Goal: Task Accomplishment & Management: Use online tool/utility

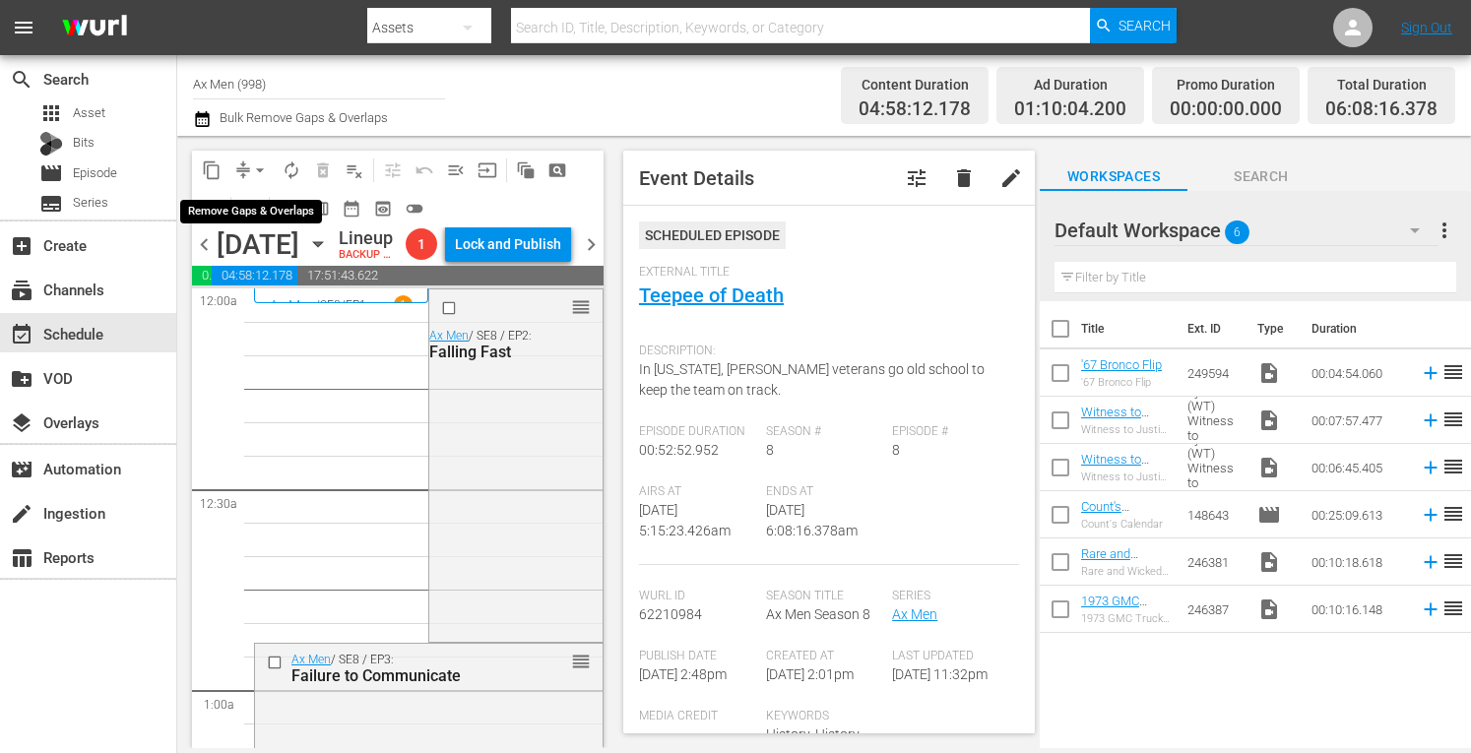
click at [263, 161] on span "arrow_drop_down" at bounding box center [260, 171] width 20 height 20
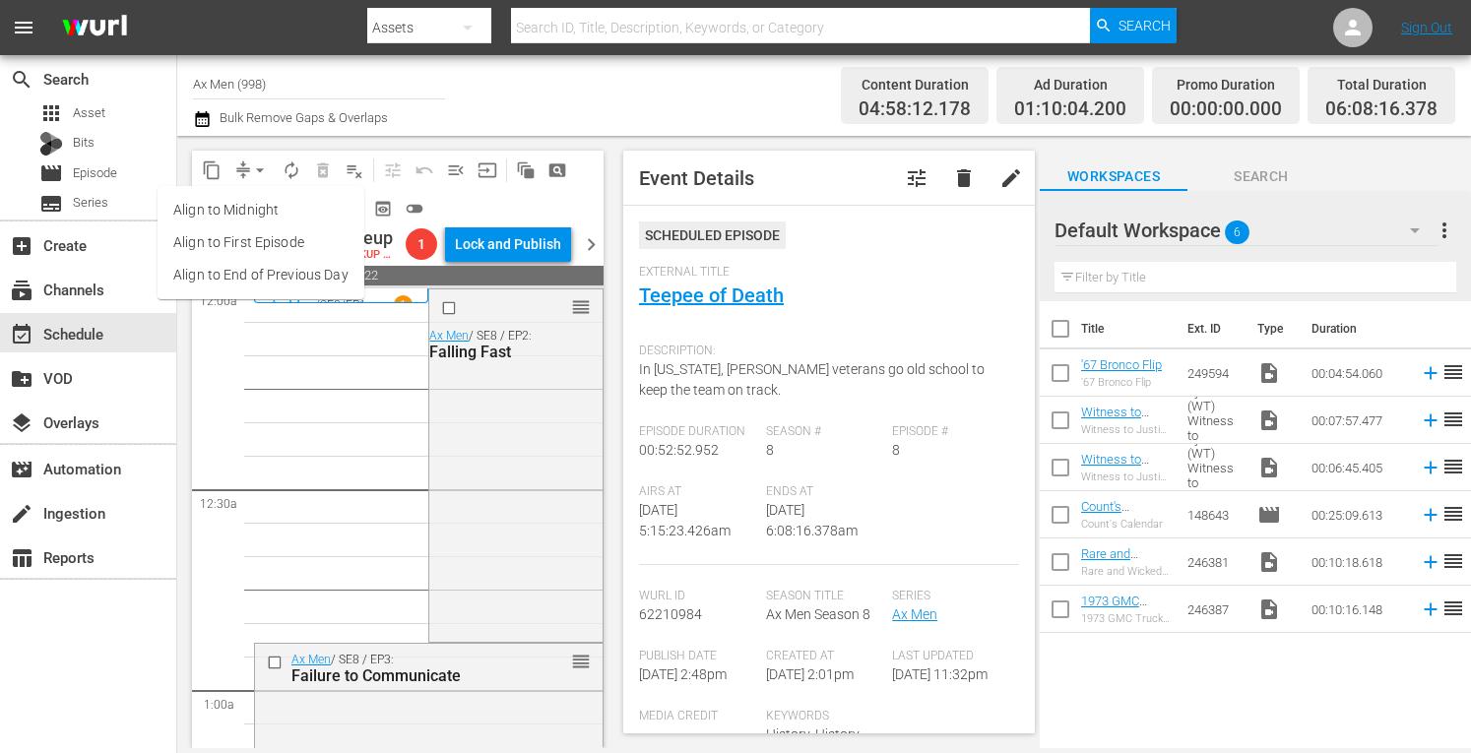
click at [257, 206] on li "Align to Midnight" at bounding box center [261, 210] width 207 height 33
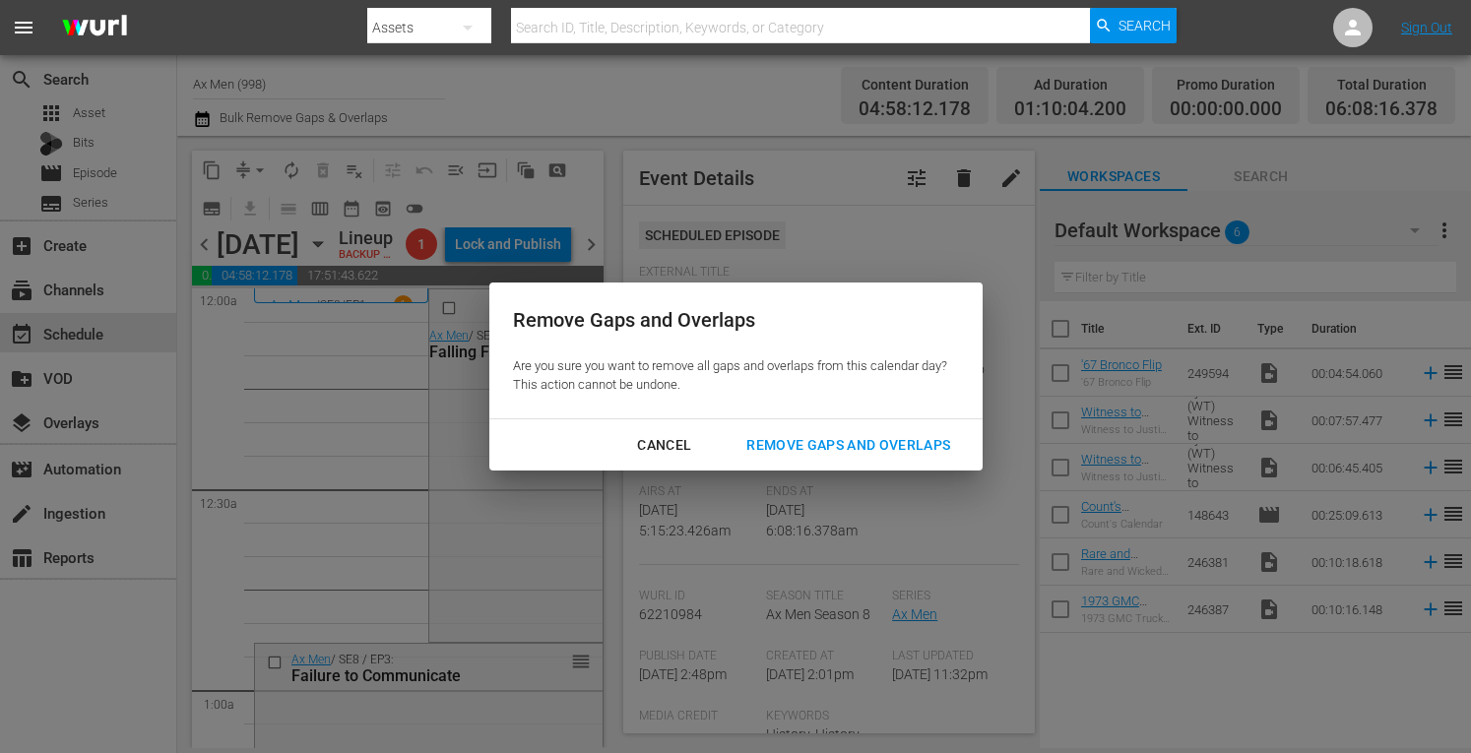
click at [776, 447] on div "Remove Gaps and Overlaps" at bounding box center [848, 445] width 235 height 25
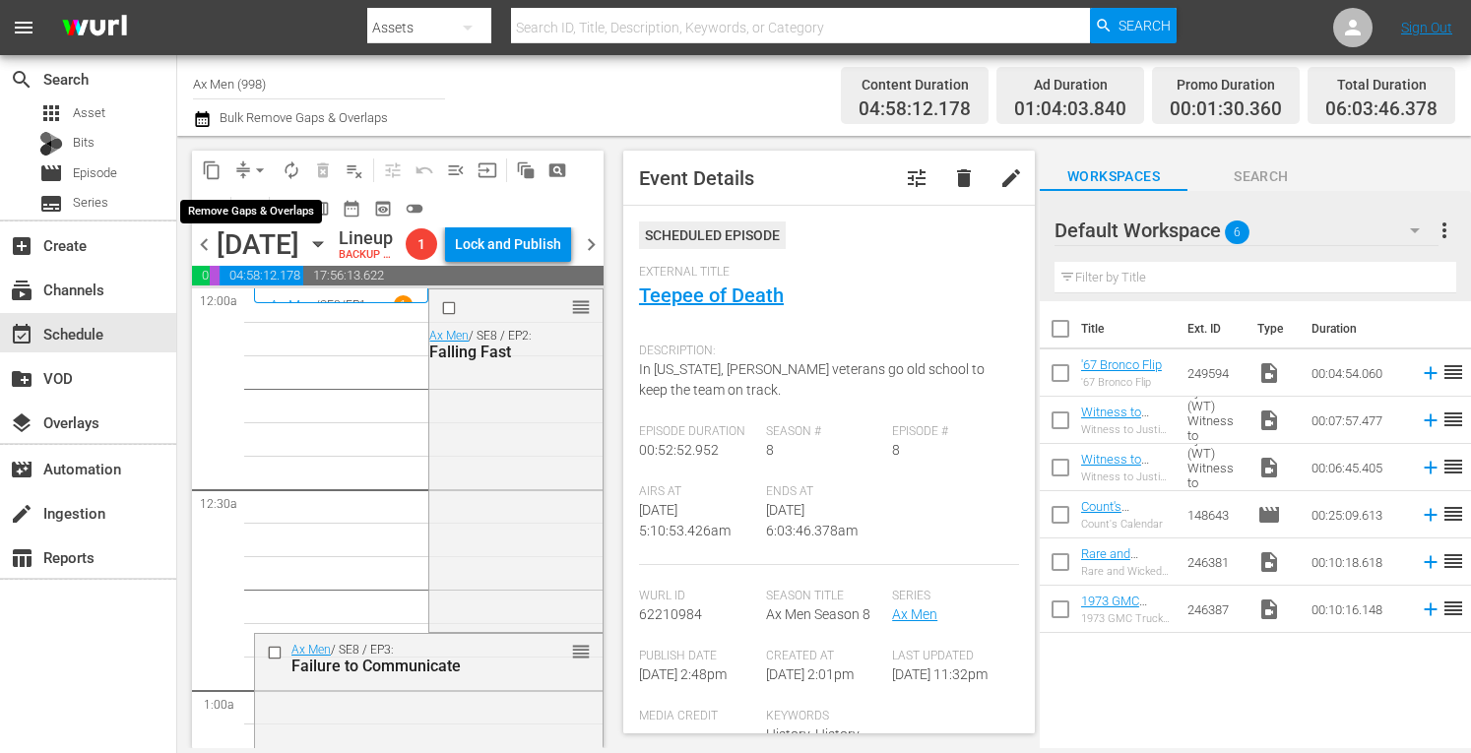
click at [254, 166] on span "arrow_drop_down" at bounding box center [260, 171] width 20 height 20
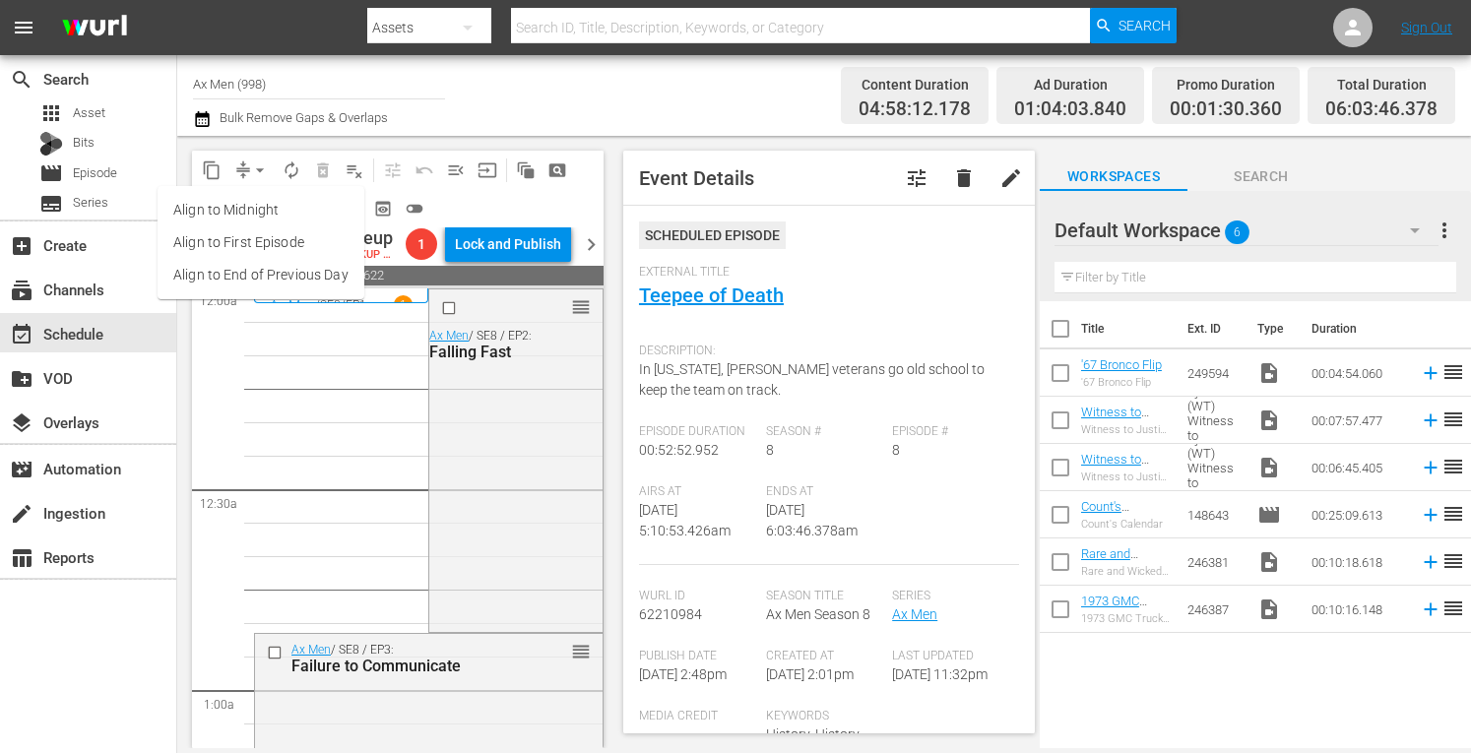
click at [246, 206] on li "Align to Midnight" at bounding box center [261, 210] width 207 height 33
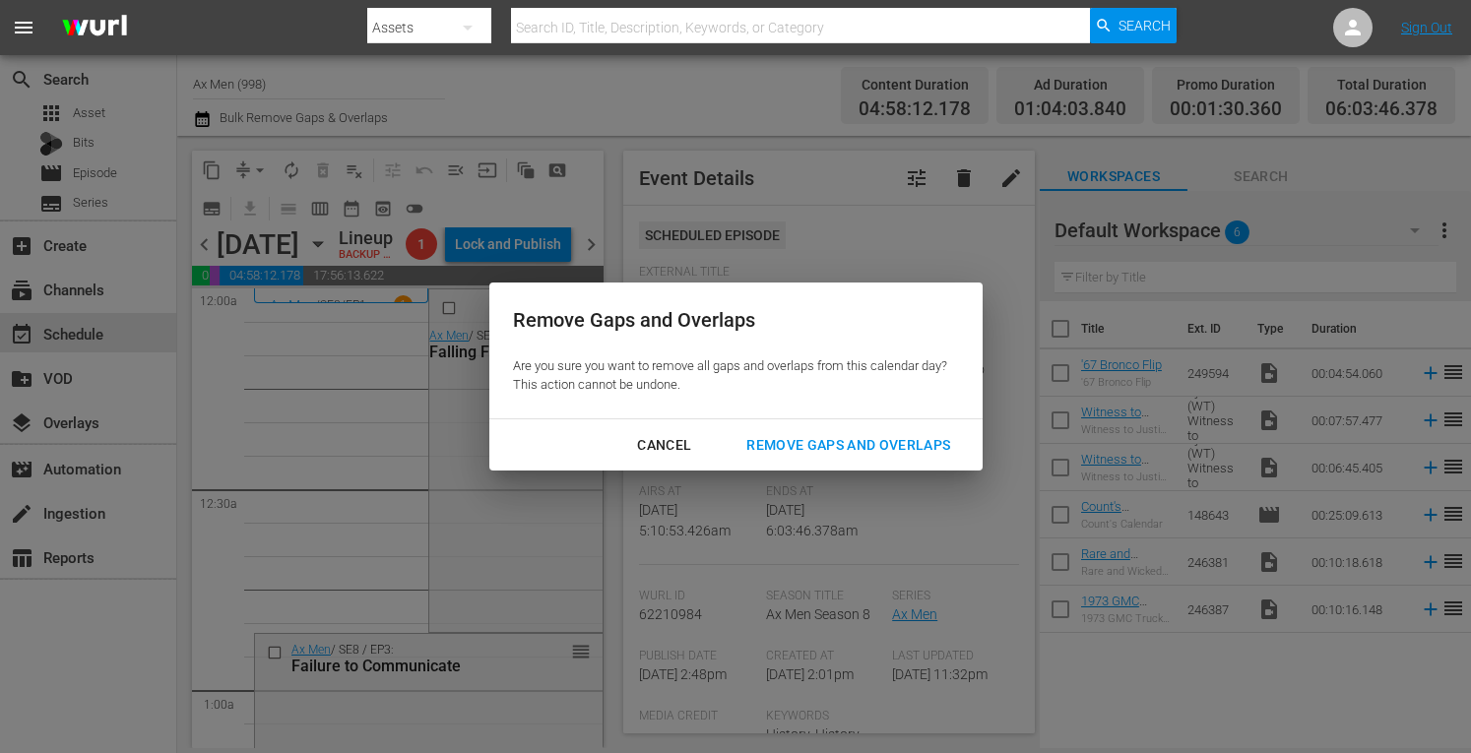
click at [780, 443] on div "Remove Gaps and Overlaps" at bounding box center [848, 445] width 235 height 25
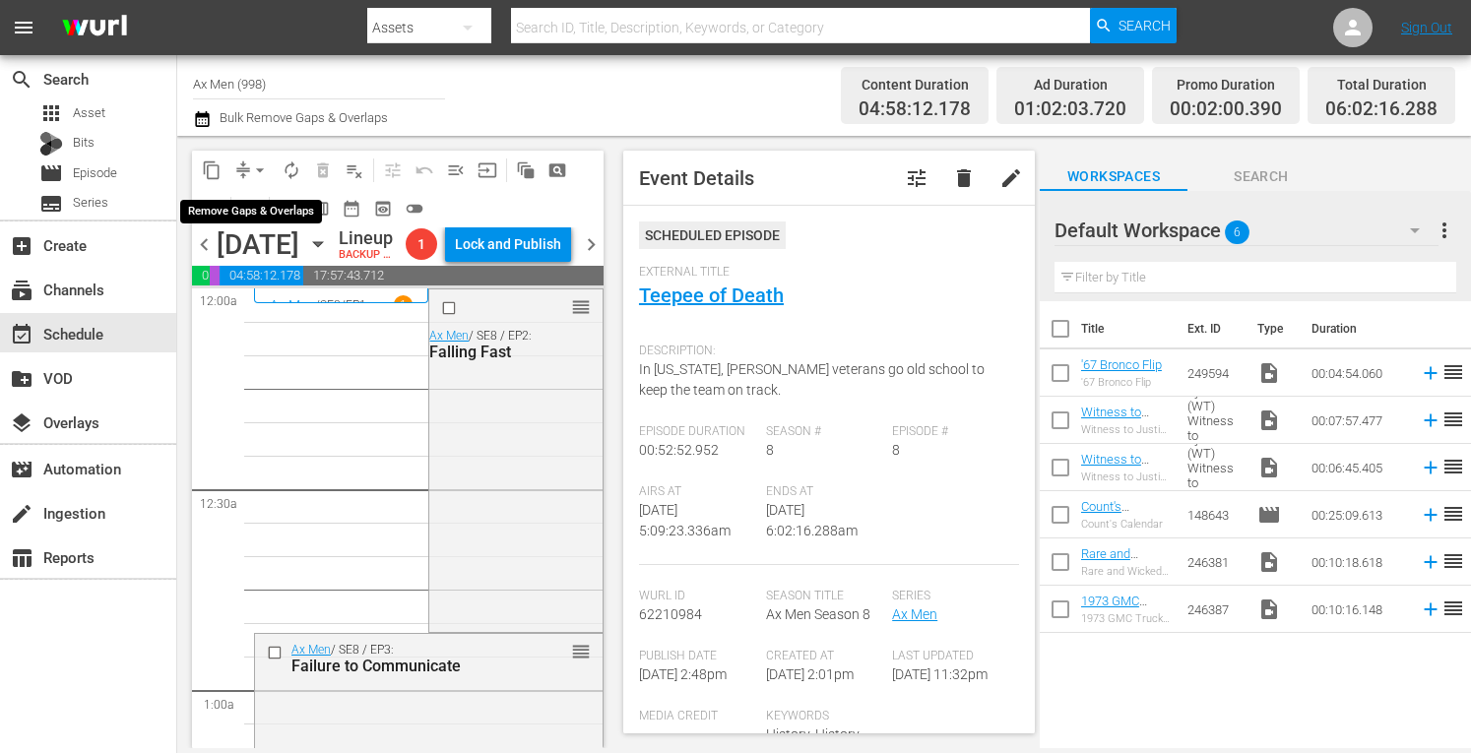
click at [263, 163] on span "arrow_drop_down" at bounding box center [260, 171] width 20 height 20
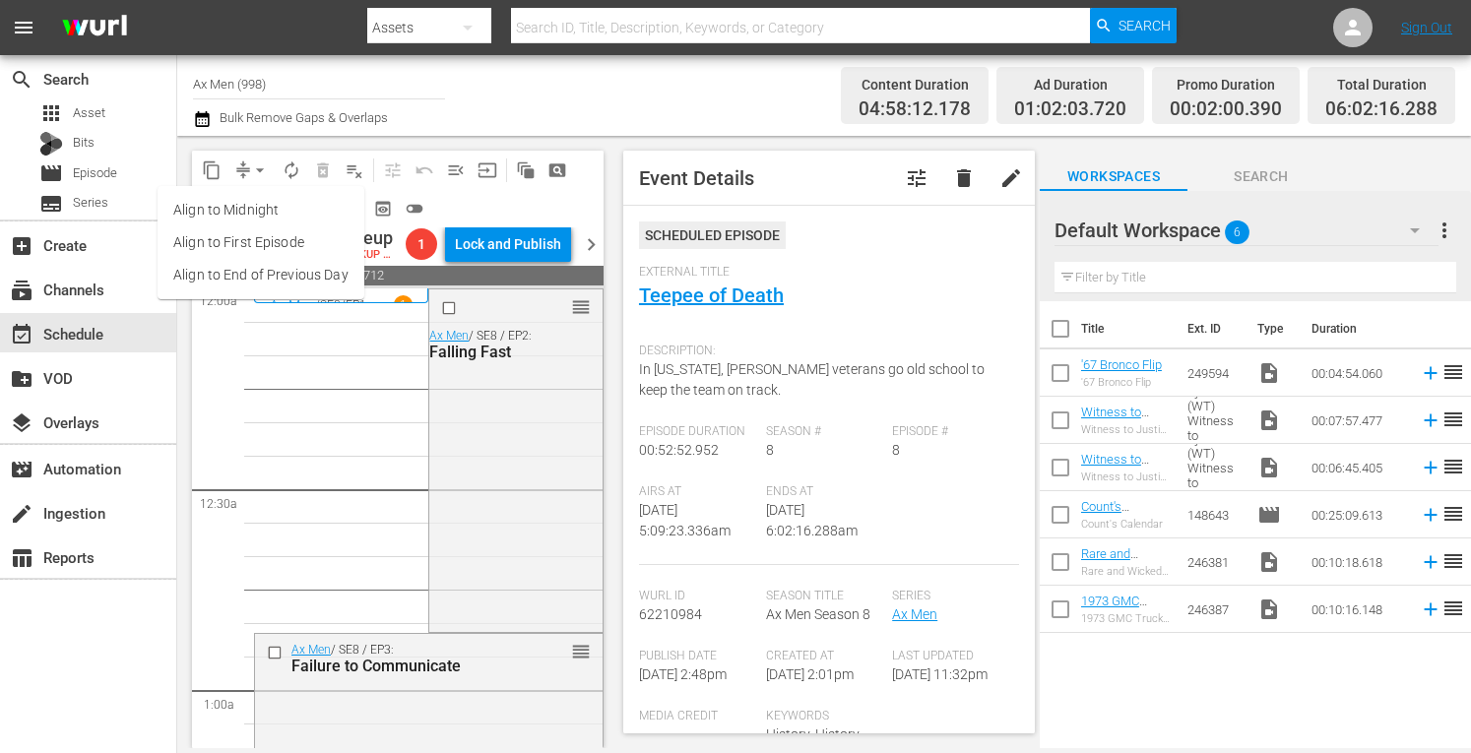
click at [256, 206] on li "Align to Midnight" at bounding box center [261, 210] width 207 height 33
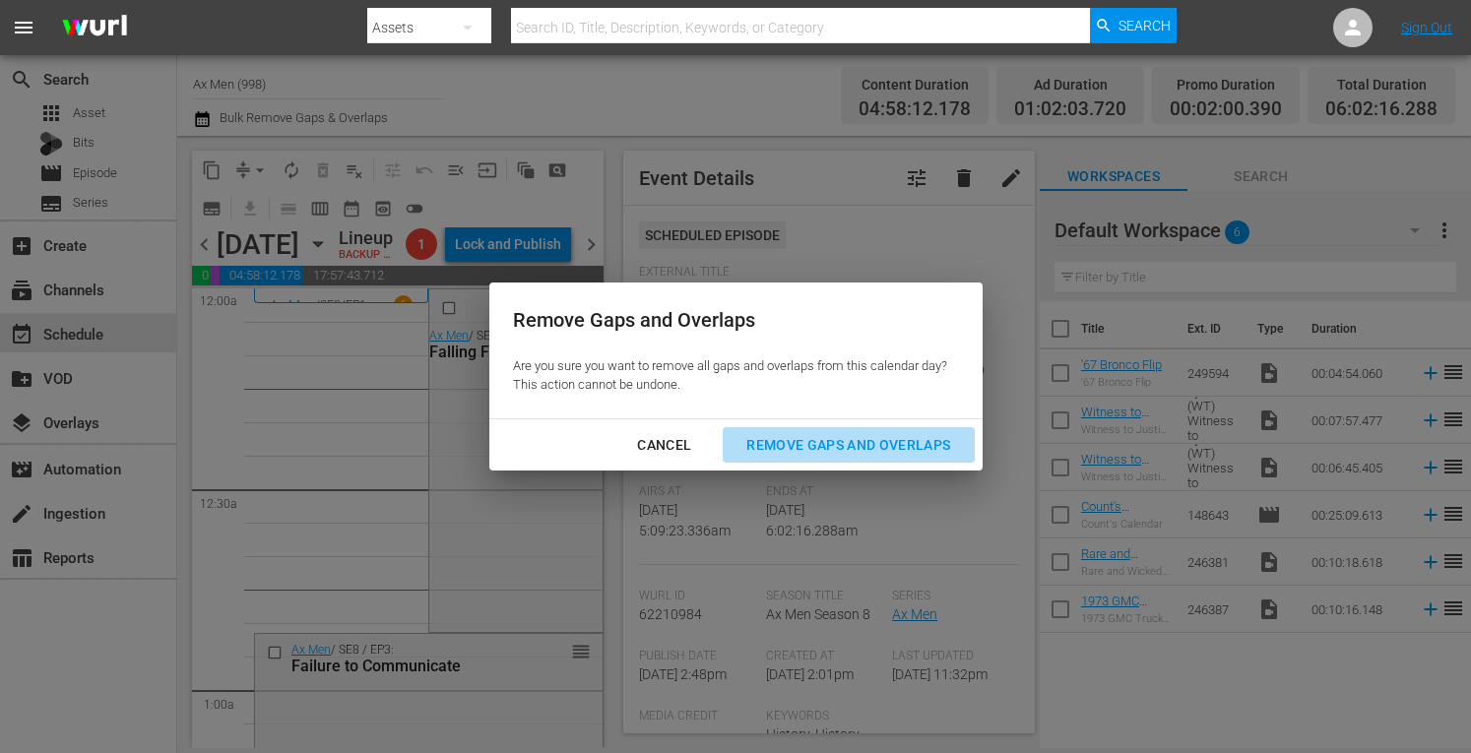
click at [843, 446] on div "Remove Gaps and Overlaps" at bounding box center [848, 445] width 235 height 25
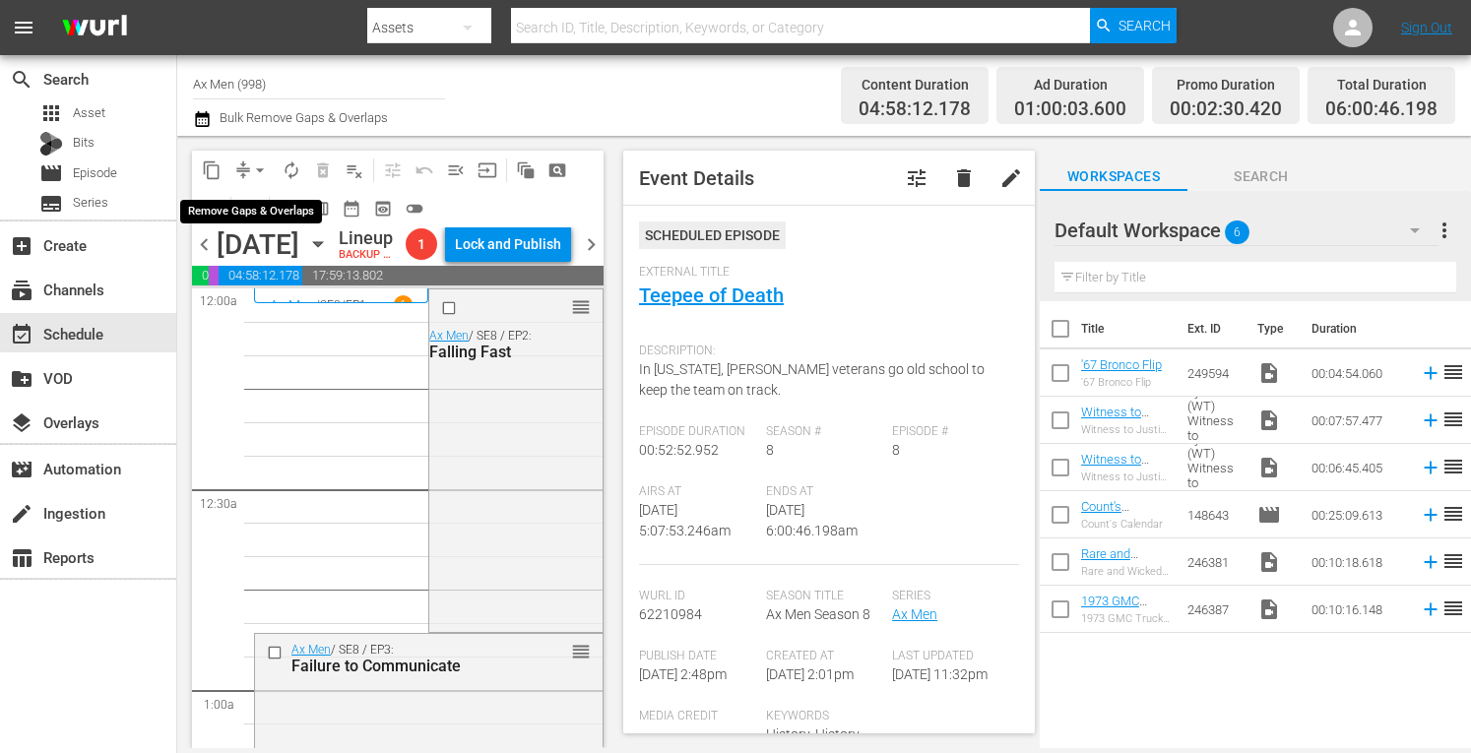
click at [260, 161] on span "arrow_drop_down" at bounding box center [260, 171] width 20 height 20
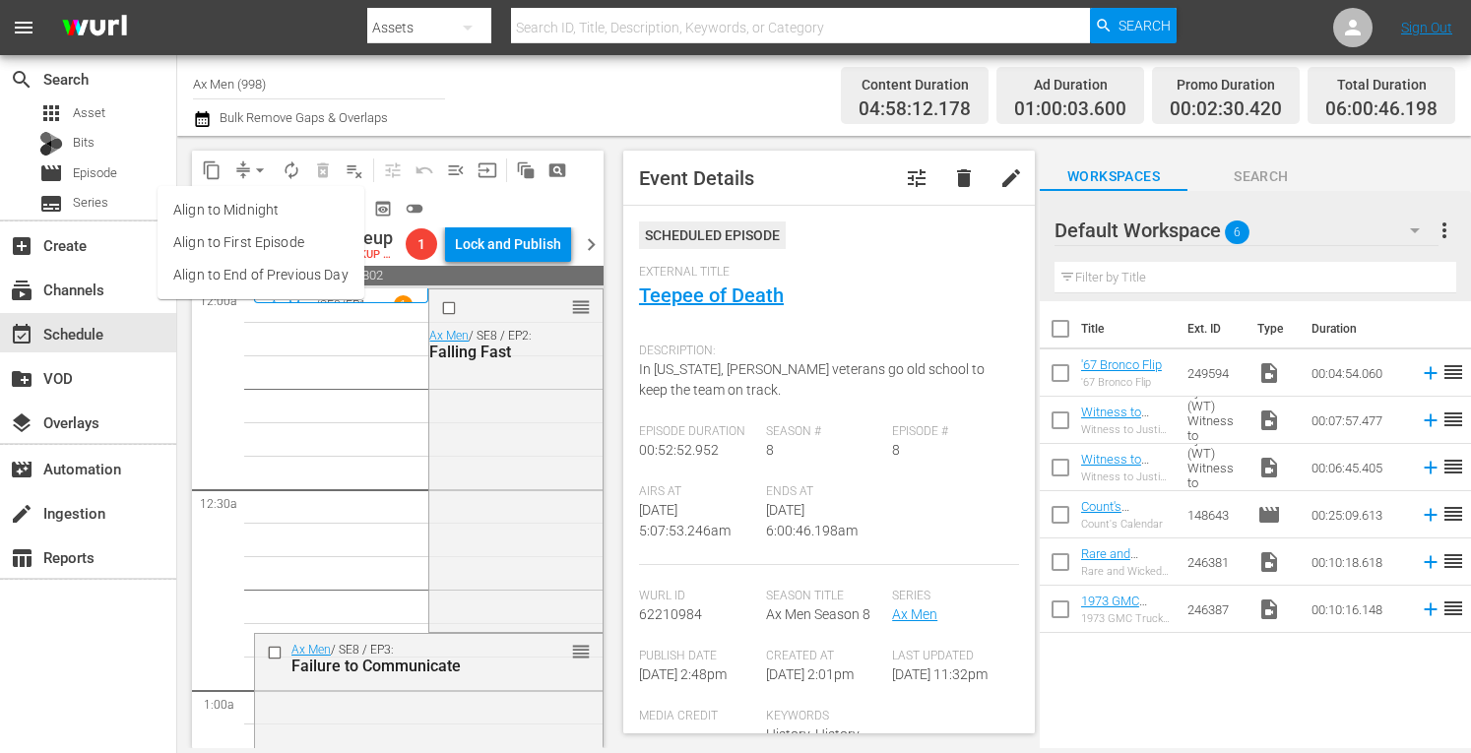
click at [250, 212] on li "Align to Midnight" at bounding box center [261, 210] width 207 height 33
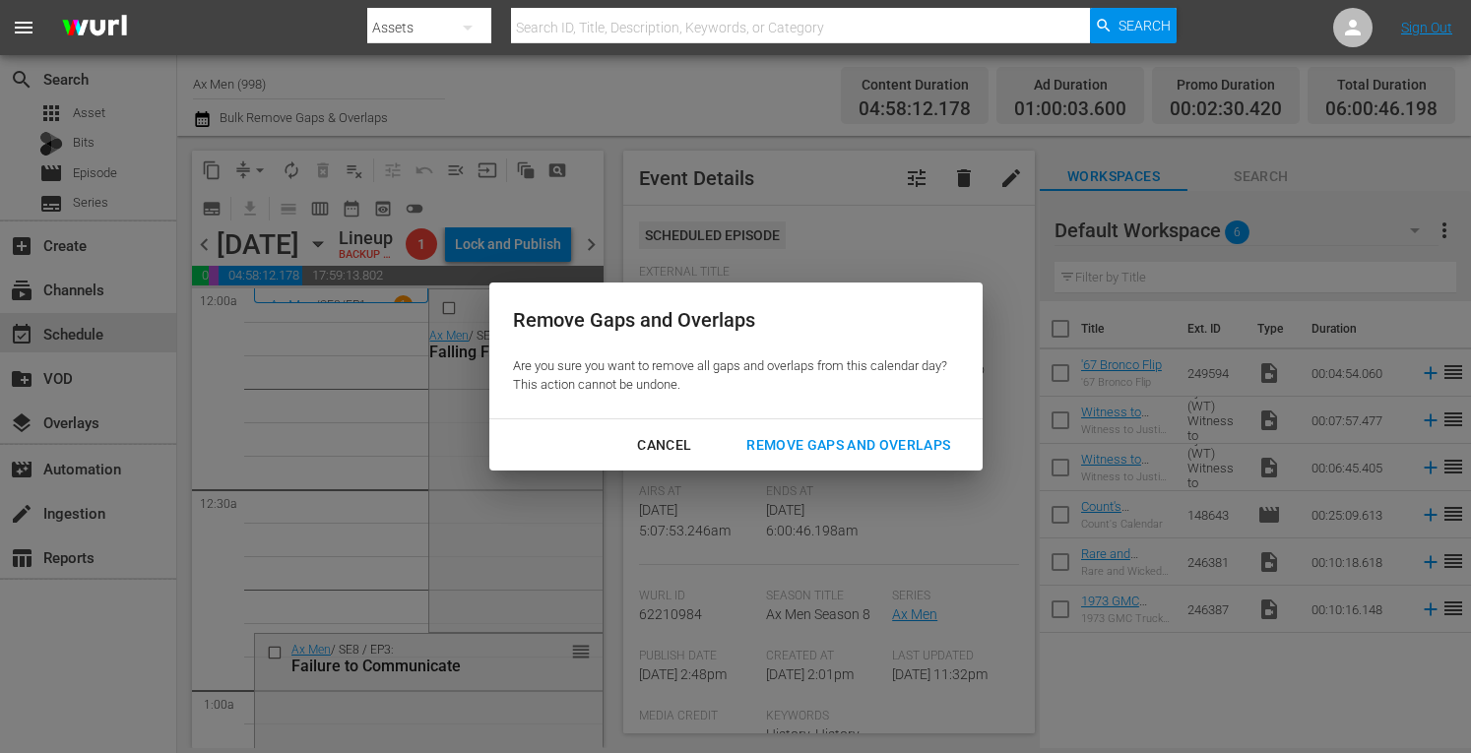
click at [780, 440] on div "Remove Gaps and Overlaps" at bounding box center [848, 445] width 235 height 25
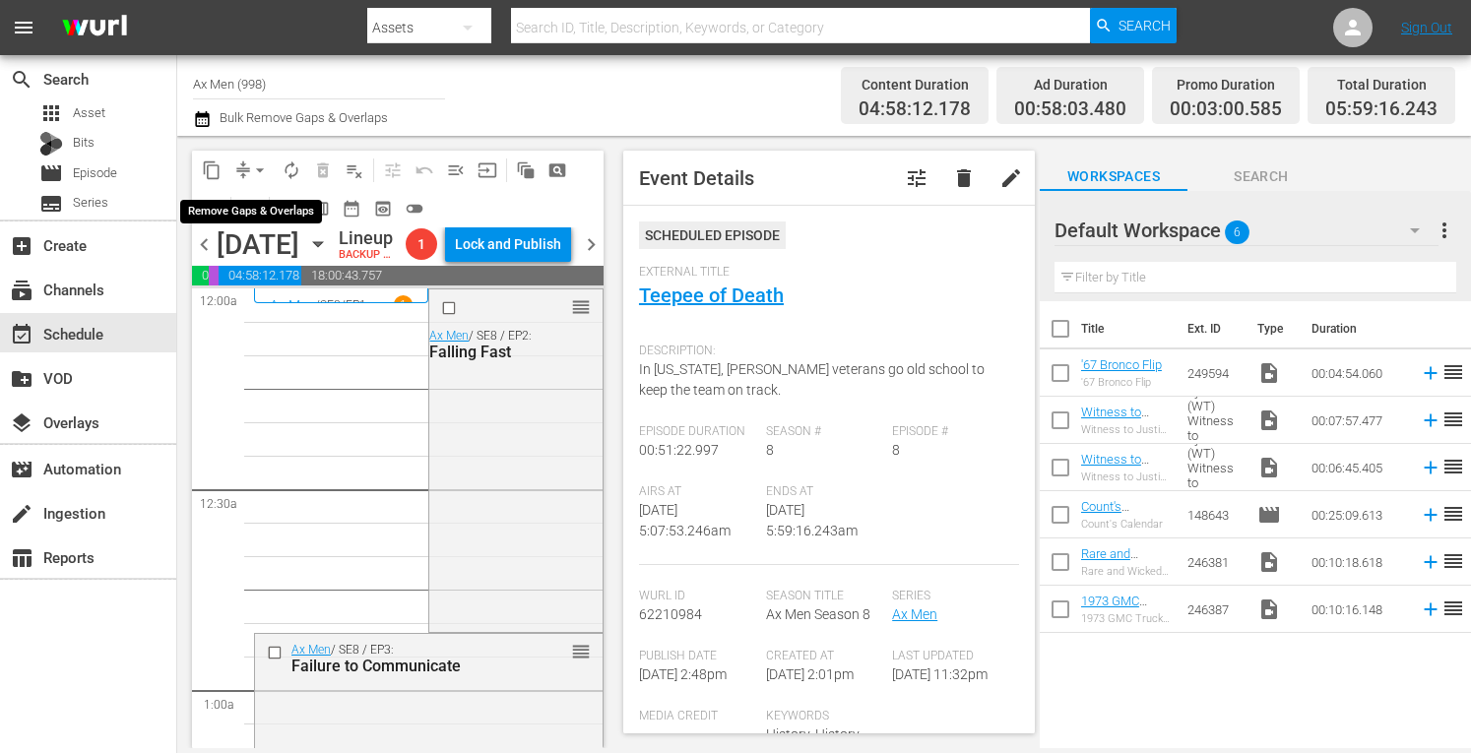
click at [259, 164] on span "arrow_drop_down" at bounding box center [260, 171] width 20 height 20
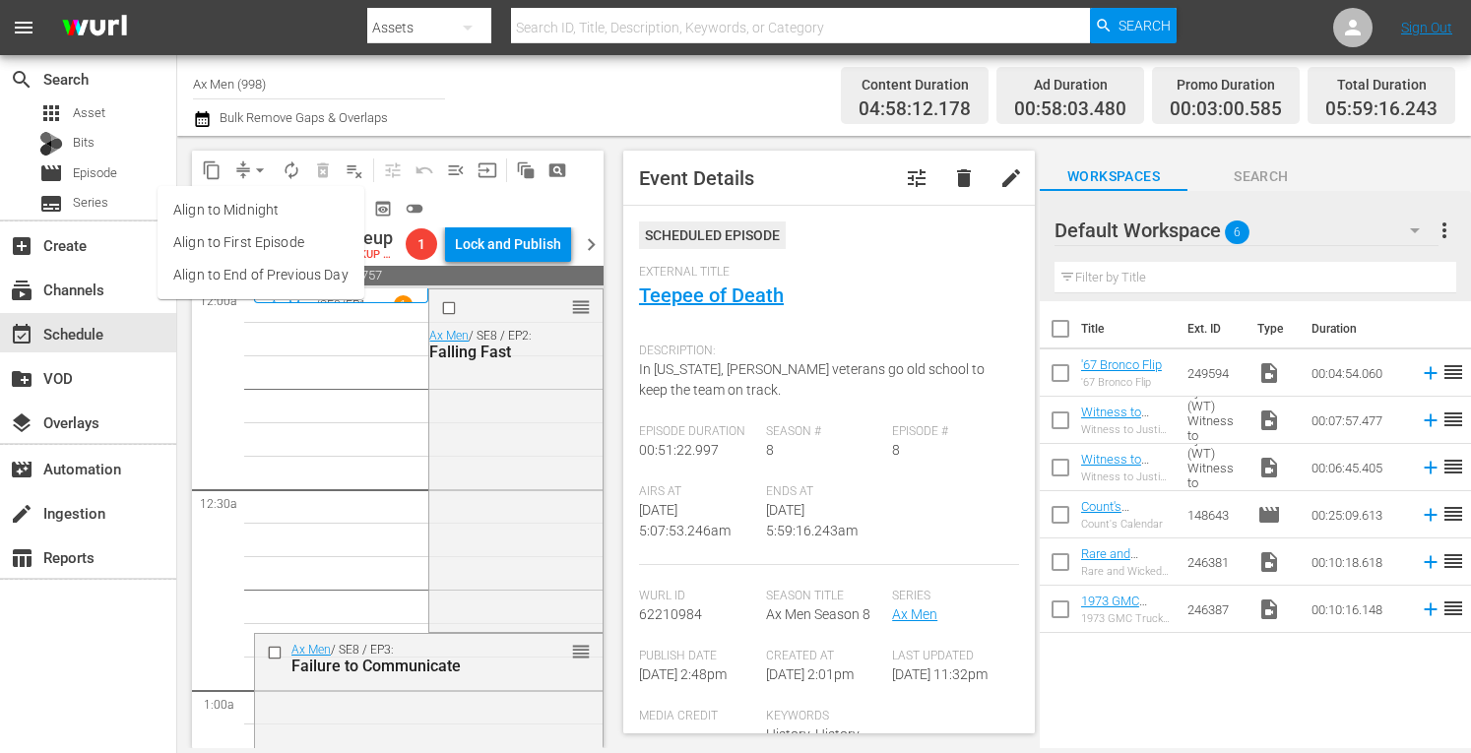
click at [262, 206] on li "Align to Midnight" at bounding box center [261, 210] width 207 height 33
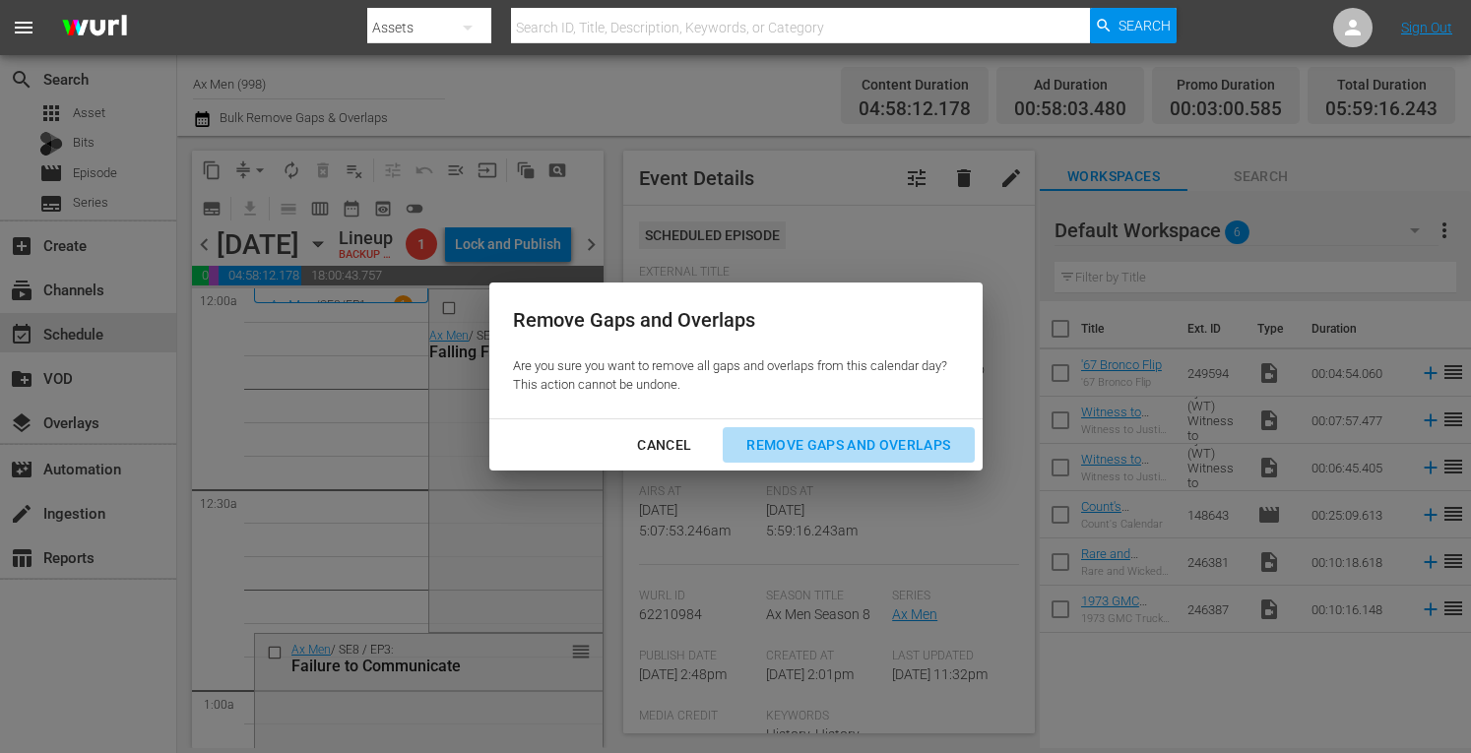
click at [793, 450] on div "Remove Gaps and Overlaps" at bounding box center [848, 445] width 235 height 25
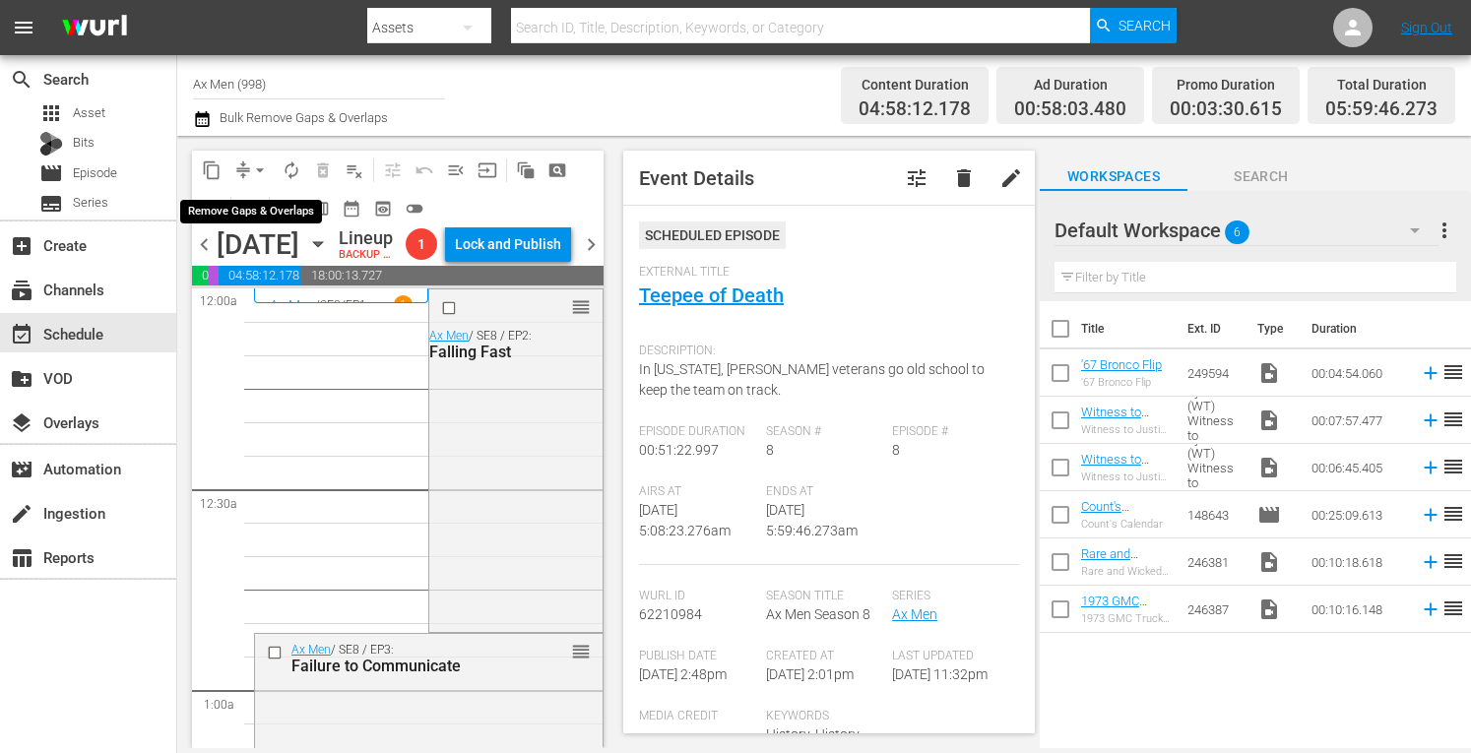
click at [260, 168] on span "arrow_drop_down" at bounding box center [260, 171] width 20 height 20
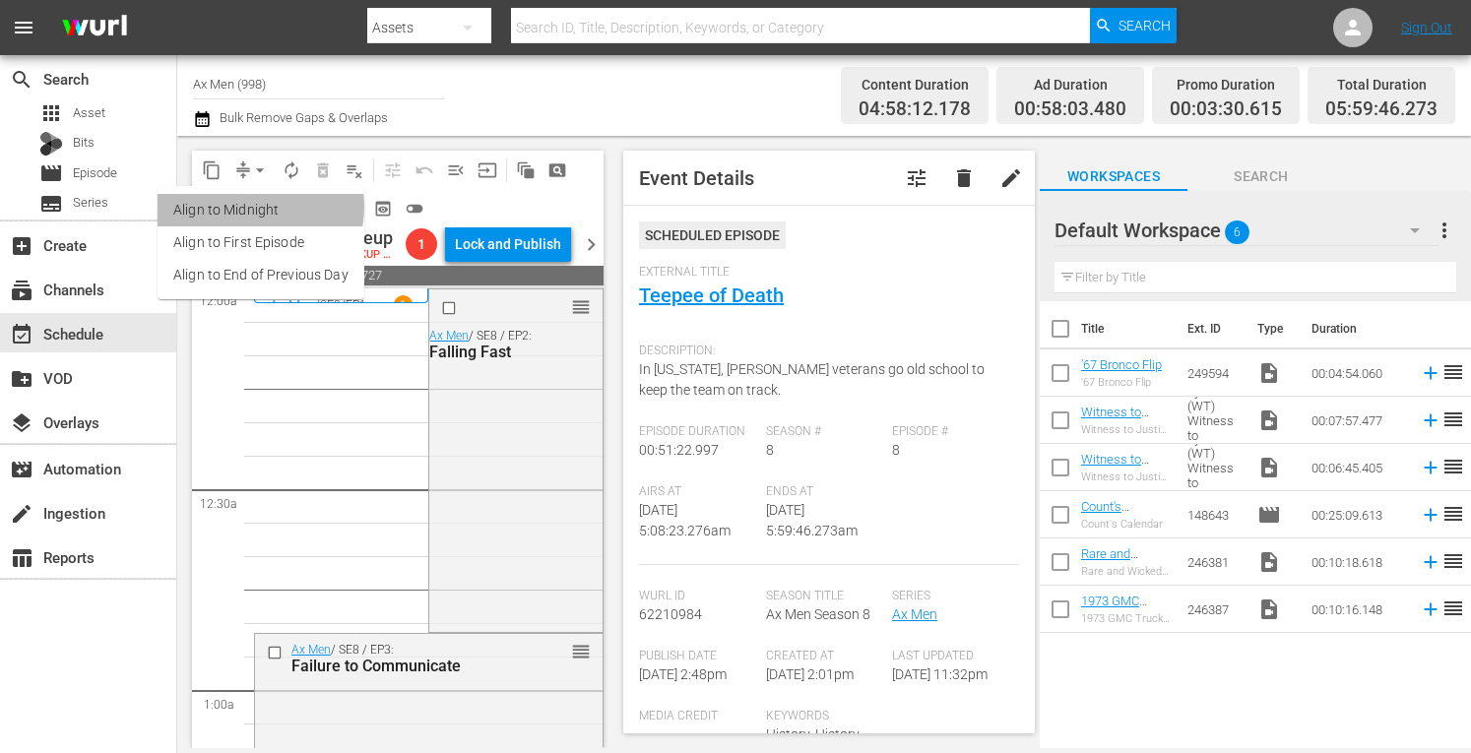
click at [252, 207] on li "Align to Midnight" at bounding box center [261, 210] width 207 height 33
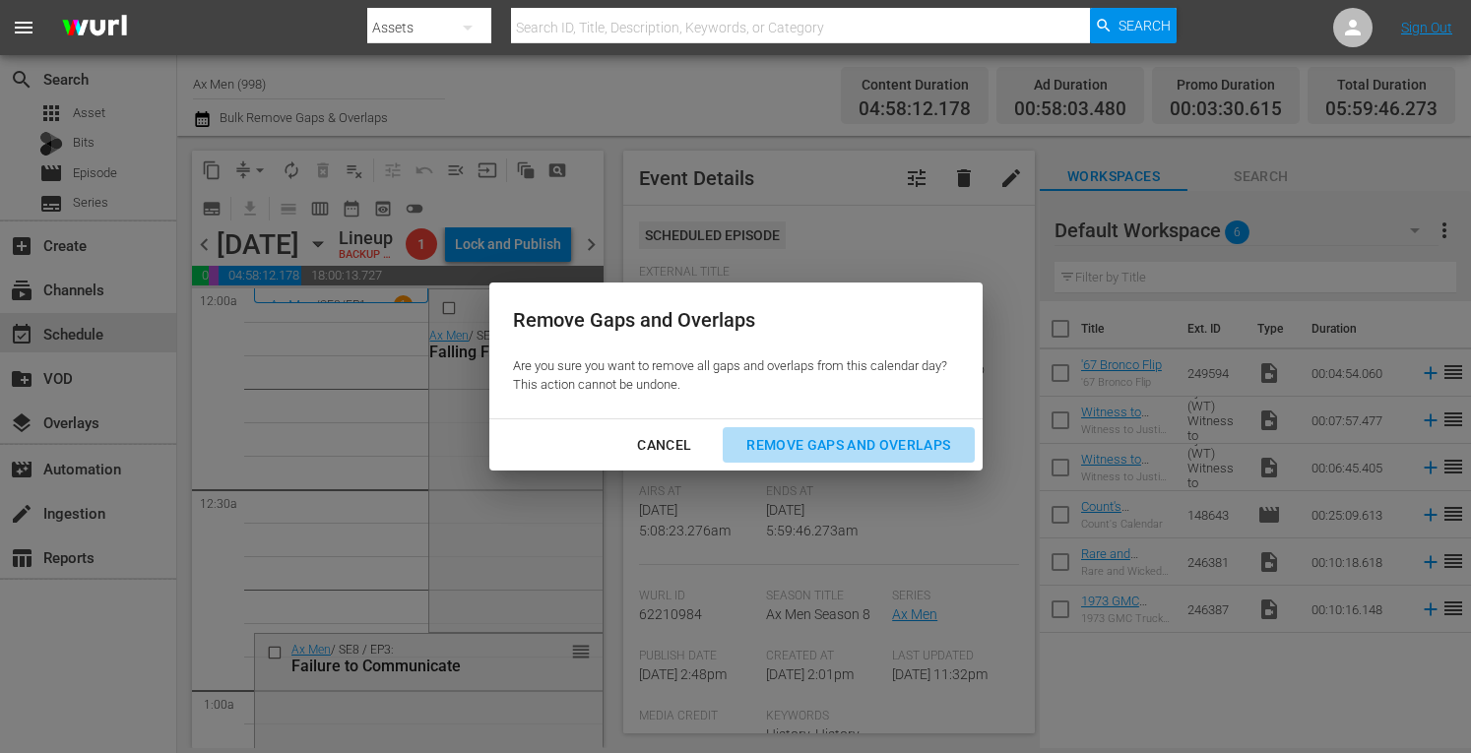
click at [816, 436] on div "Remove Gaps and Overlaps" at bounding box center [848, 445] width 235 height 25
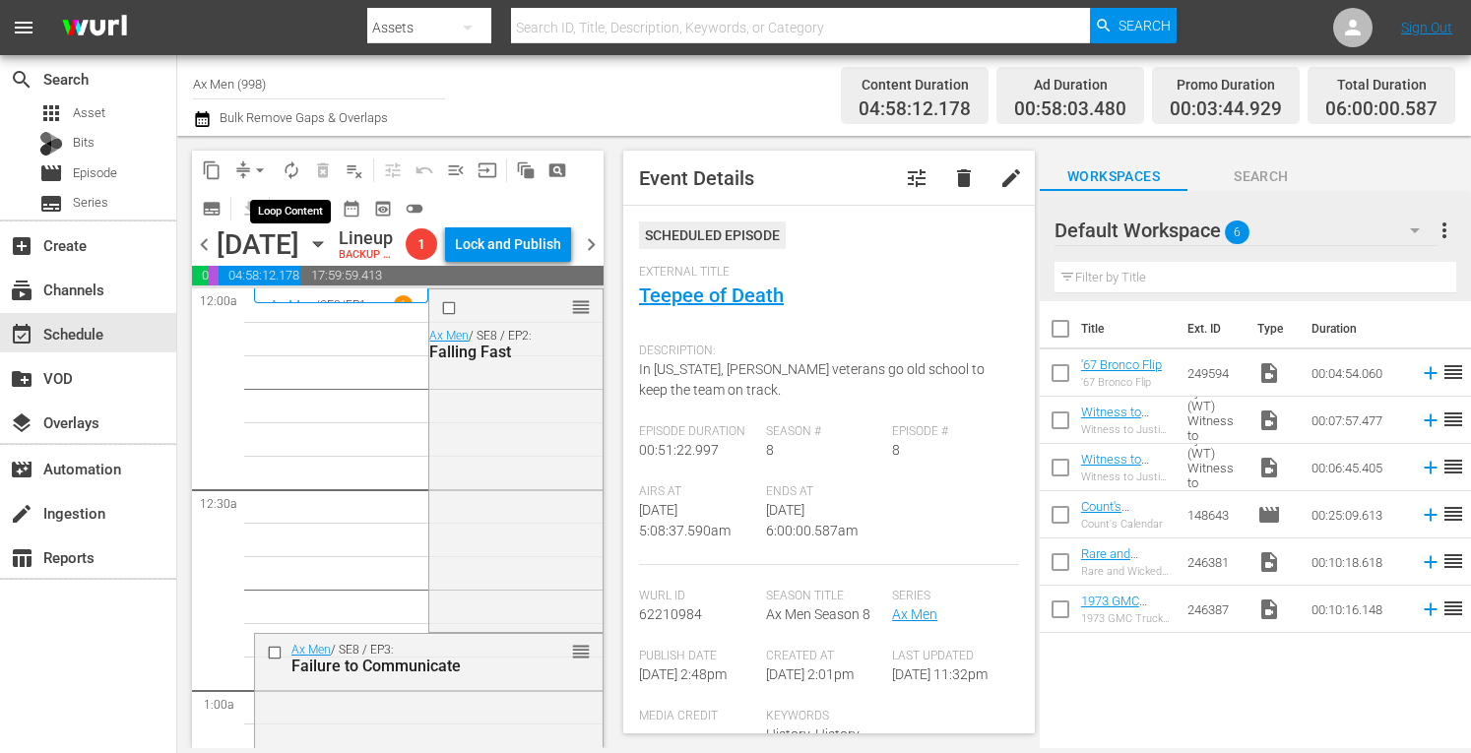
click at [289, 174] on span "autorenew_outlined" at bounding box center [292, 171] width 20 height 20
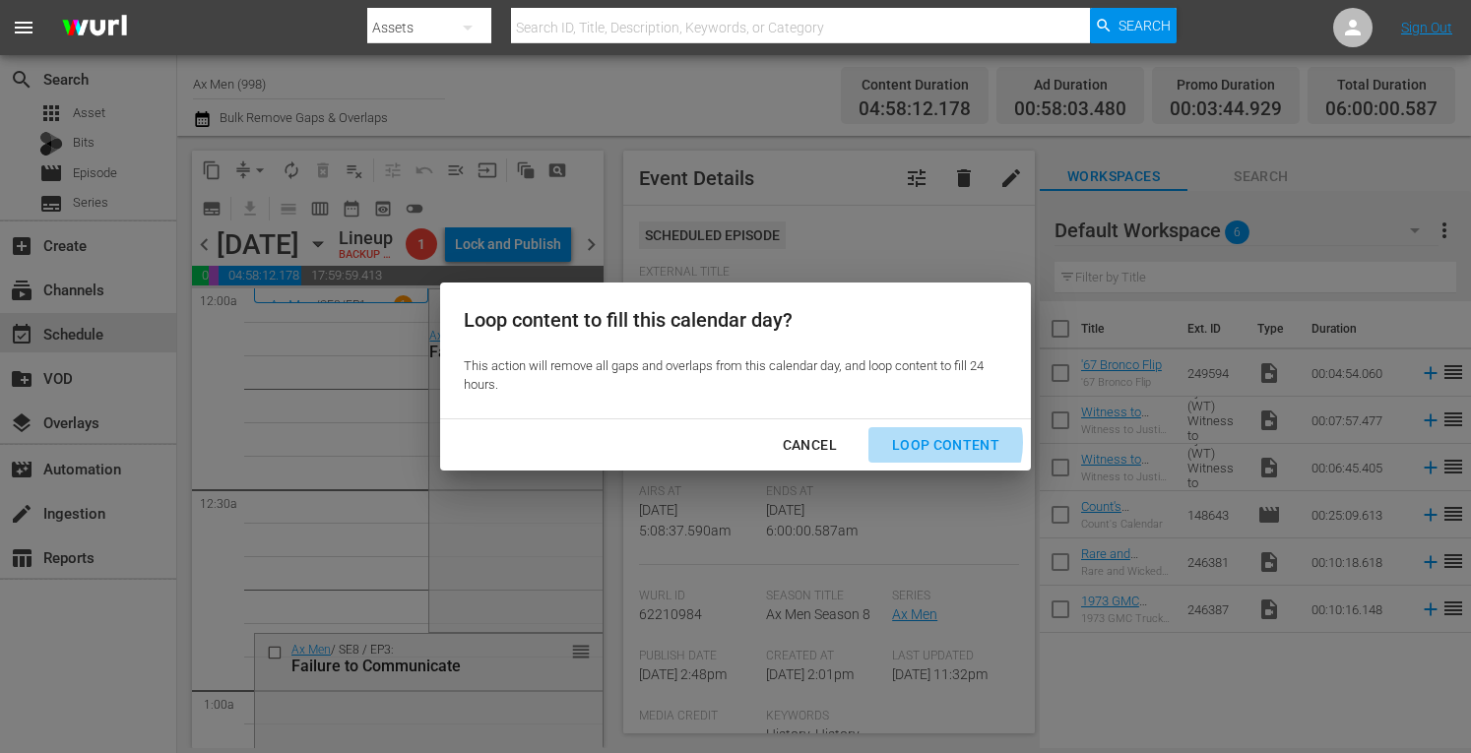
click at [934, 443] on div "Loop Content" at bounding box center [946, 445] width 139 height 25
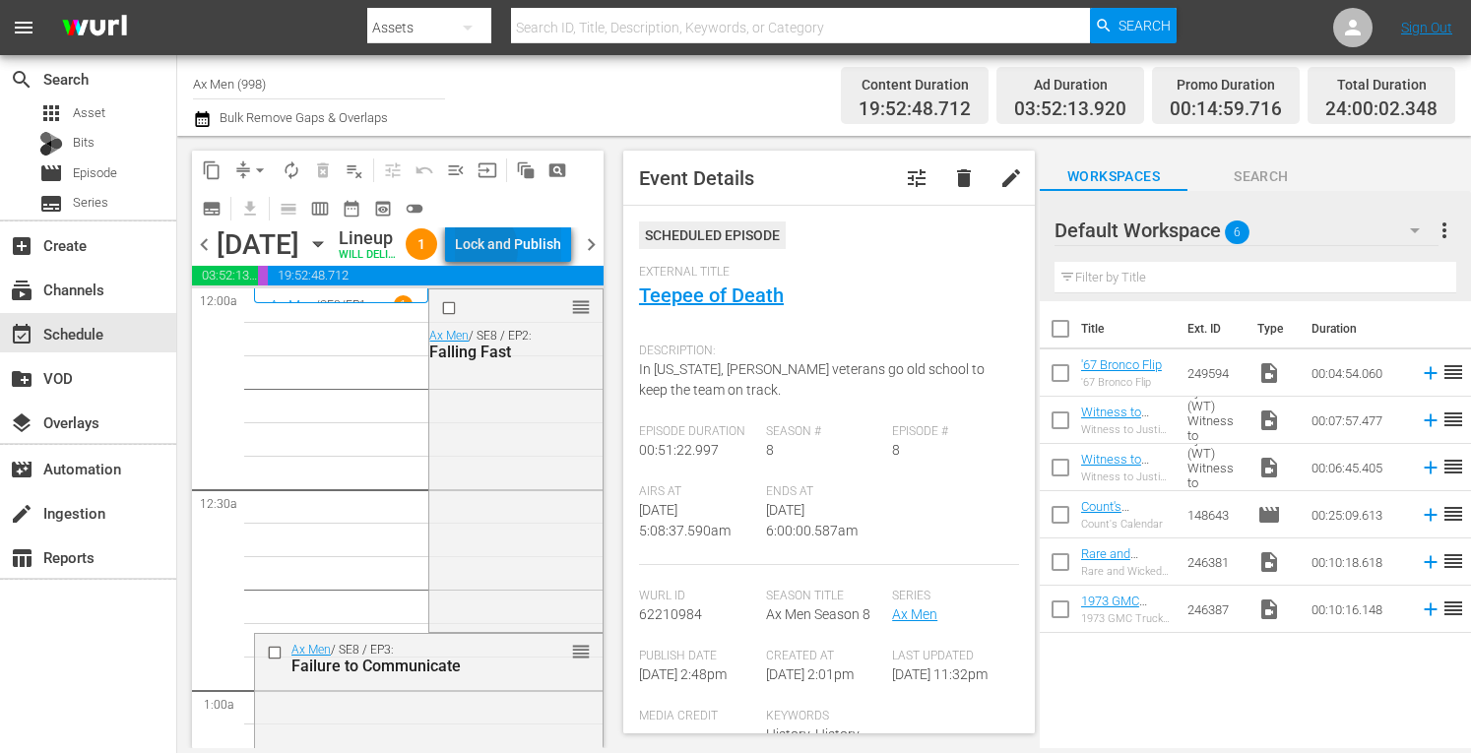
click at [521, 253] on div "Lock and Publish" at bounding box center [508, 244] width 106 height 35
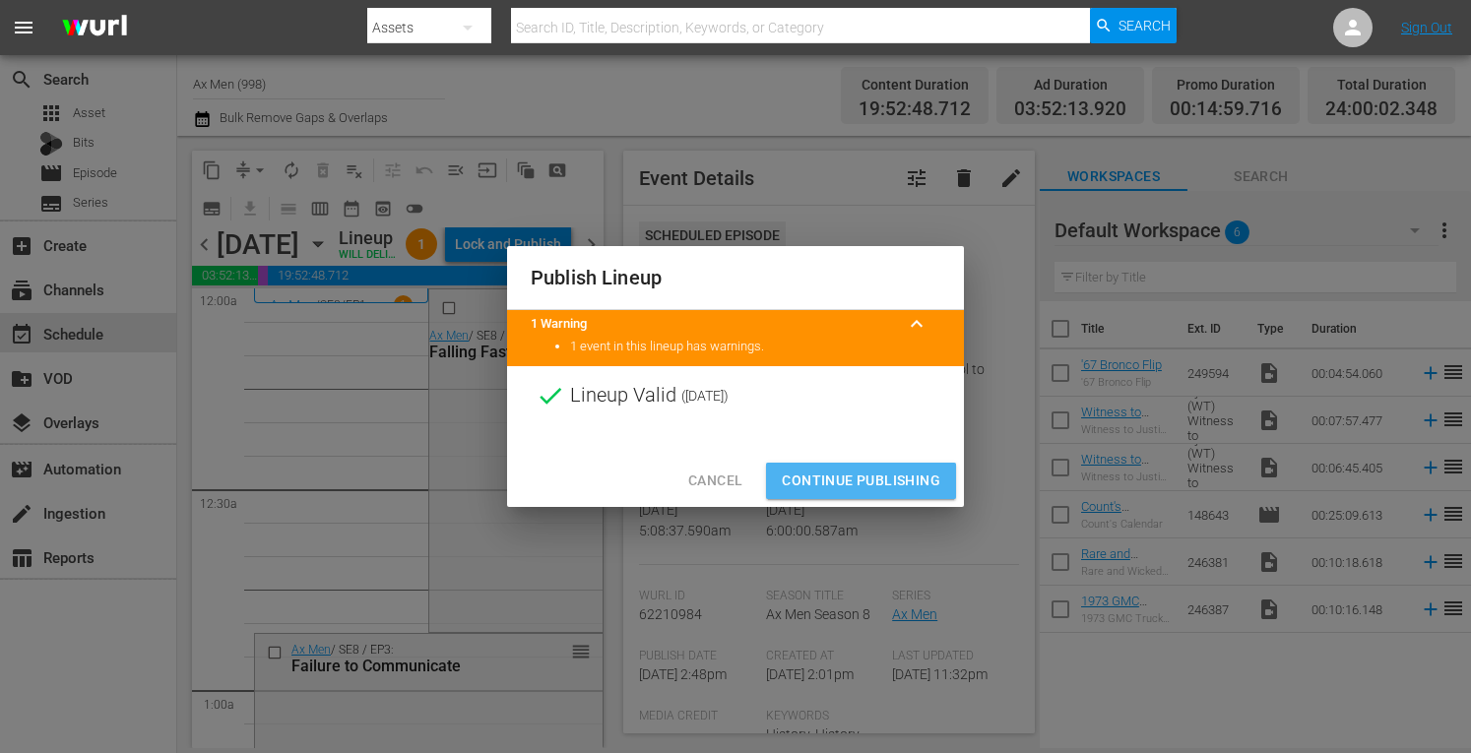
click at [879, 488] on span "Continue Publishing" at bounding box center [861, 481] width 159 height 25
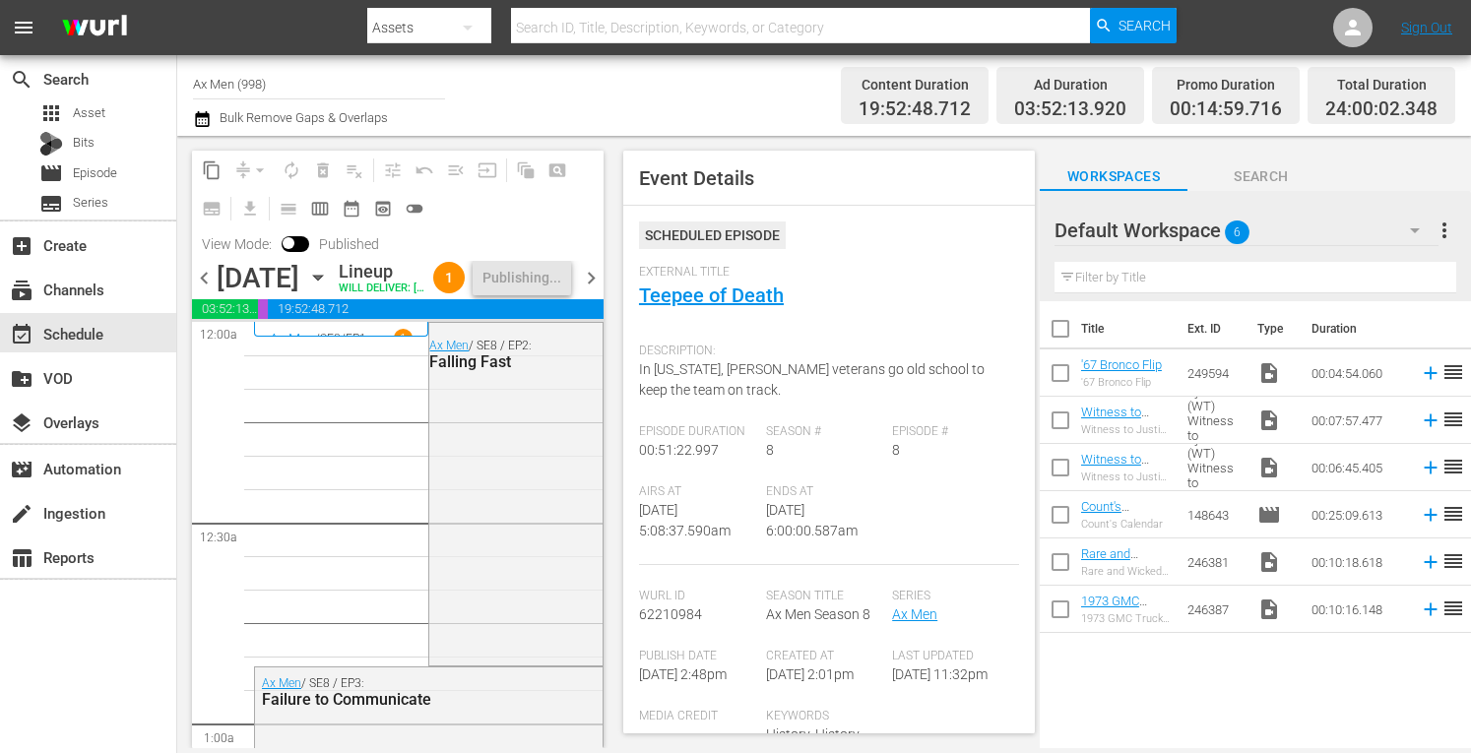
click at [584, 291] on span "chevron_right" at bounding box center [591, 278] width 25 height 25
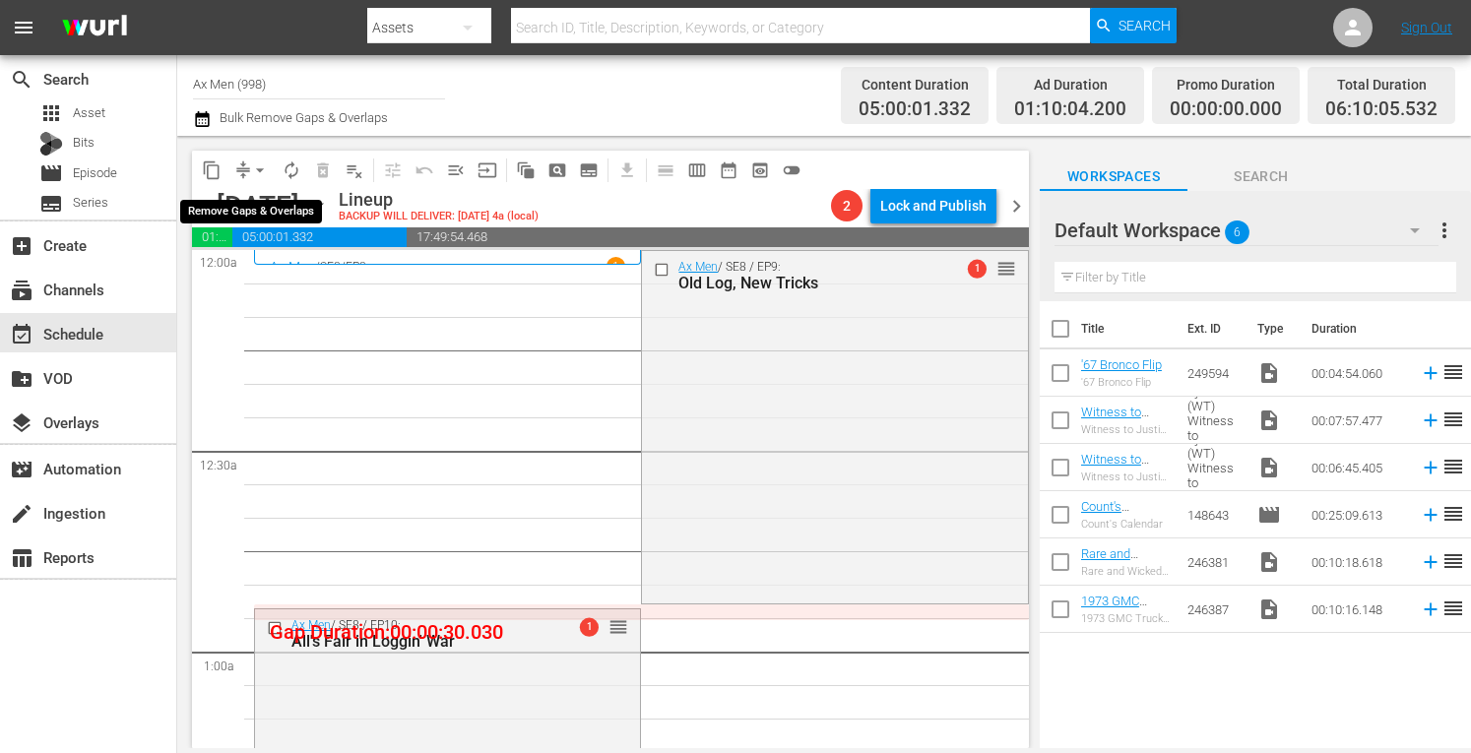
click at [263, 169] on span "arrow_drop_down" at bounding box center [260, 171] width 20 height 20
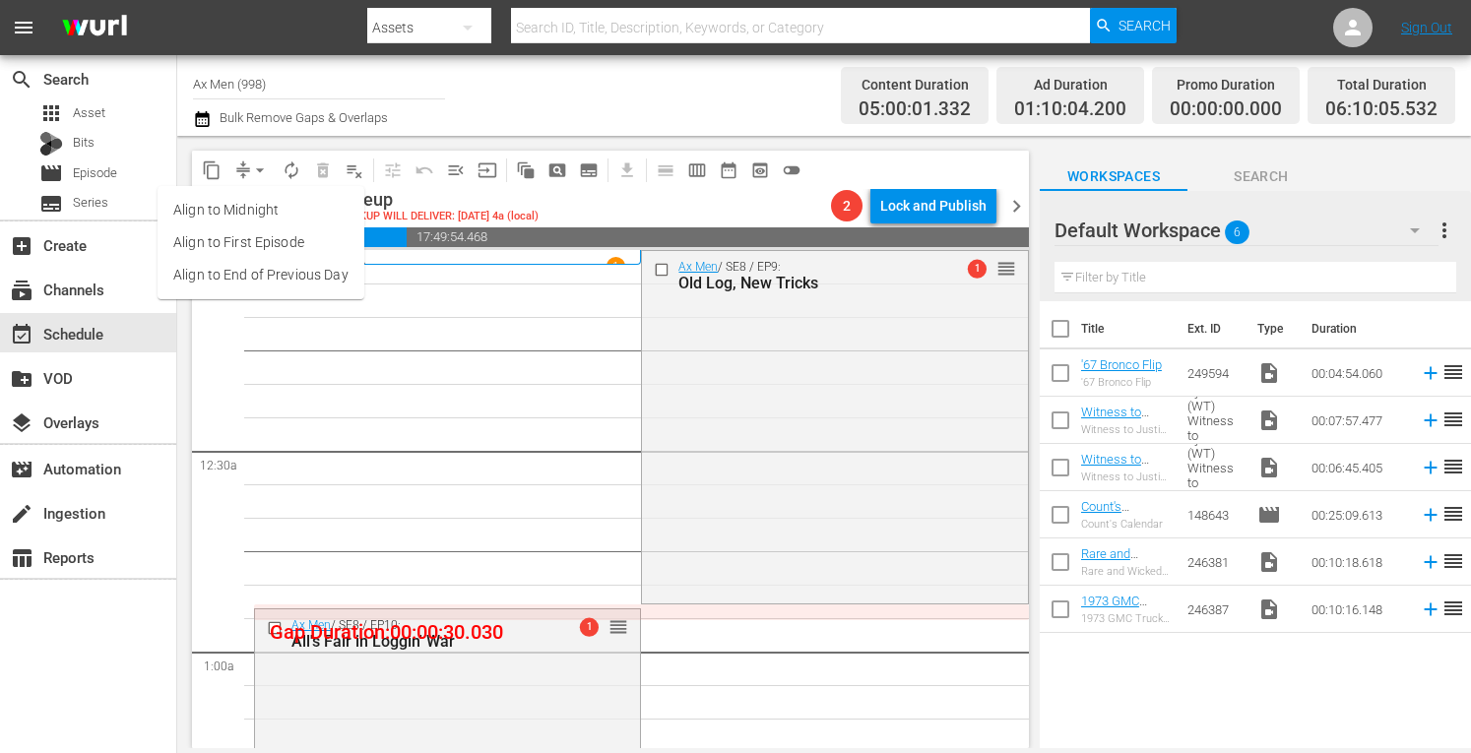
click at [252, 215] on li "Align to Midnight" at bounding box center [261, 210] width 207 height 33
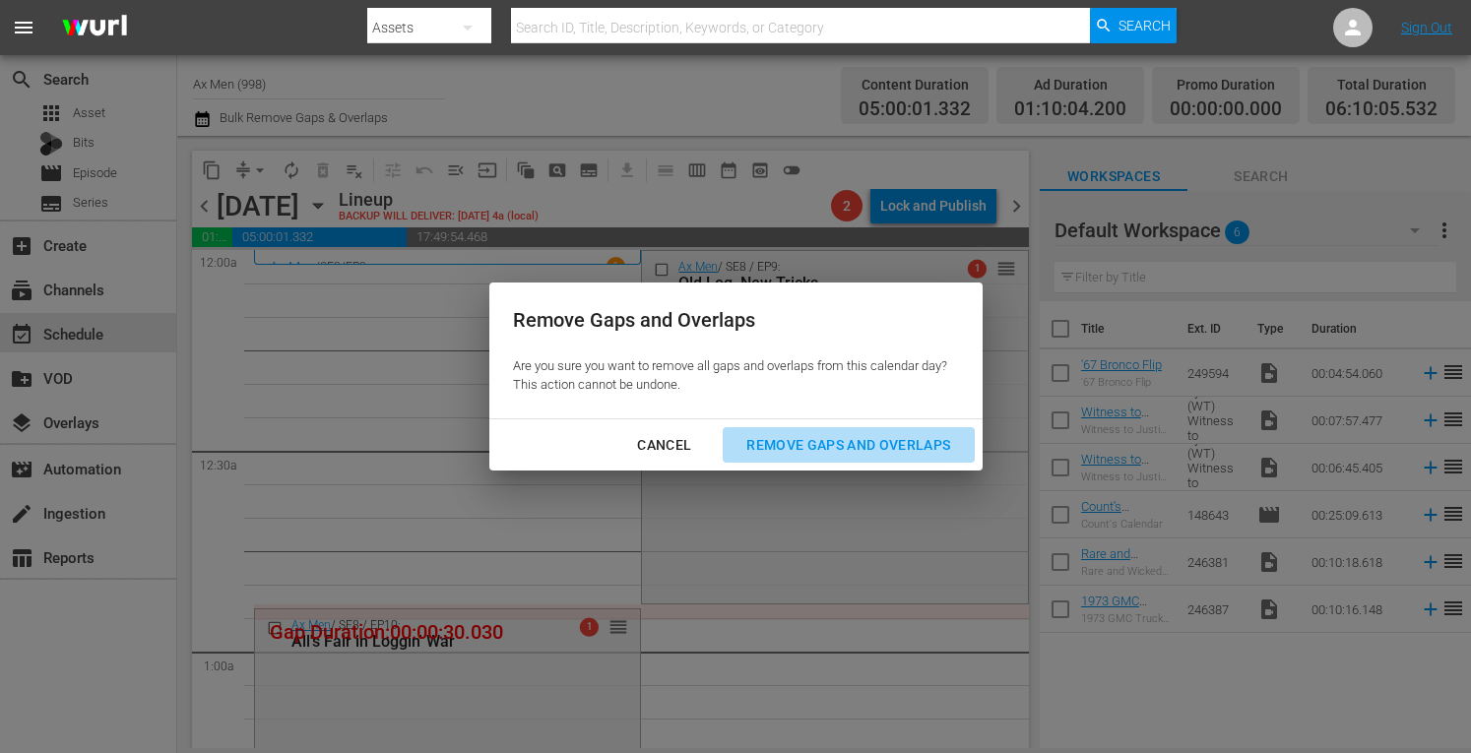
click at [817, 450] on div "Remove Gaps and Overlaps" at bounding box center [848, 445] width 235 height 25
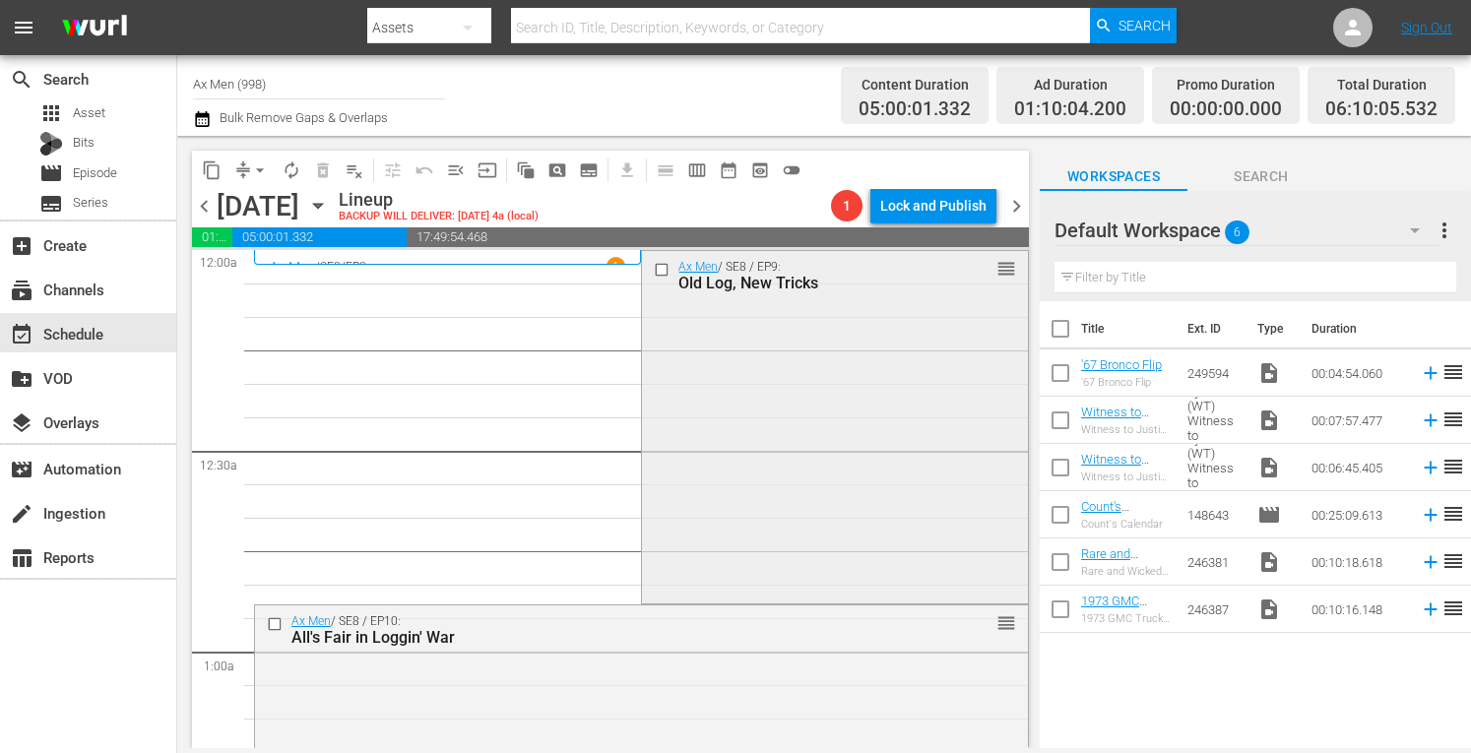
click at [811, 423] on div "Ax Men / SE8 / EP9: Old Log, New Tricks reorder" at bounding box center [834, 425] width 385 height 349
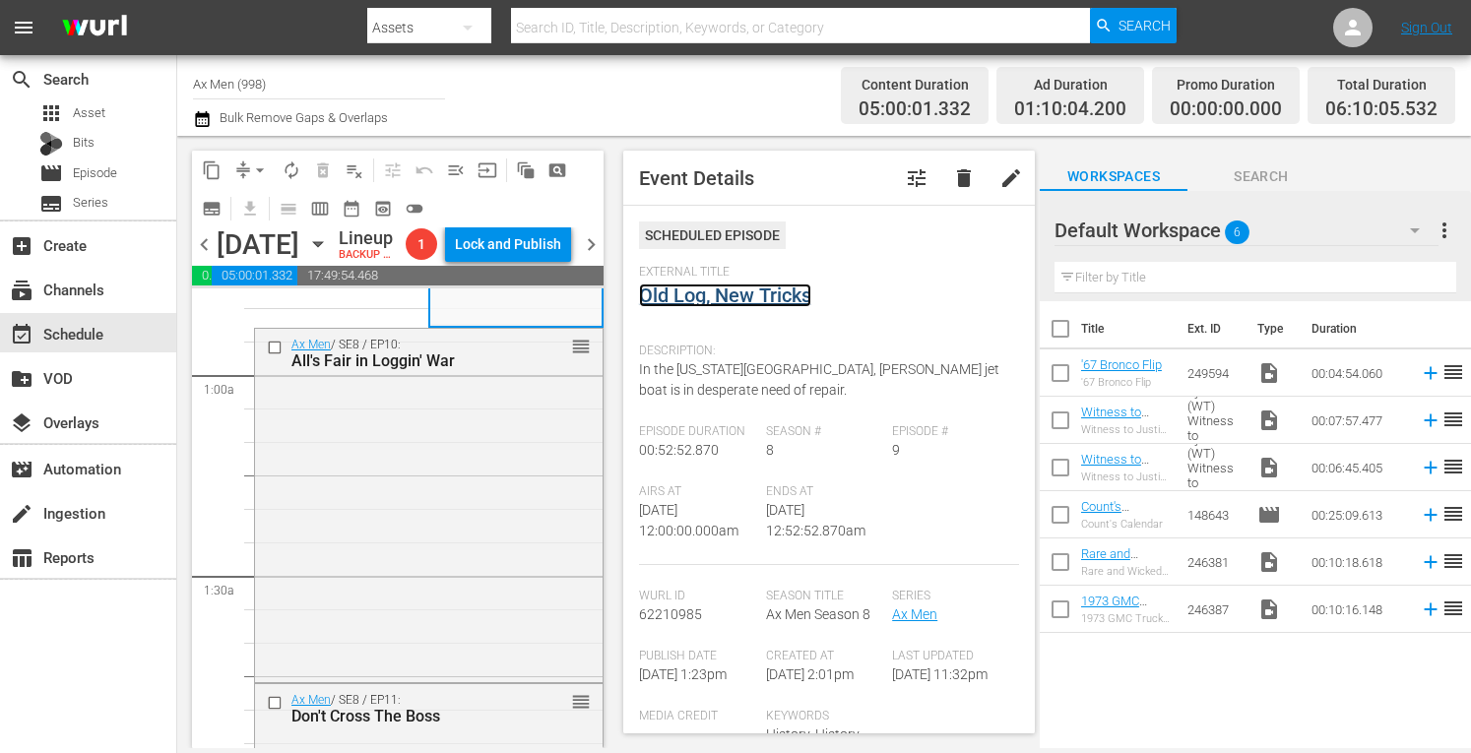
scroll to position [367, 0]
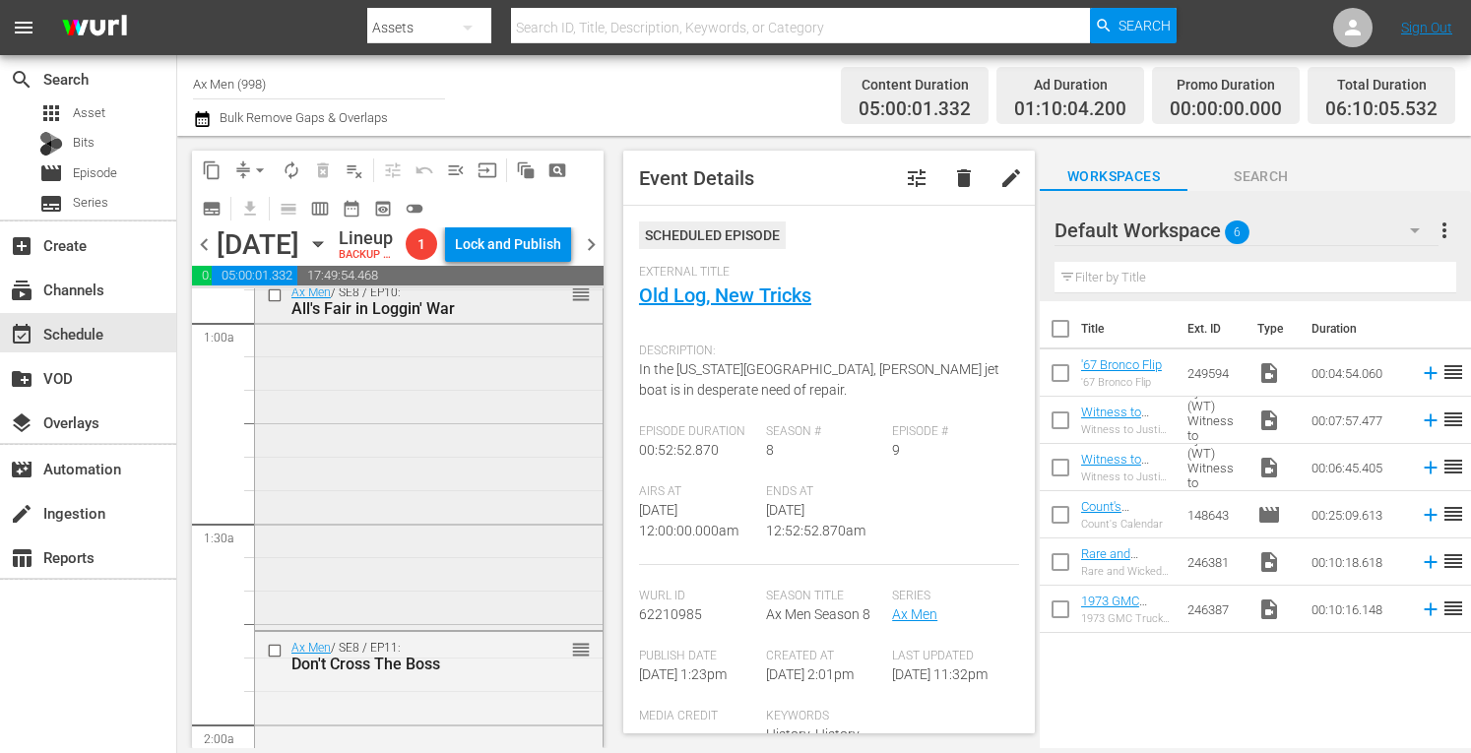
click at [486, 584] on div "Ax Men / SE8 / EP10: All's Fair in Loggin' War reorder" at bounding box center [429, 452] width 348 height 350
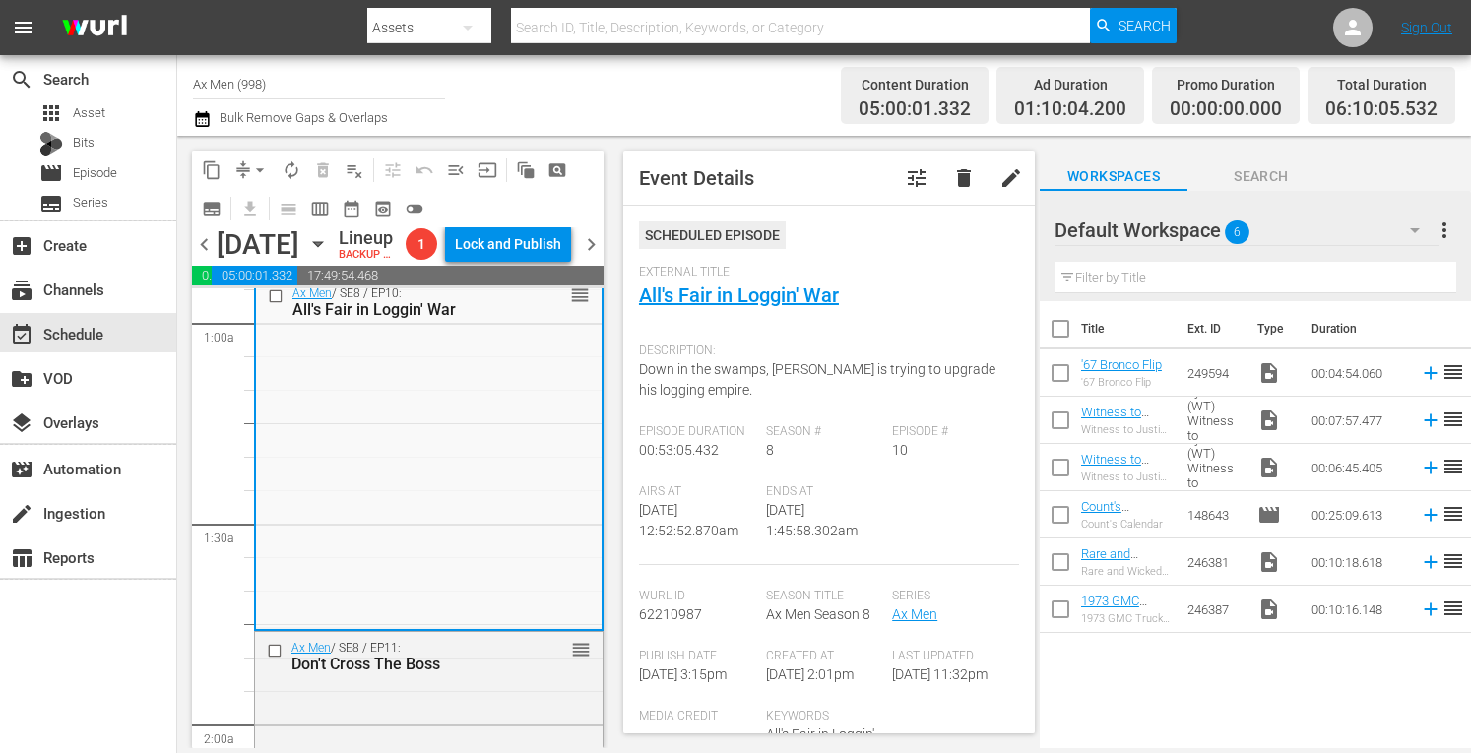
drag, startPoint x: 773, startPoint y: 294, endPoint x: 829, endPoint y: 233, distance: 83.0
click at [829, 233] on div "Scheduled Episode" at bounding box center [829, 243] width 380 height 43
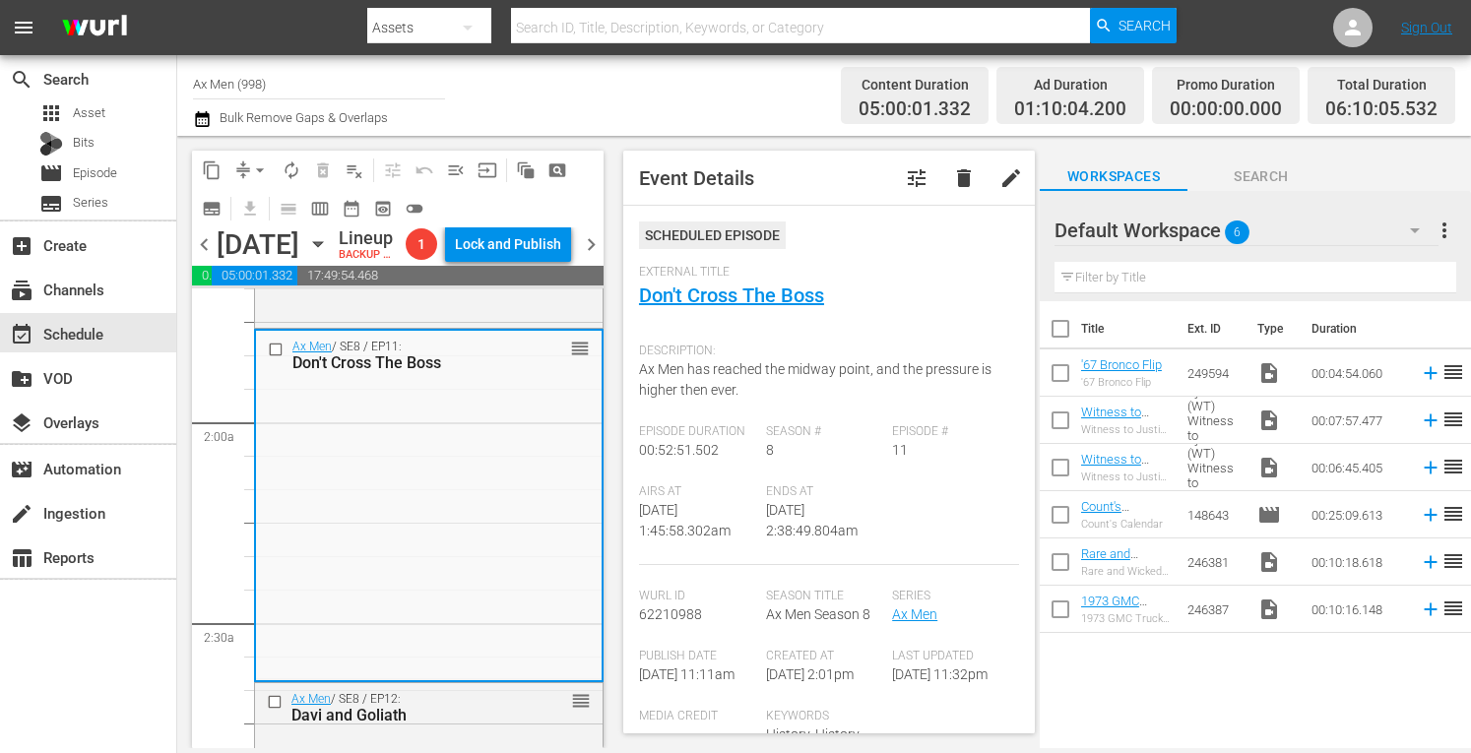
scroll to position [709, 0]
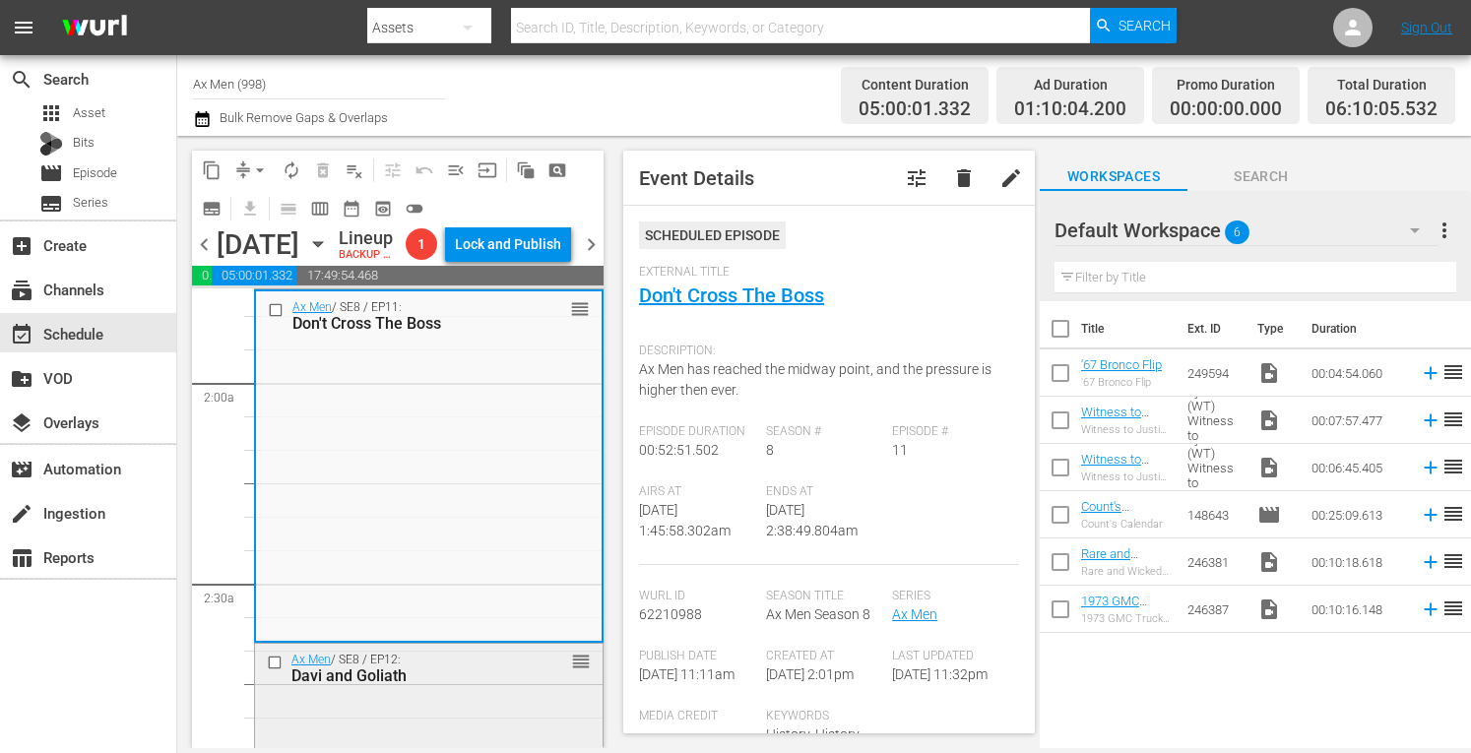
click at [468, 686] on div "Davi and Goliath" at bounding box center [401, 676] width 219 height 19
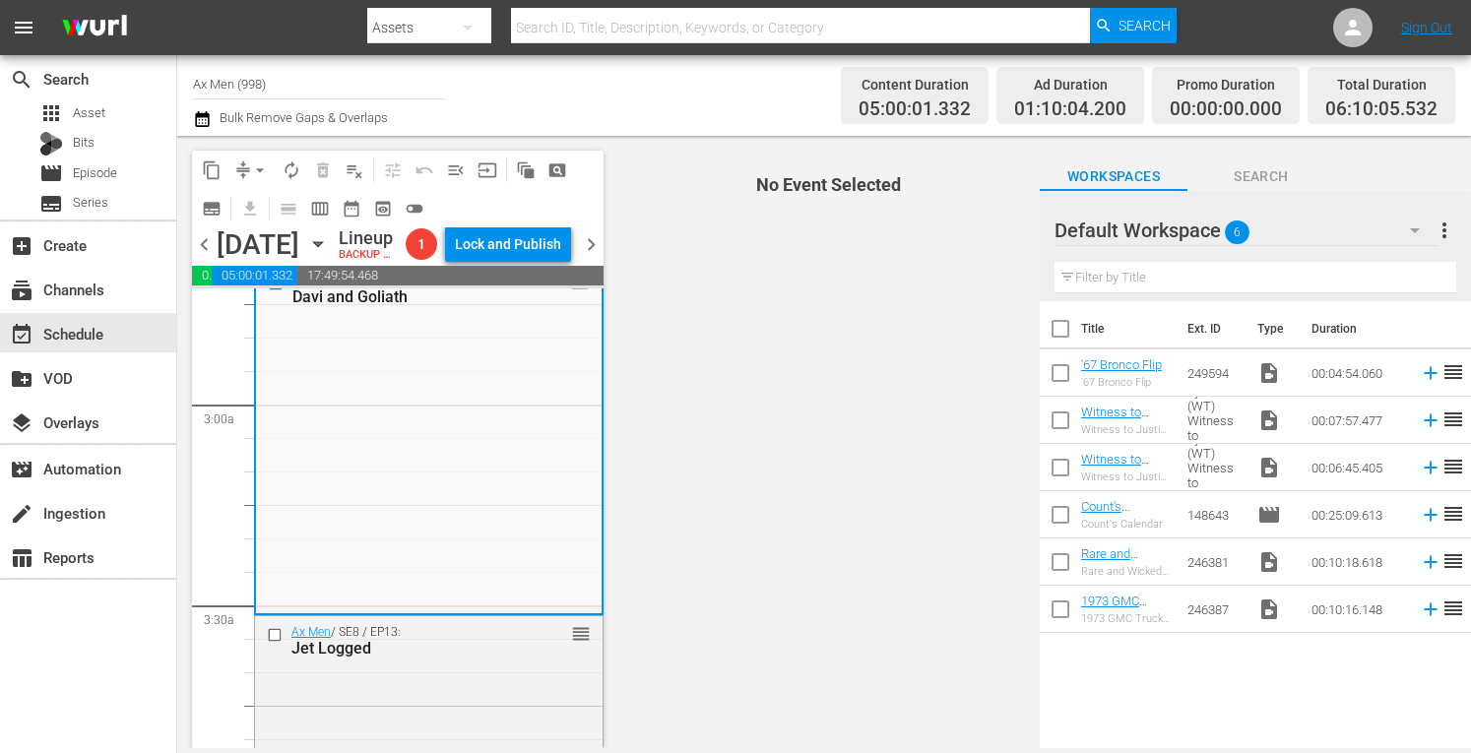
scroll to position [1182, 0]
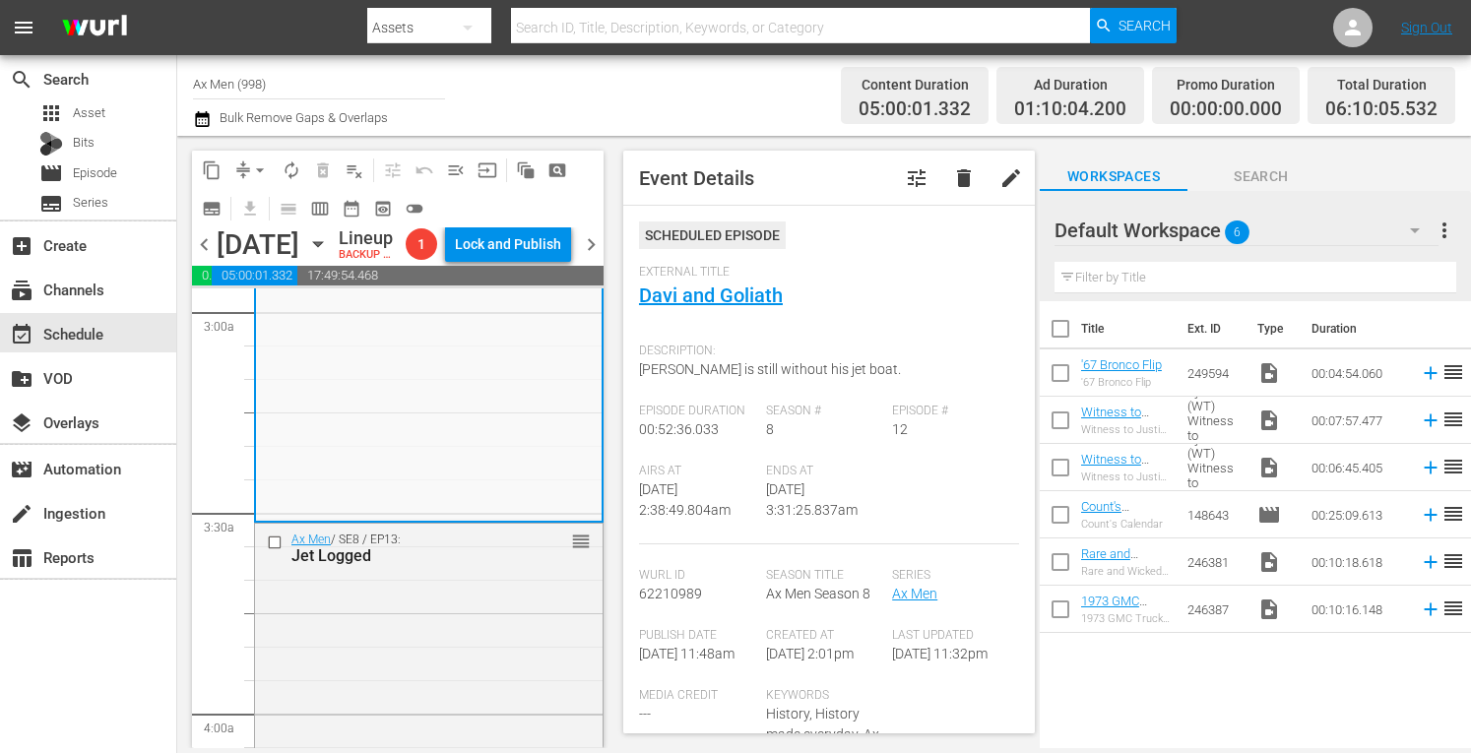
click at [1000, 99] on div "Content Duration 05:00:01.332 Ad Duration 01:10:04.200 Promo Duration 00:00:00.…" at bounding box center [1144, 96] width 622 height 58
click at [462, 653] on div "Ax Men / SE8 / EP13: Jet Logged reorder" at bounding box center [429, 699] width 348 height 350
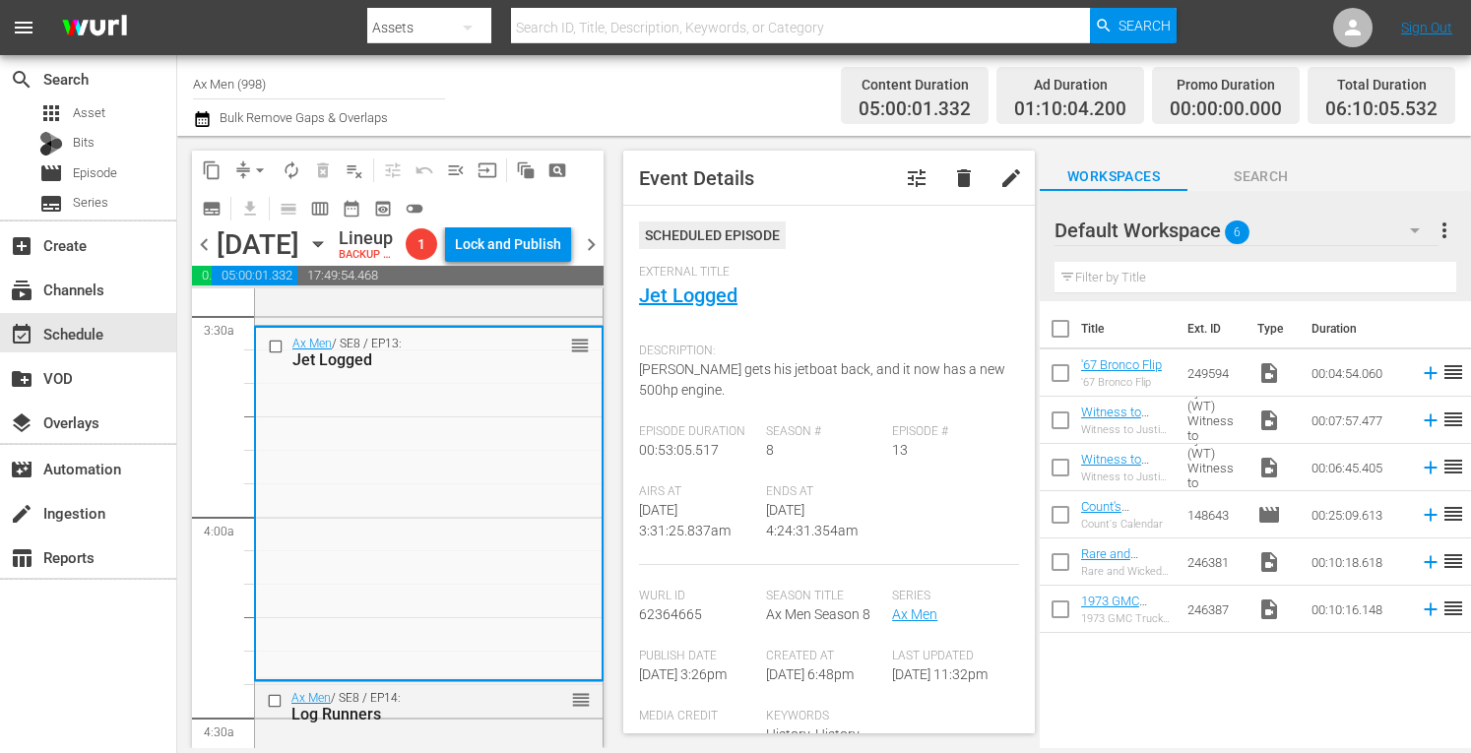
scroll to position [1470, 0]
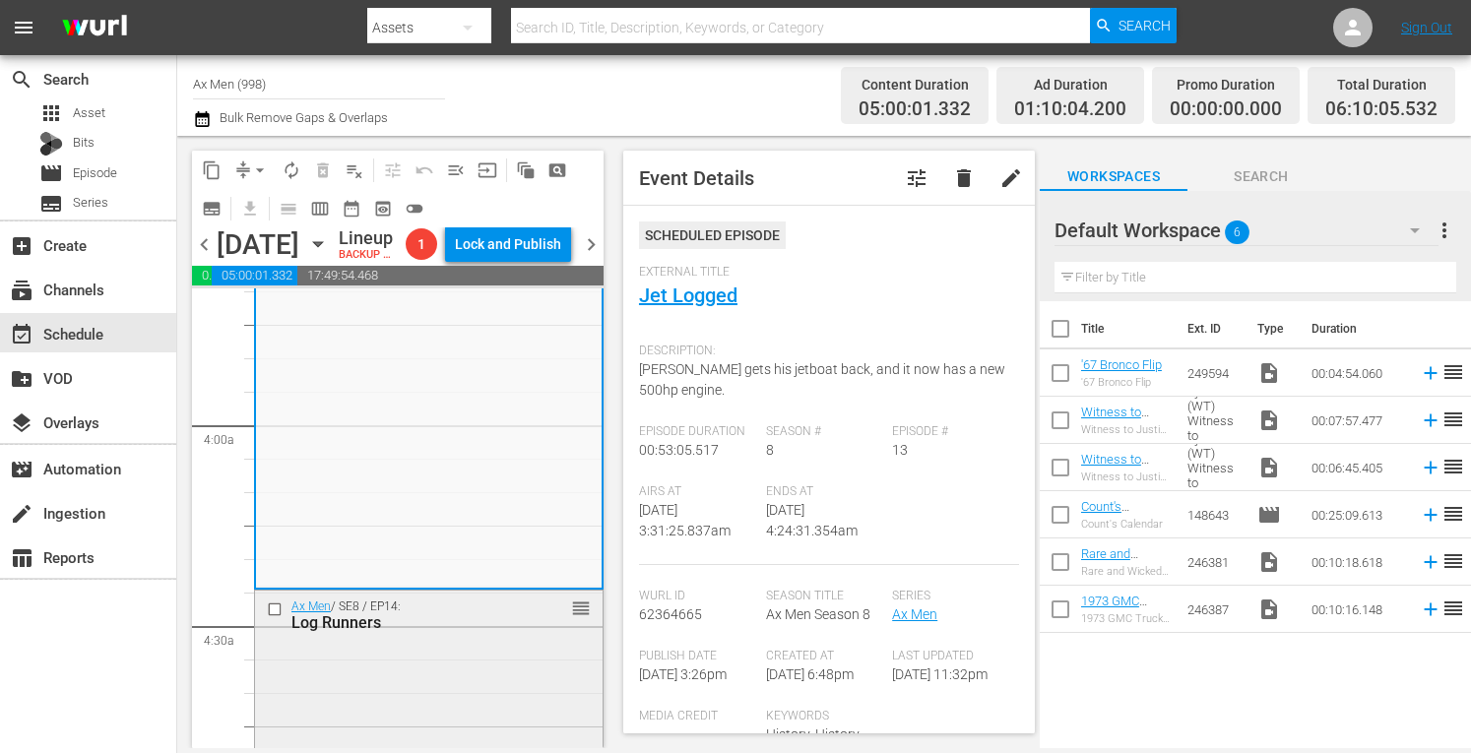
click at [499, 696] on div "Ax Men / SE8 / EP14: Log Runners reorder" at bounding box center [429, 764] width 348 height 347
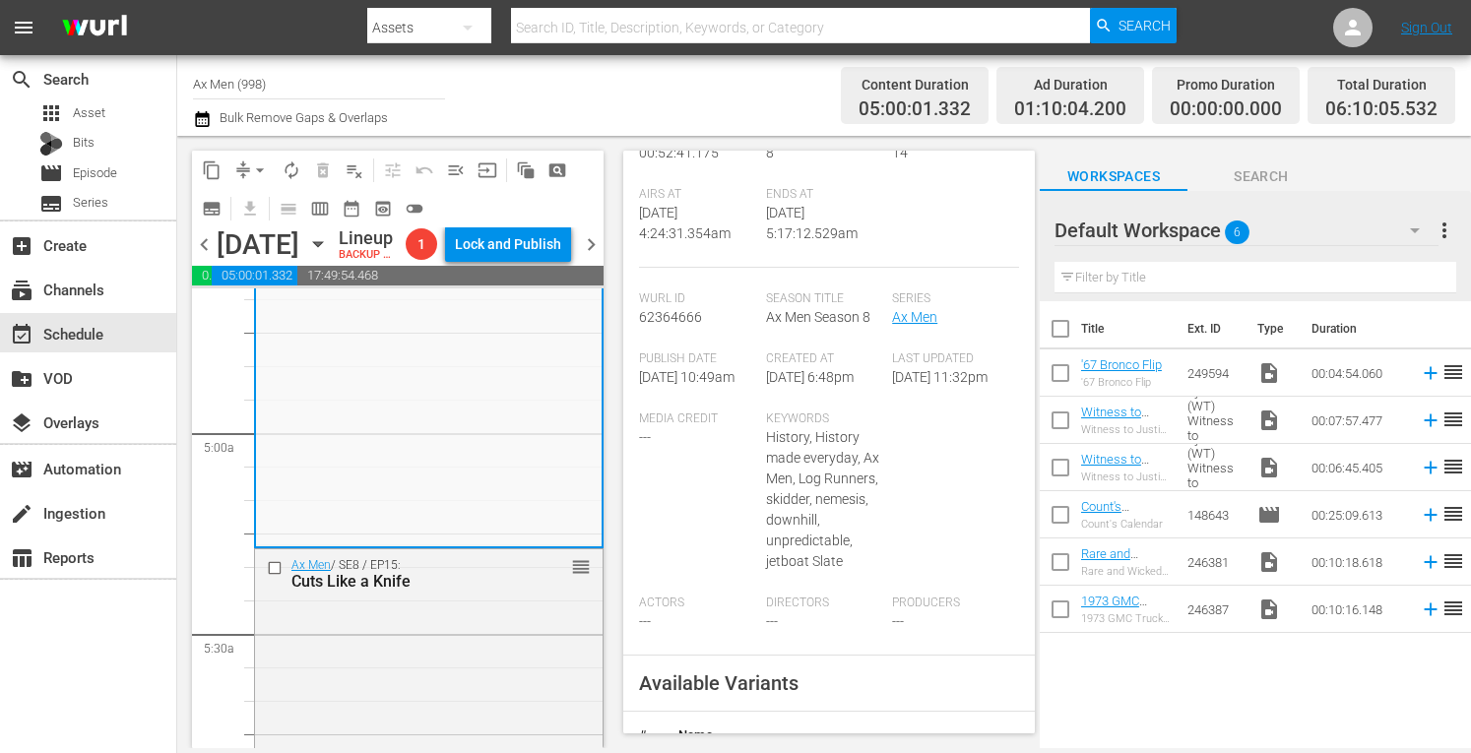
scroll to position [1943, 0]
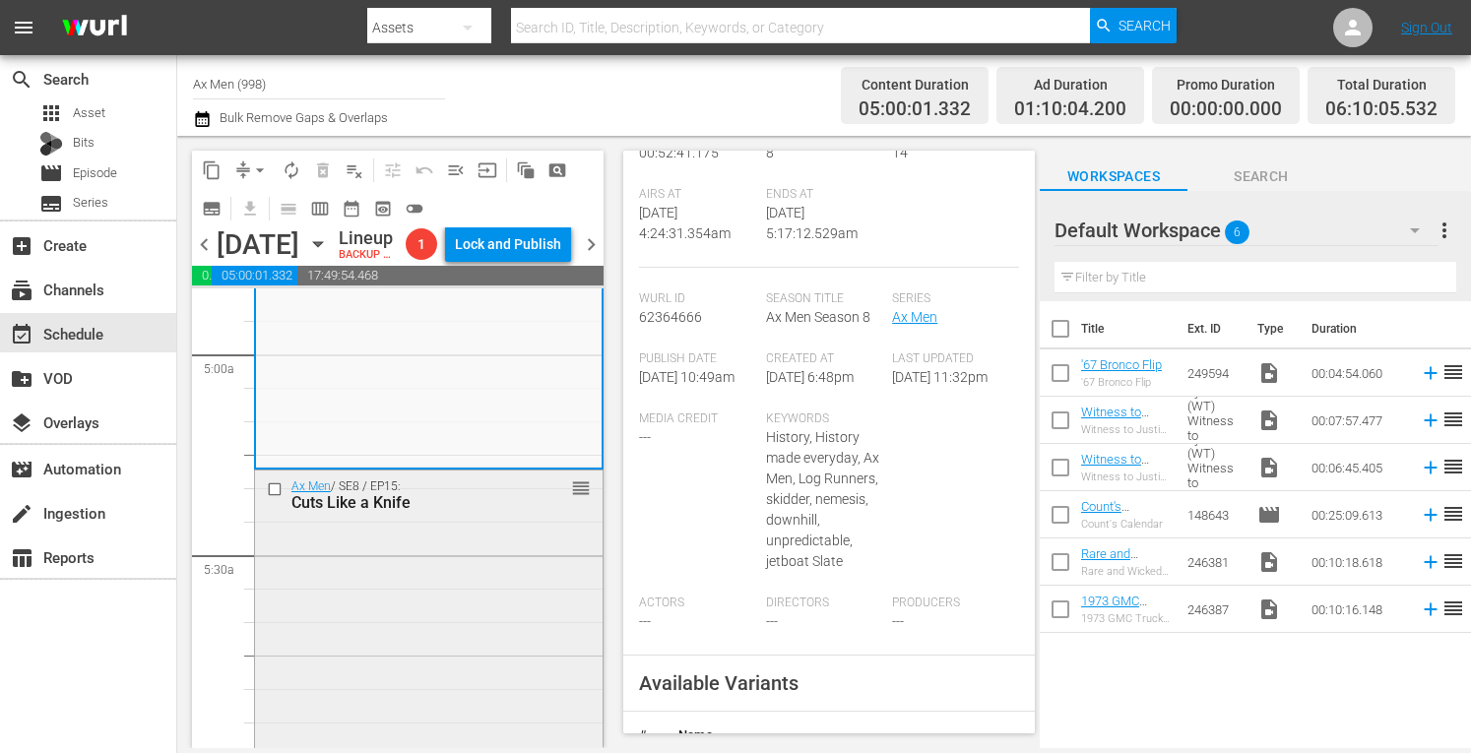
click at [422, 675] on div "Ax Men / SE8 / EP15: Cuts Like a Knife reorder" at bounding box center [429, 645] width 348 height 349
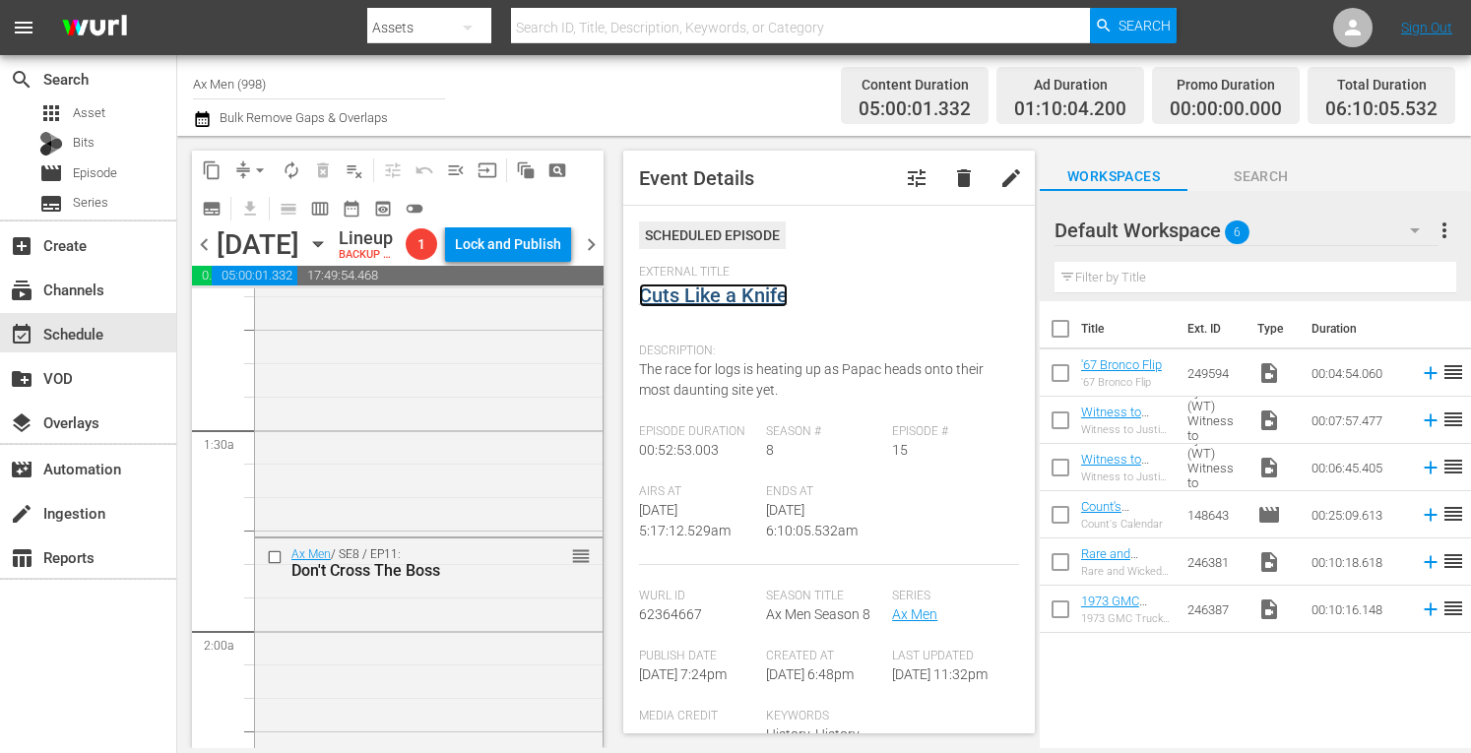
scroll to position [0, 0]
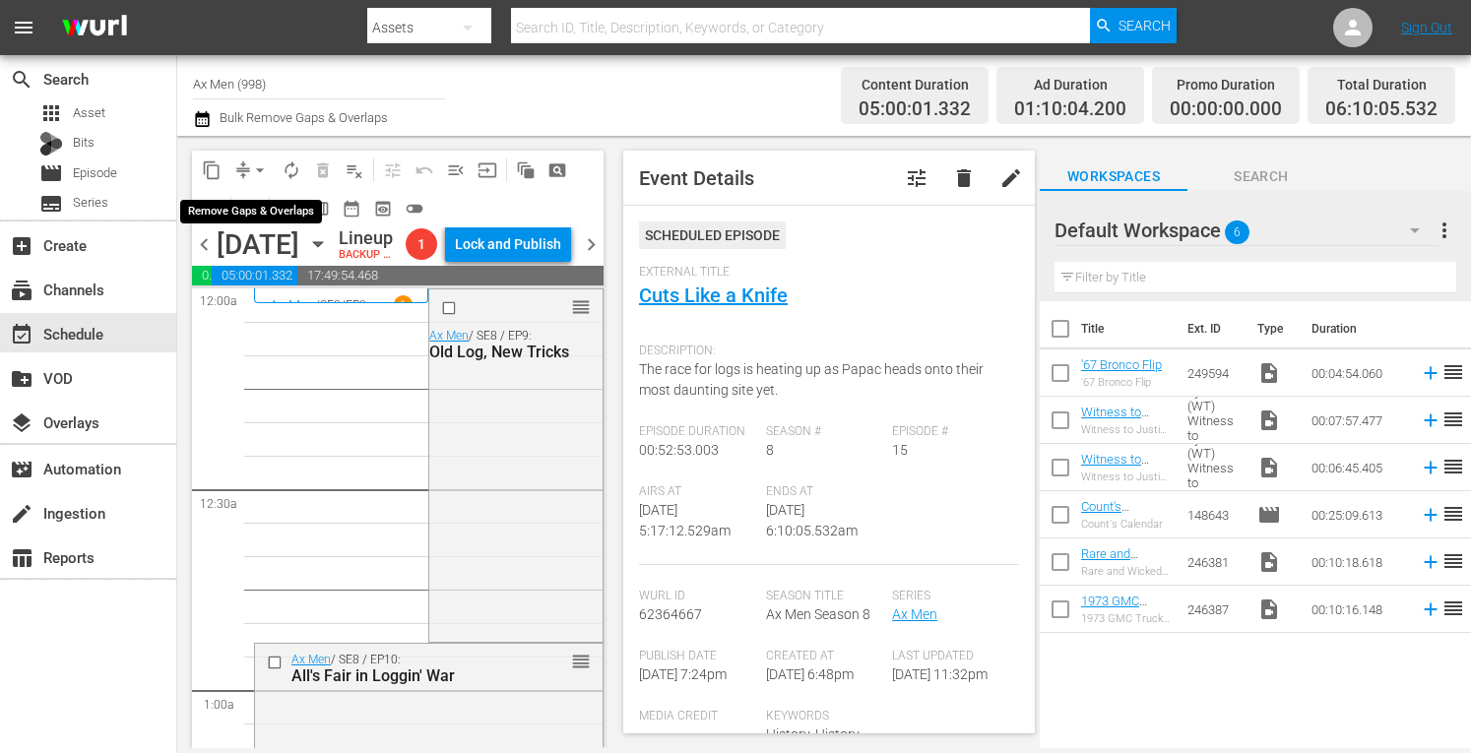
click at [262, 170] on span "arrow_drop_down" at bounding box center [260, 171] width 20 height 20
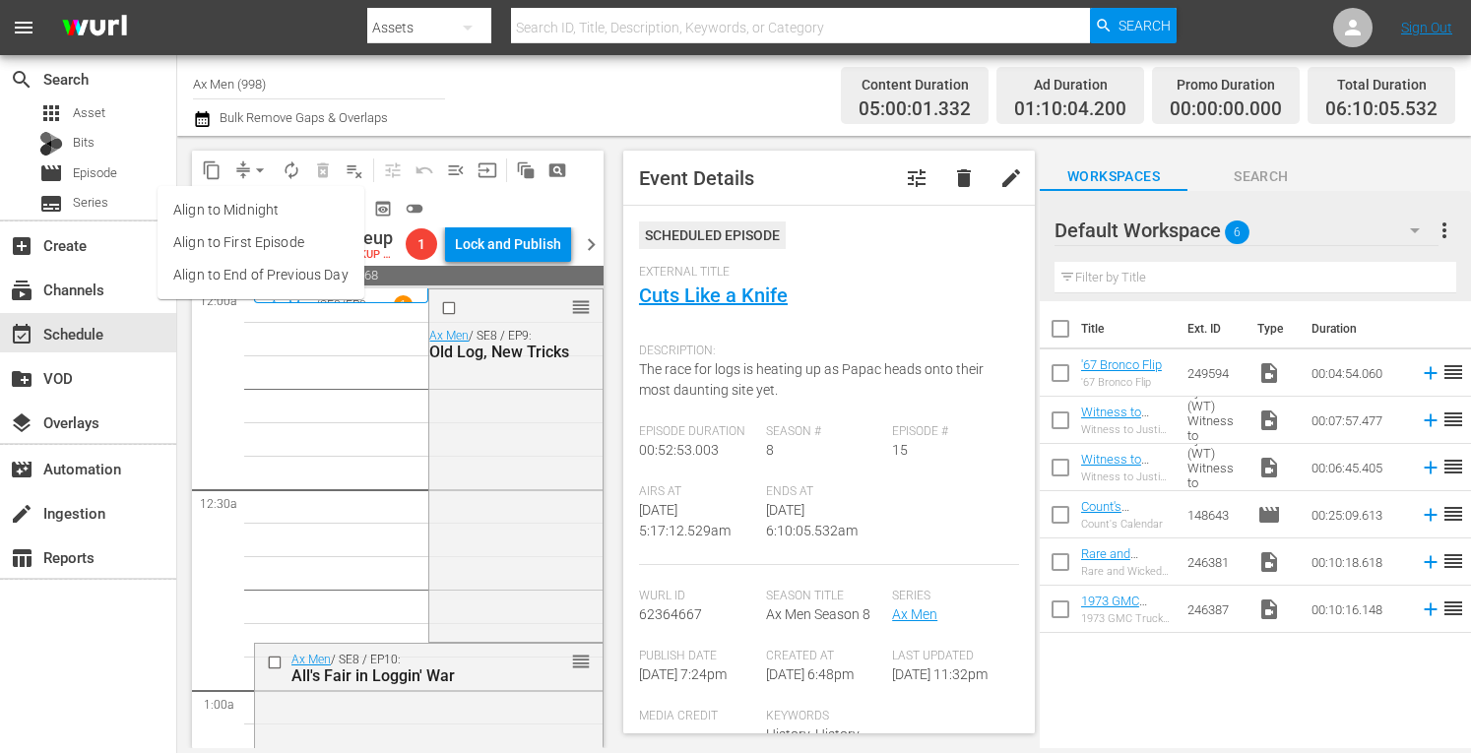
click at [256, 213] on li "Align to Midnight" at bounding box center [261, 210] width 207 height 33
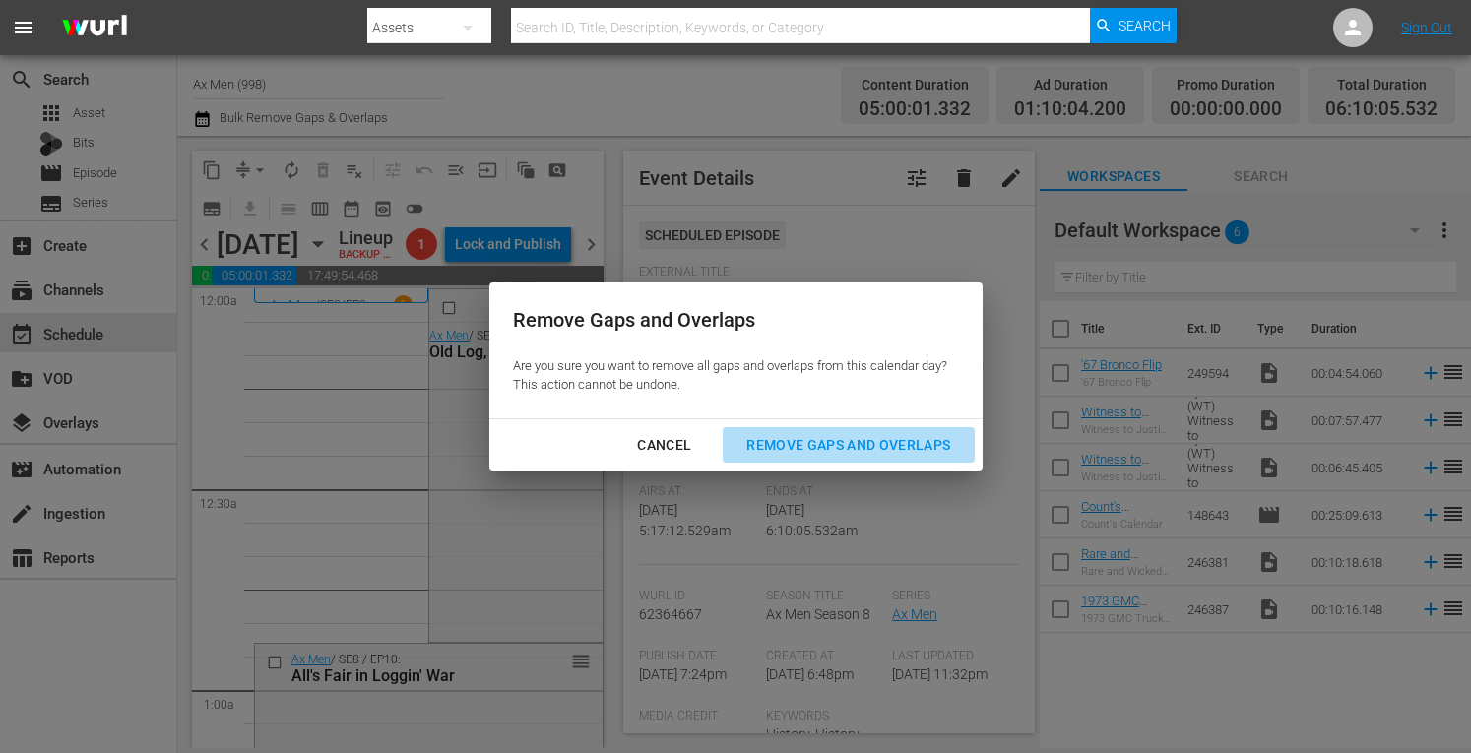
click at [798, 444] on div "Remove Gaps and Overlaps" at bounding box center [848, 445] width 235 height 25
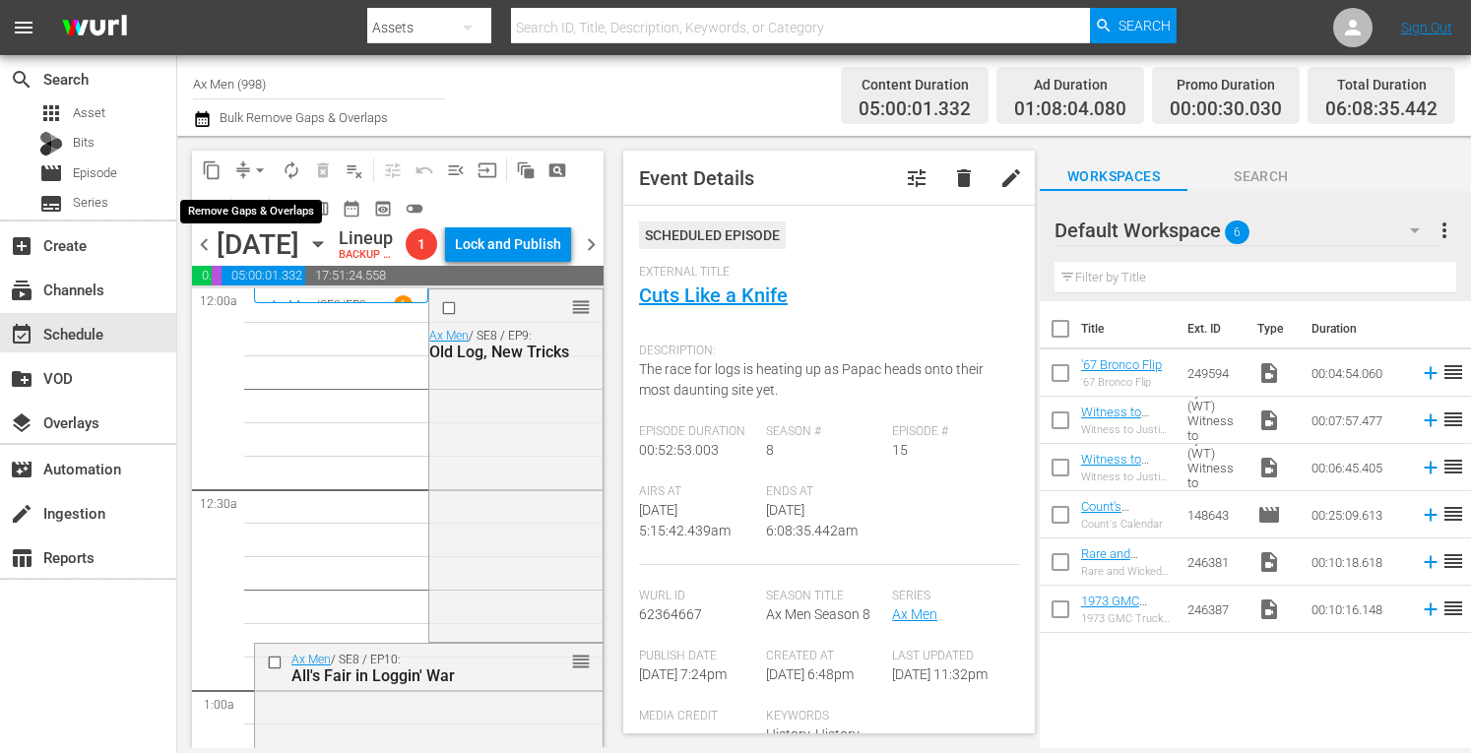
click at [258, 166] on span "arrow_drop_down" at bounding box center [260, 171] width 20 height 20
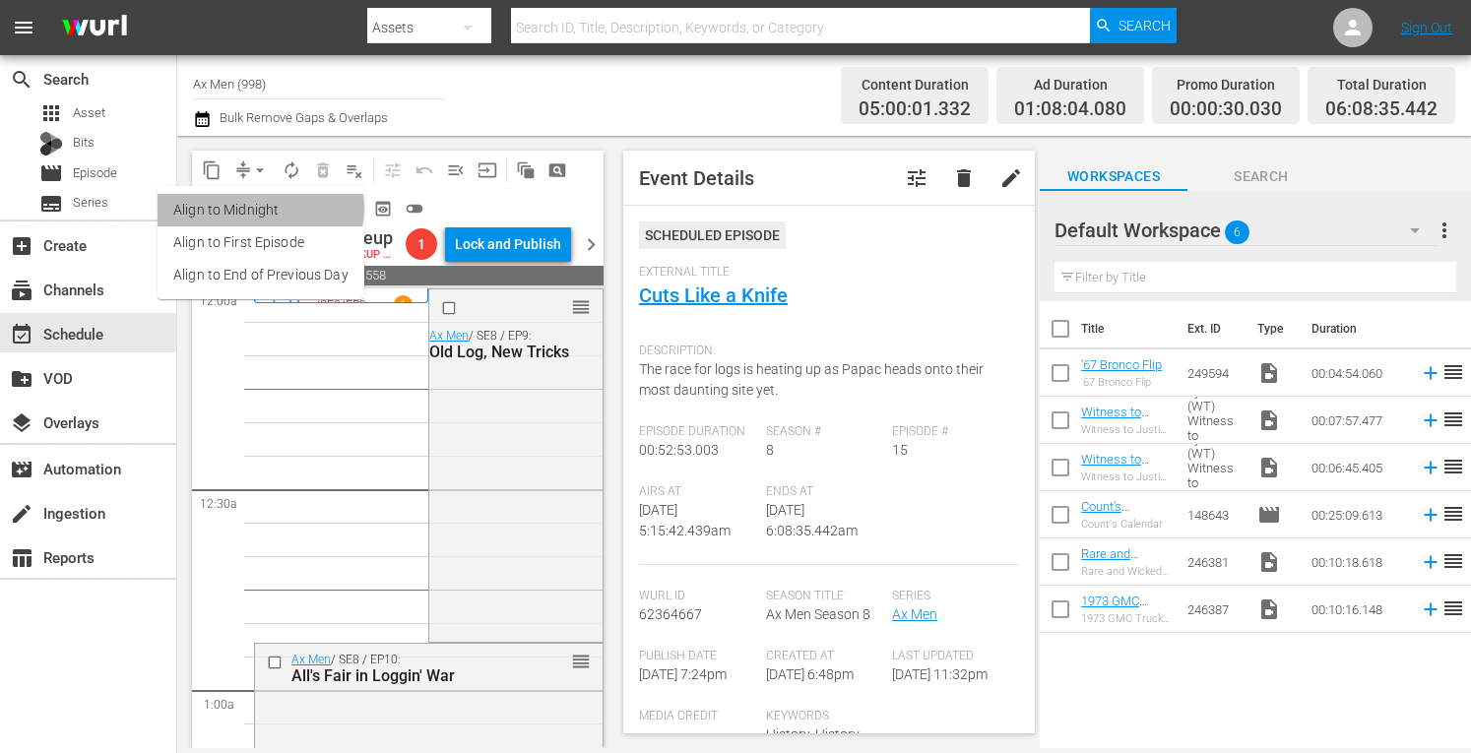
click at [254, 208] on li "Align to Midnight" at bounding box center [261, 210] width 207 height 33
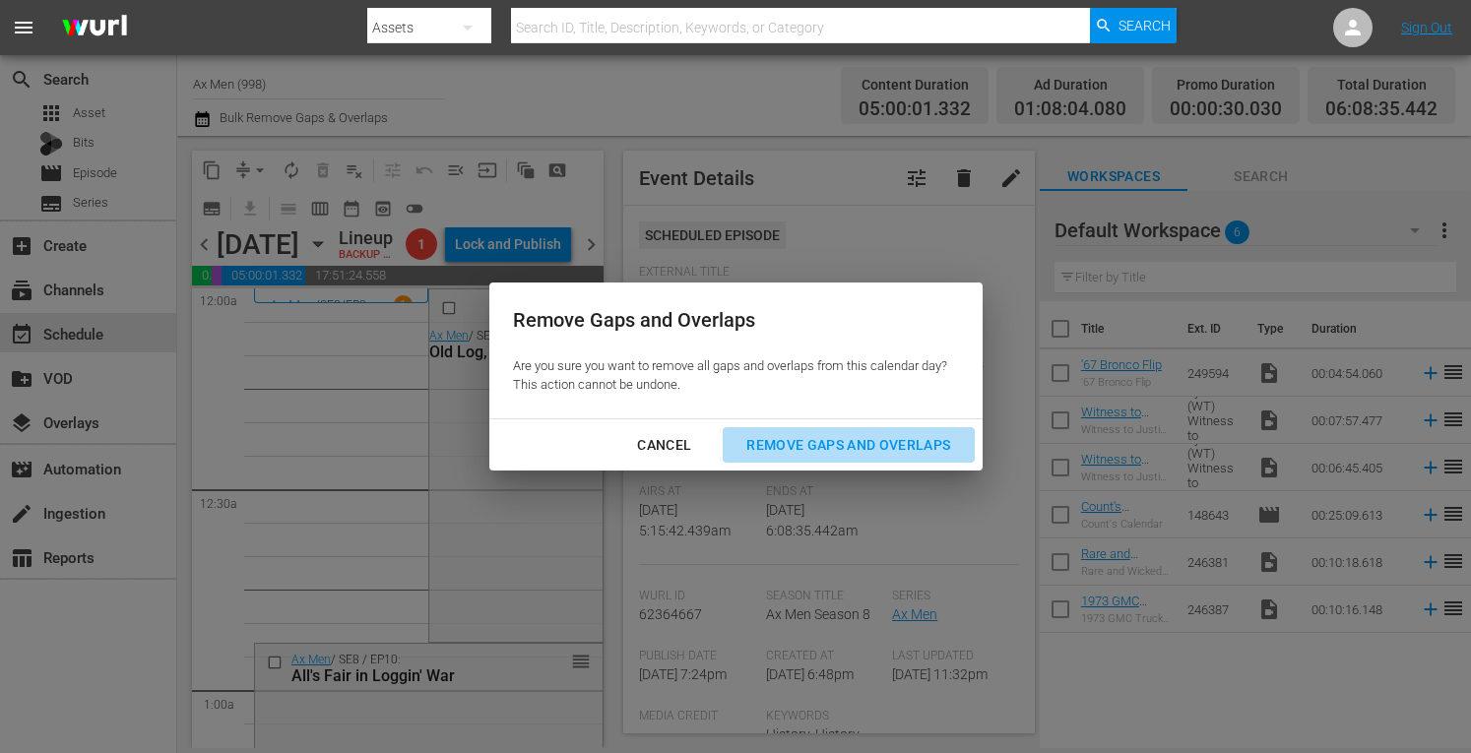
click at [785, 441] on div "Remove Gaps and Overlaps" at bounding box center [848, 445] width 235 height 25
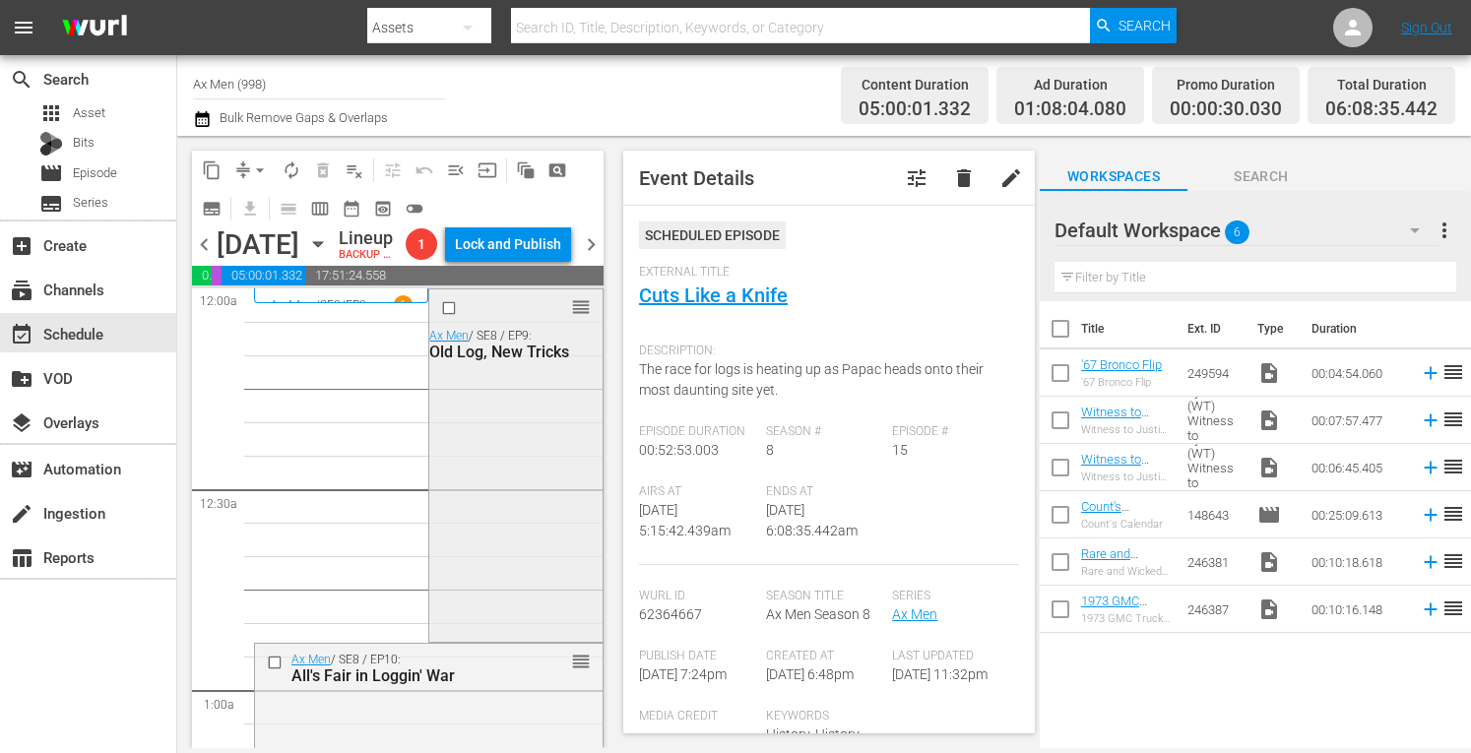
click at [480, 444] on div "reorder Ax Men / SE8 / EP9: Old Log, New Tricks" at bounding box center [515, 464] width 172 height 349
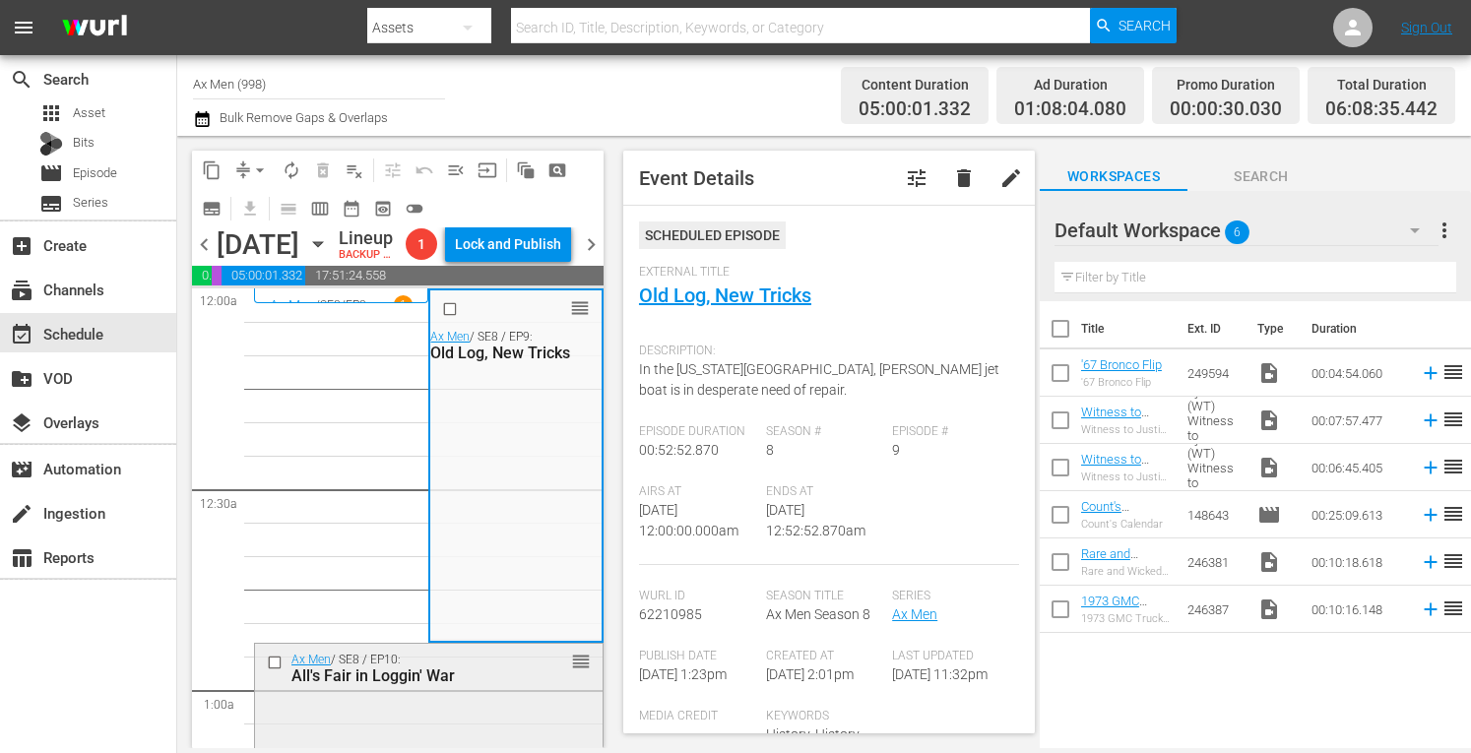
click at [512, 671] on div "reorder" at bounding box center [550, 661] width 81 height 20
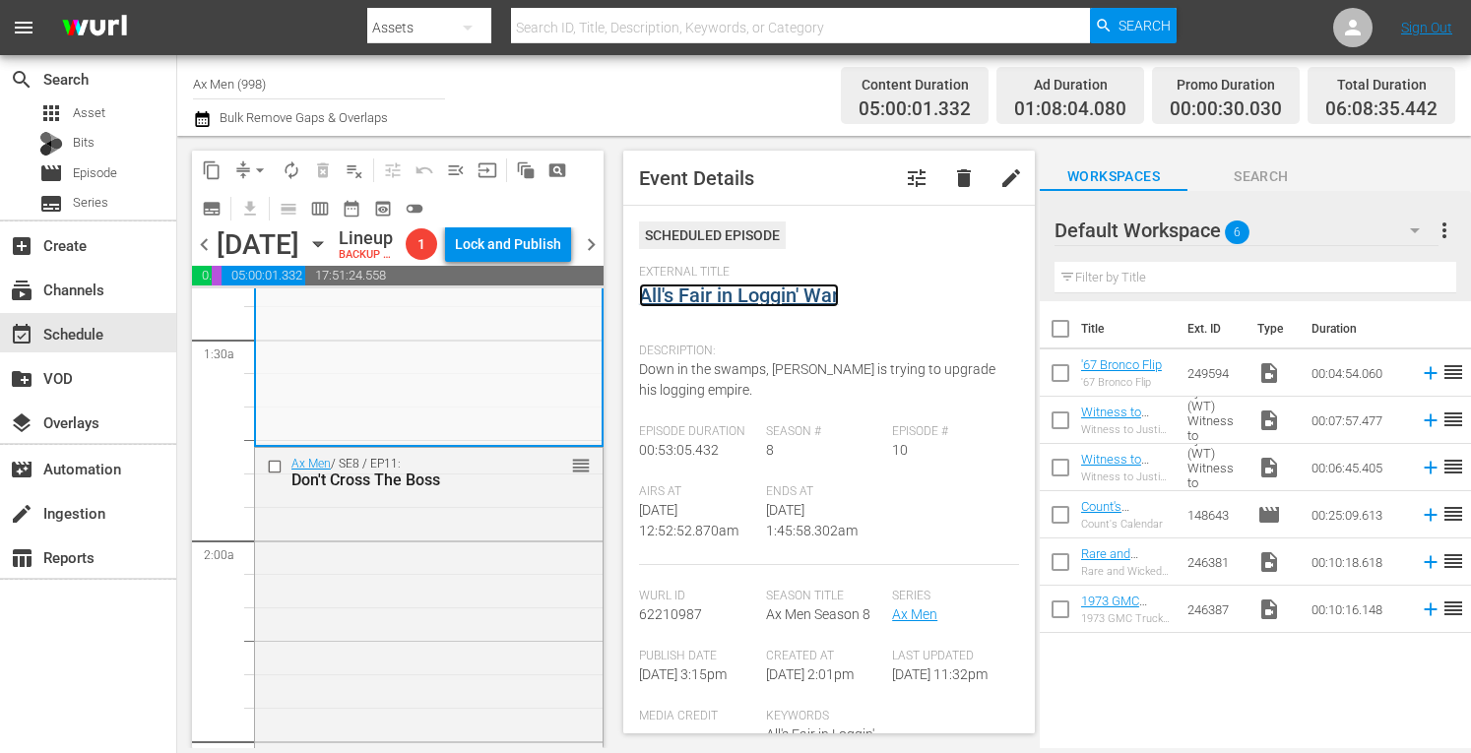
scroll to position [591, 0]
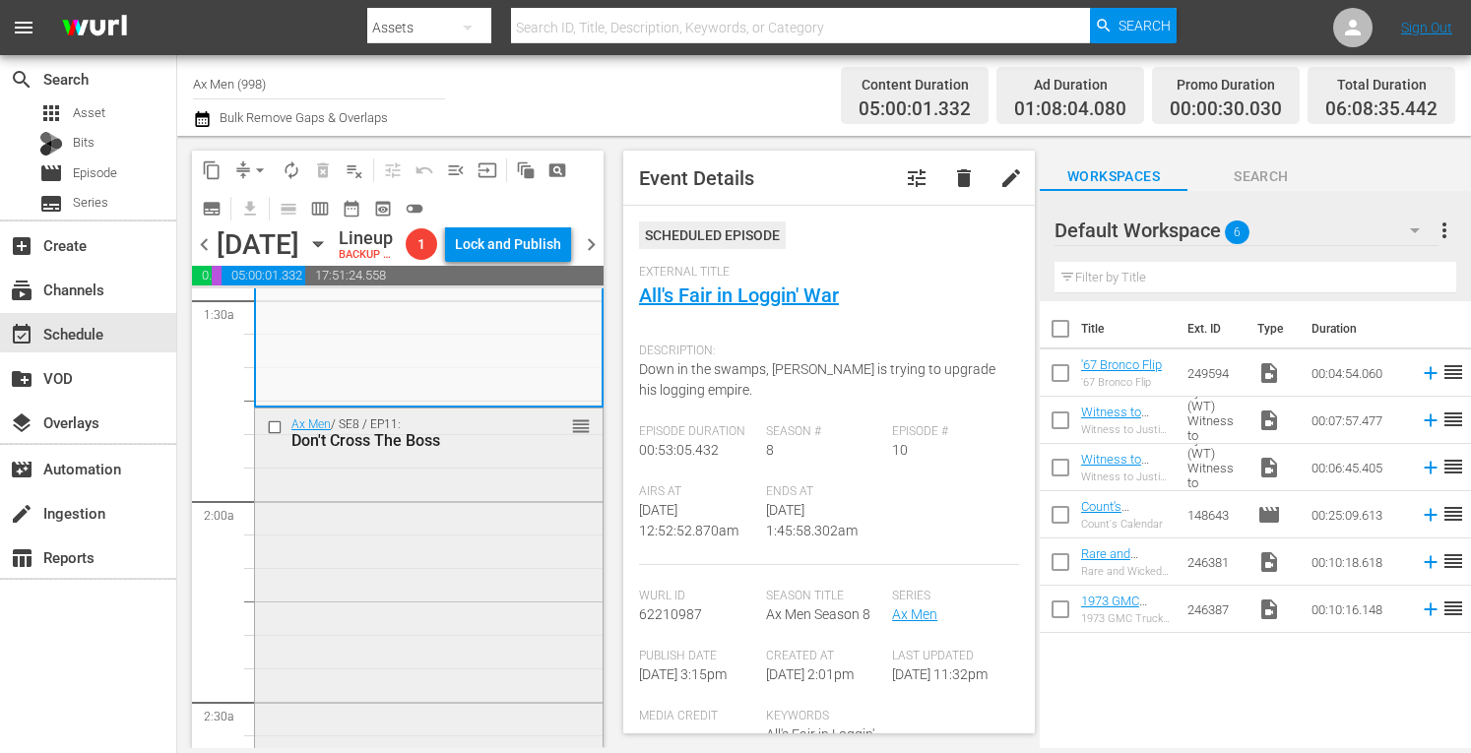
click at [504, 649] on div "Ax Men / SE8 / EP11: Don't Cross The Boss reorder" at bounding box center [429, 583] width 348 height 348
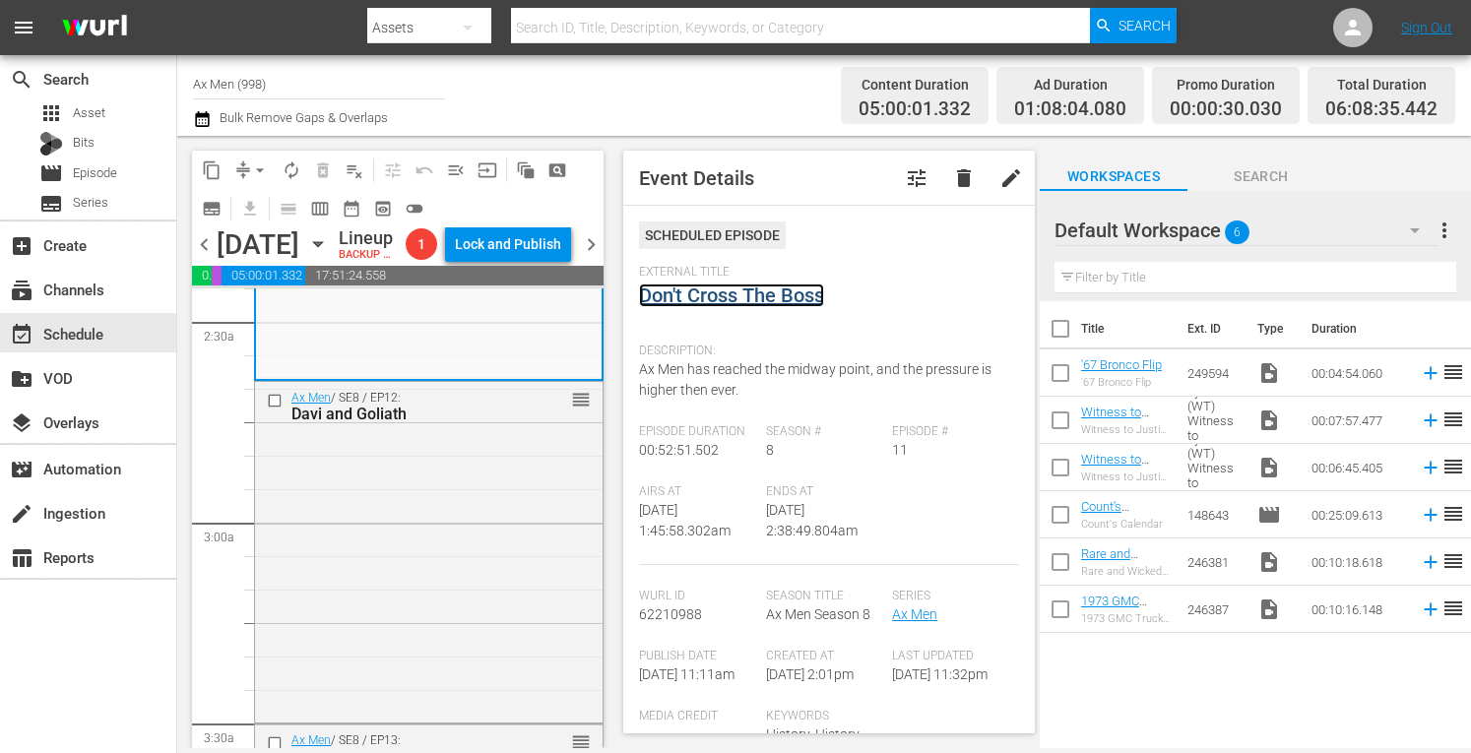
scroll to position [1011, 0]
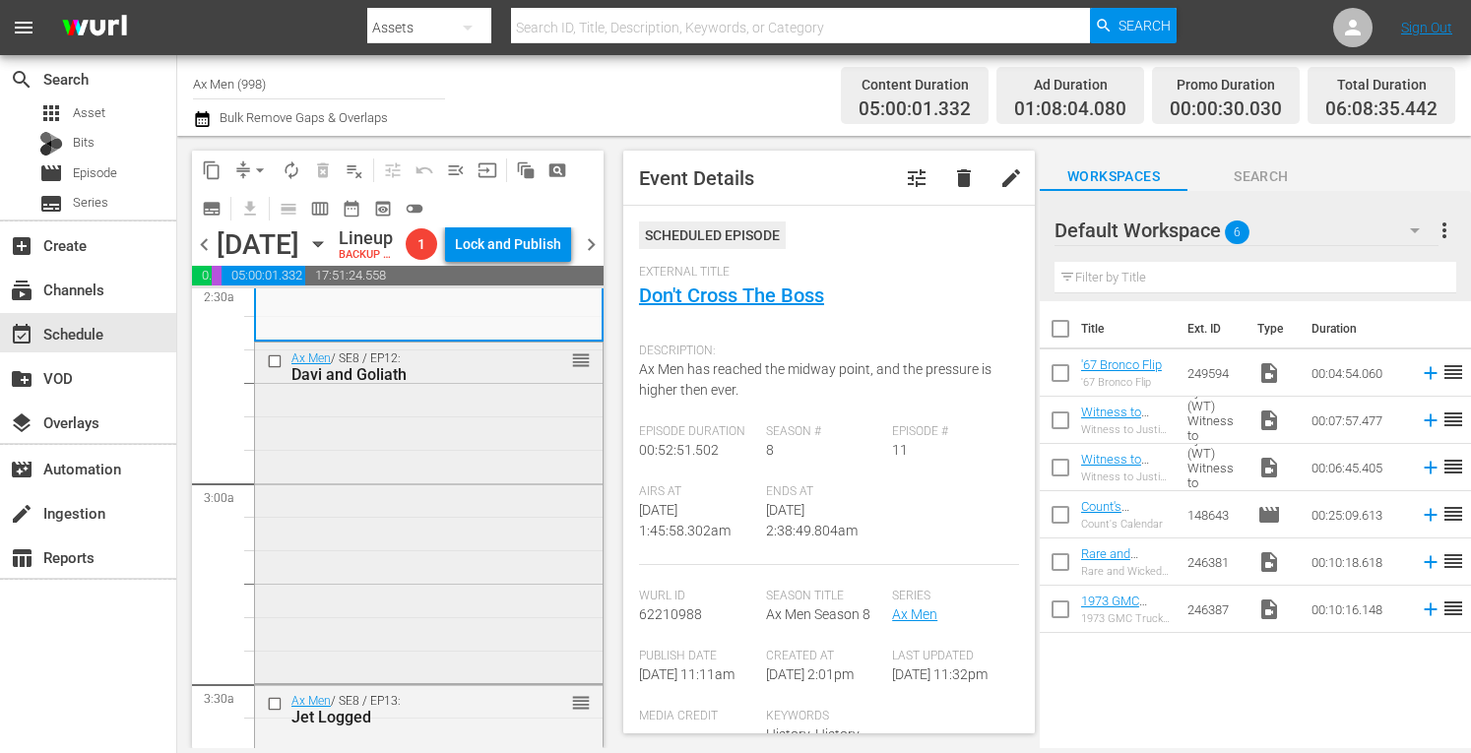
click at [465, 577] on div "Ax Men / SE8 / EP12: Davi and Goliath reorder" at bounding box center [429, 511] width 348 height 336
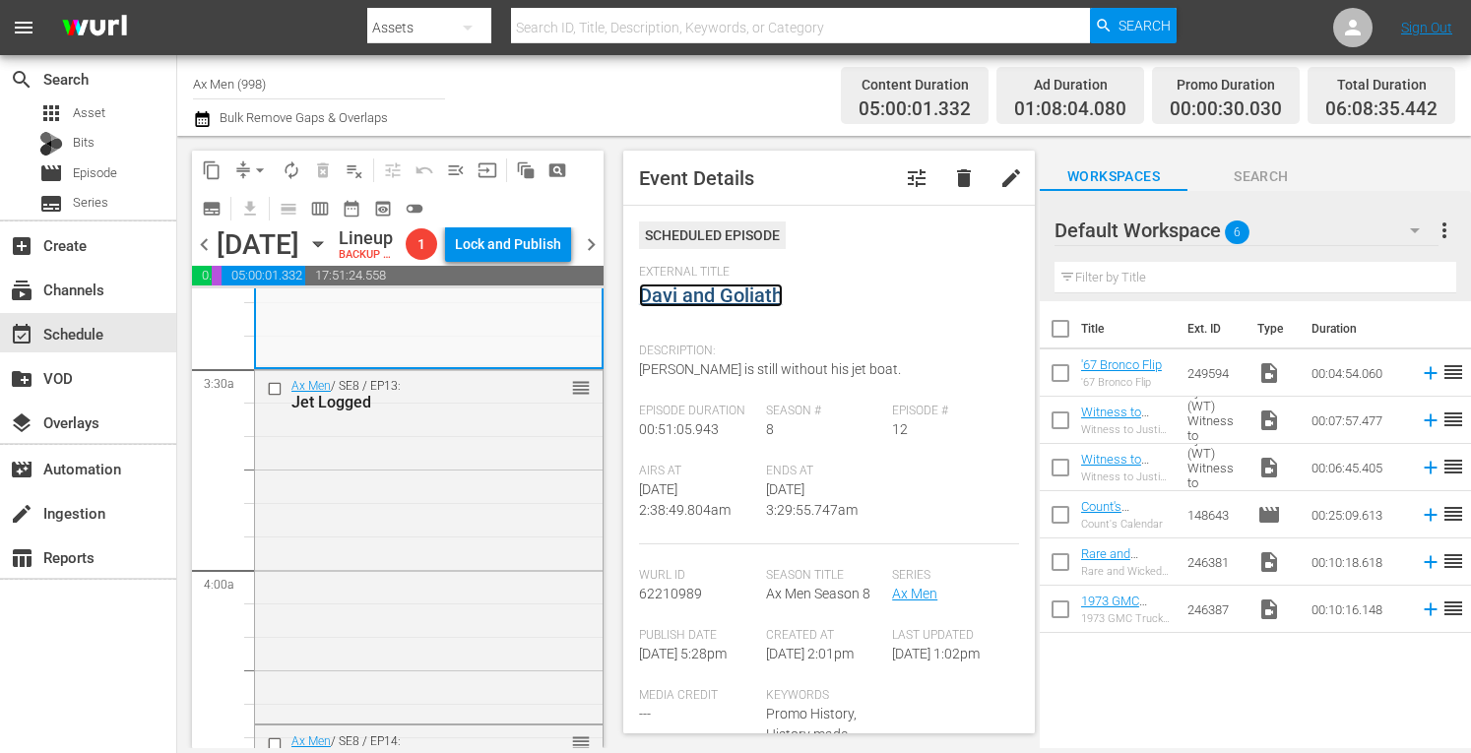
scroll to position [1392, 0]
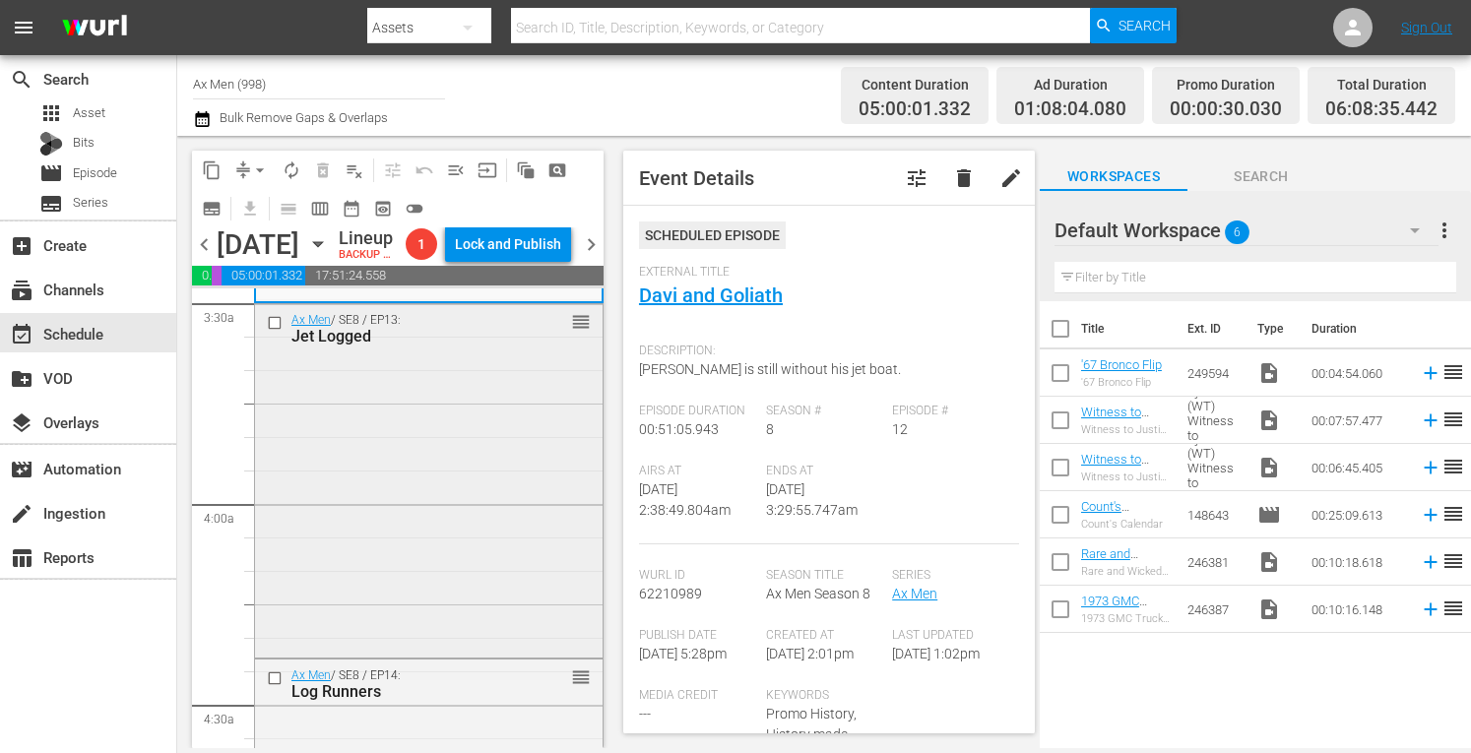
click at [485, 594] on div "Ax Men / SE8 / EP13: Jet Logged reorder" at bounding box center [429, 479] width 348 height 350
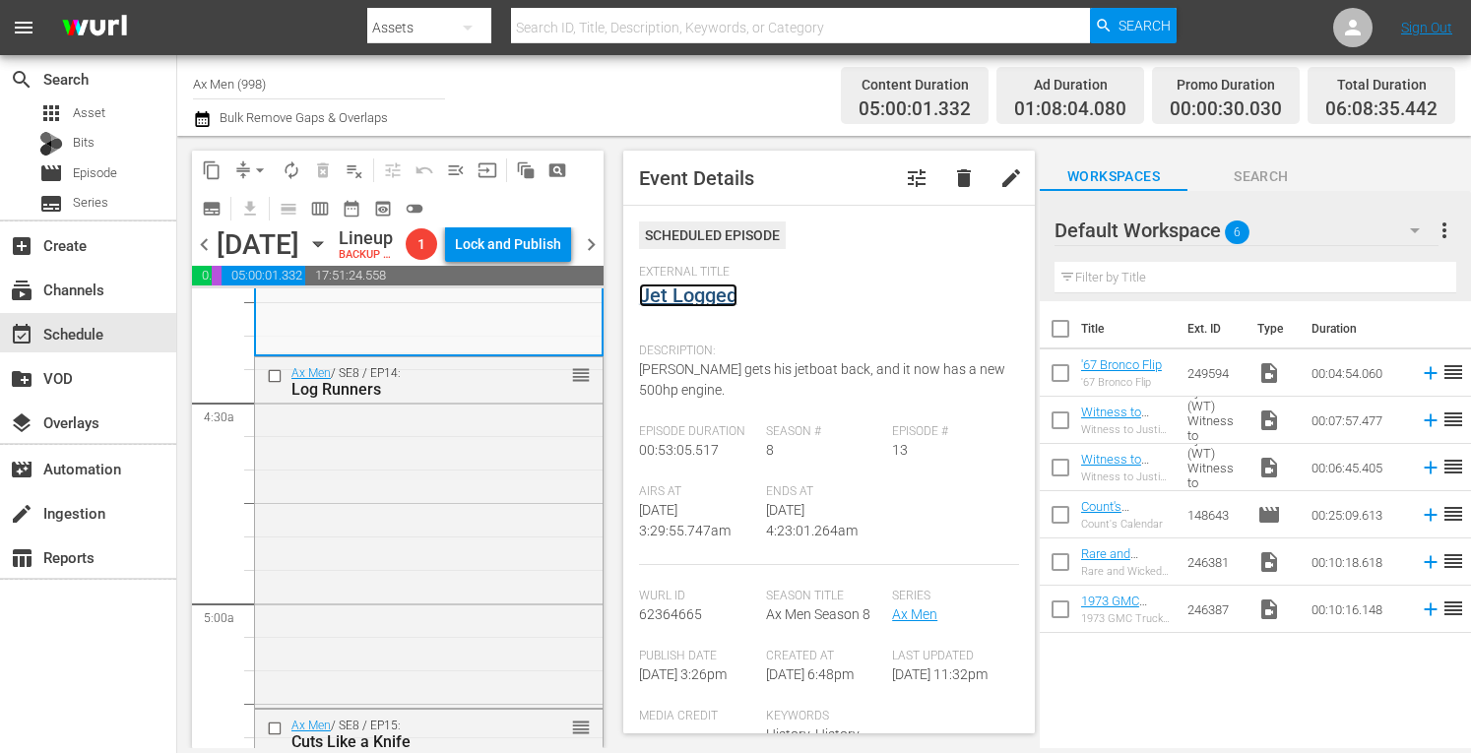
scroll to position [1733, 0]
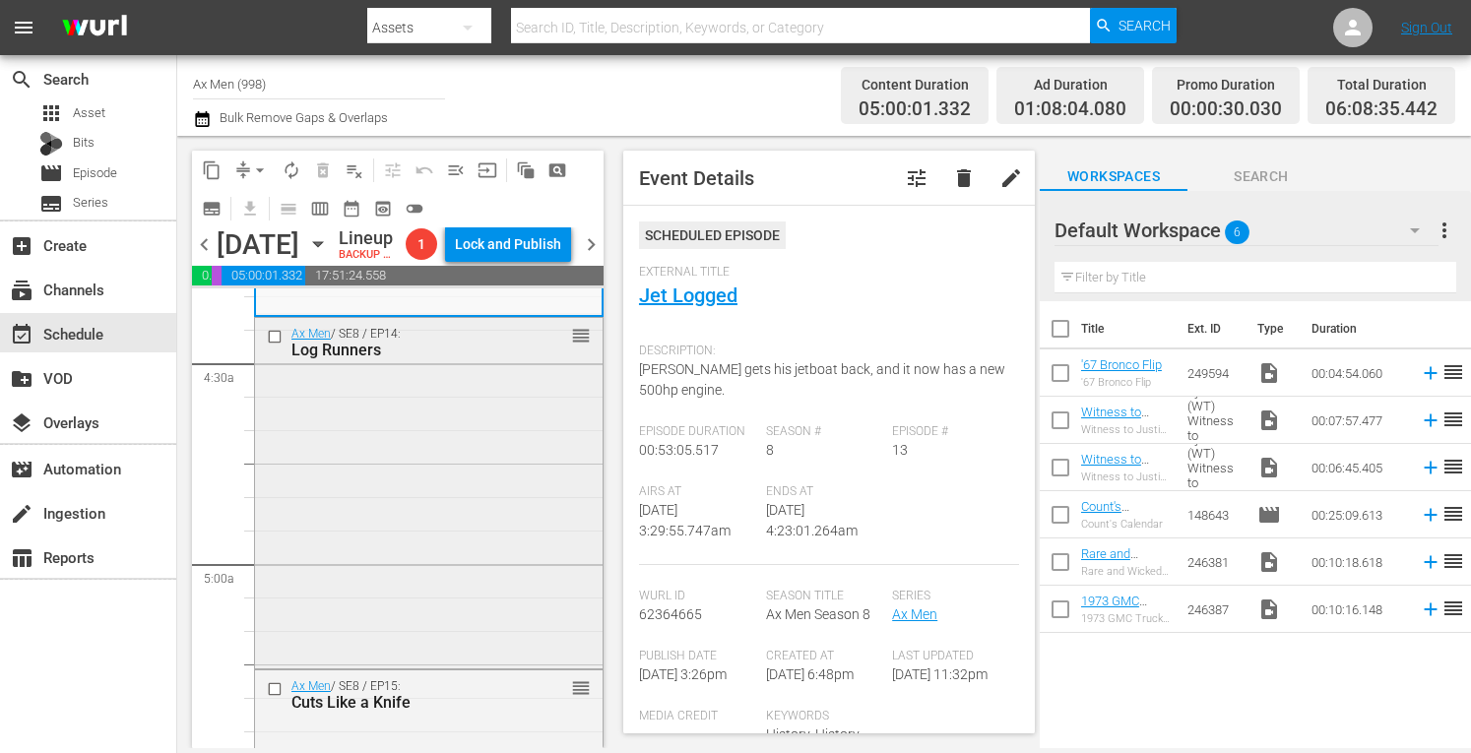
click at [481, 592] on div "Ax Men / SE8 / EP14: Log Runners reorder" at bounding box center [429, 491] width 348 height 347
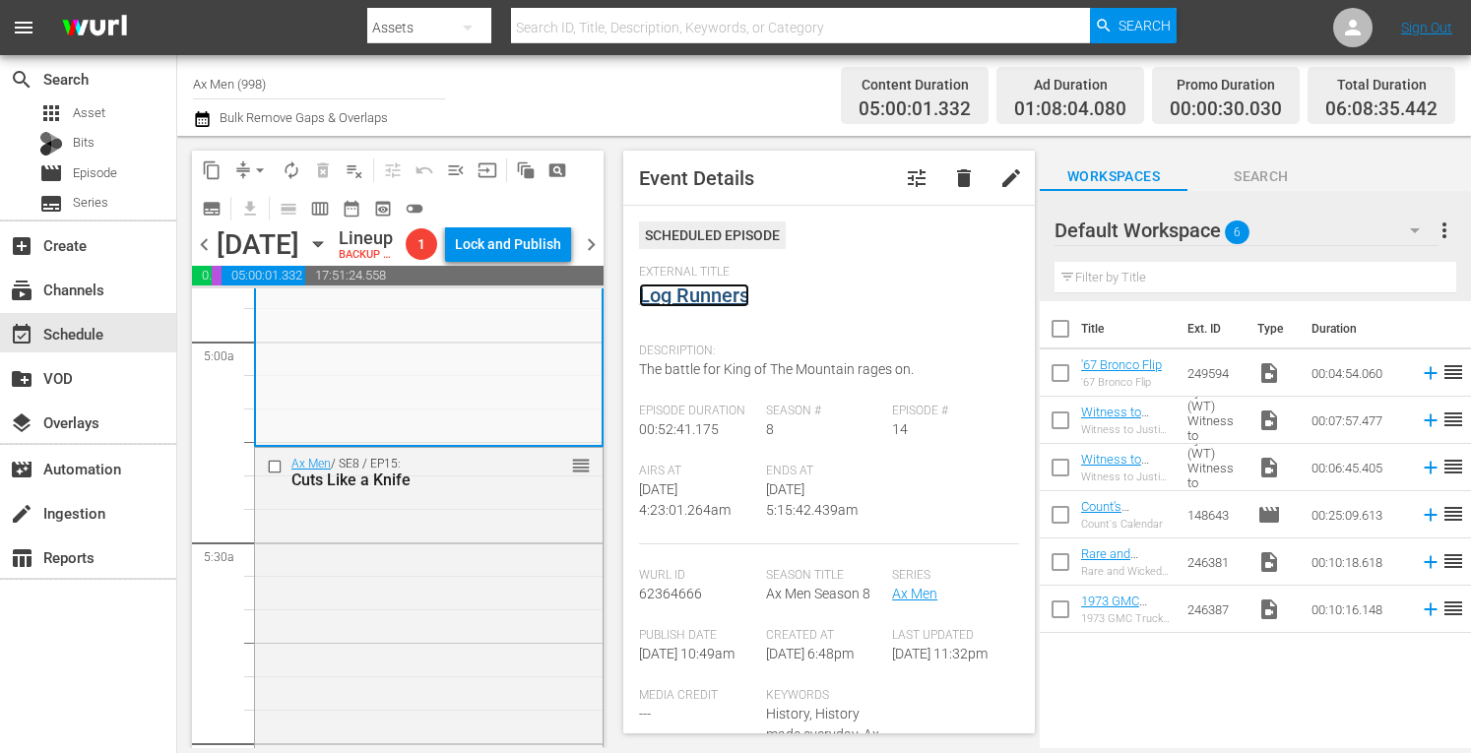
scroll to position [2114, 0]
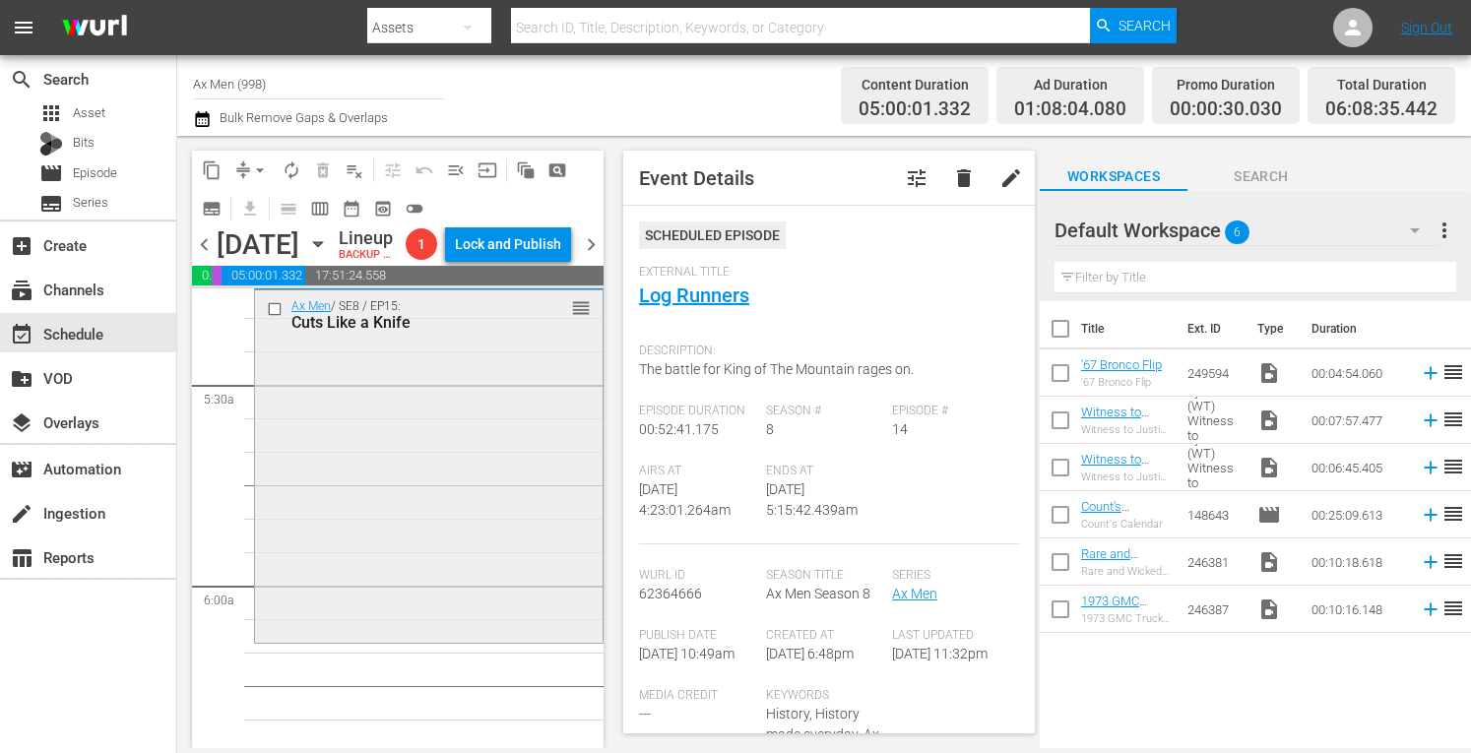
click at [508, 566] on div "Ax Men / SE8 / EP15: Cuts Like a Knife reorder" at bounding box center [429, 465] width 348 height 349
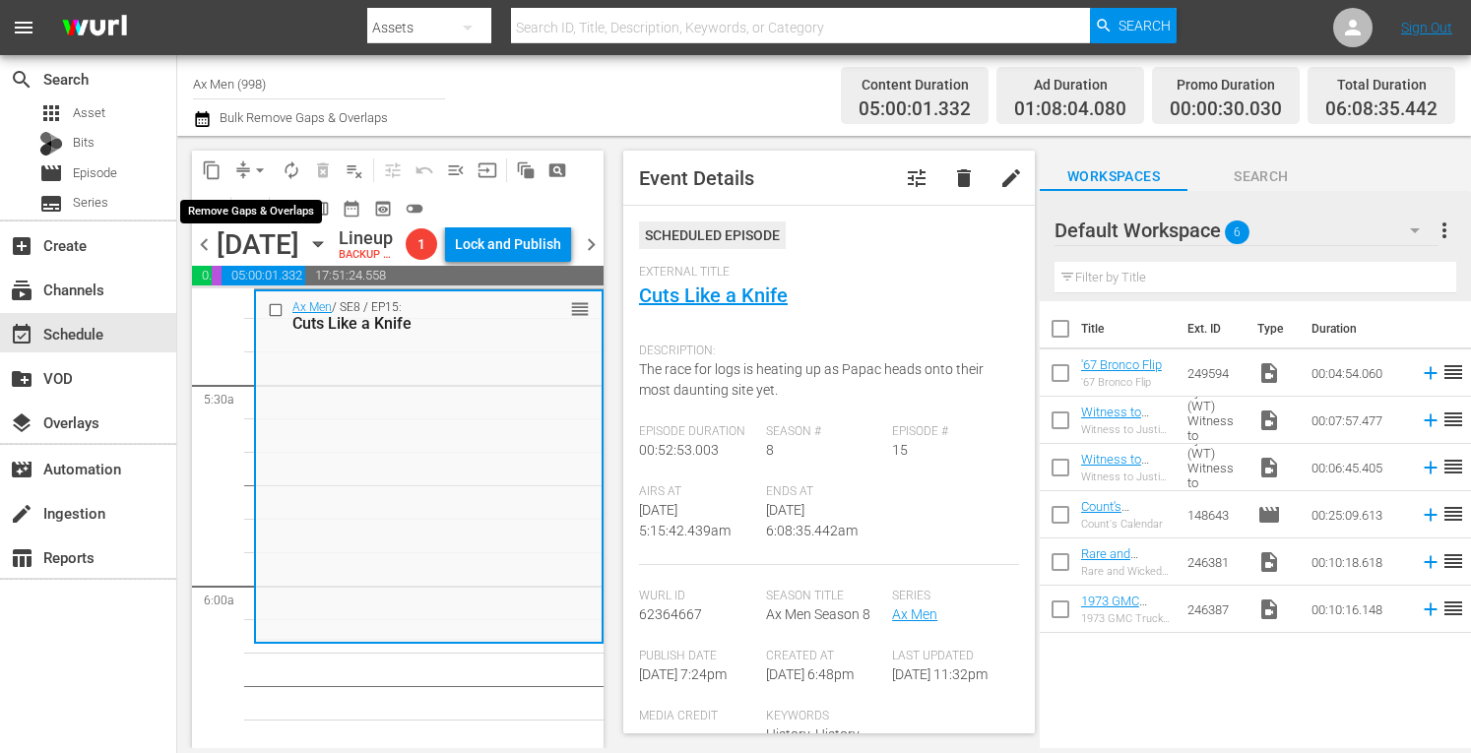
click at [260, 166] on span "arrow_drop_down" at bounding box center [260, 171] width 20 height 20
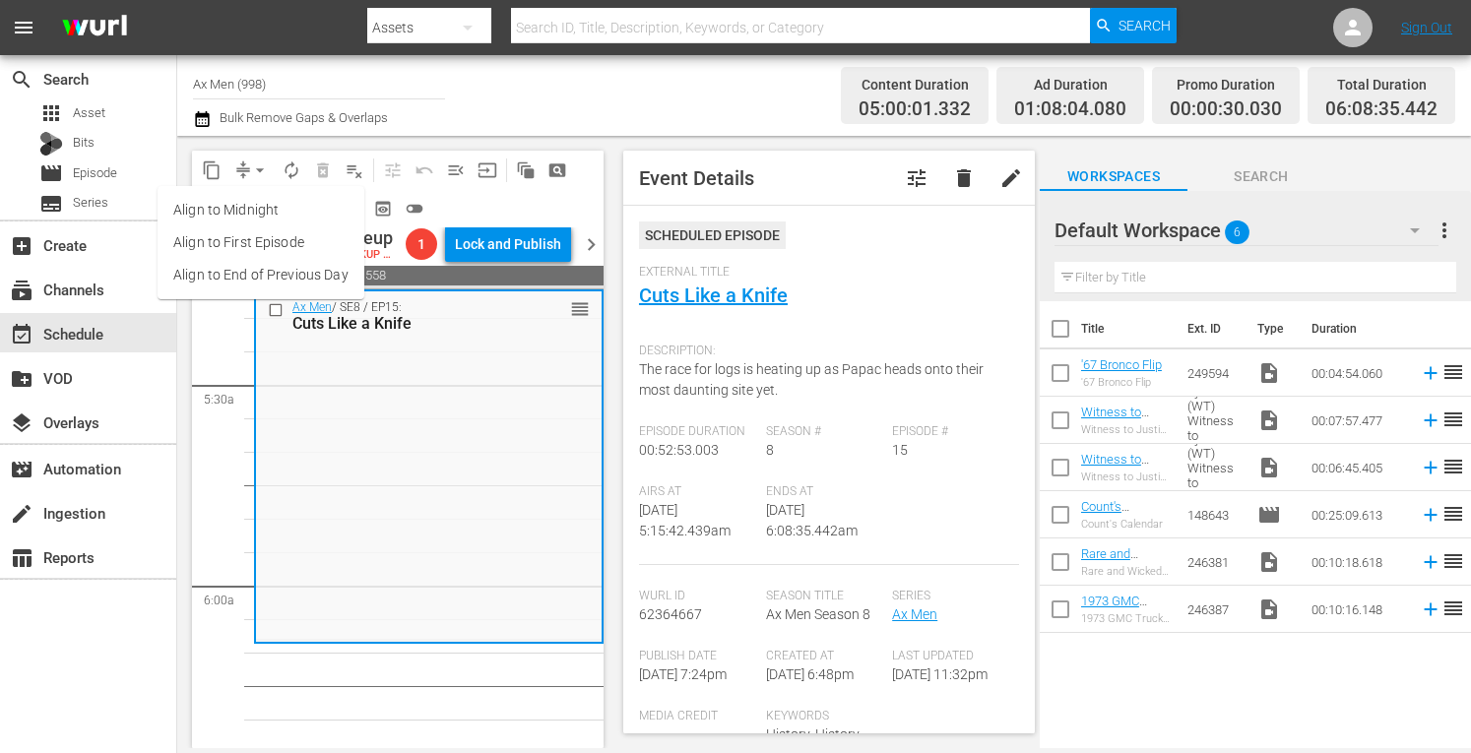
click at [252, 214] on li "Align to Midnight" at bounding box center [261, 210] width 207 height 33
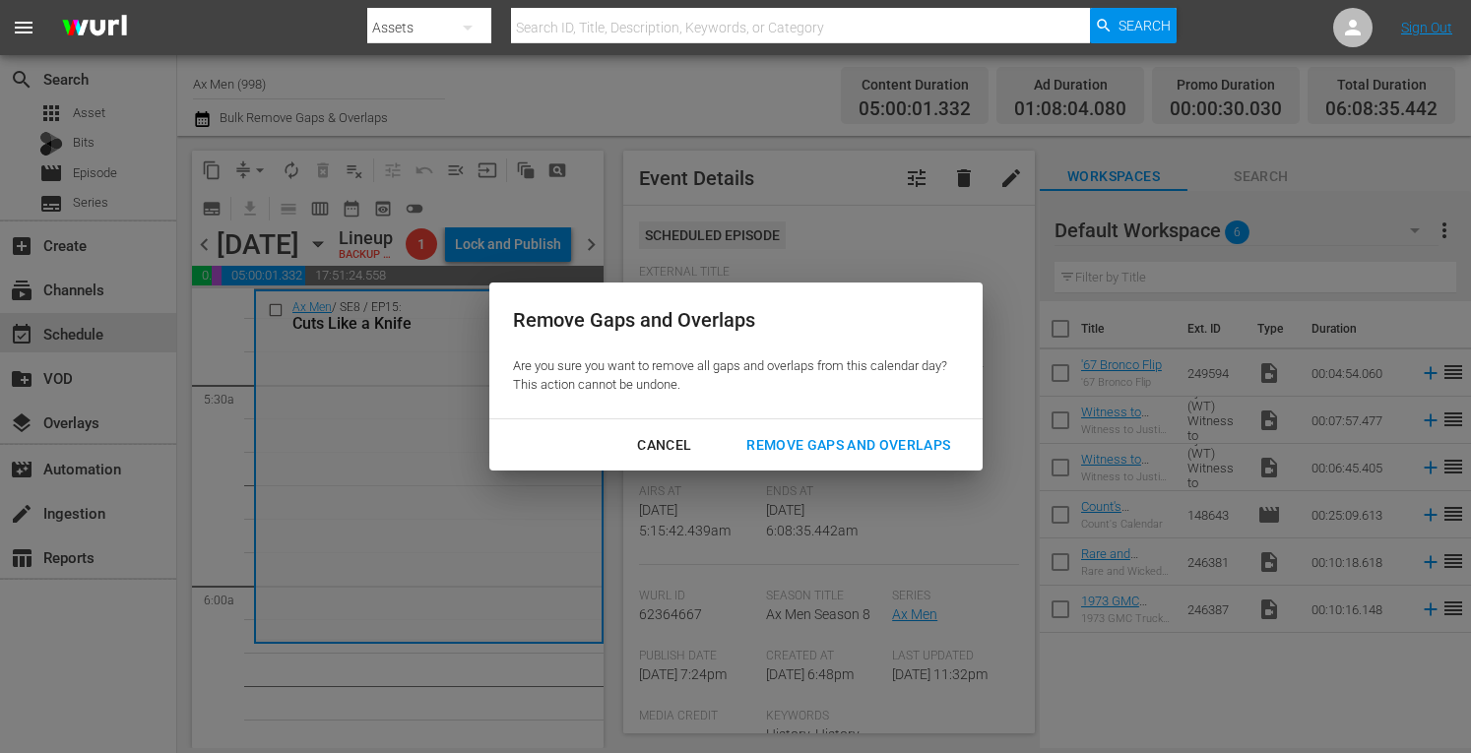
click at [812, 444] on div "Remove Gaps and Overlaps" at bounding box center [848, 445] width 235 height 25
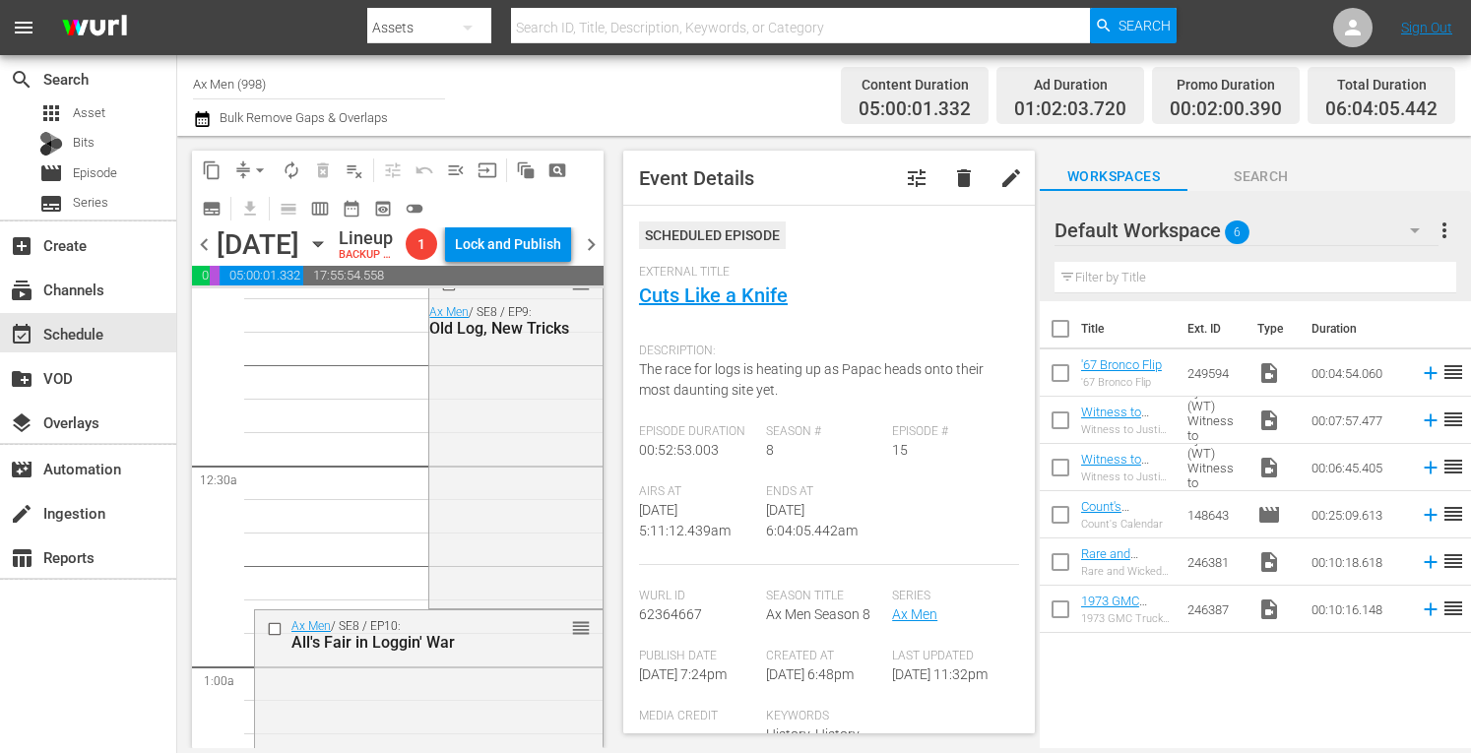
scroll to position [0, 0]
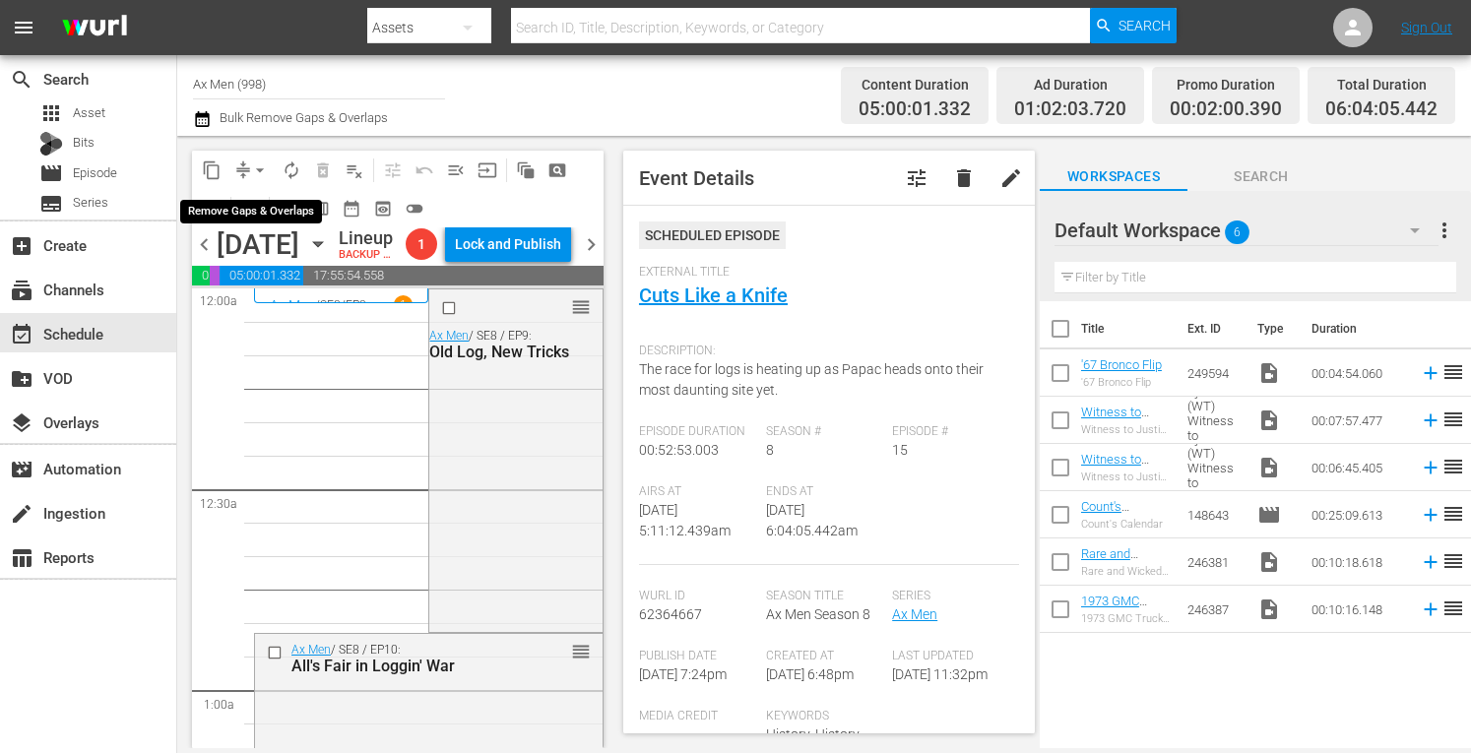
click at [260, 163] on span "arrow_drop_down" at bounding box center [260, 171] width 20 height 20
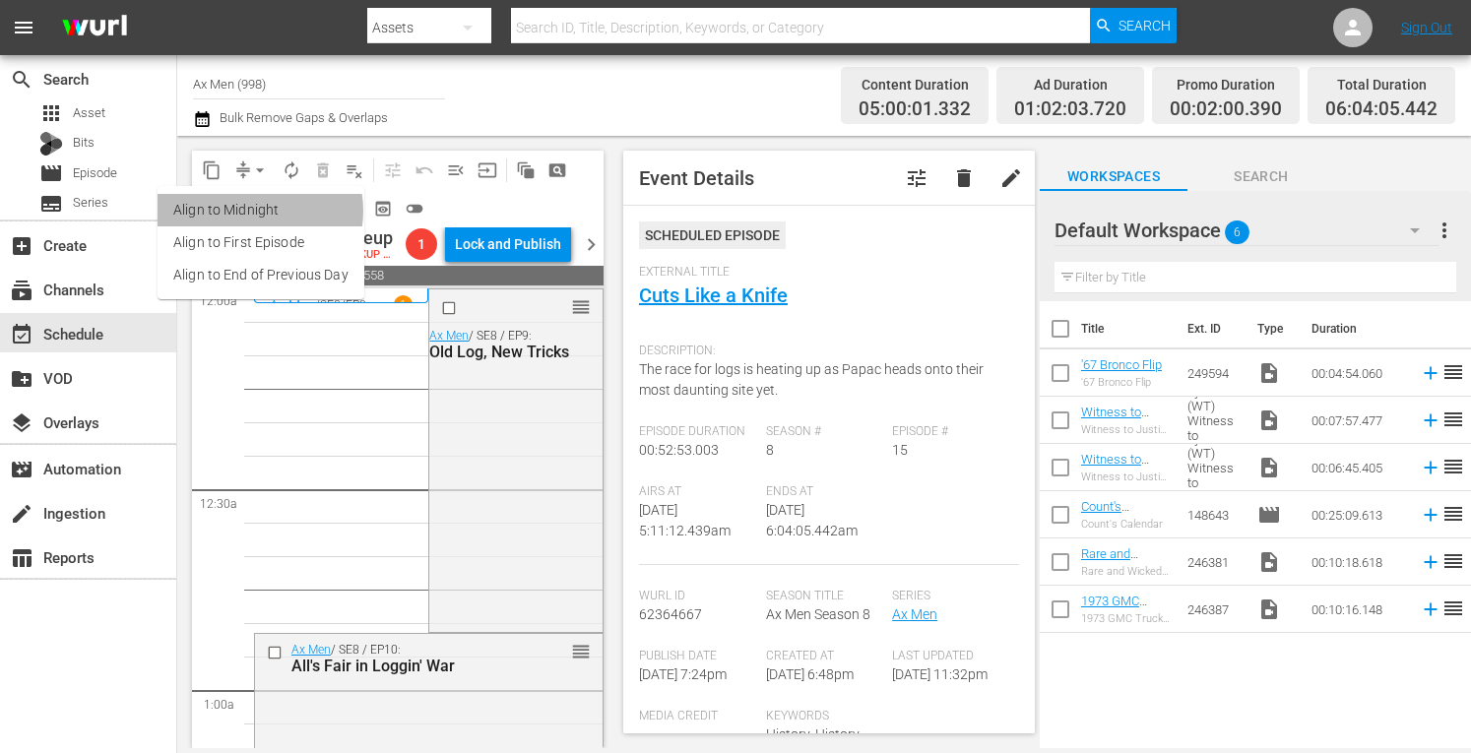
click at [252, 211] on li "Align to Midnight" at bounding box center [261, 210] width 207 height 33
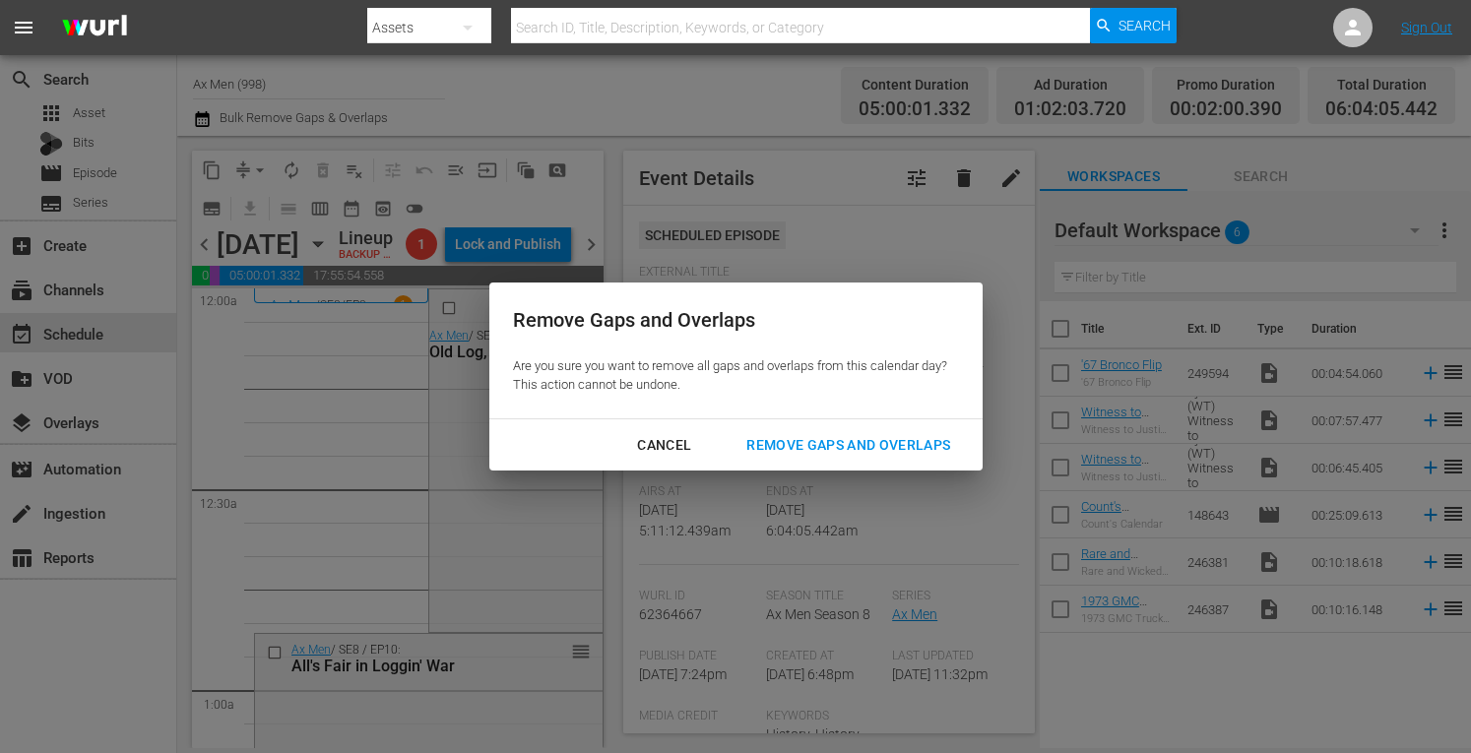
drag, startPoint x: 817, startPoint y: 437, endPoint x: 774, endPoint y: 453, distance: 46.1
click at [774, 453] on div "Remove Gaps and Overlaps" at bounding box center [848, 445] width 235 height 25
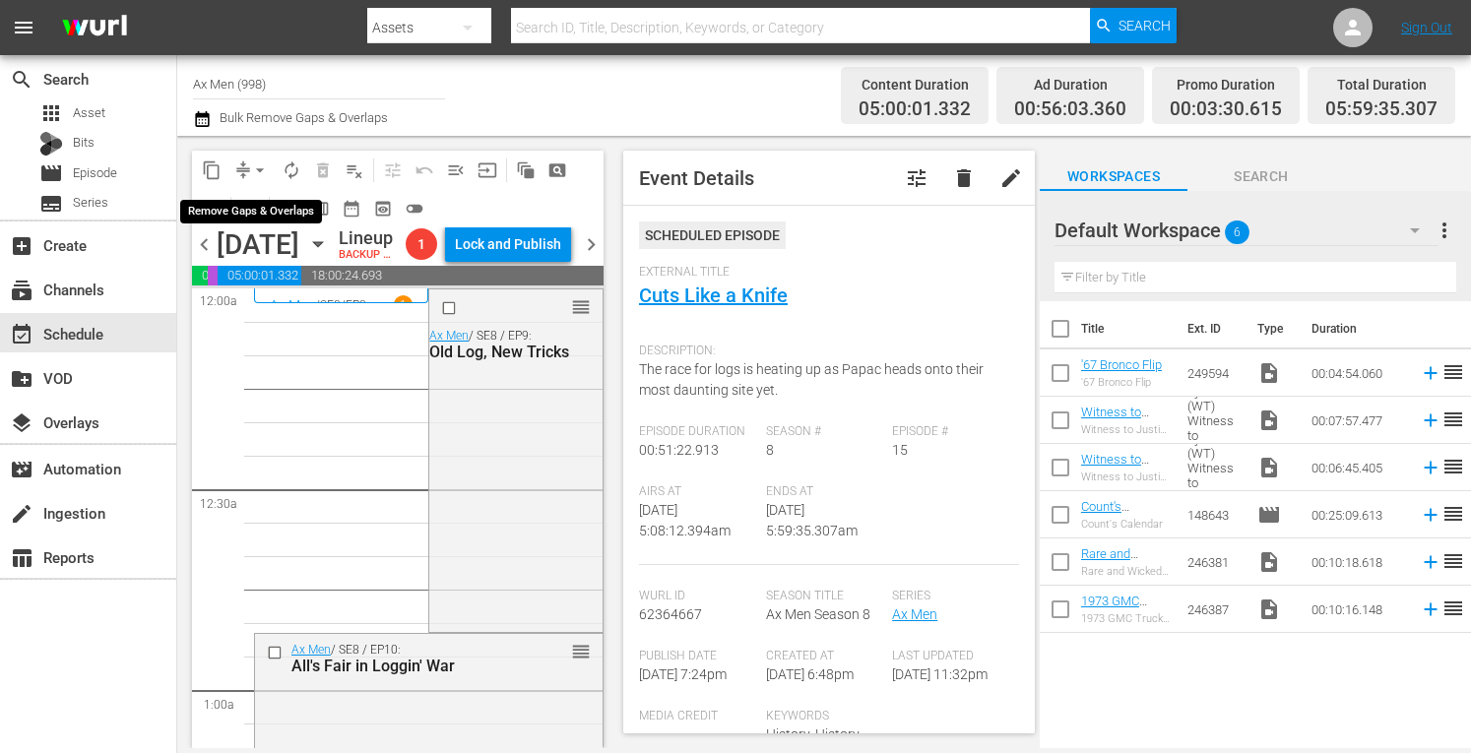
click at [262, 164] on span "arrow_drop_down" at bounding box center [260, 171] width 20 height 20
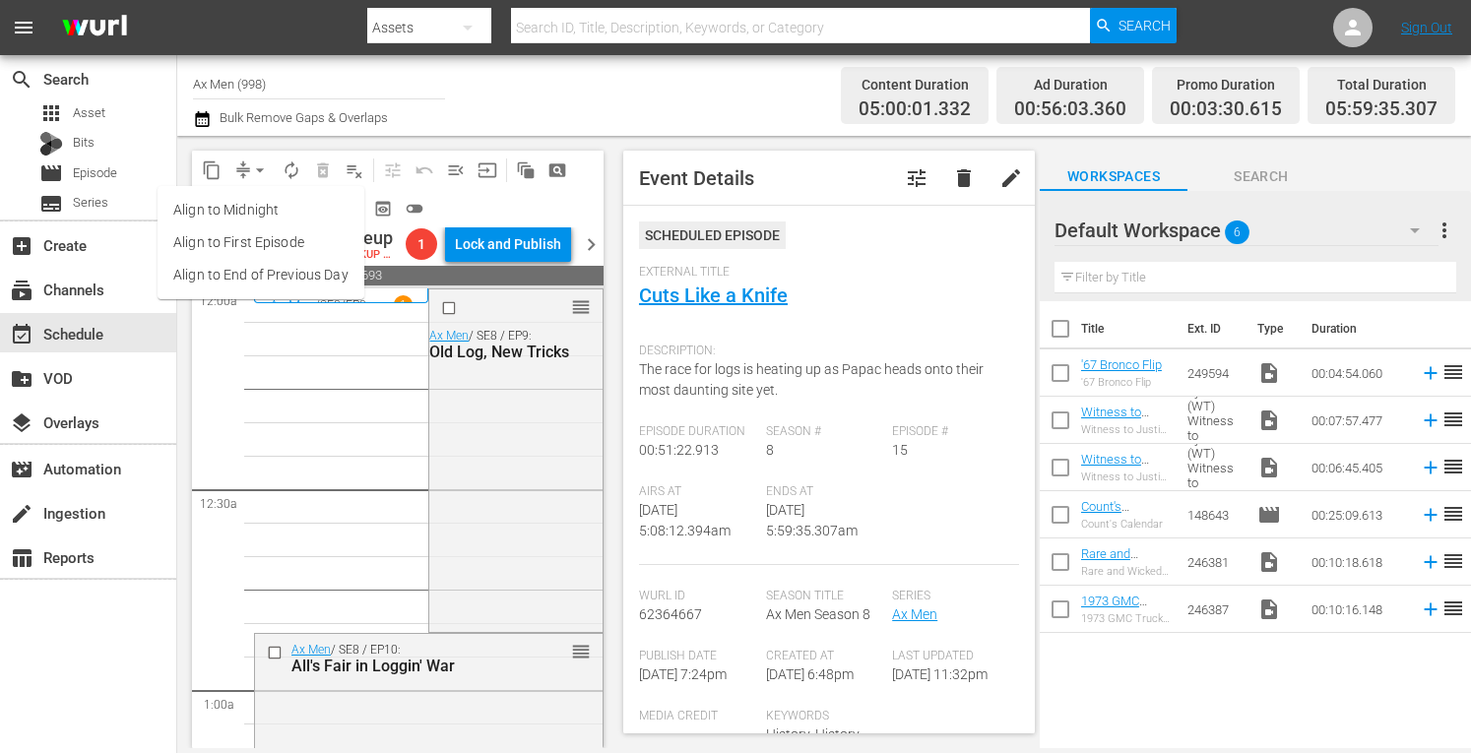
click at [258, 214] on li "Align to Midnight" at bounding box center [261, 210] width 207 height 33
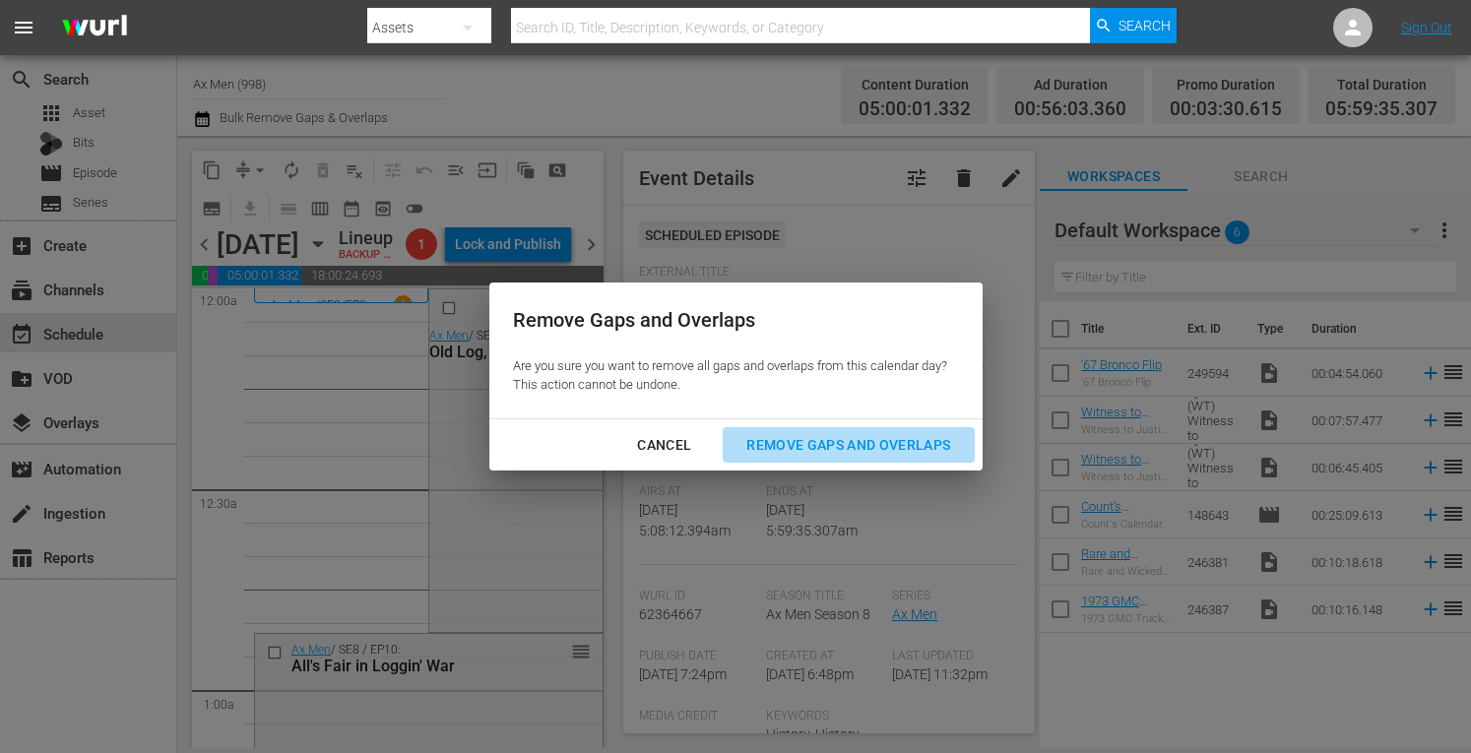
click at [821, 451] on div "Remove Gaps and Overlaps" at bounding box center [848, 445] width 235 height 25
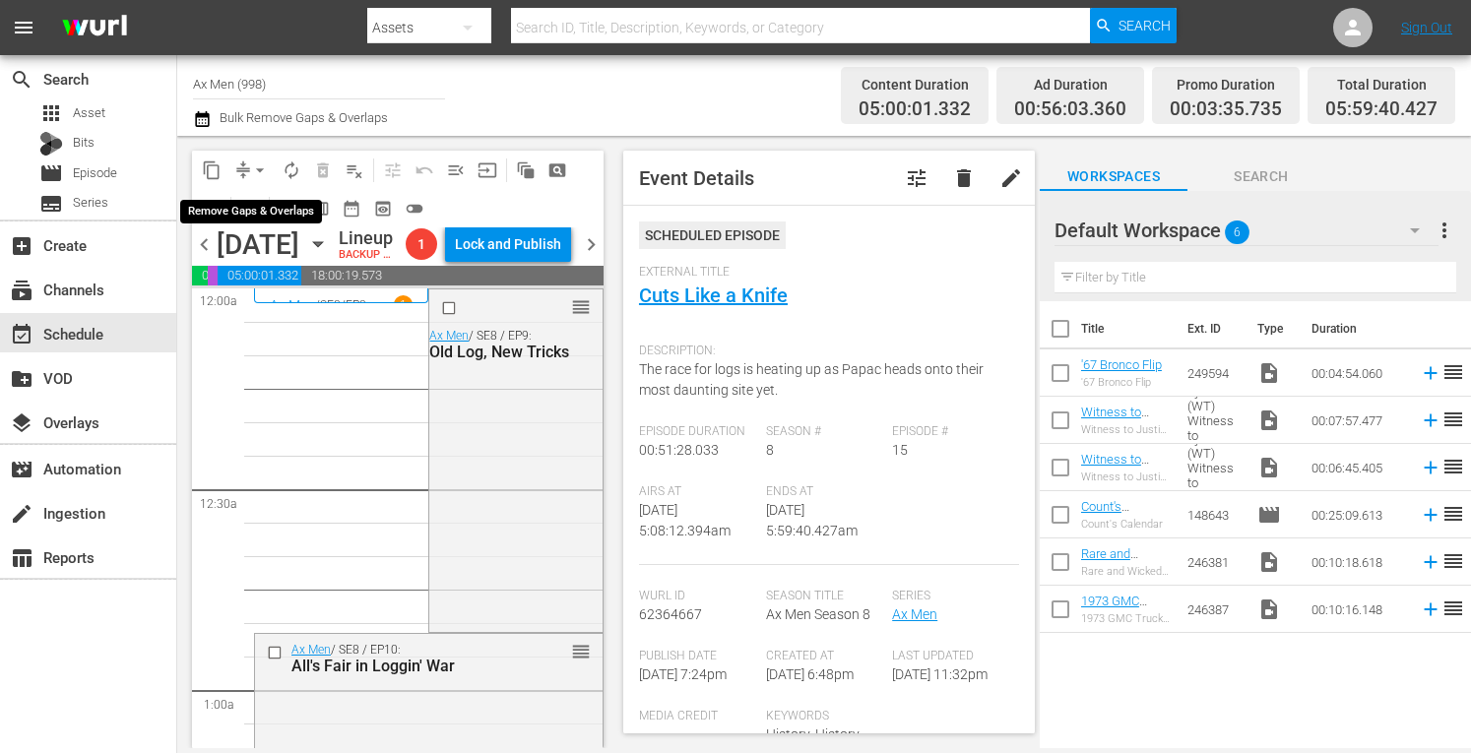
click at [250, 166] on span "arrow_drop_down" at bounding box center [260, 171] width 20 height 20
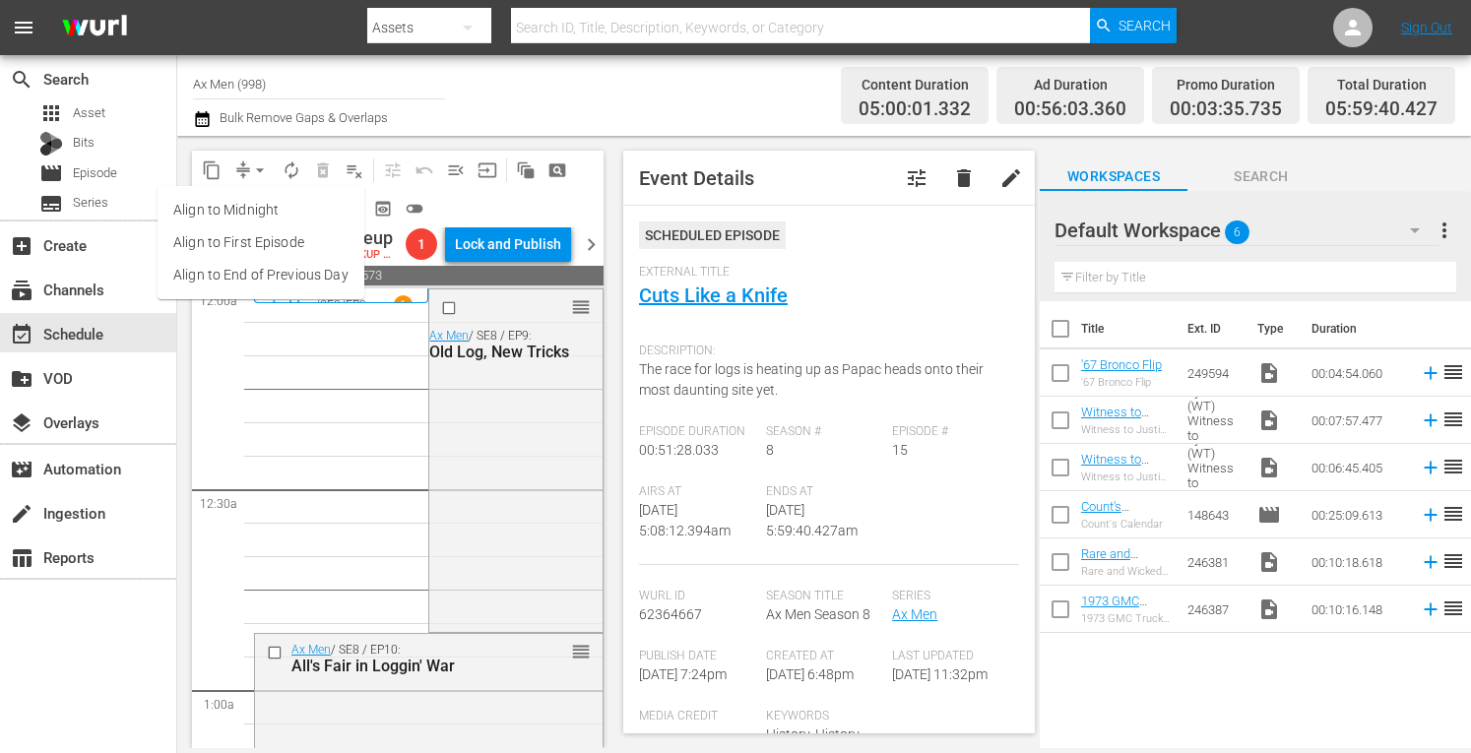
click at [248, 206] on li "Align to Midnight" at bounding box center [261, 210] width 207 height 33
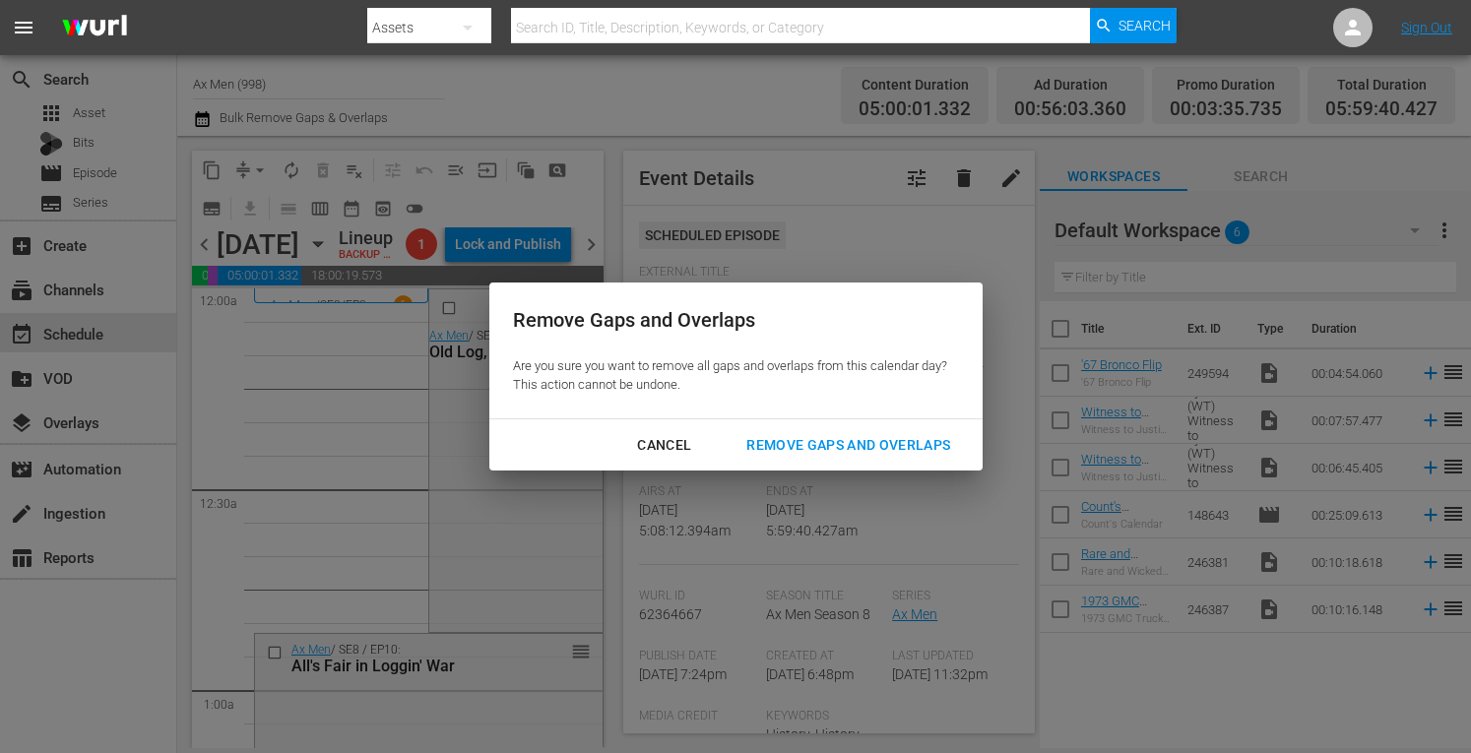
click at [799, 443] on div "Remove Gaps and Overlaps" at bounding box center [848, 445] width 235 height 25
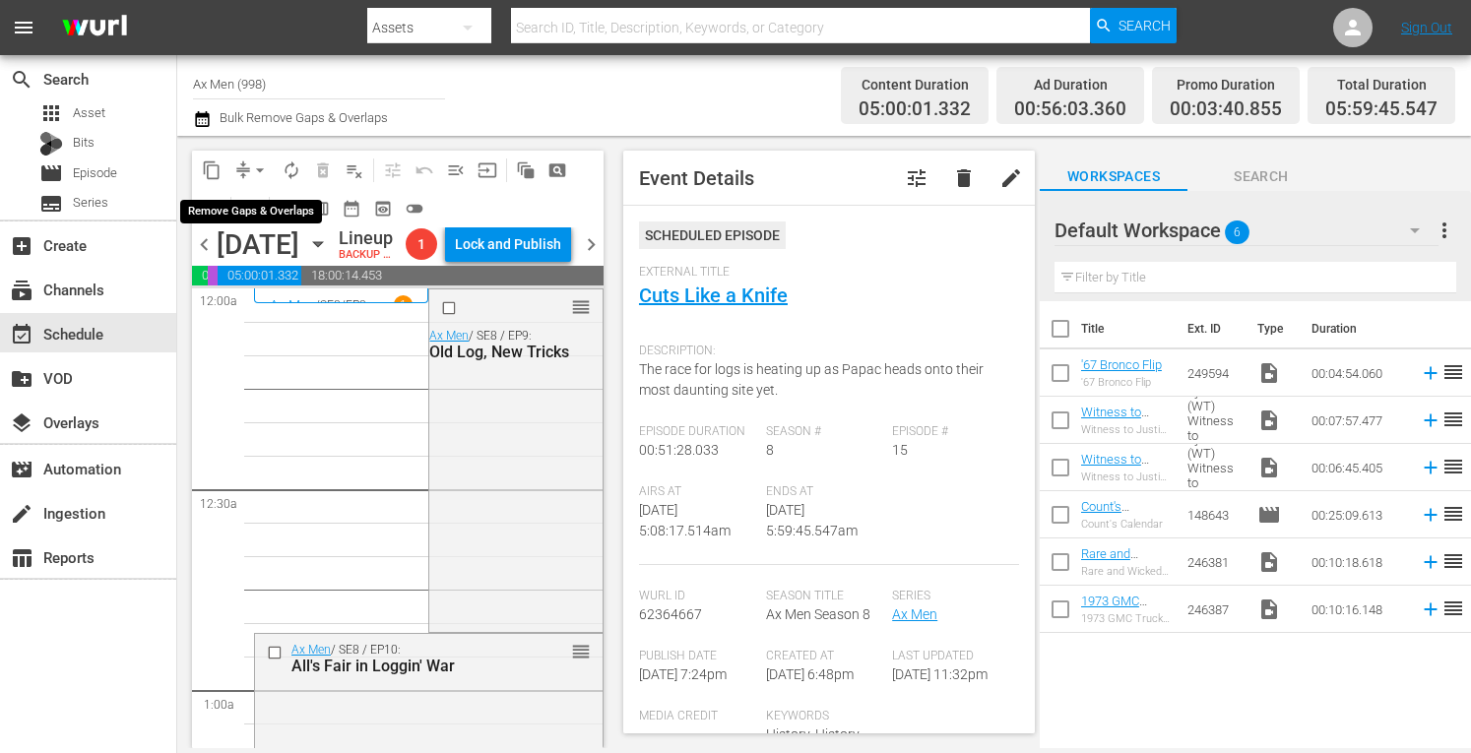
click at [262, 163] on span "arrow_drop_down" at bounding box center [260, 171] width 20 height 20
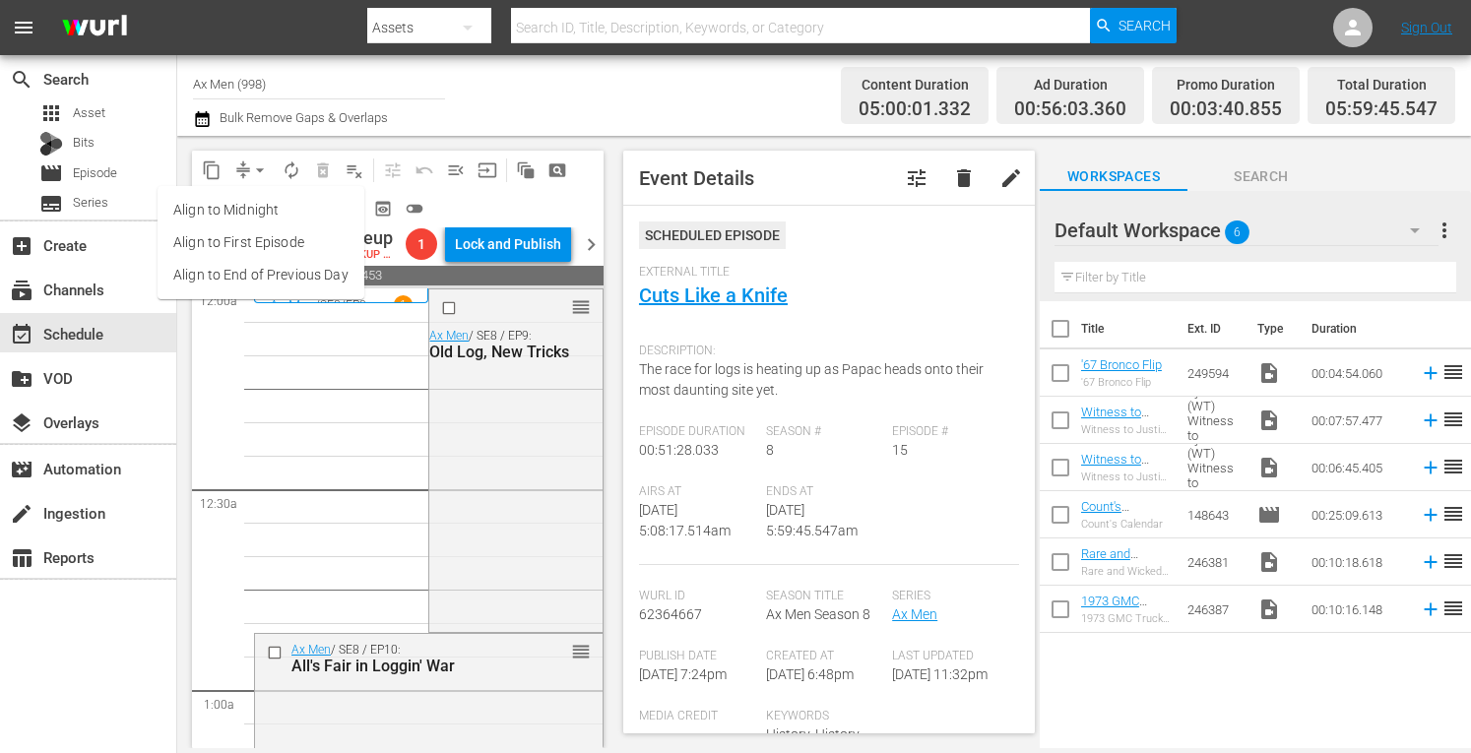
click at [256, 206] on li "Align to Midnight" at bounding box center [261, 210] width 207 height 33
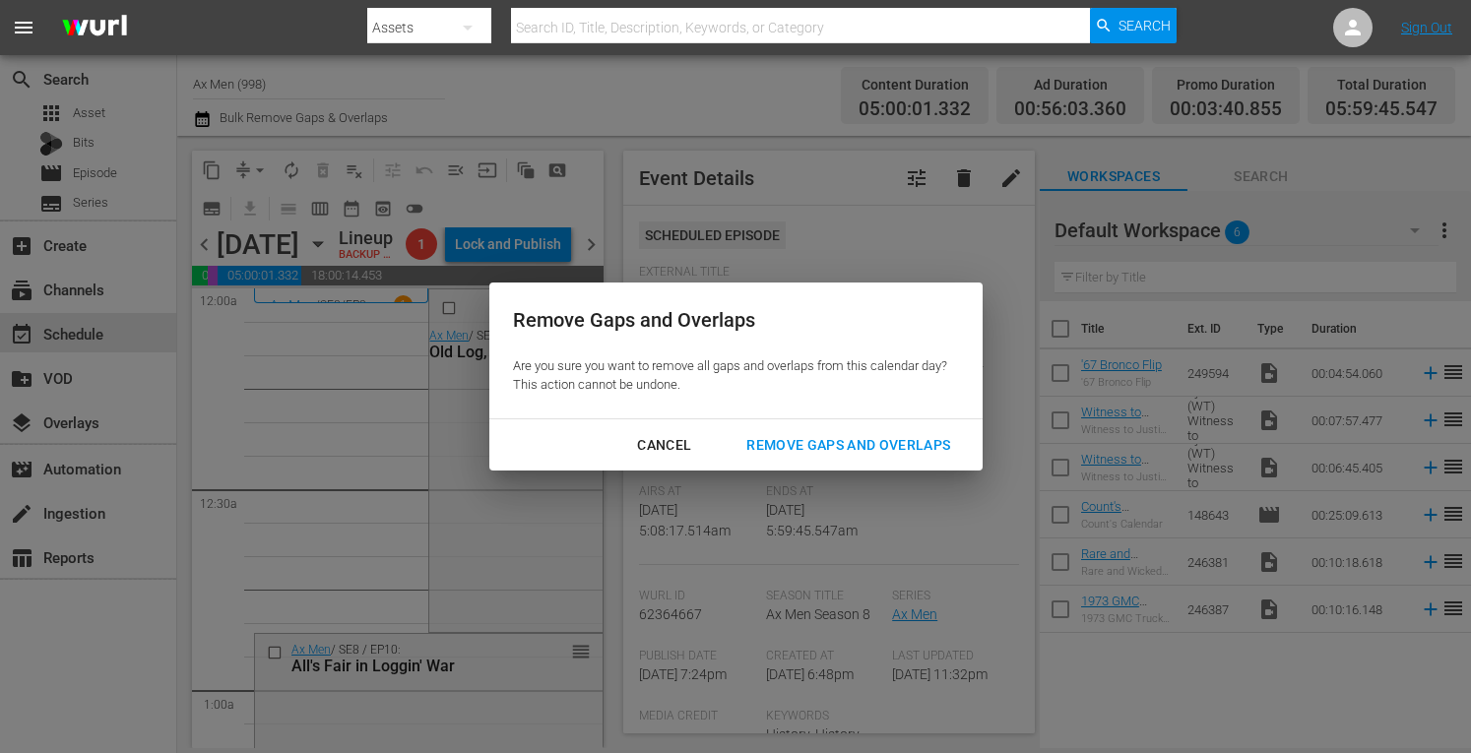
click at [782, 438] on div "Remove Gaps and Overlaps" at bounding box center [848, 445] width 235 height 25
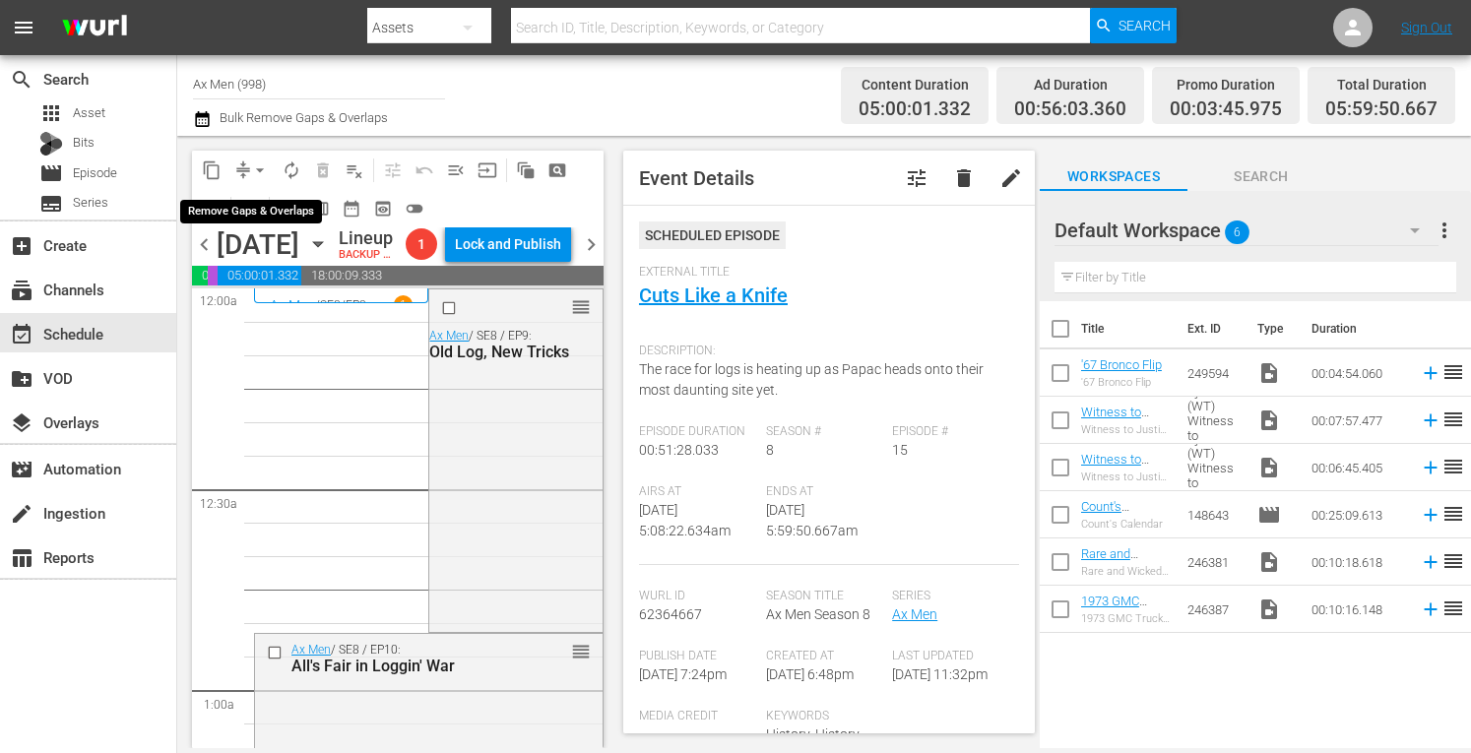
click at [257, 165] on span "arrow_drop_down" at bounding box center [260, 171] width 20 height 20
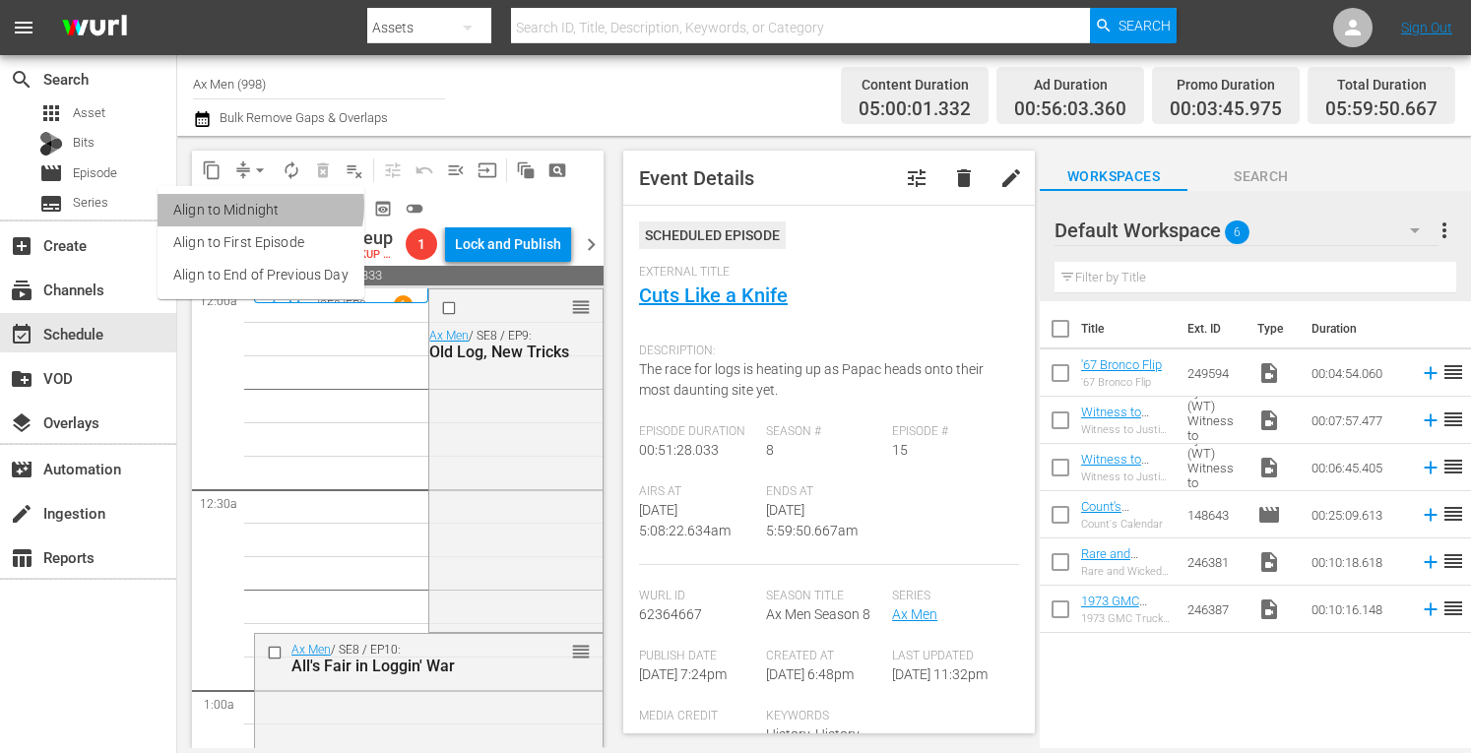
click at [255, 206] on li "Align to Midnight" at bounding box center [261, 210] width 207 height 33
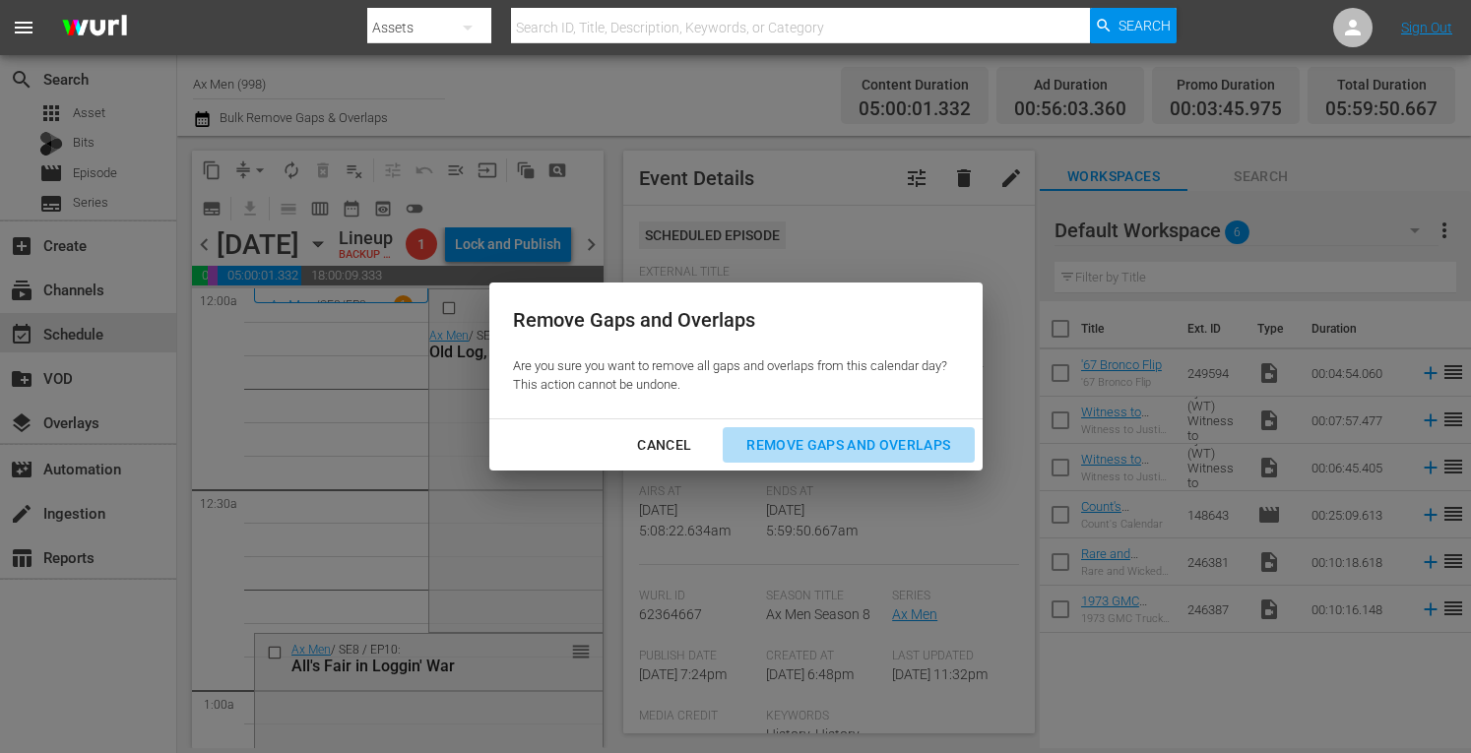
click at [790, 439] on div "Remove Gaps and Overlaps" at bounding box center [848, 445] width 235 height 25
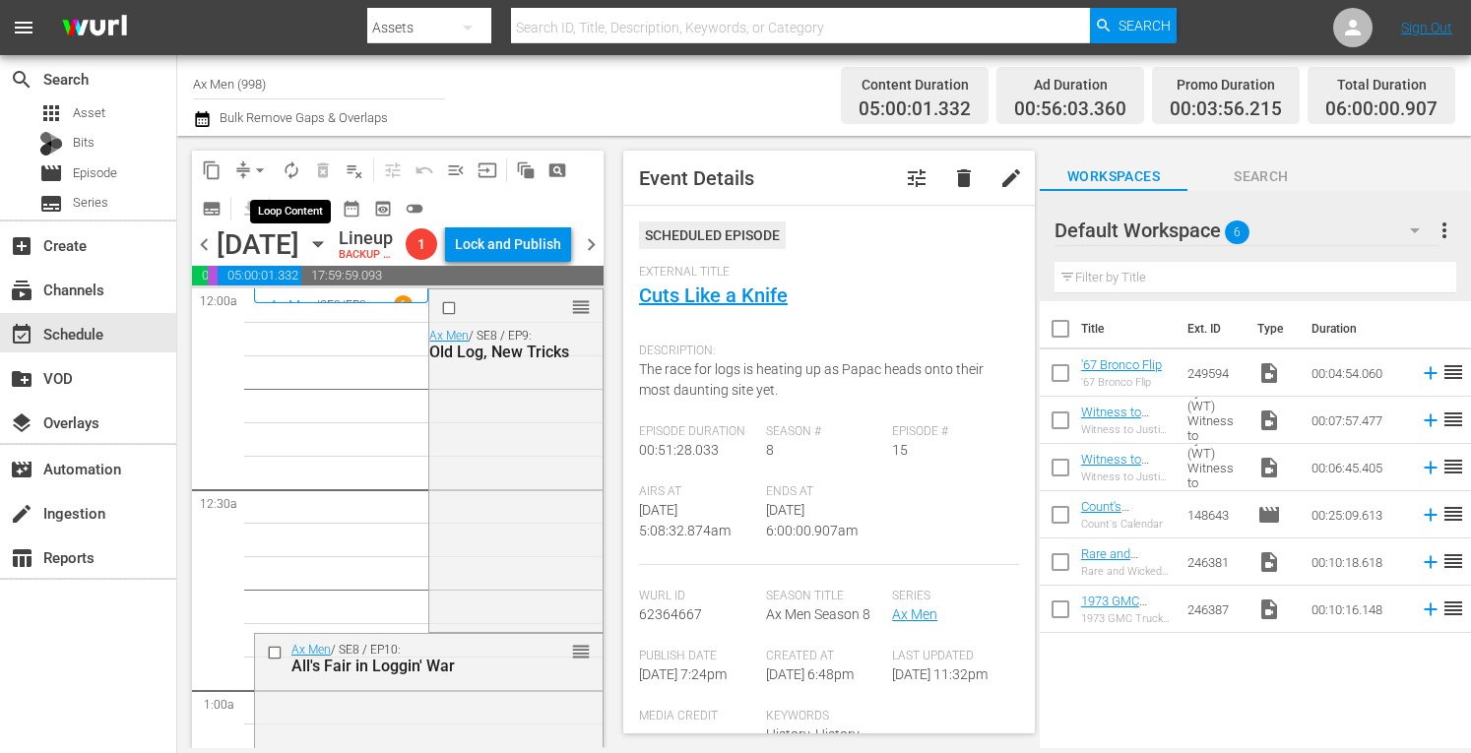
click at [287, 168] on span "autorenew_outlined" at bounding box center [292, 171] width 20 height 20
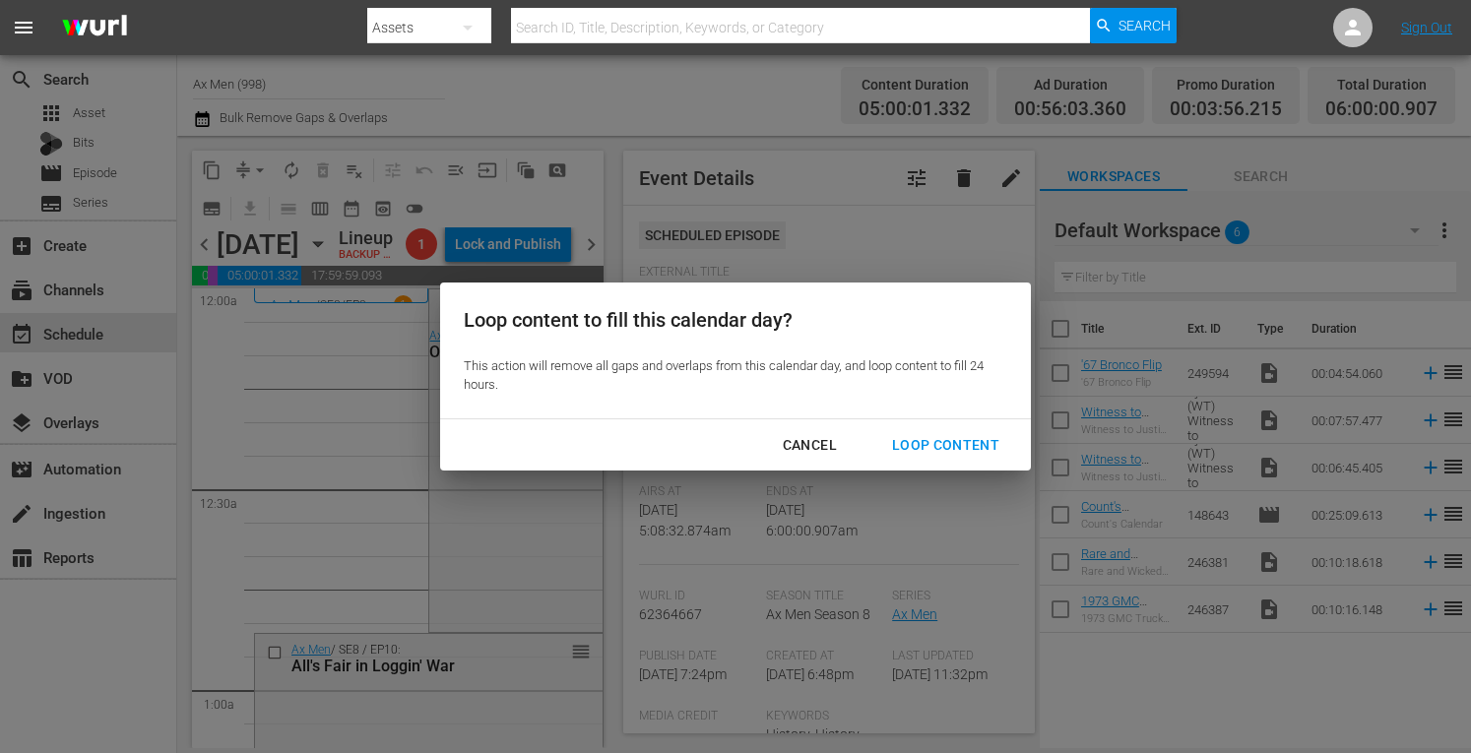
click at [926, 444] on div "Loop Content" at bounding box center [946, 445] width 139 height 25
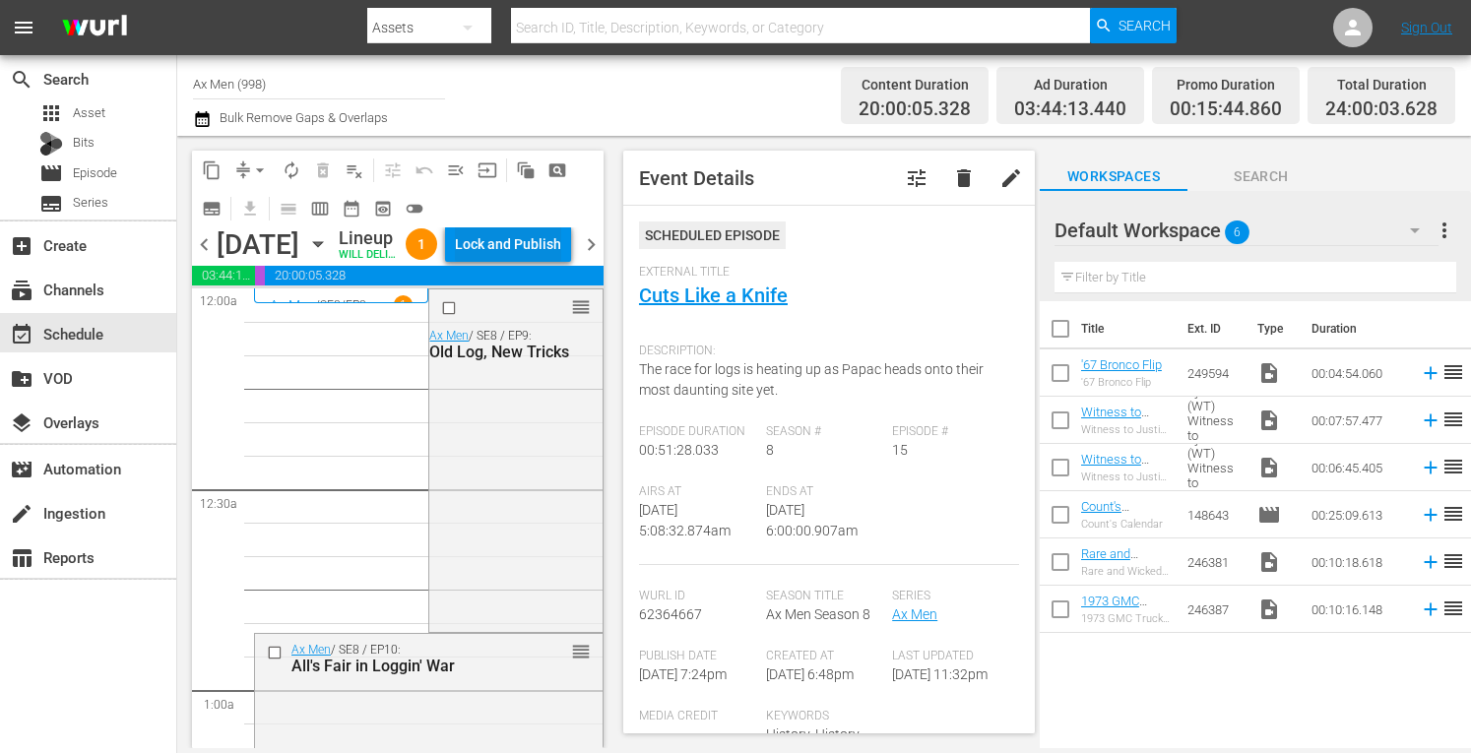
click at [528, 246] on div "Lock and Publish" at bounding box center [508, 244] width 106 height 35
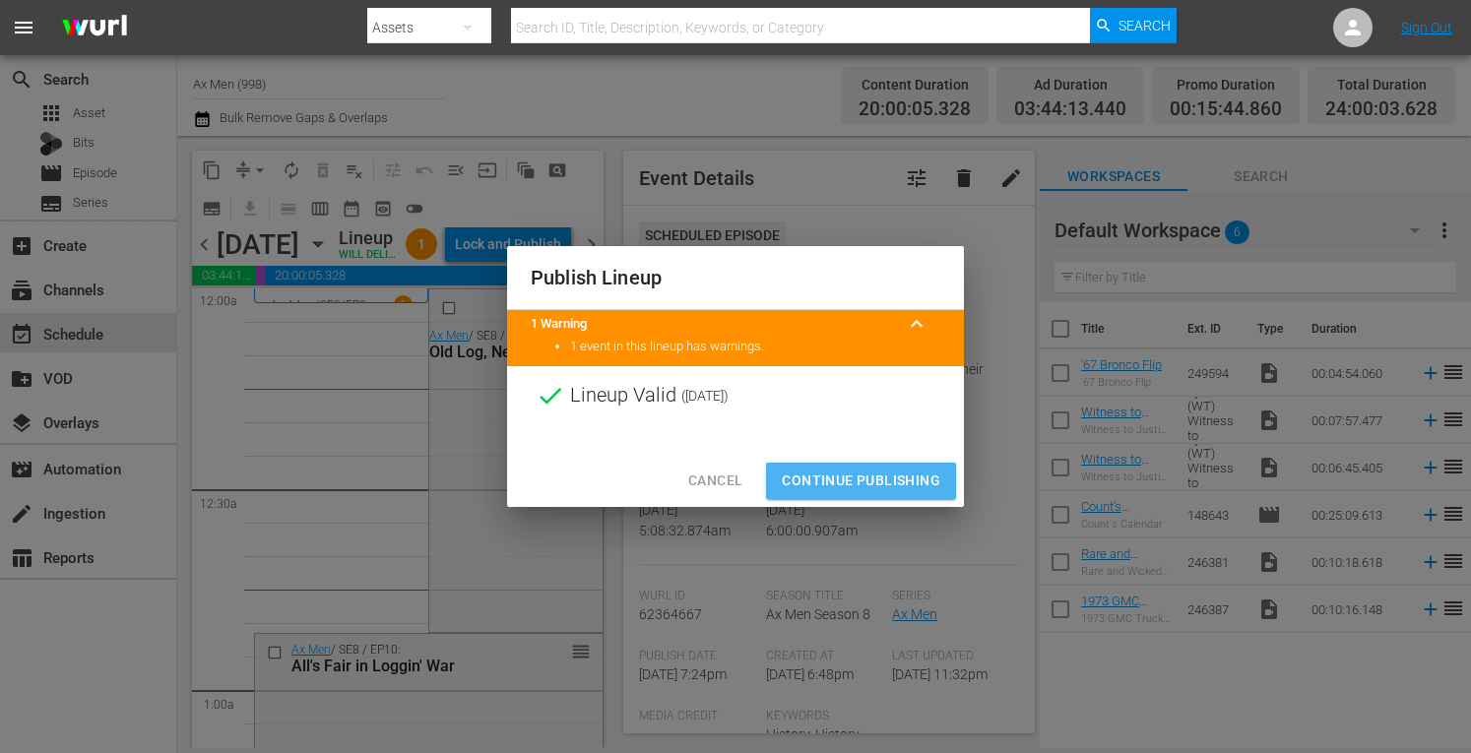
click at [869, 478] on span "Continue Publishing" at bounding box center [861, 481] width 159 height 25
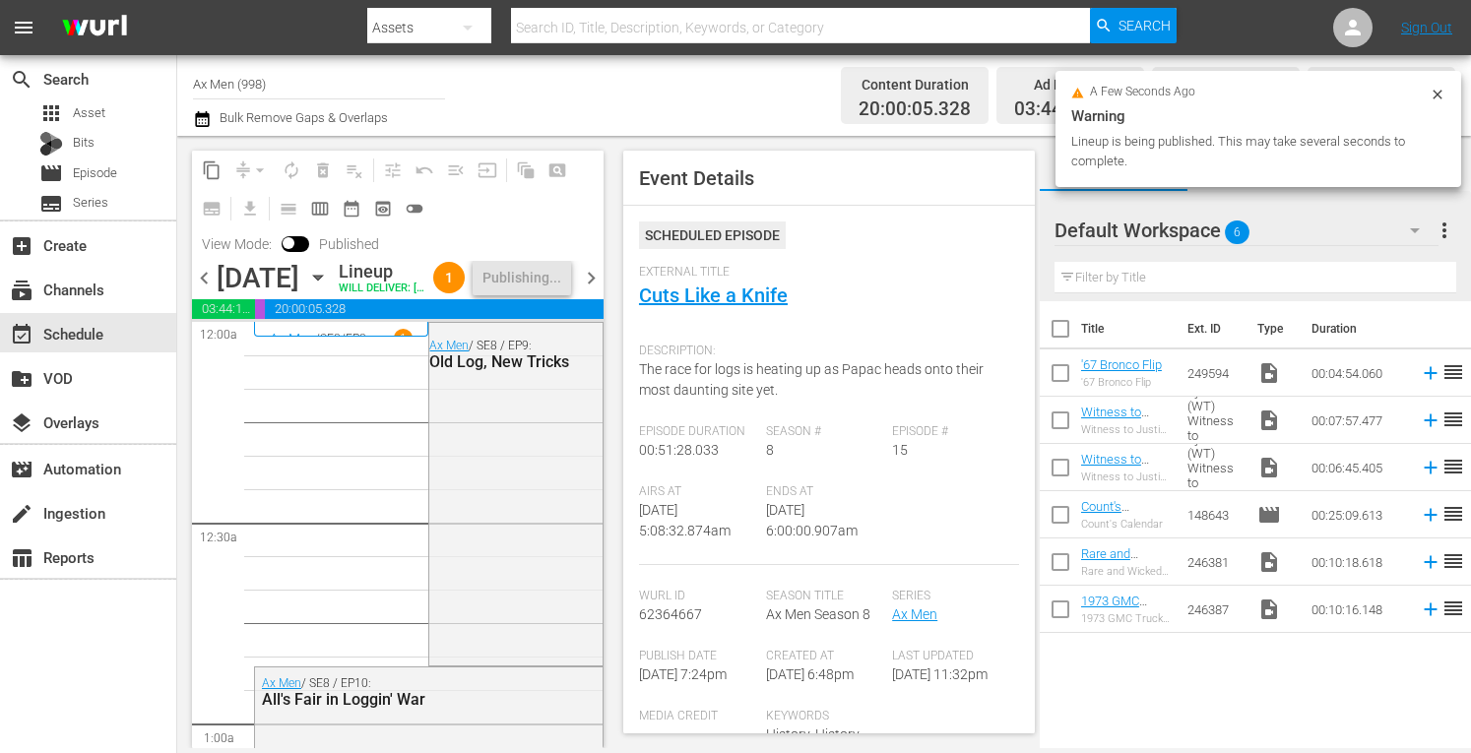
click at [589, 291] on span "chevron_right" at bounding box center [591, 278] width 25 height 25
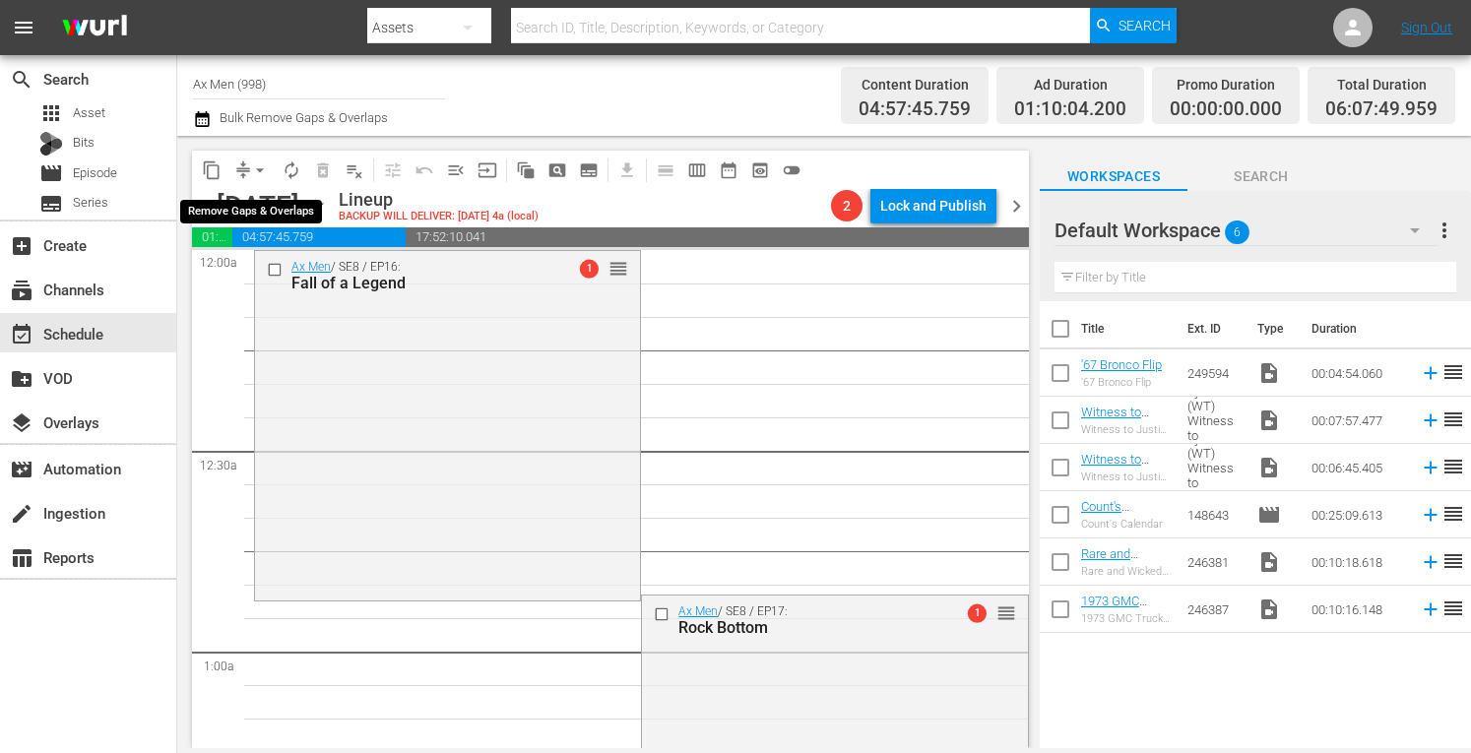
click at [261, 165] on span "arrow_drop_down" at bounding box center [260, 171] width 20 height 20
click at [250, 216] on li "Align to Midnight" at bounding box center [260, 210] width 163 height 33
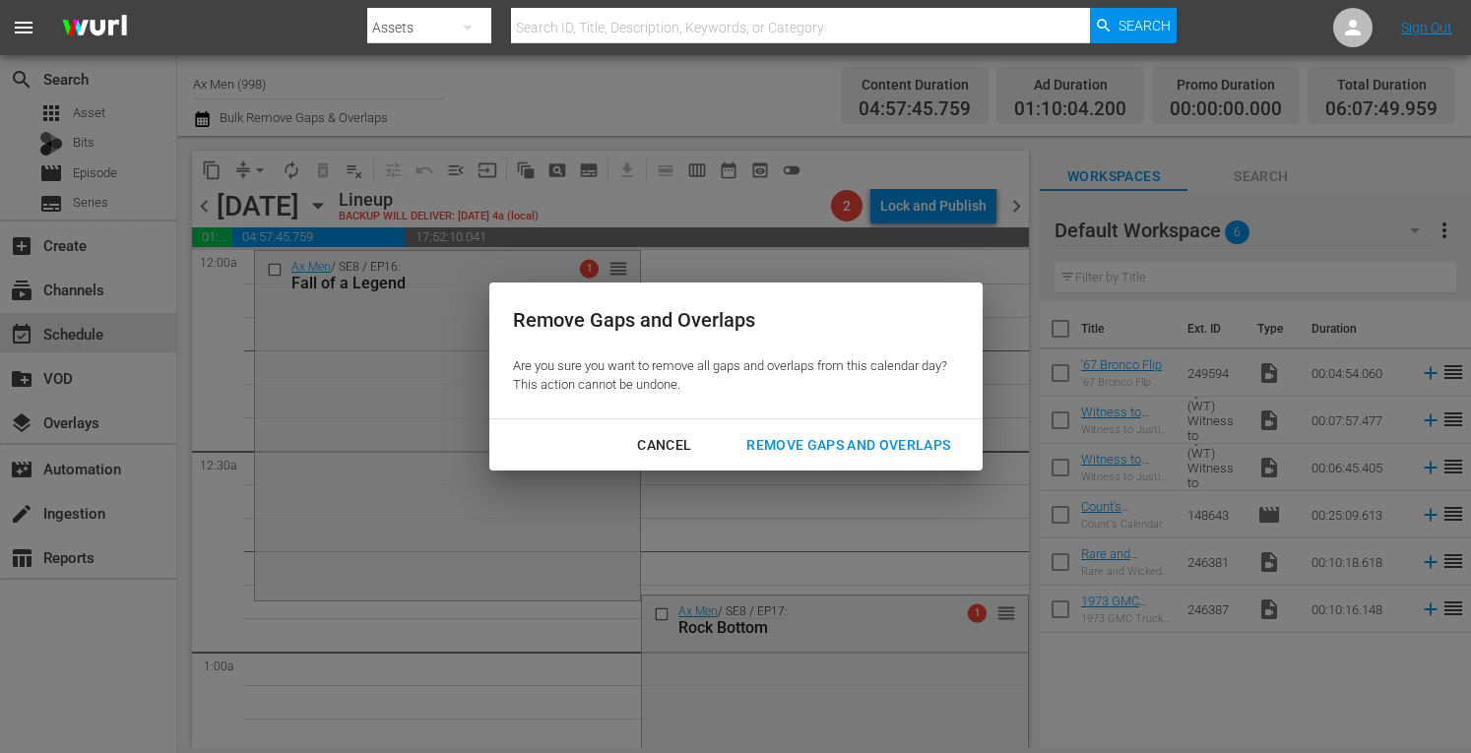
click at [839, 448] on div "Remove Gaps and Overlaps" at bounding box center [848, 445] width 235 height 25
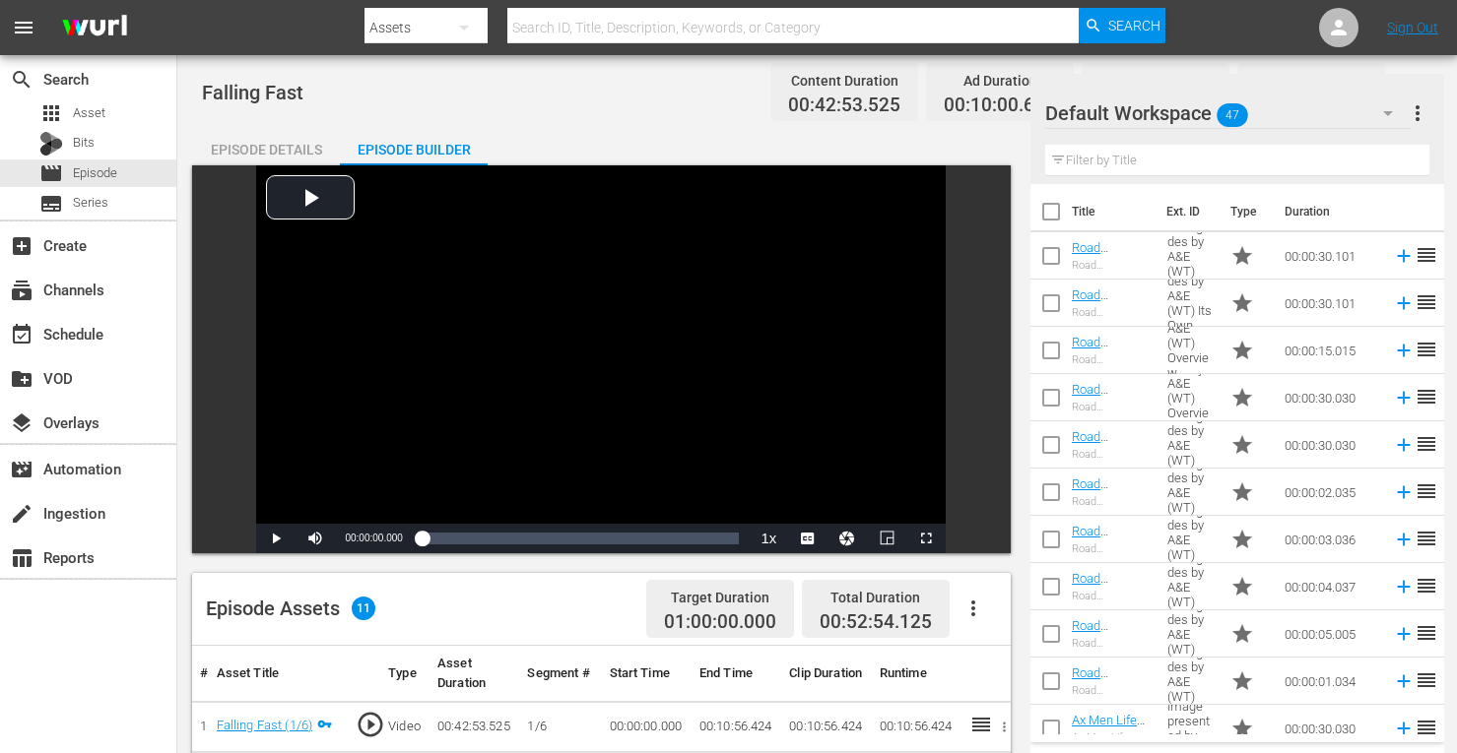
scroll to position [534, 0]
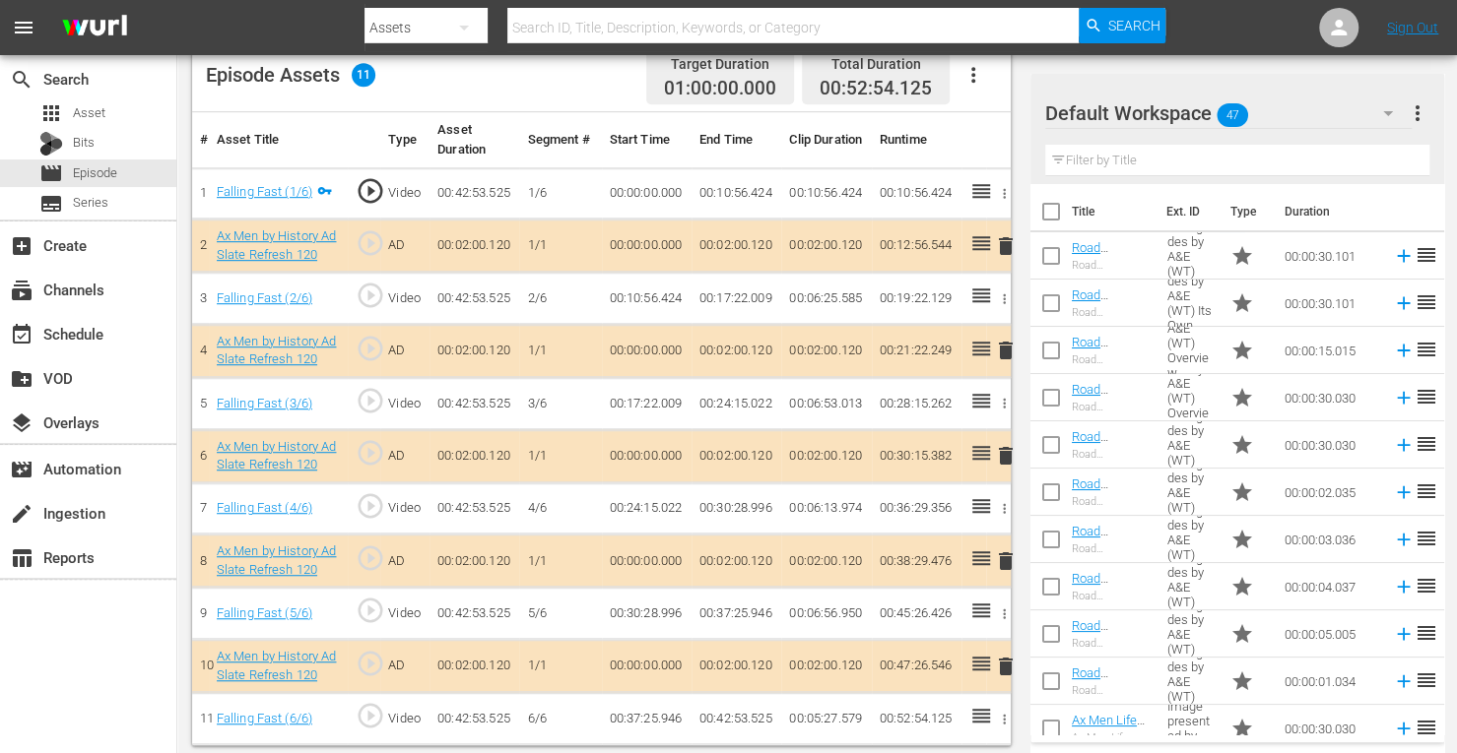
click at [1004, 350] on span "delete" at bounding box center [1006, 351] width 24 height 24
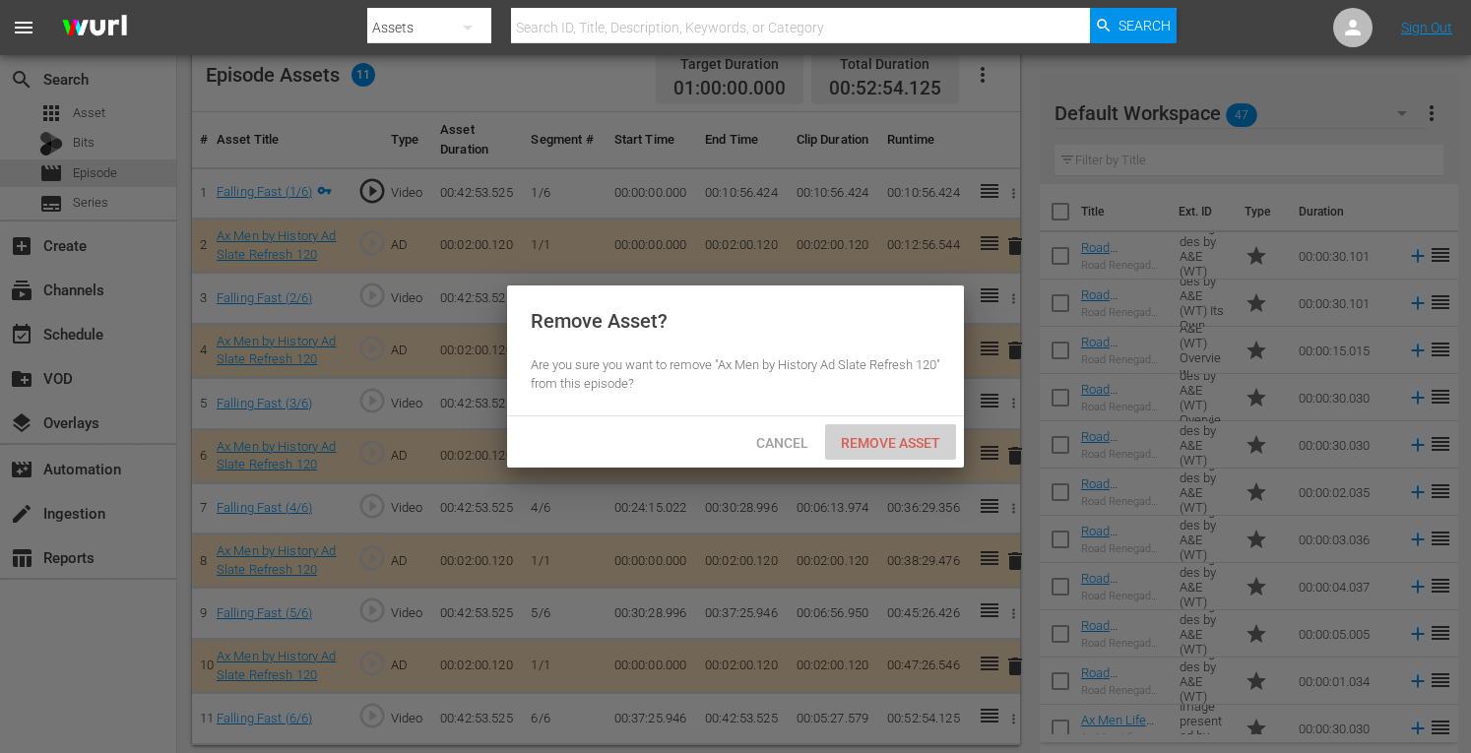
click at [884, 442] on span "Remove Asset" at bounding box center [890, 443] width 131 height 16
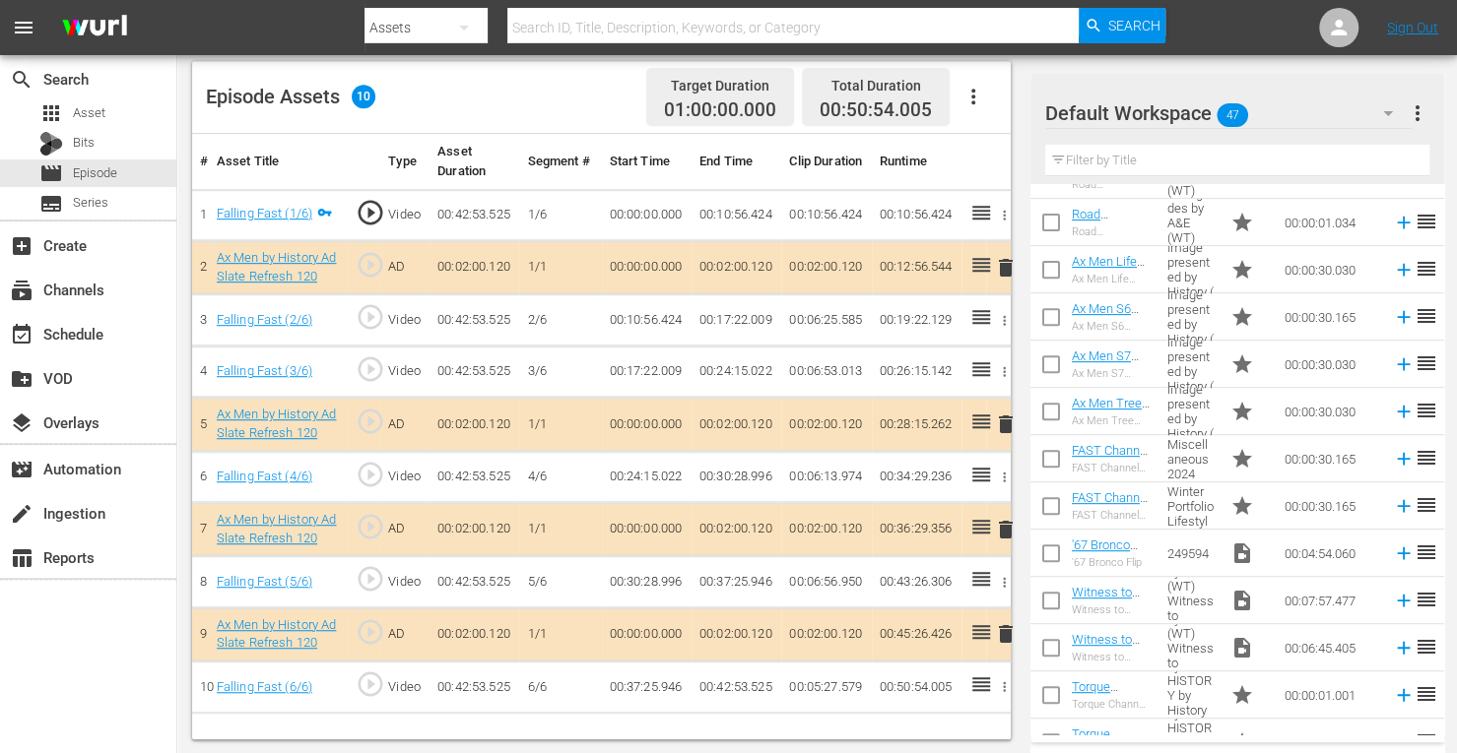
scroll to position [406, 0]
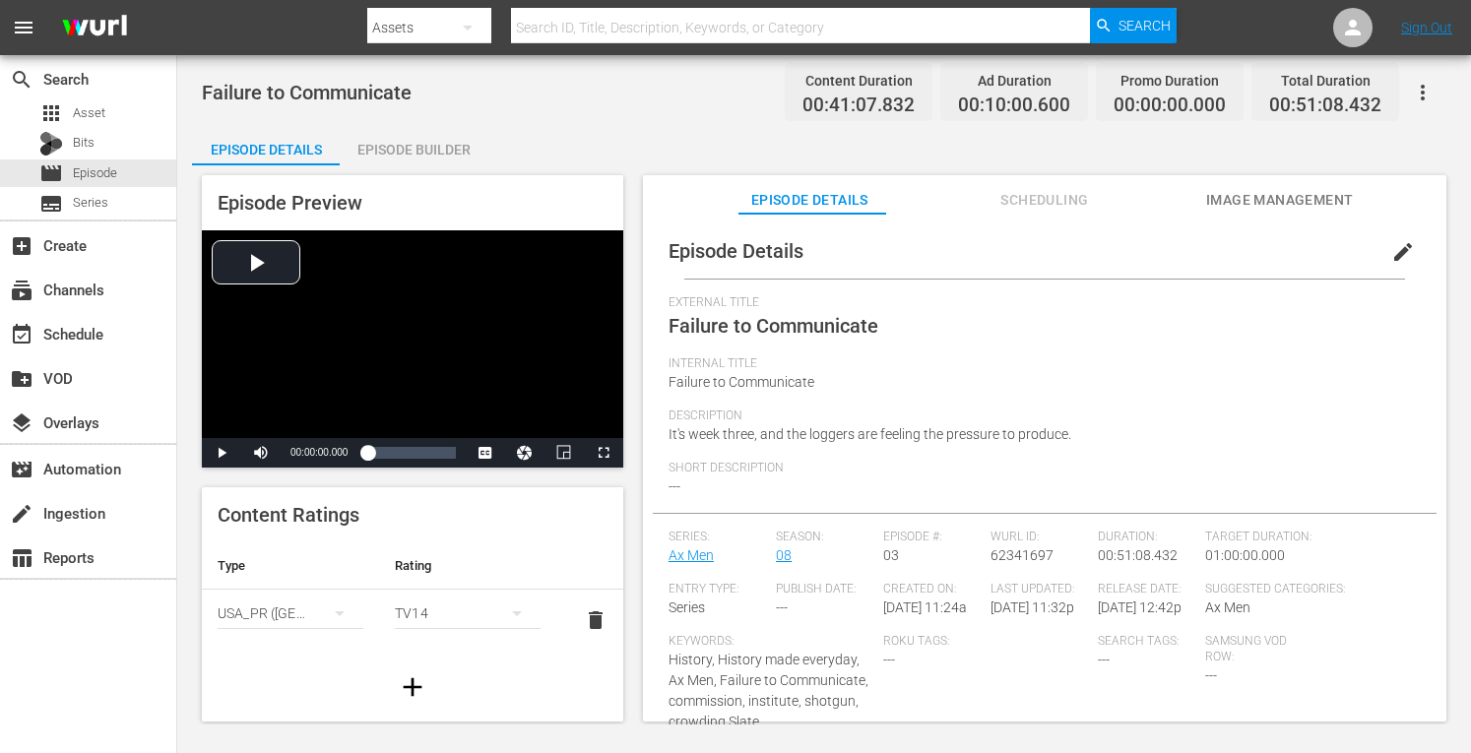
click at [436, 143] on div "Episode Builder" at bounding box center [414, 149] width 148 height 47
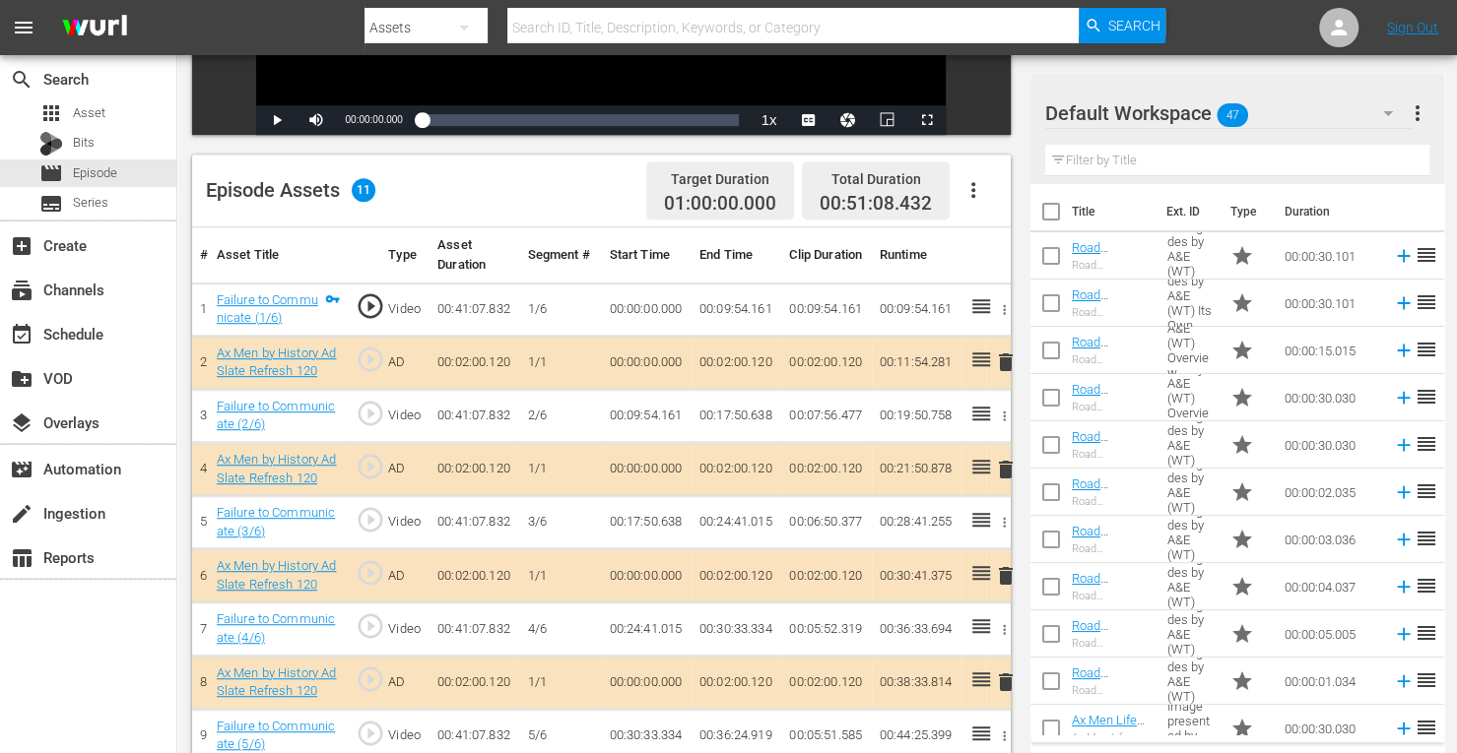
scroll to position [546, 0]
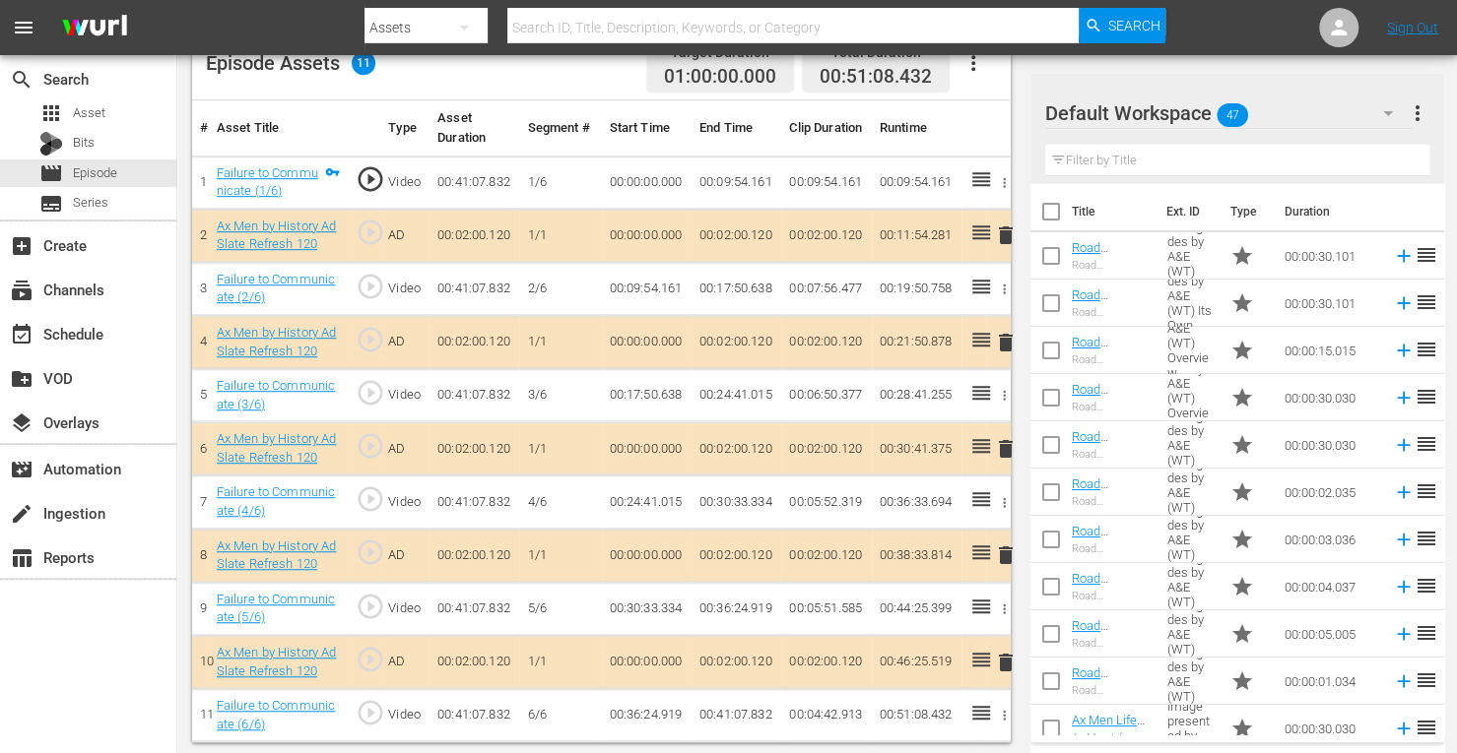
click at [1008, 442] on span "delete" at bounding box center [1006, 449] width 24 height 24
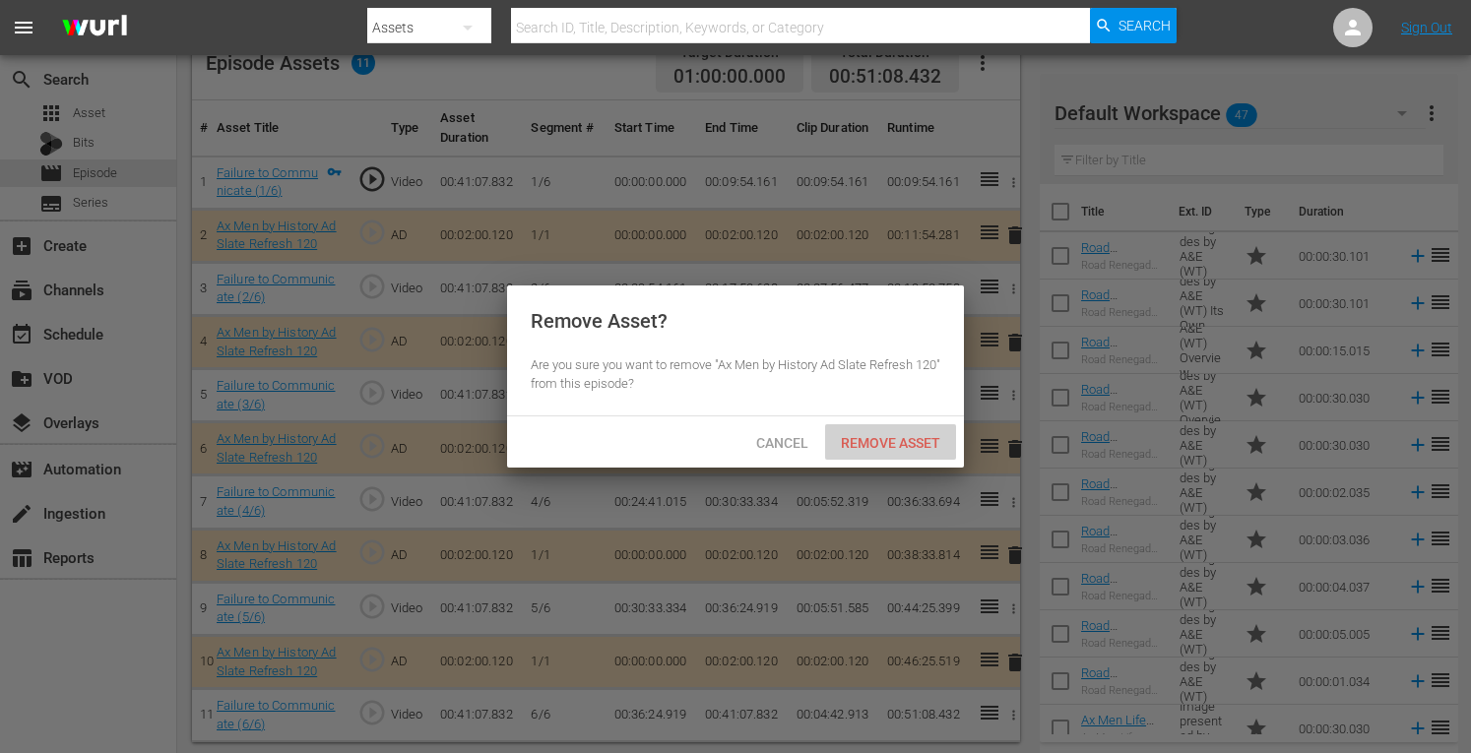
click at [875, 443] on span "Remove Asset" at bounding box center [890, 443] width 131 height 16
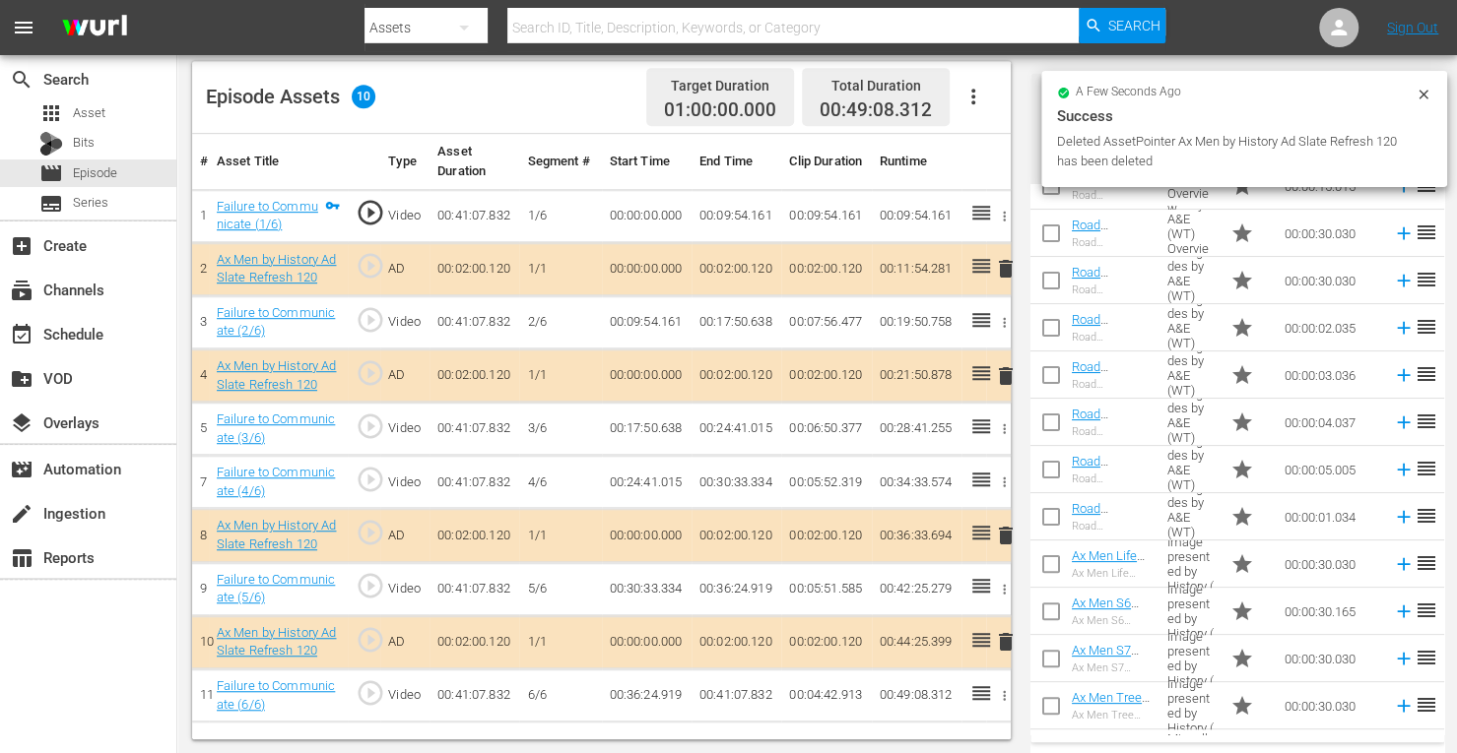
scroll to position [379, 0]
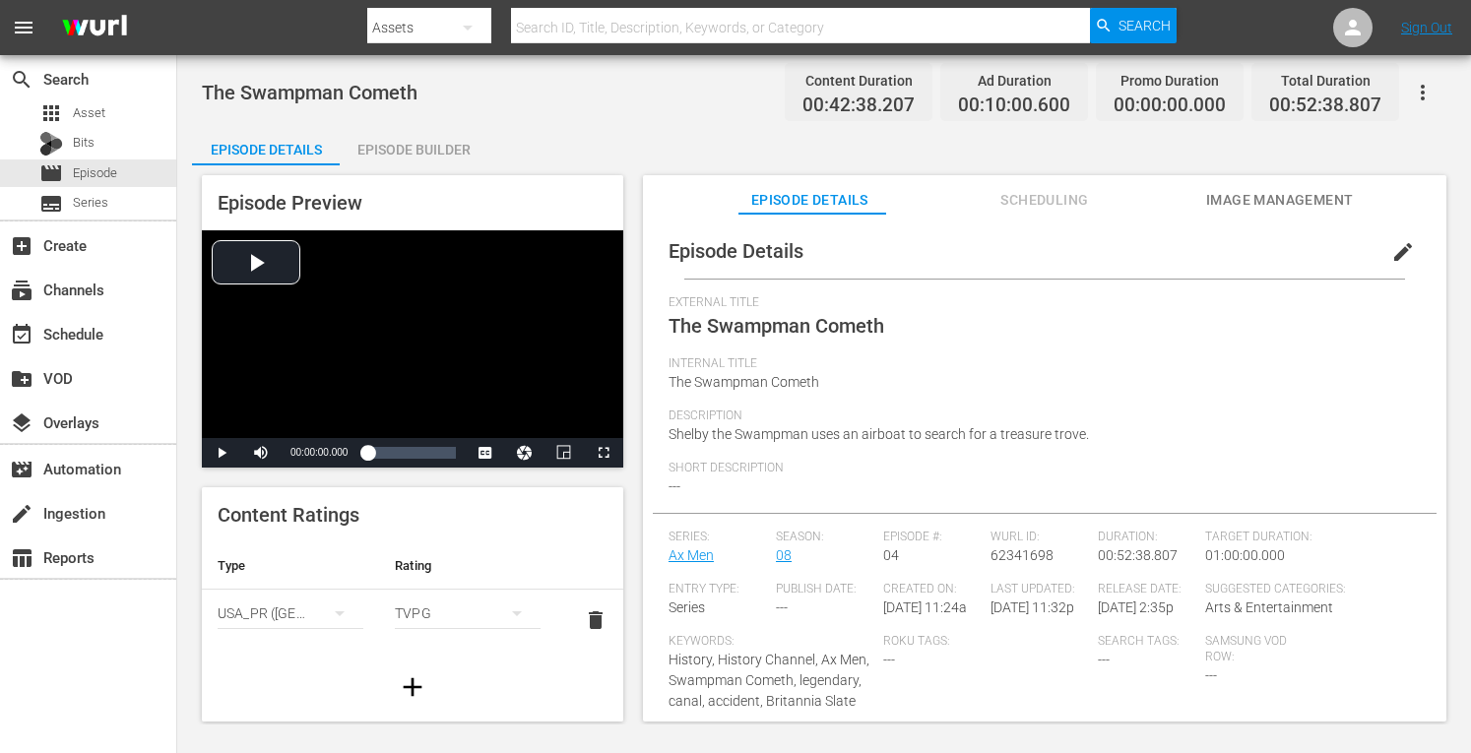
click at [397, 144] on div "Episode Builder" at bounding box center [414, 149] width 148 height 47
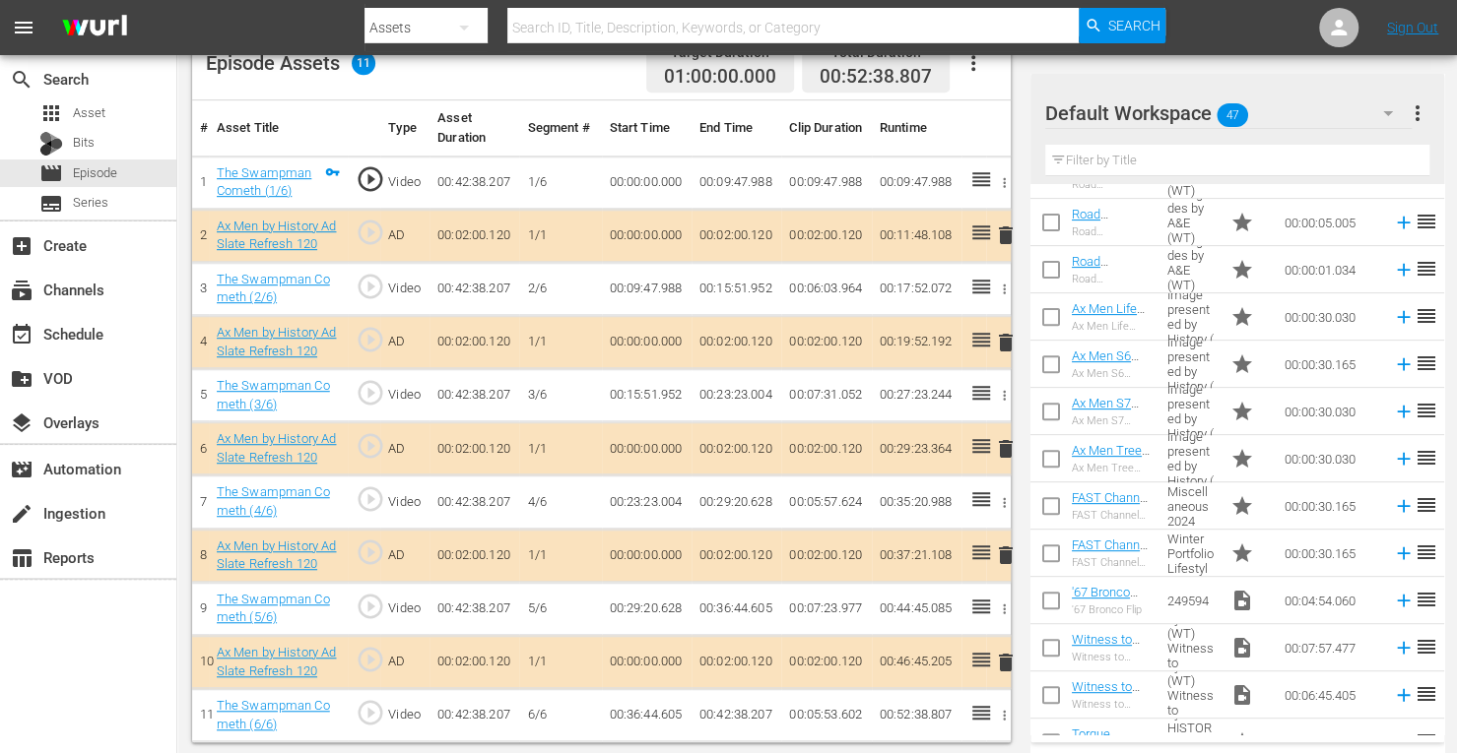
scroll to position [583, 0]
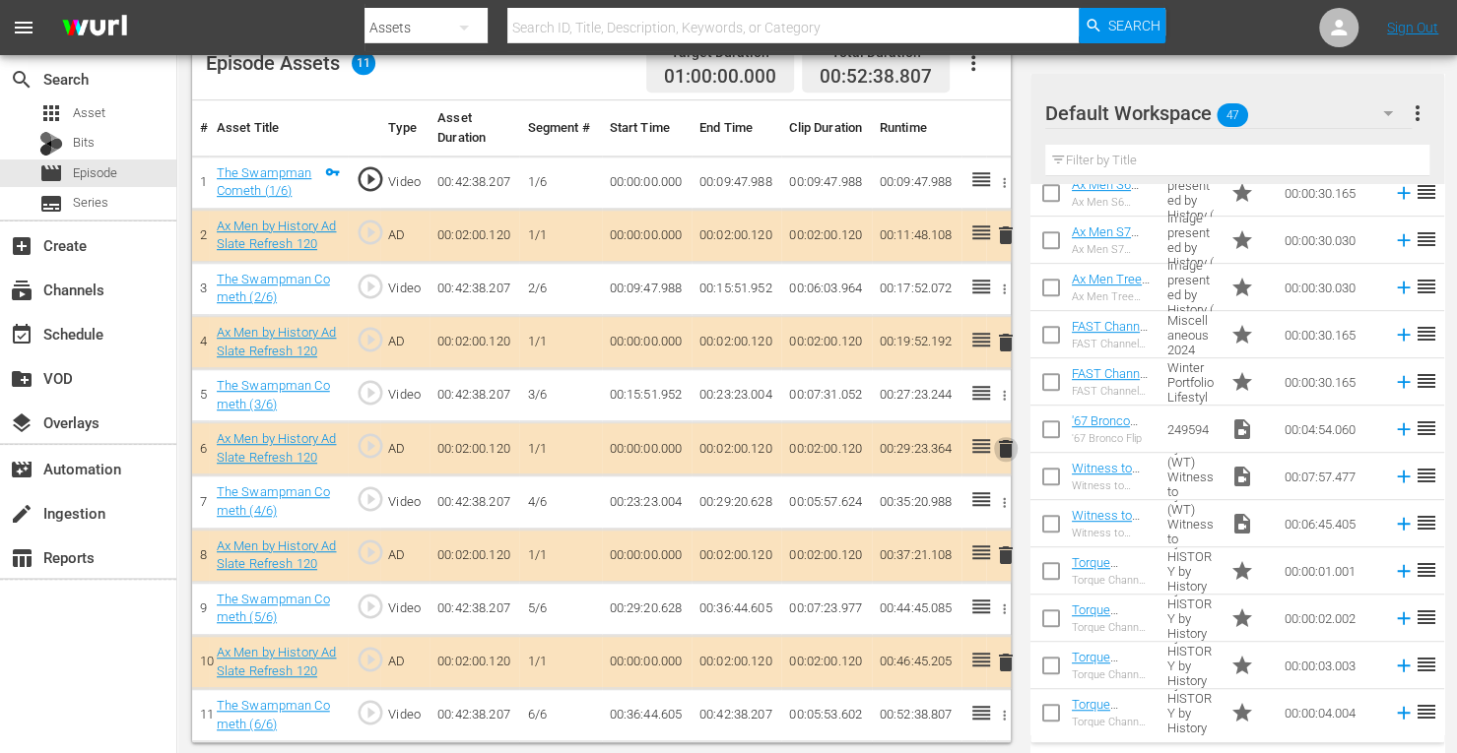
click at [1000, 448] on span "delete" at bounding box center [1006, 449] width 24 height 24
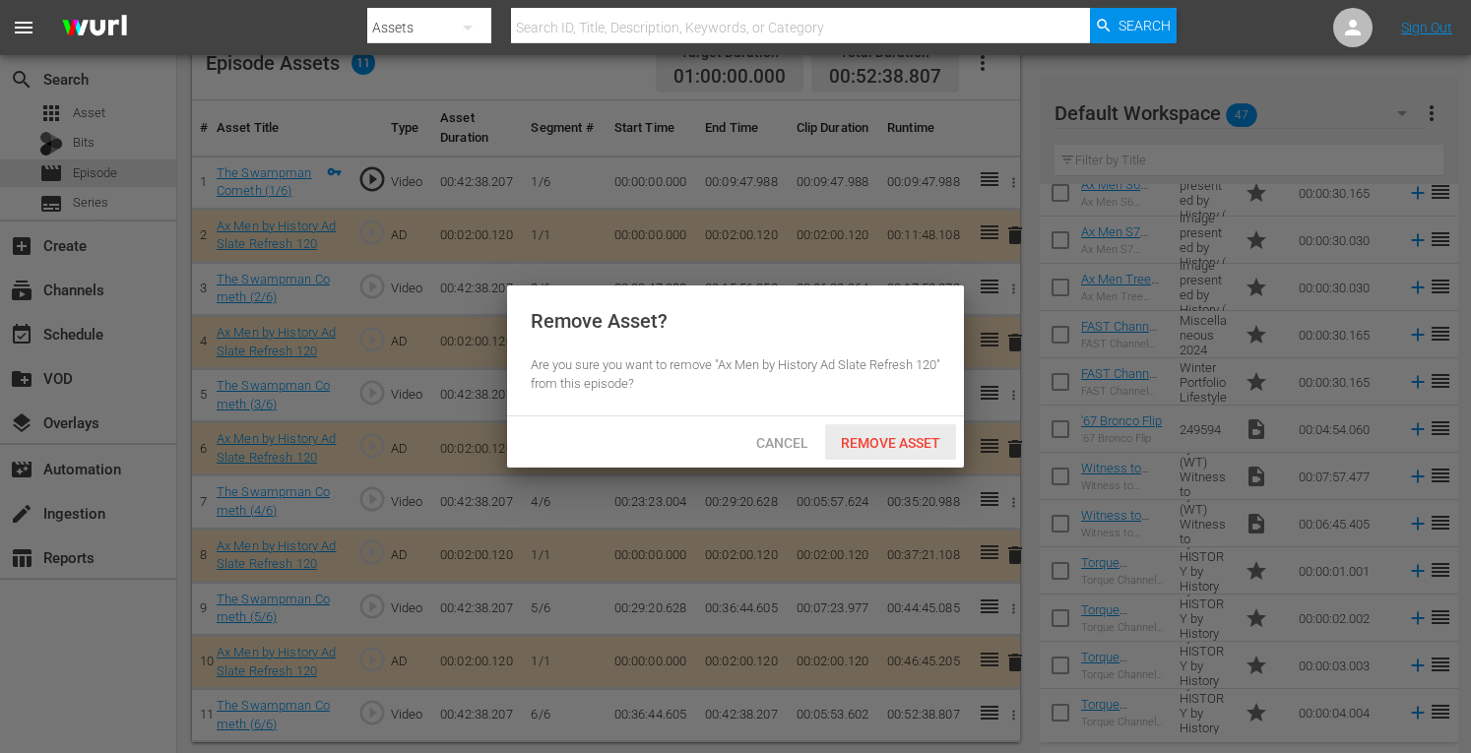
click at [932, 439] on span "Remove Asset" at bounding box center [890, 443] width 131 height 16
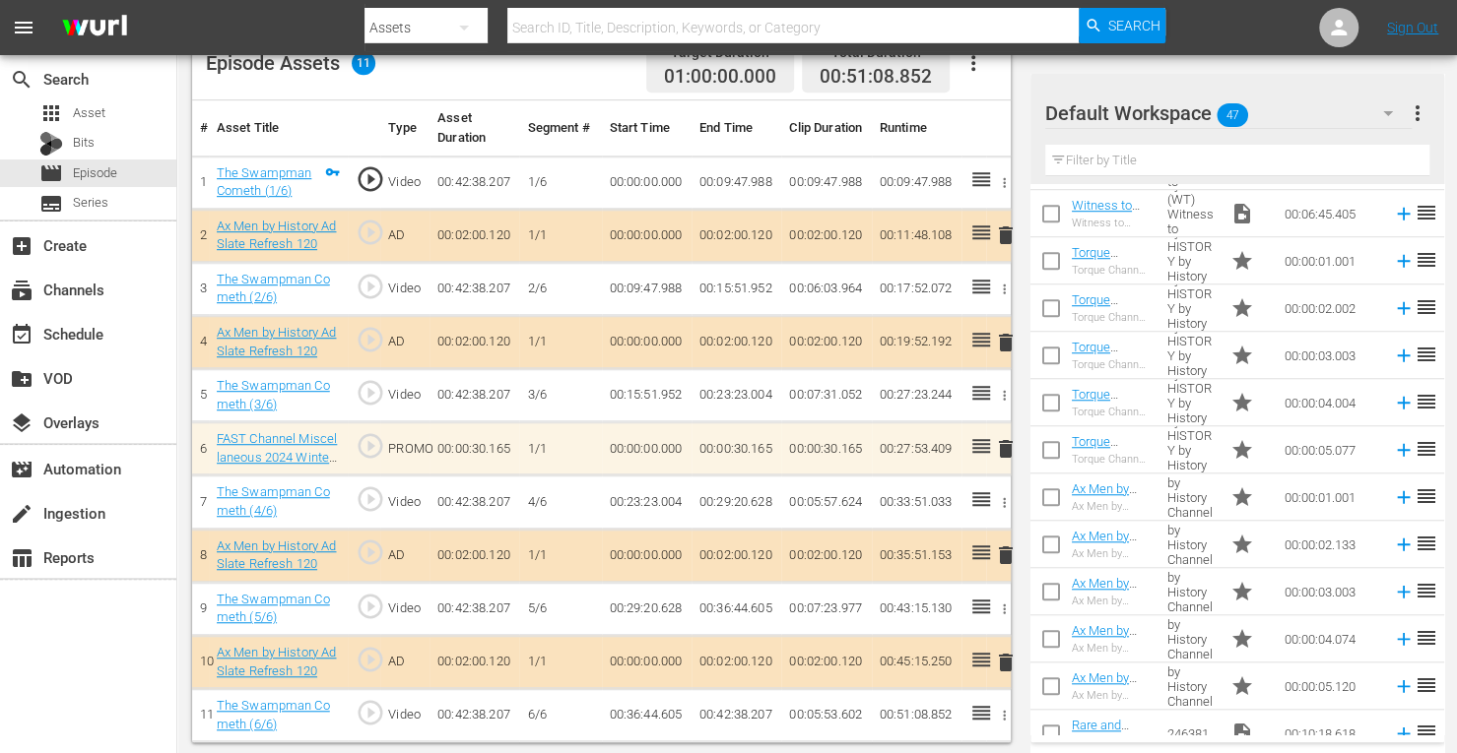
scroll to position [962, 0]
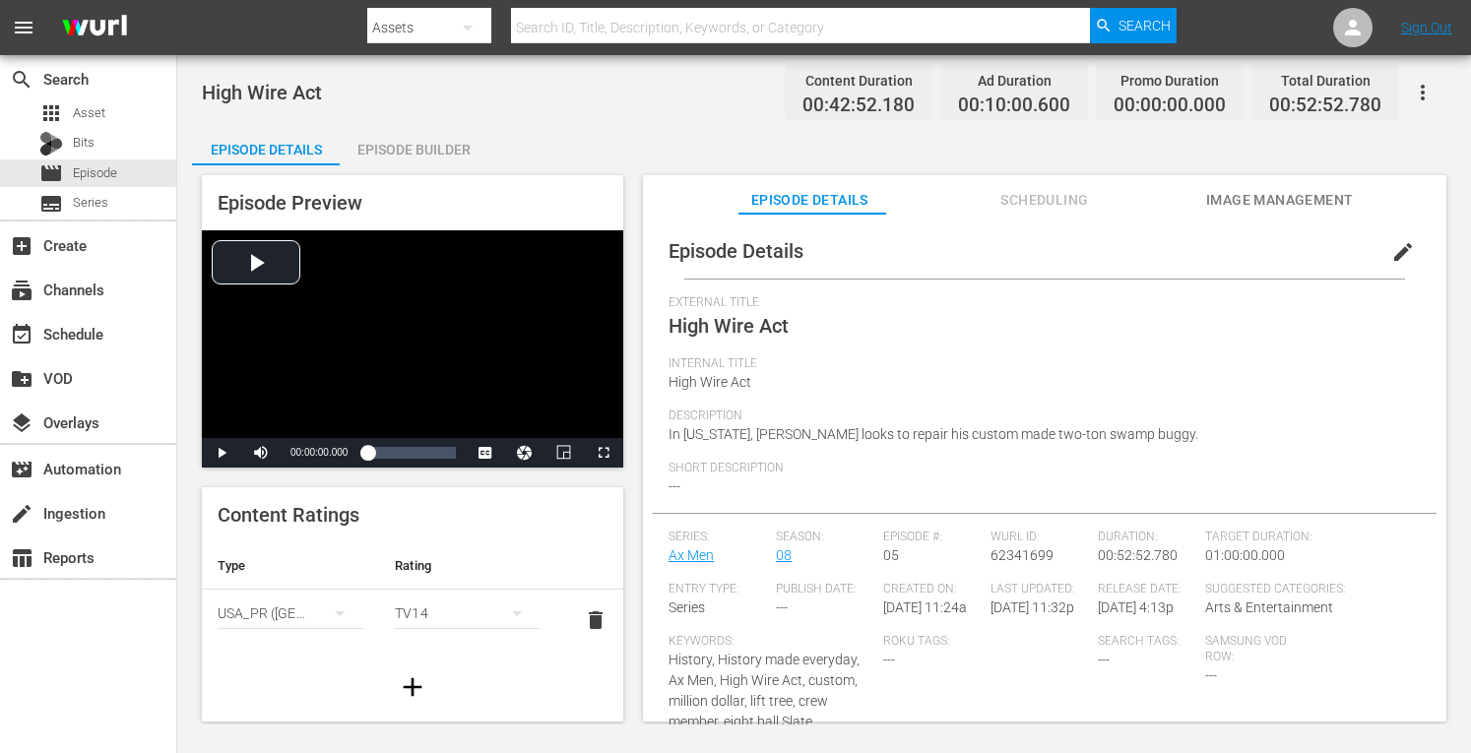
click at [453, 151] on div "Episode Builder" at bounding box center [414, 149] width 148 height 47
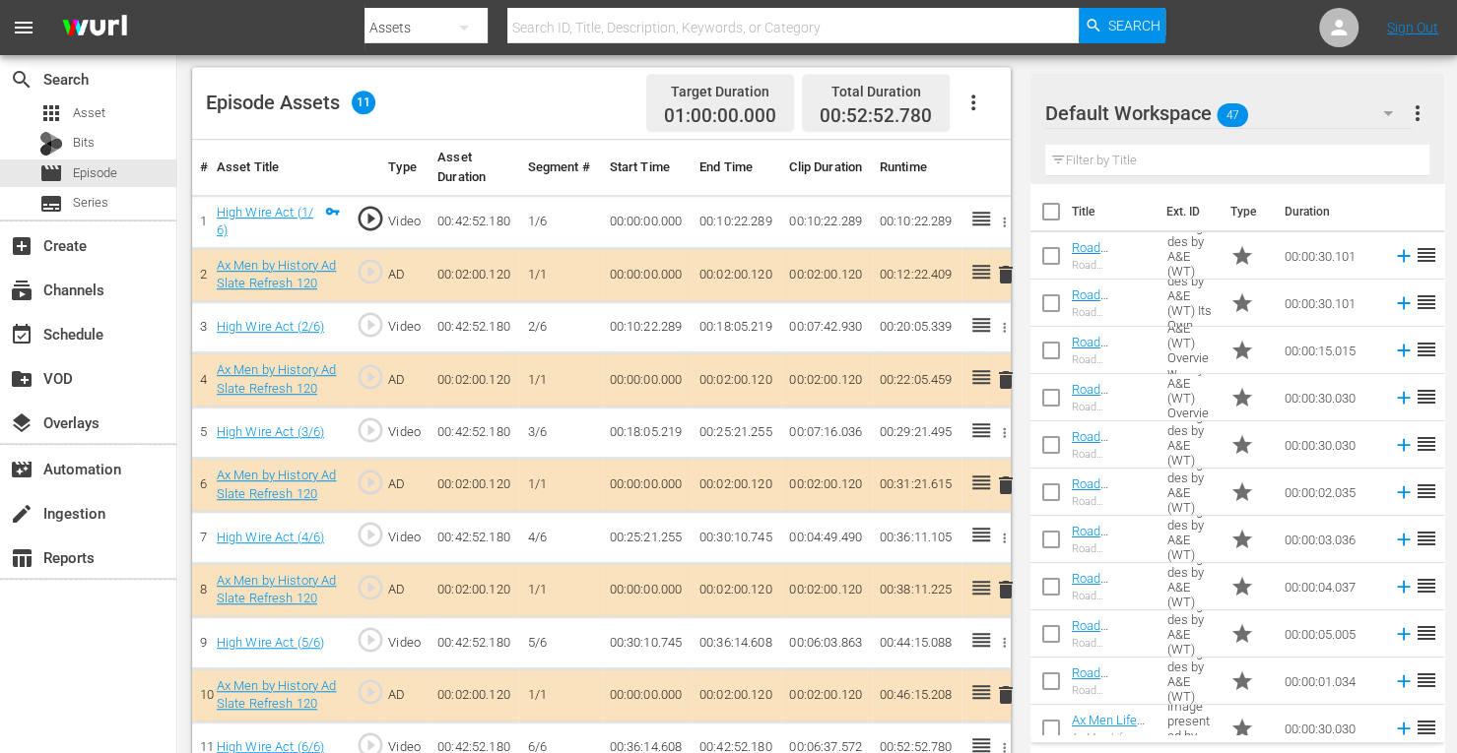
scroll to position [536, 0]
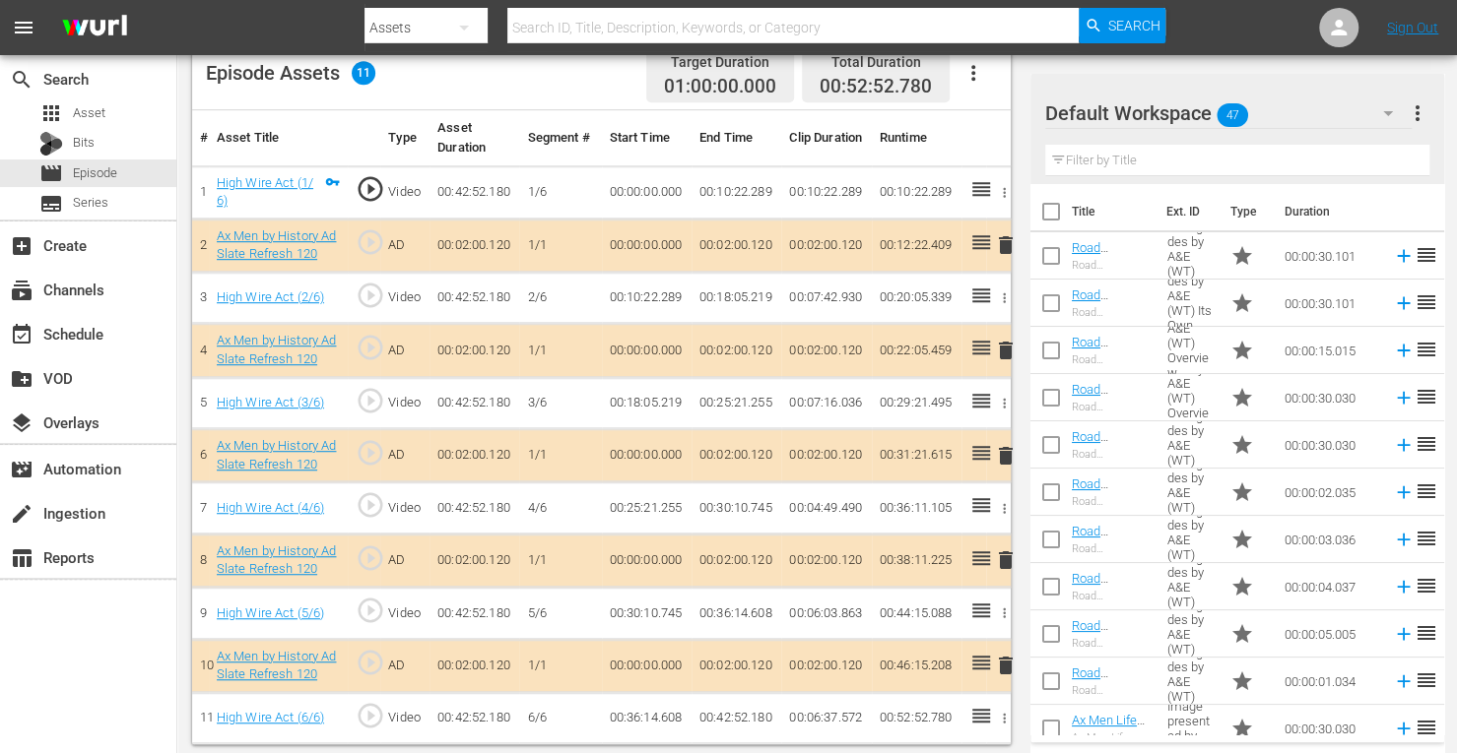
click at [1005, 355] on span "delete" at bounding box center [1006, 351] width 24 height 24
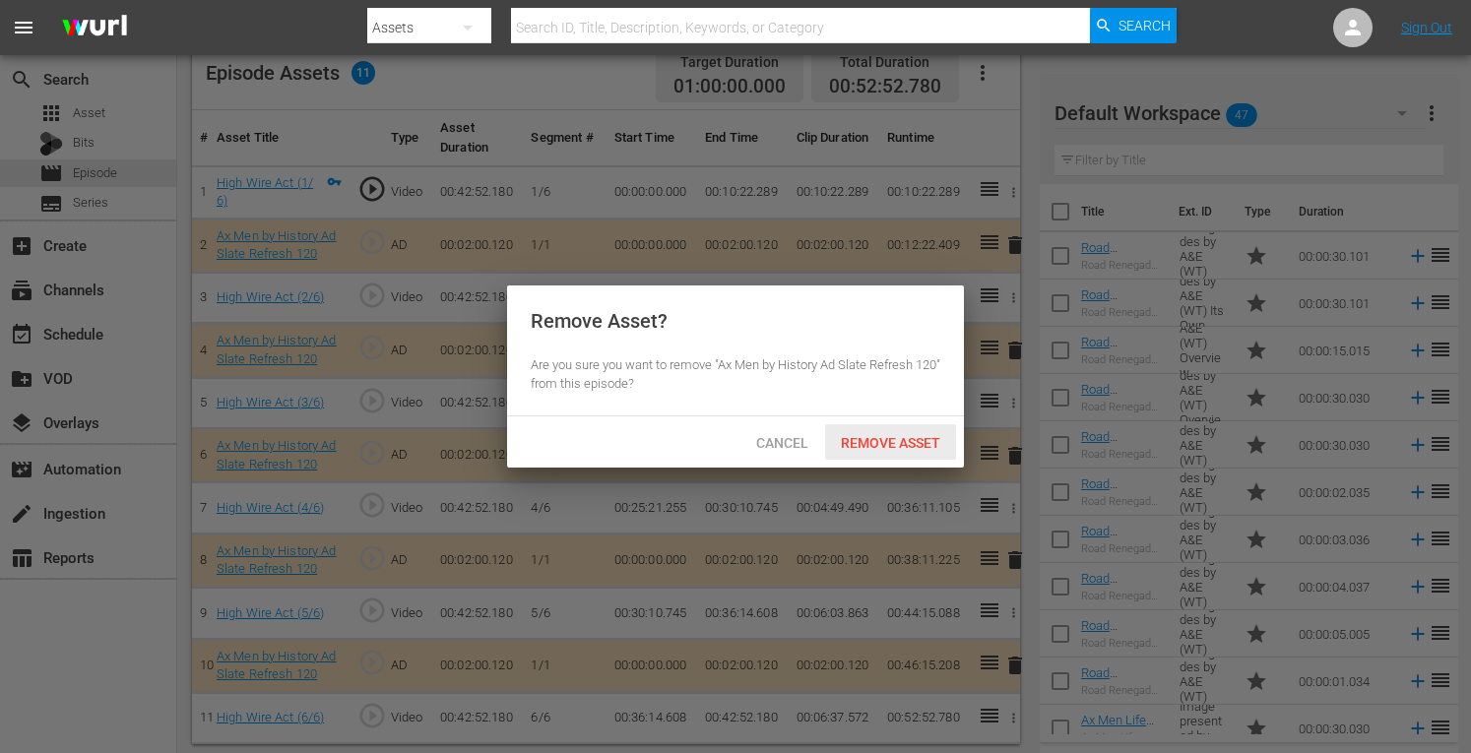
click at [882, 443] on span "Remove Asset" at bounding box center [890, 443] width 131 height 16
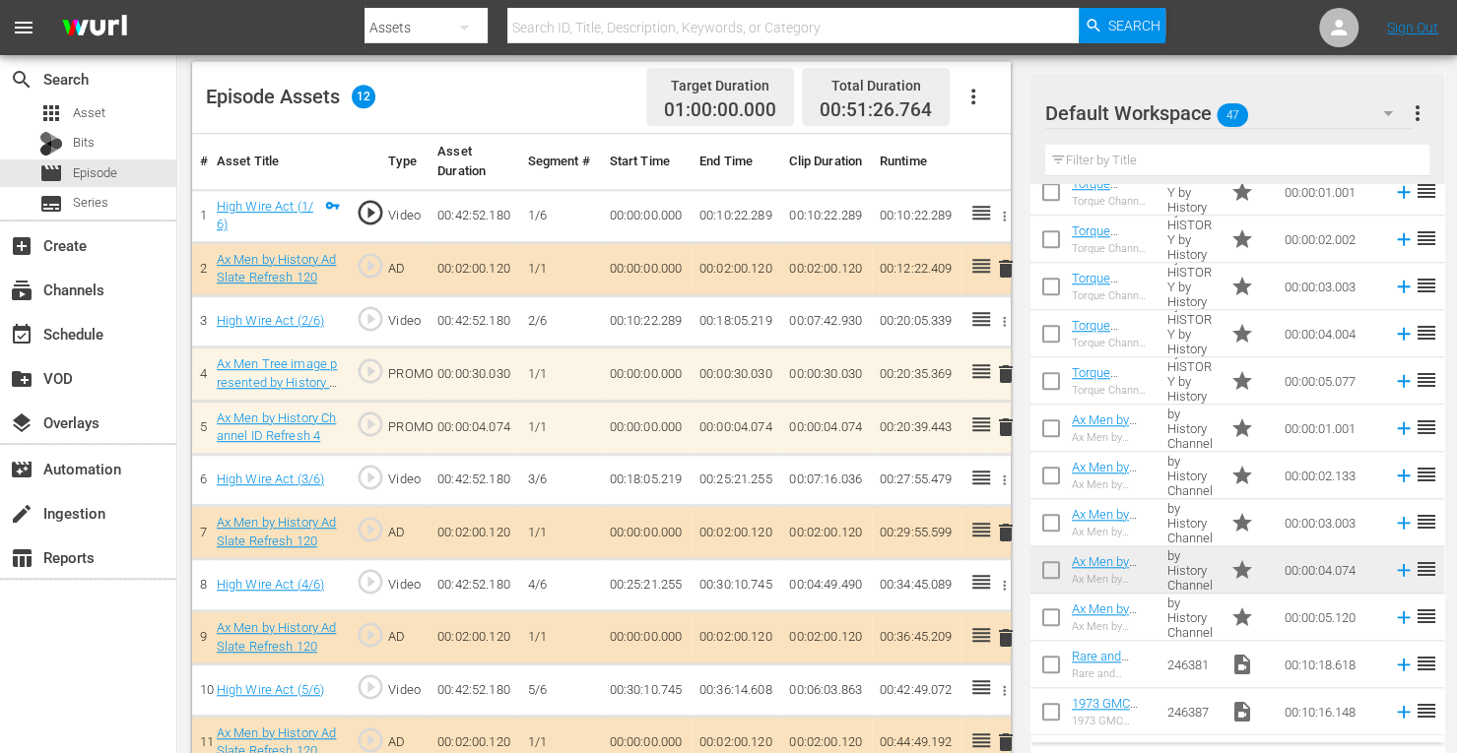
scroll to position [589, 0]
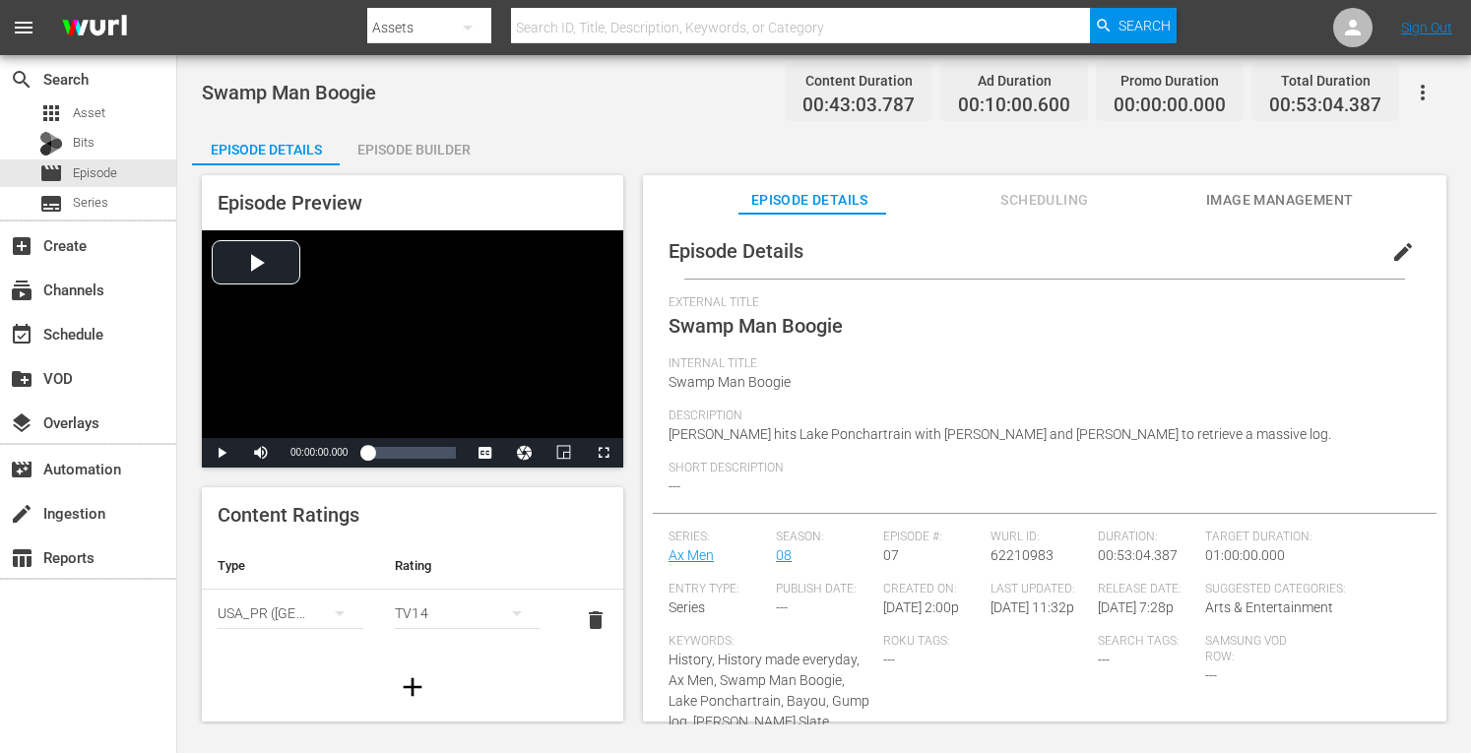
click at [453, 142] on div "Episode Builder" at bounding box center [414, 149] width 148 height 47
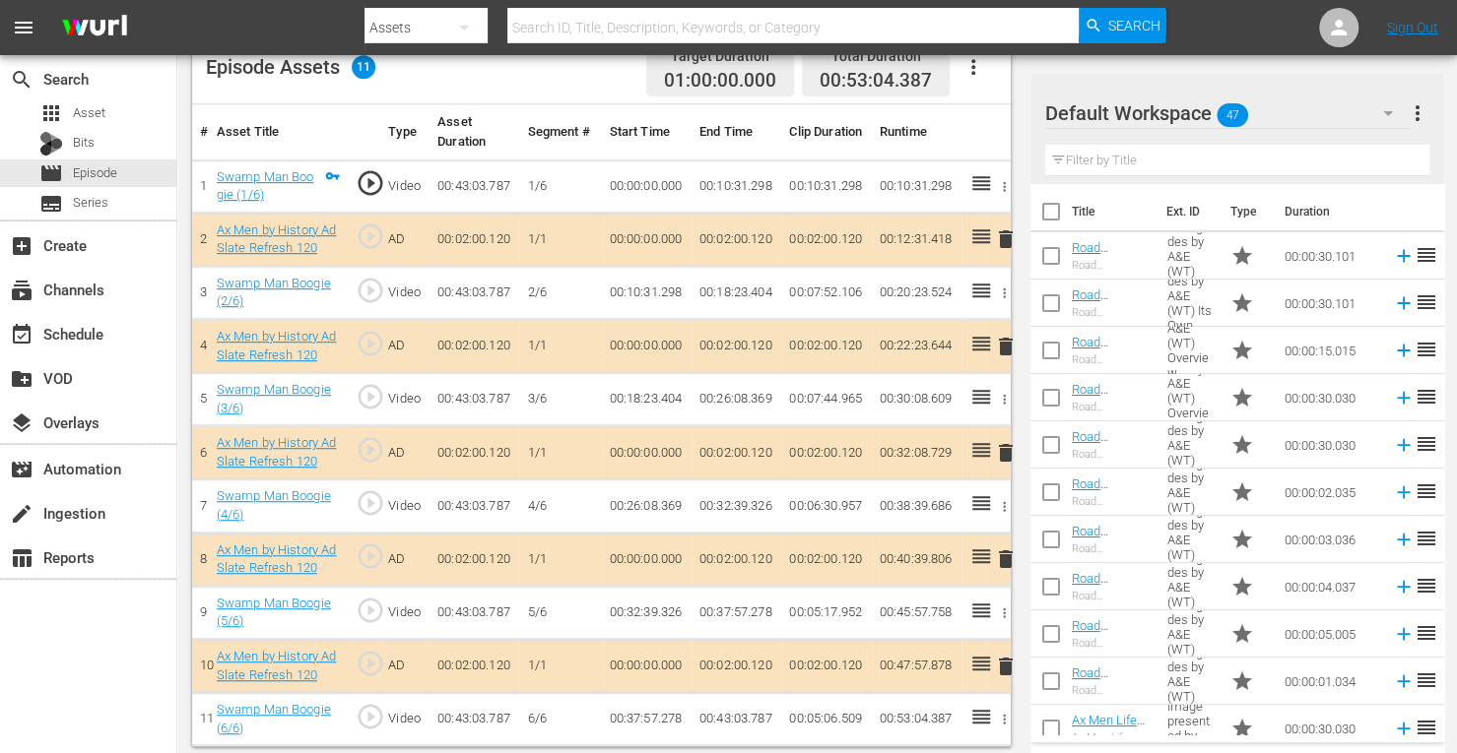
scroll to position [546, 0]
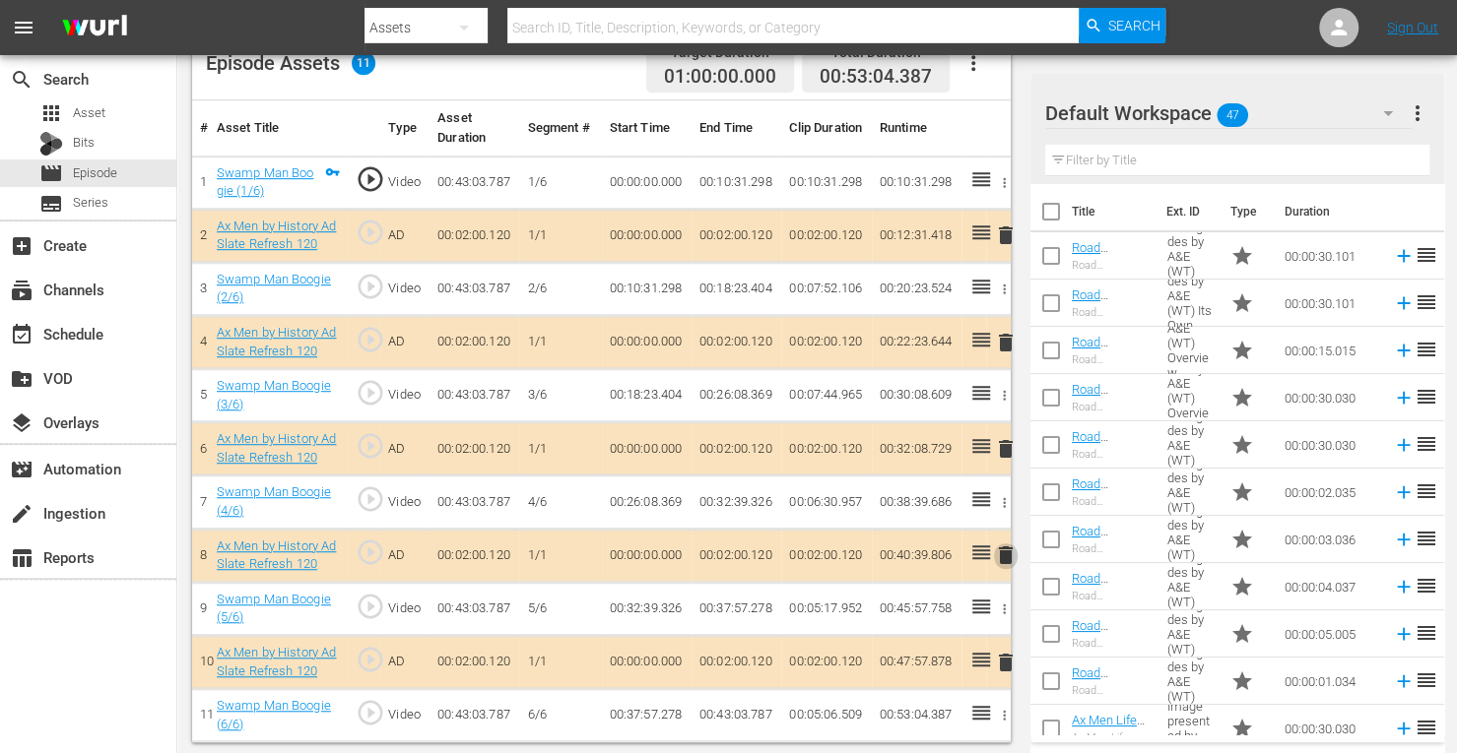
click at [1005, 545] on span "delete" at bounding box center [1006, 556] width 24 height 24
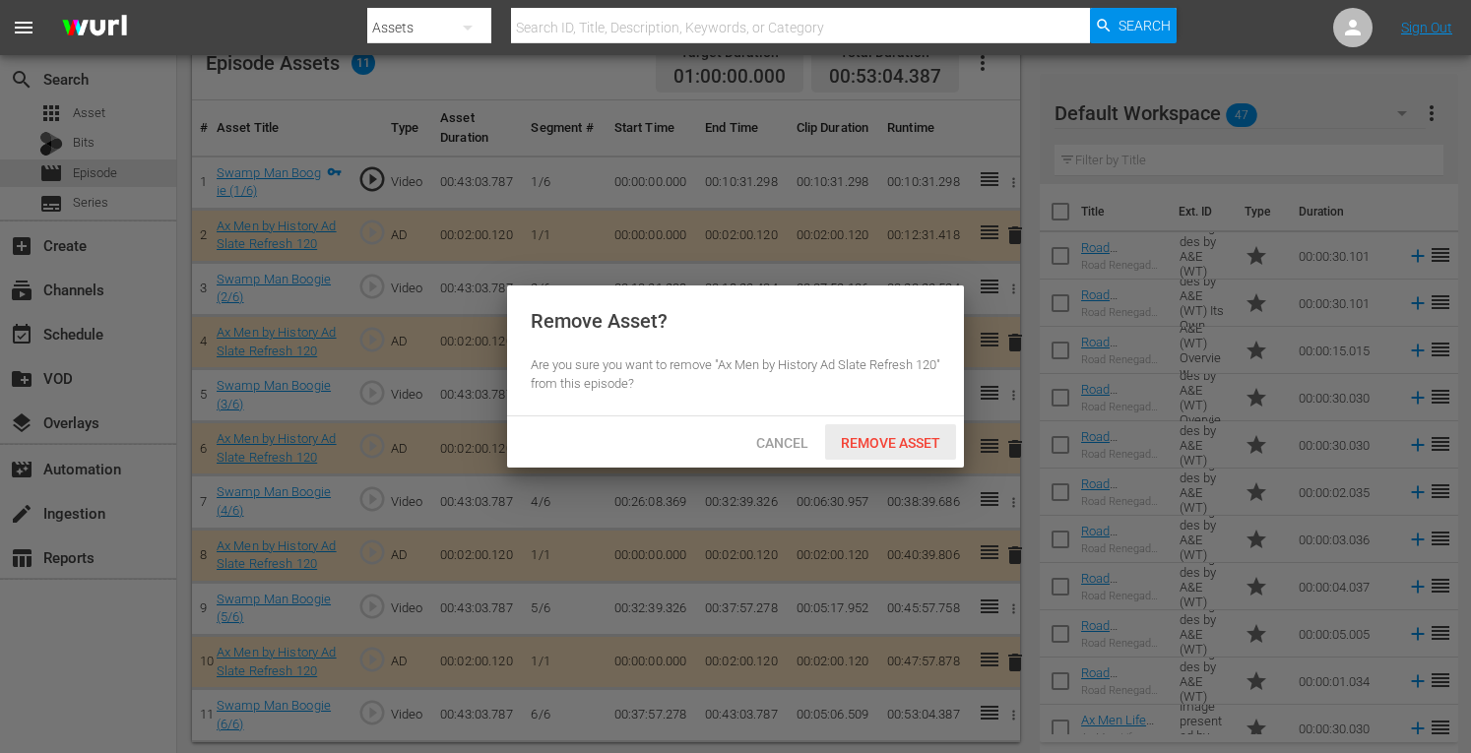
click at [900, 450] on span "Remove Asset" at bounding box center [890, 443] width 131 height 16
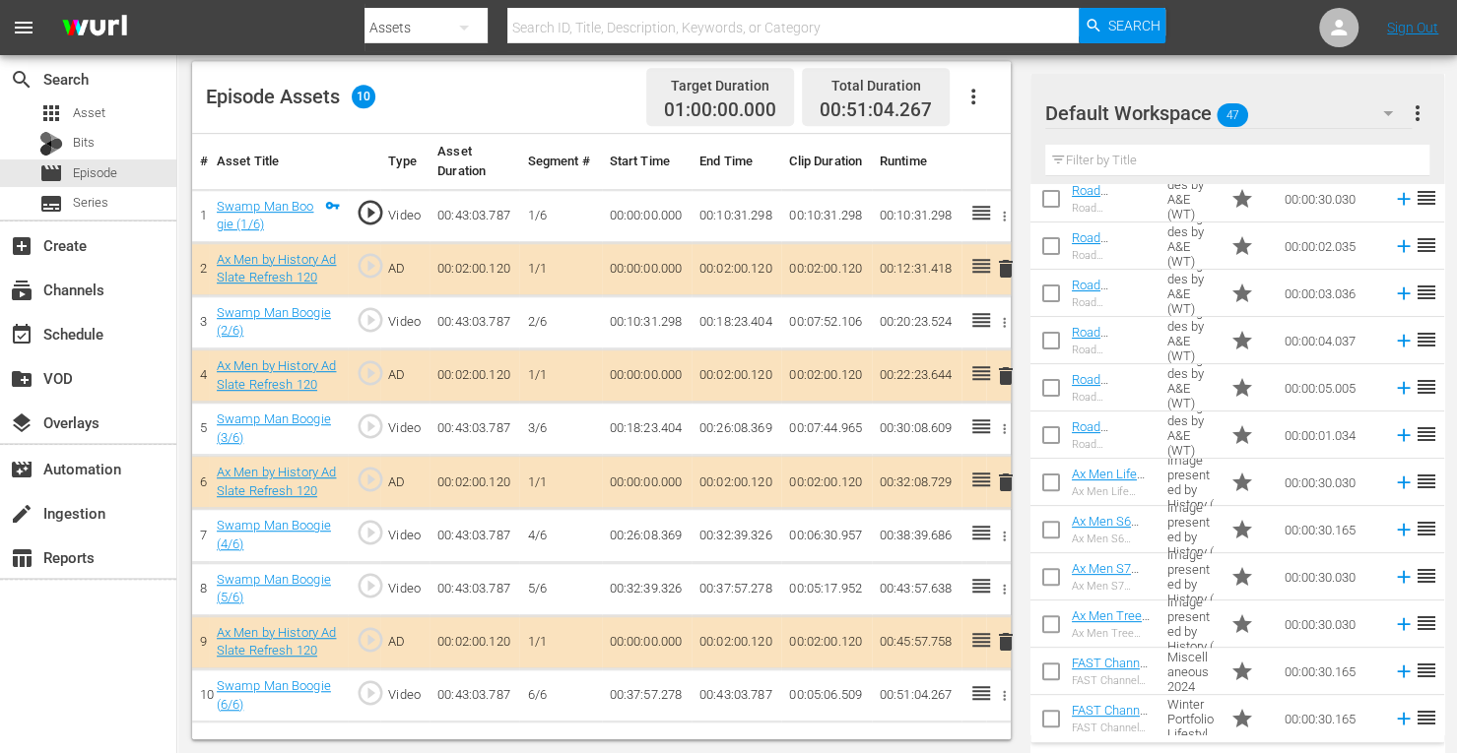
scroll to position [428, 0]
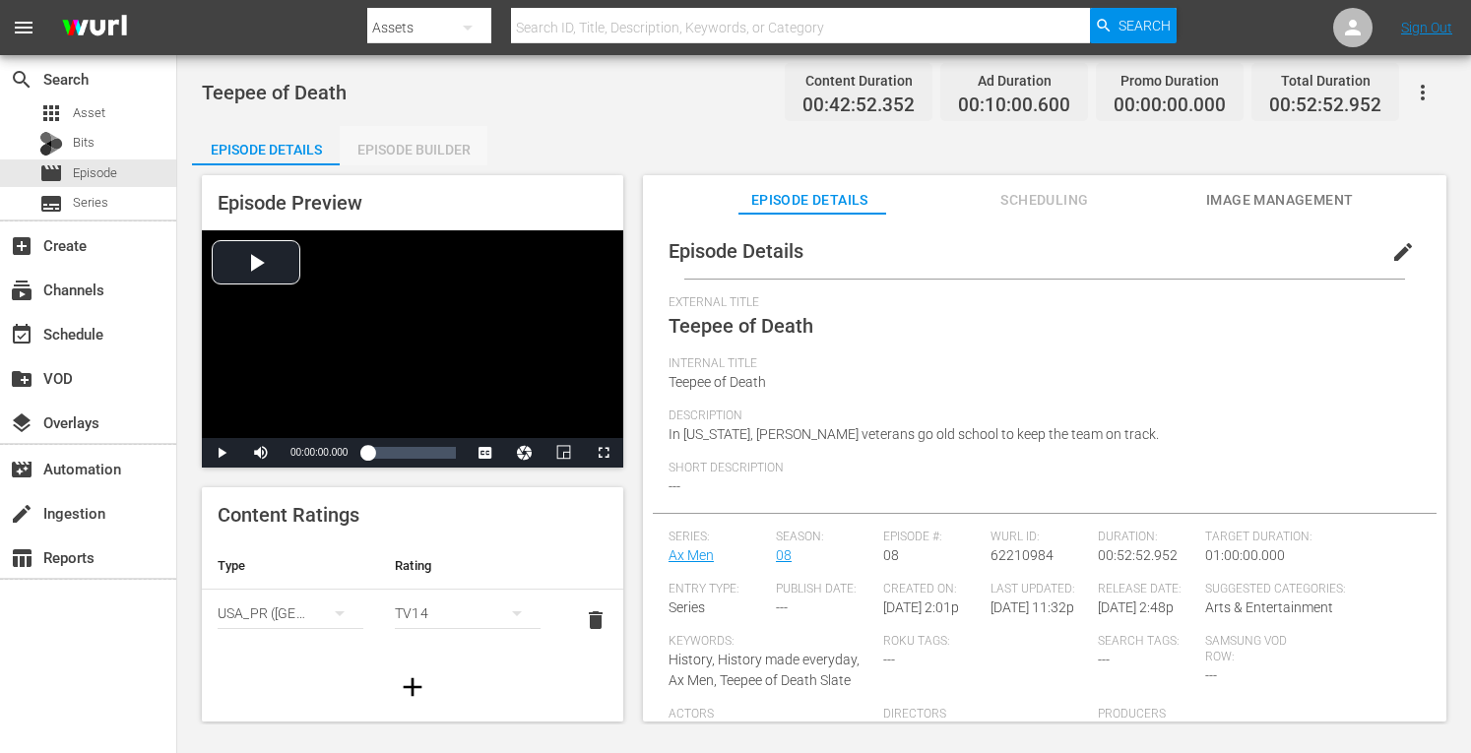
click at [444, 144] on div "Episode Builder" at bounding box center [414, 149] width 148 height 47
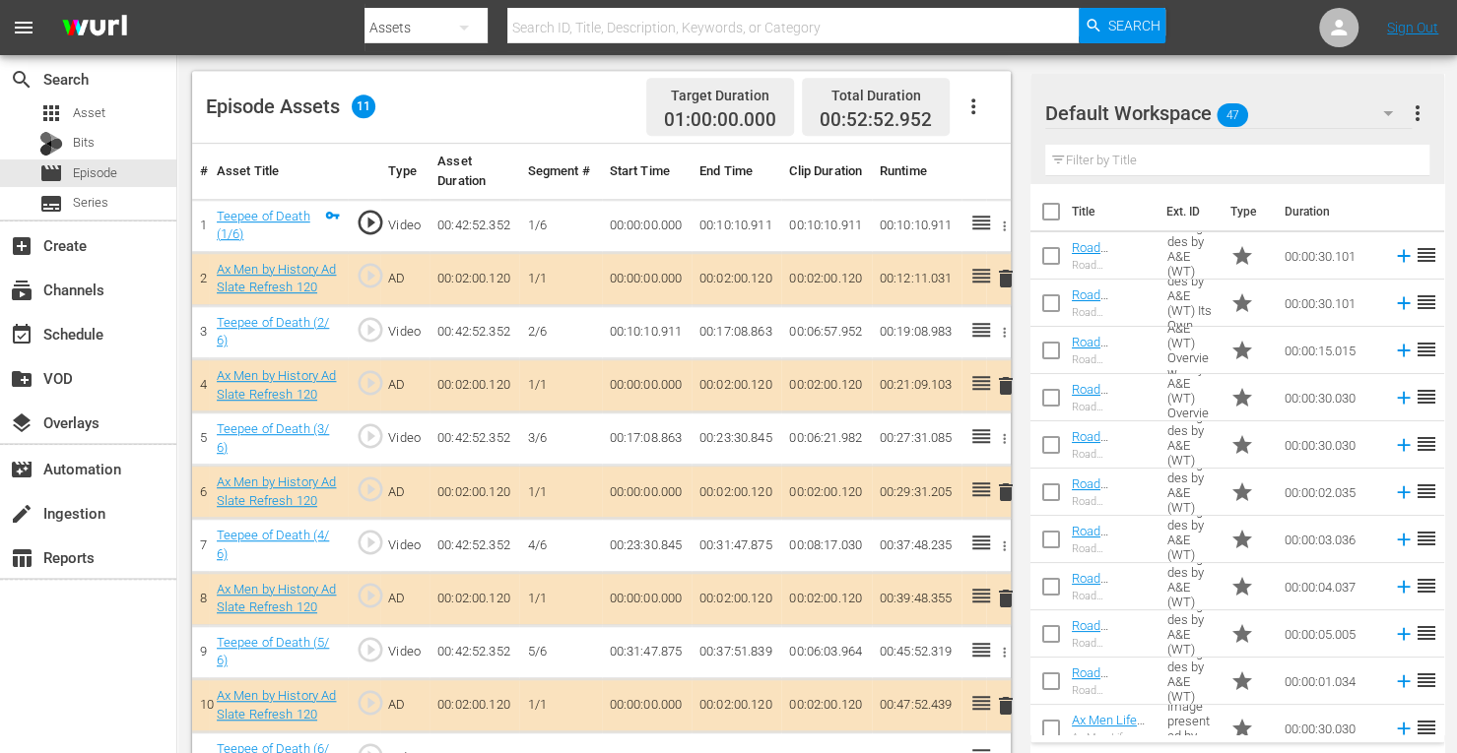
scroll to position [546, 0]
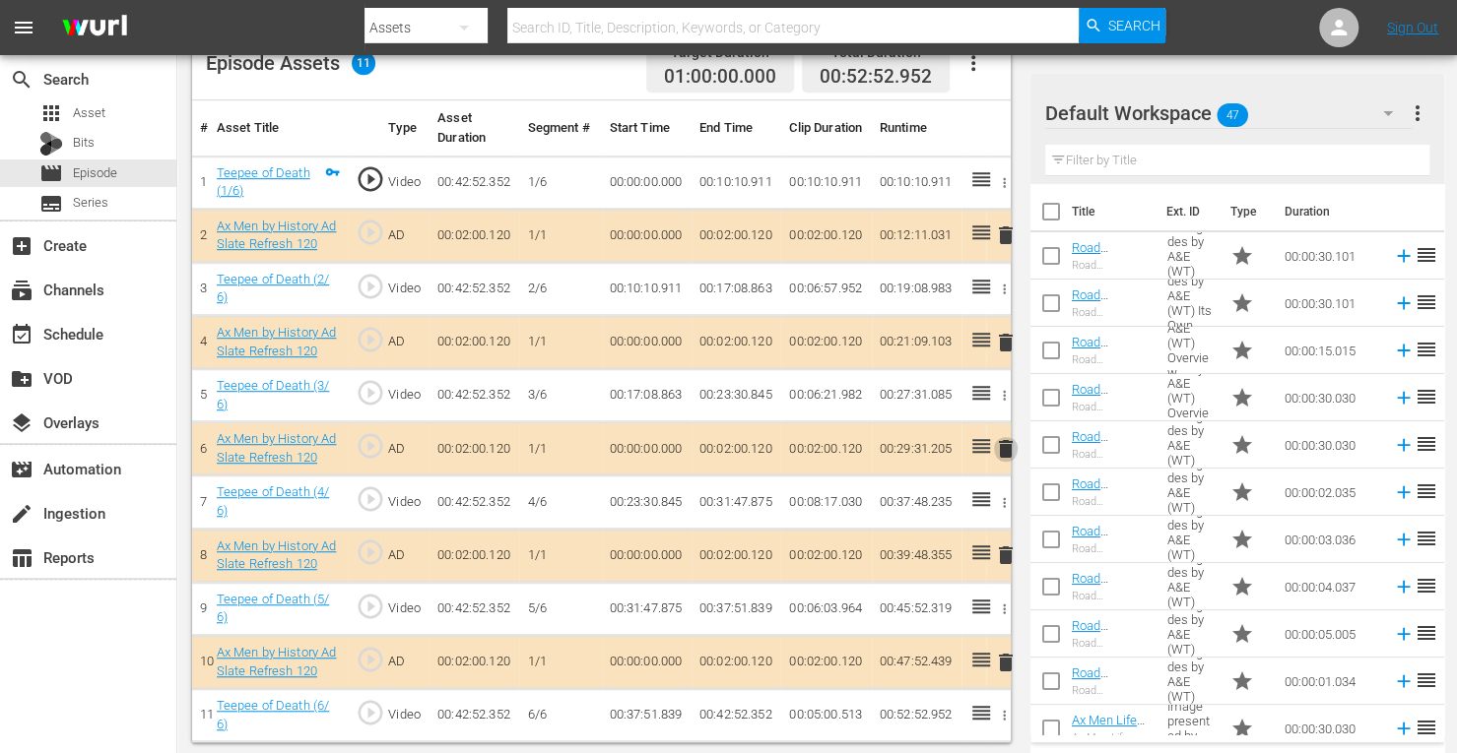
click at [1008, 446] on span "delete" at bounding box center [1006, 449] width 24 height 24
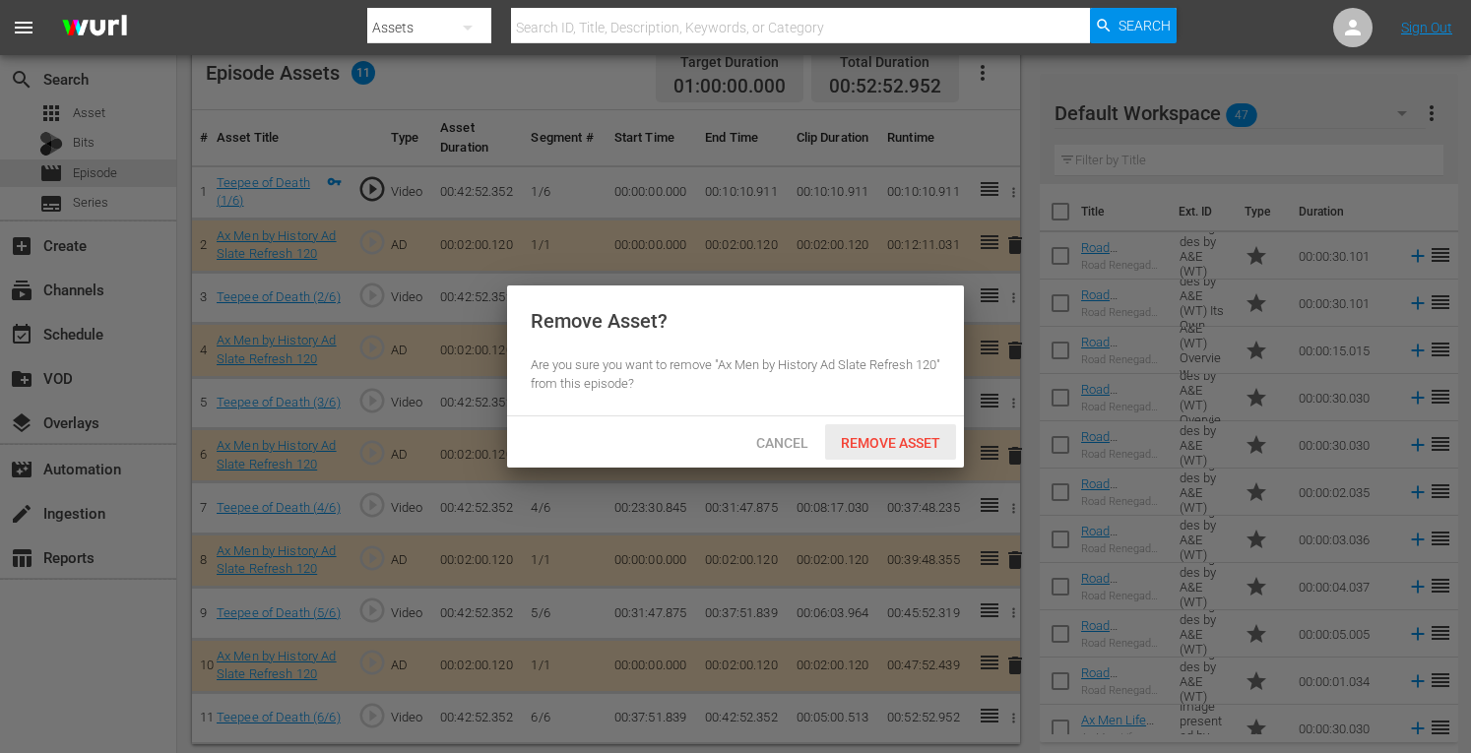
click at [912, 437] on span "Remove Asset" at bounding box center [890, 443] width 131 height 16
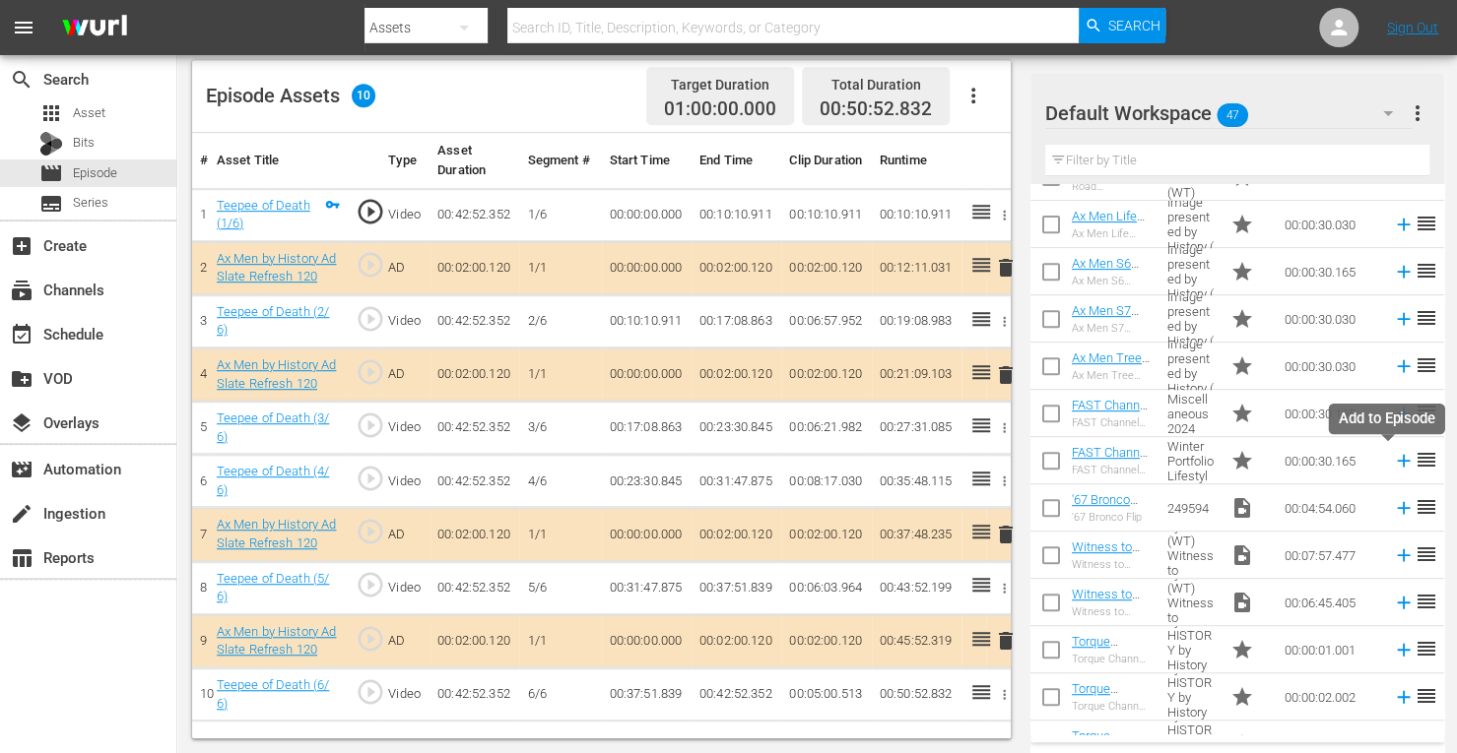
scroll to position [512, 0]
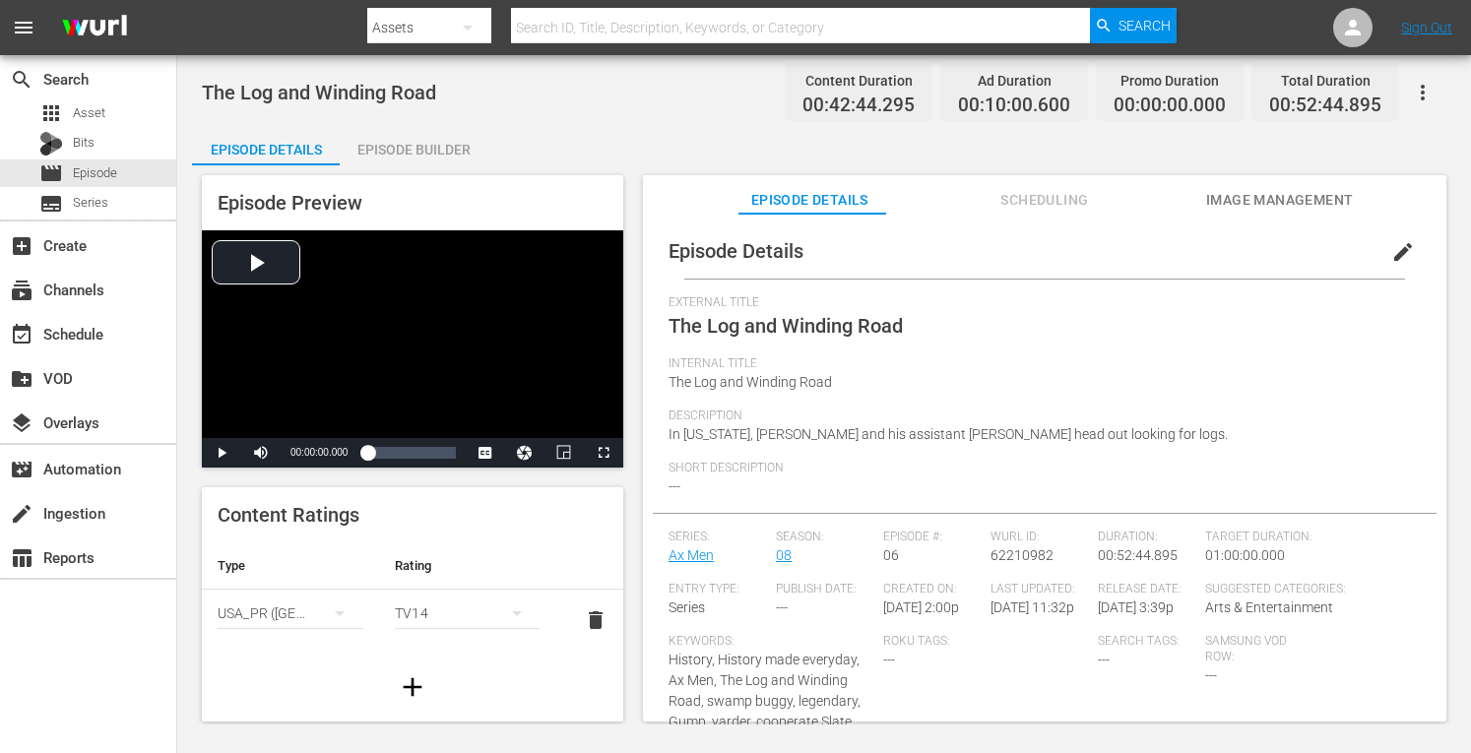
click at [435, 153] on div "Episode Builder" at bounding box center [414, 149] width 148 height 47
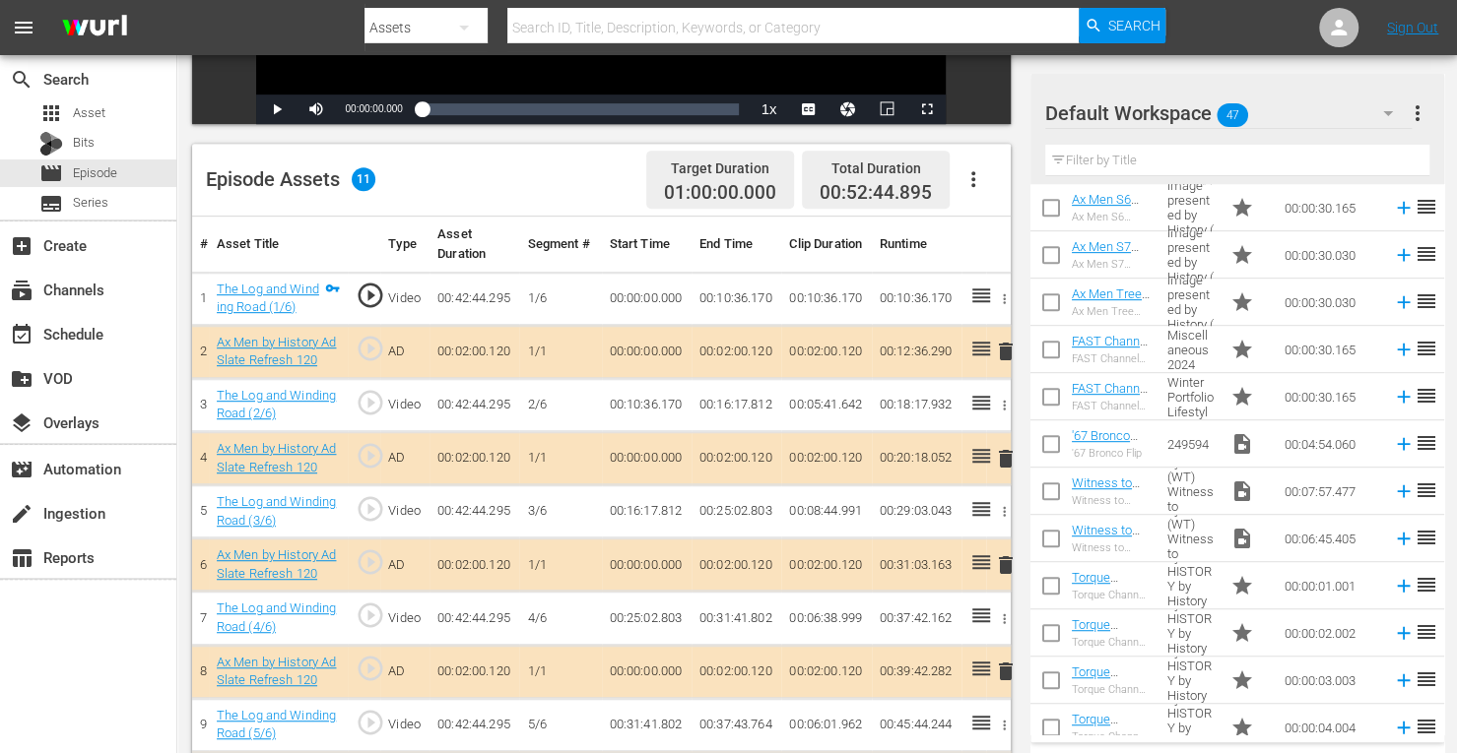
scroll to position [427, 0]
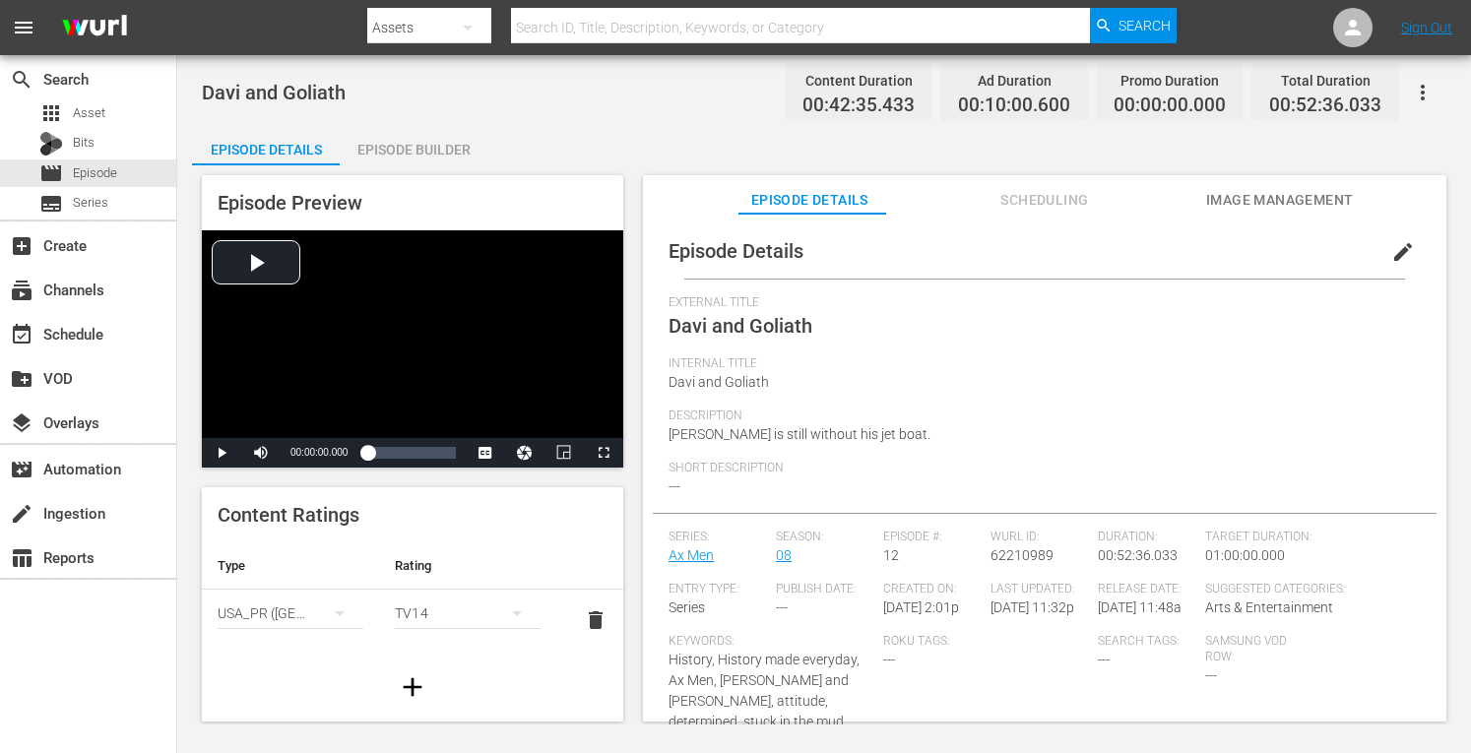
click at [433, 149] on div "Episode Builder" at bounding box center [414, 149] width 148 height 47
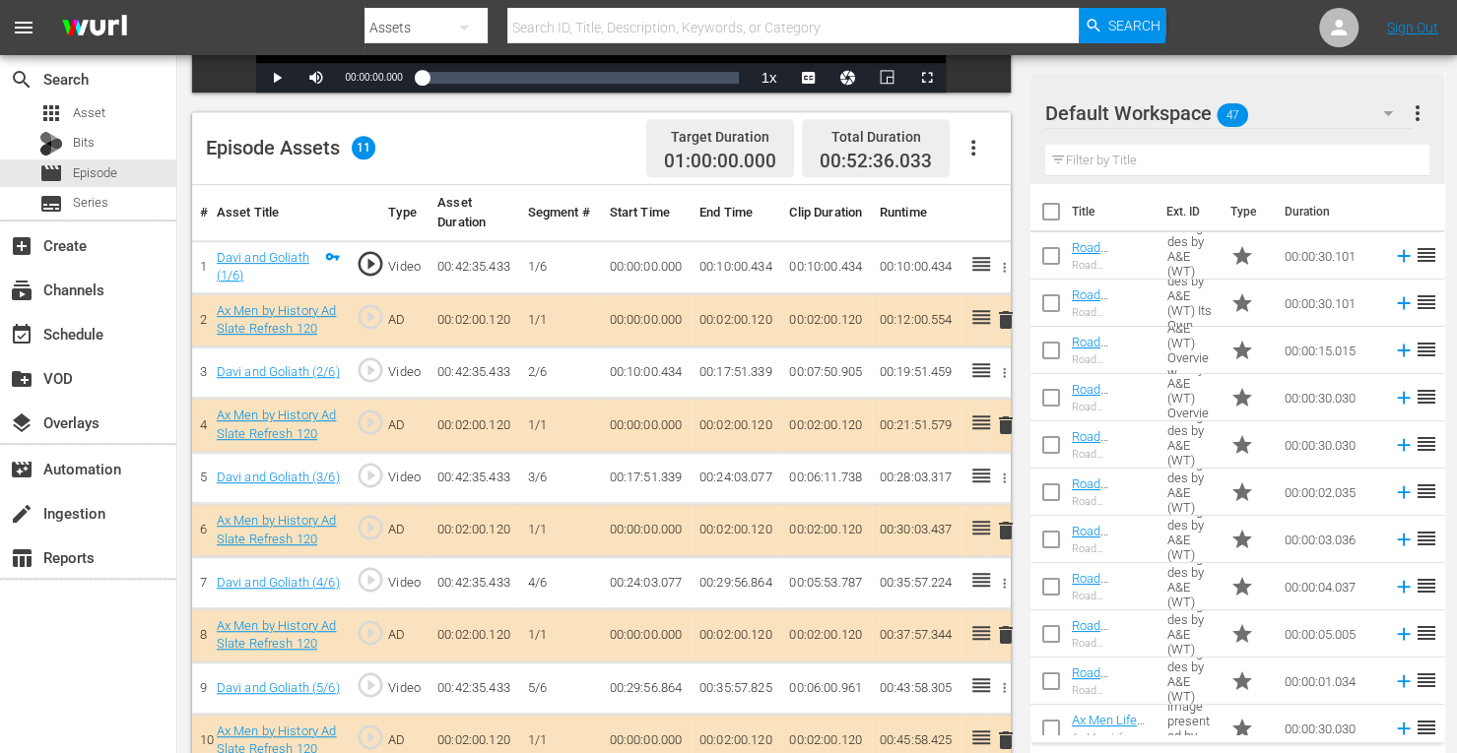
scroll to position [470, 0]
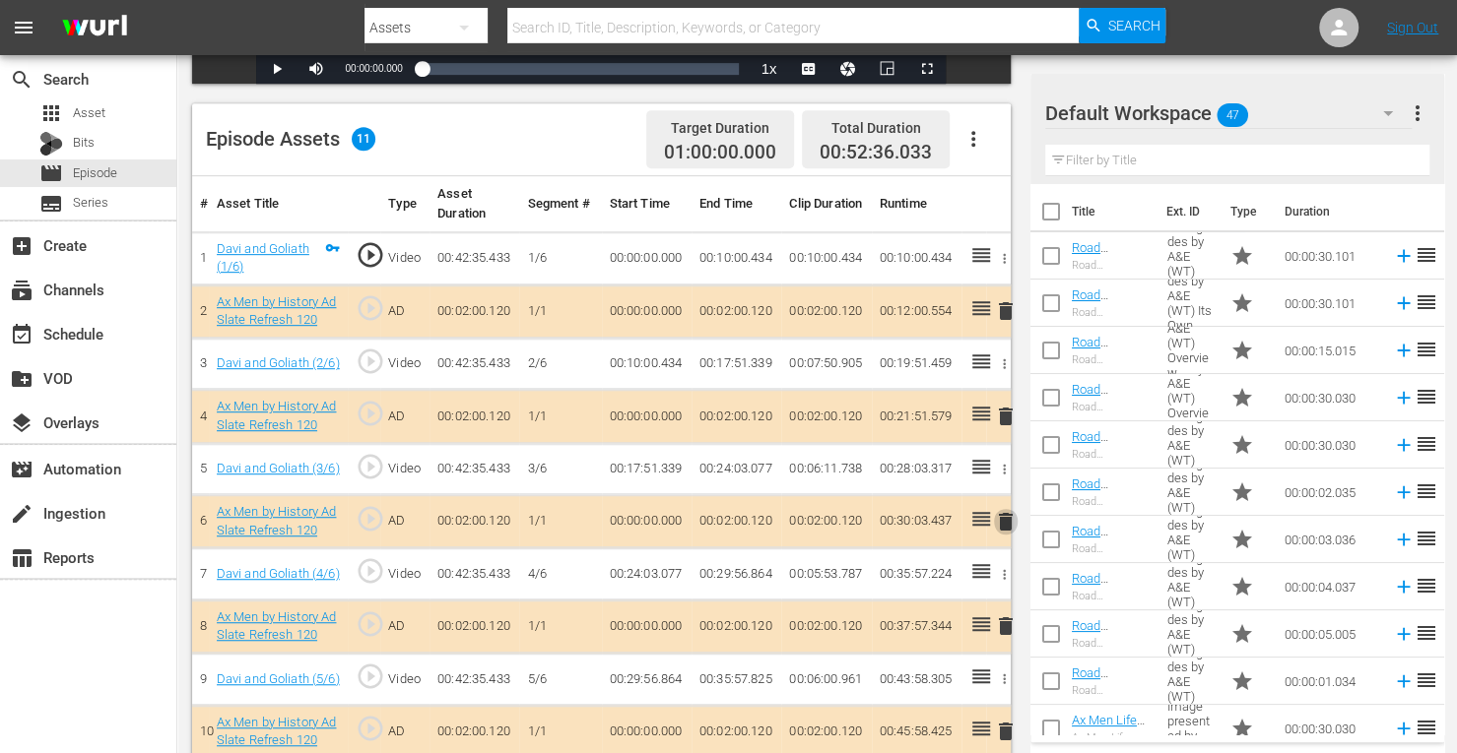
click at [1001, 514] on span "delete" at bounding box center [1006, 522] width 24 height 24
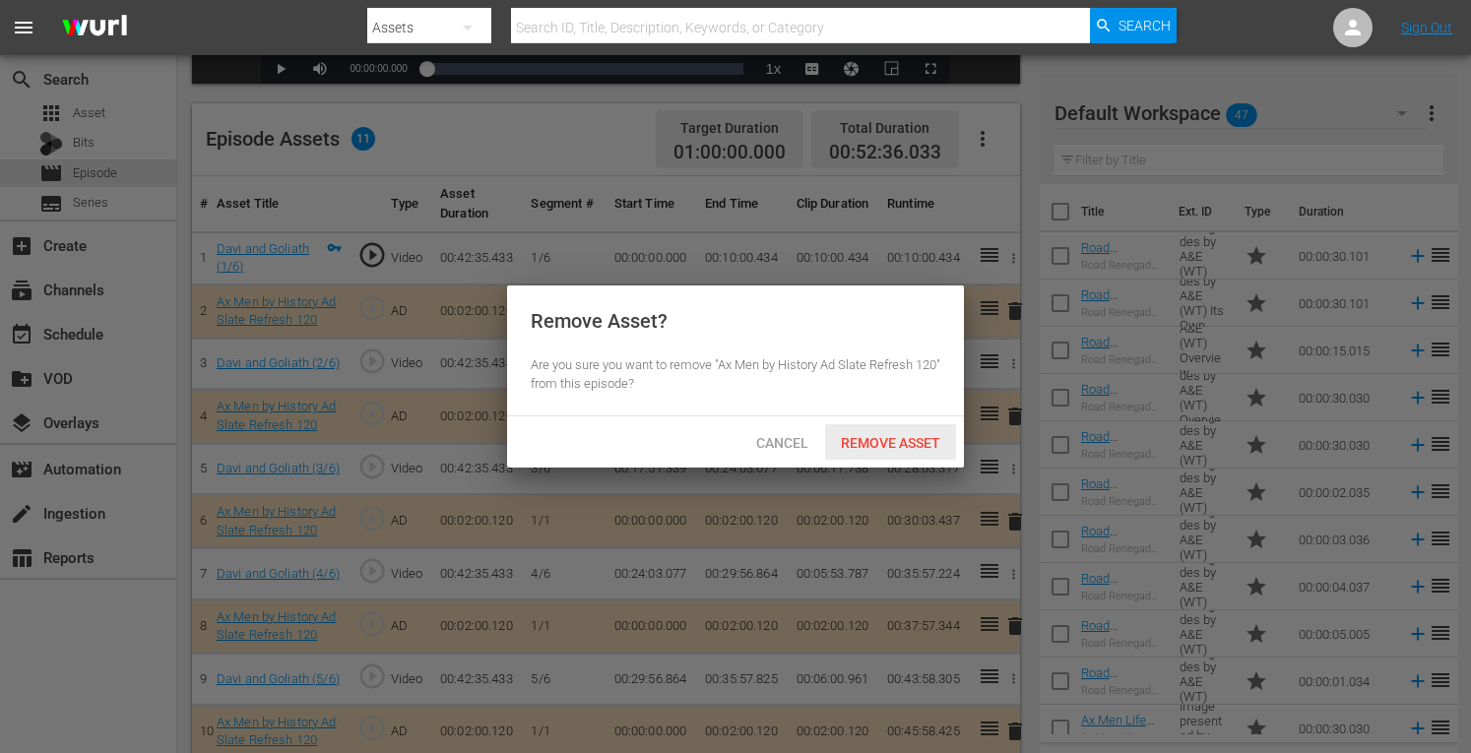
click at [890, 432] on div "Remove Asset" at bounding box center [890, 443] width 131 height 36
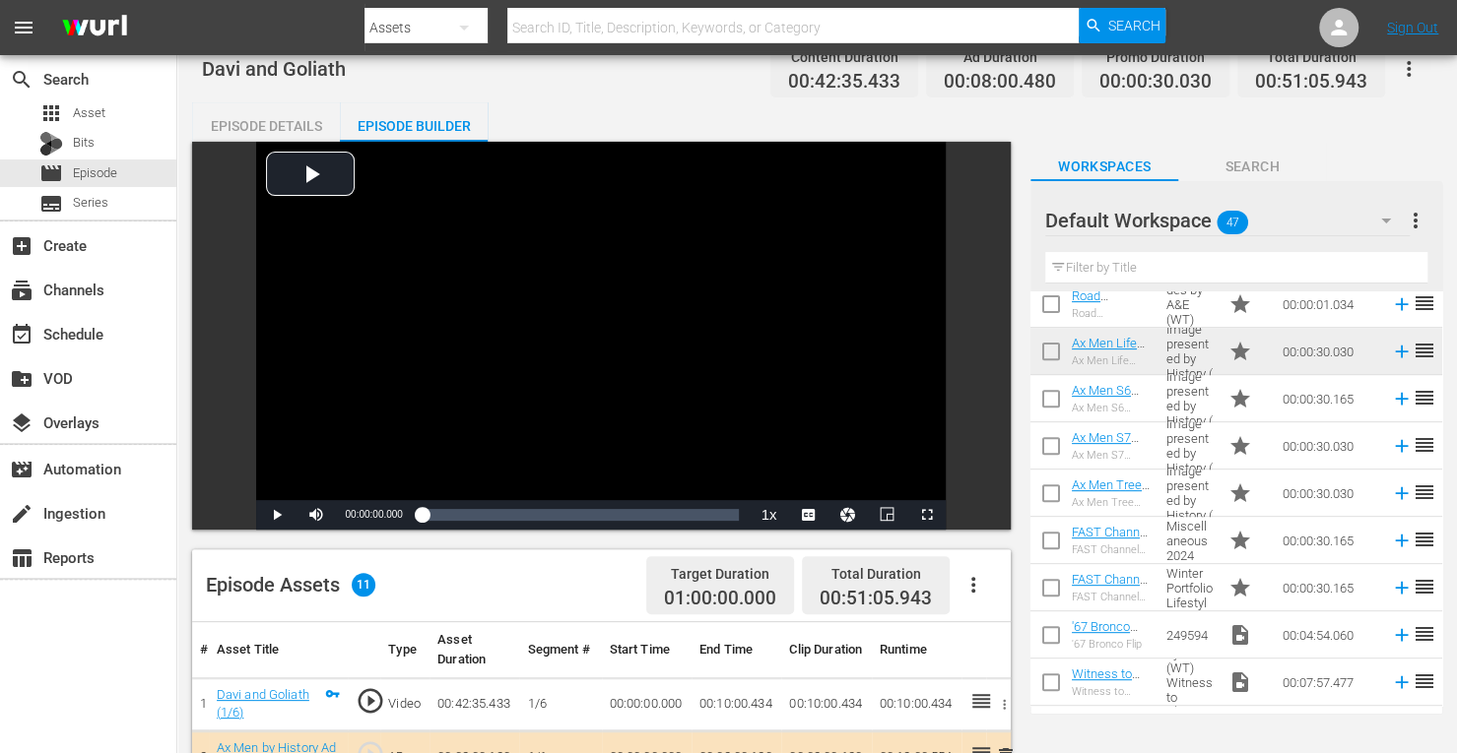
scroll to position [0, 0]
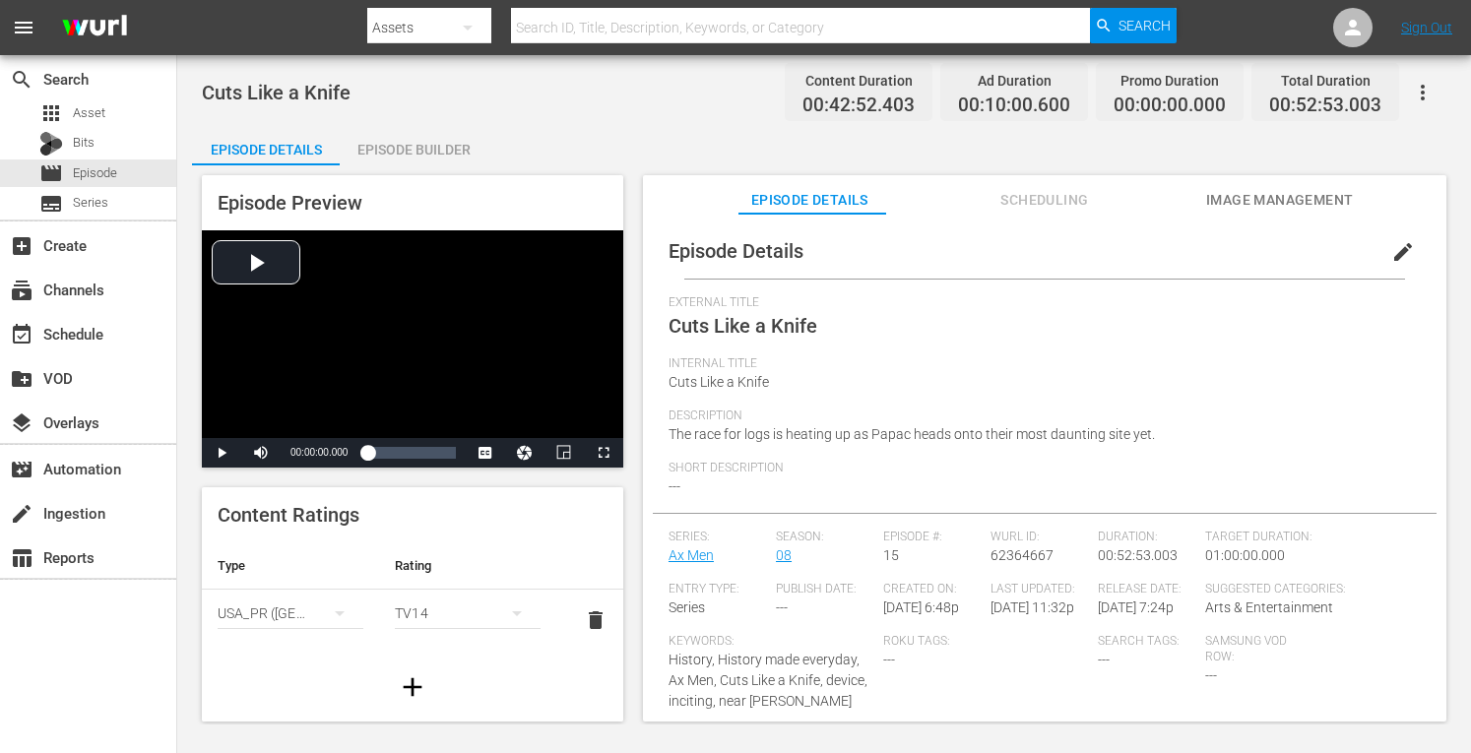
click at [416, 153] on div "Episode Builder" at bounding box center [414, 149] width 148 height 47
click at [416, 152] on div "Episode Builder" at bounding box center [414, 149] width 148 height 47
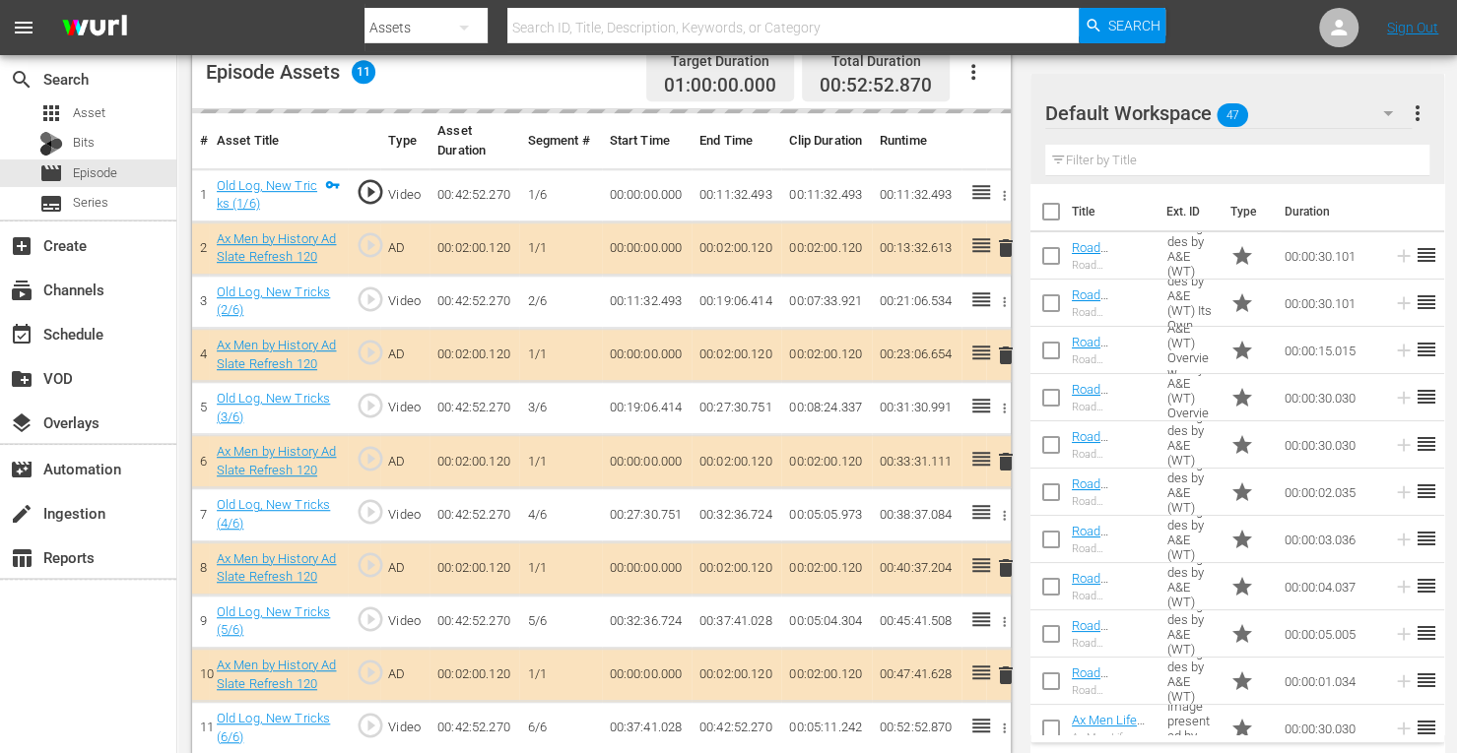
scroll to position [538, 0]
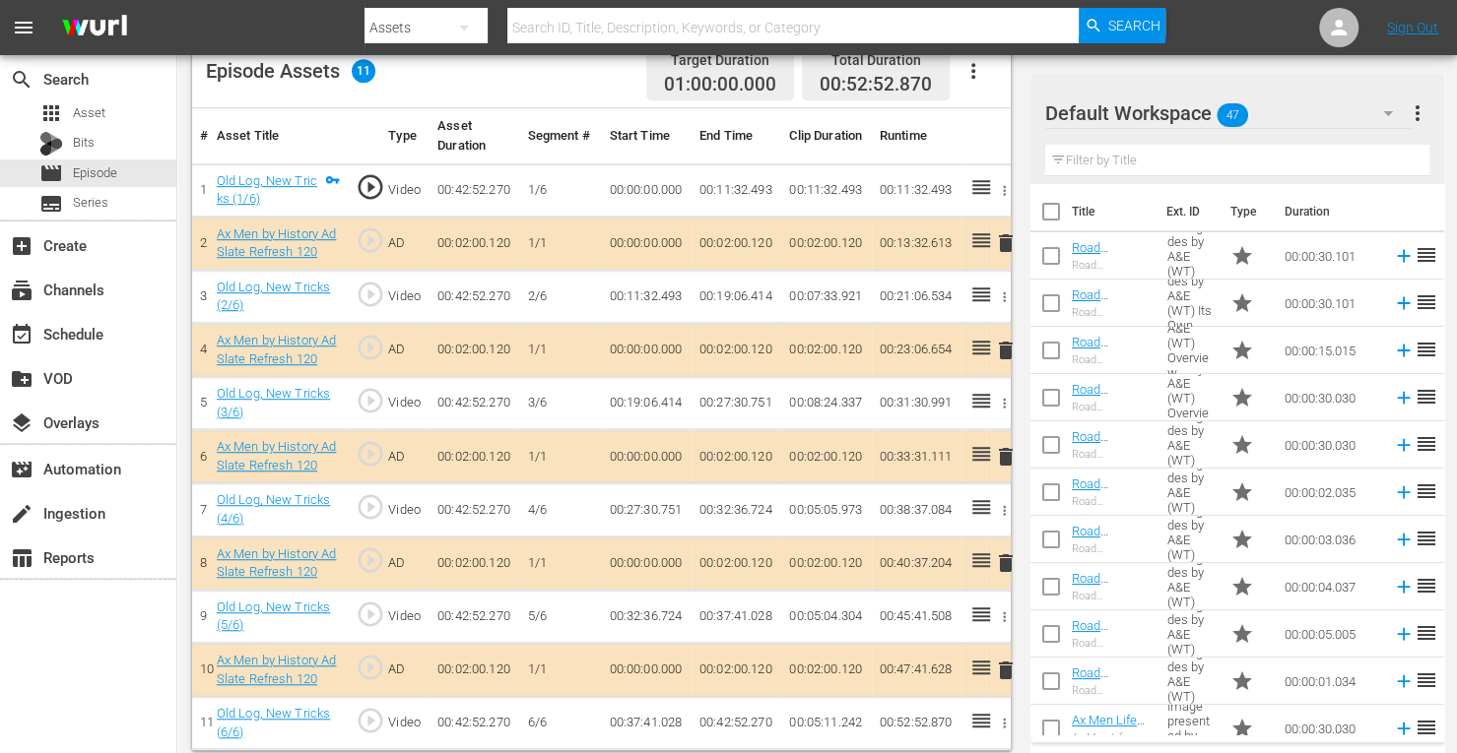
click at [1000, 450] on span "delete" at bounding box center [1006, 457] width 24 height 24
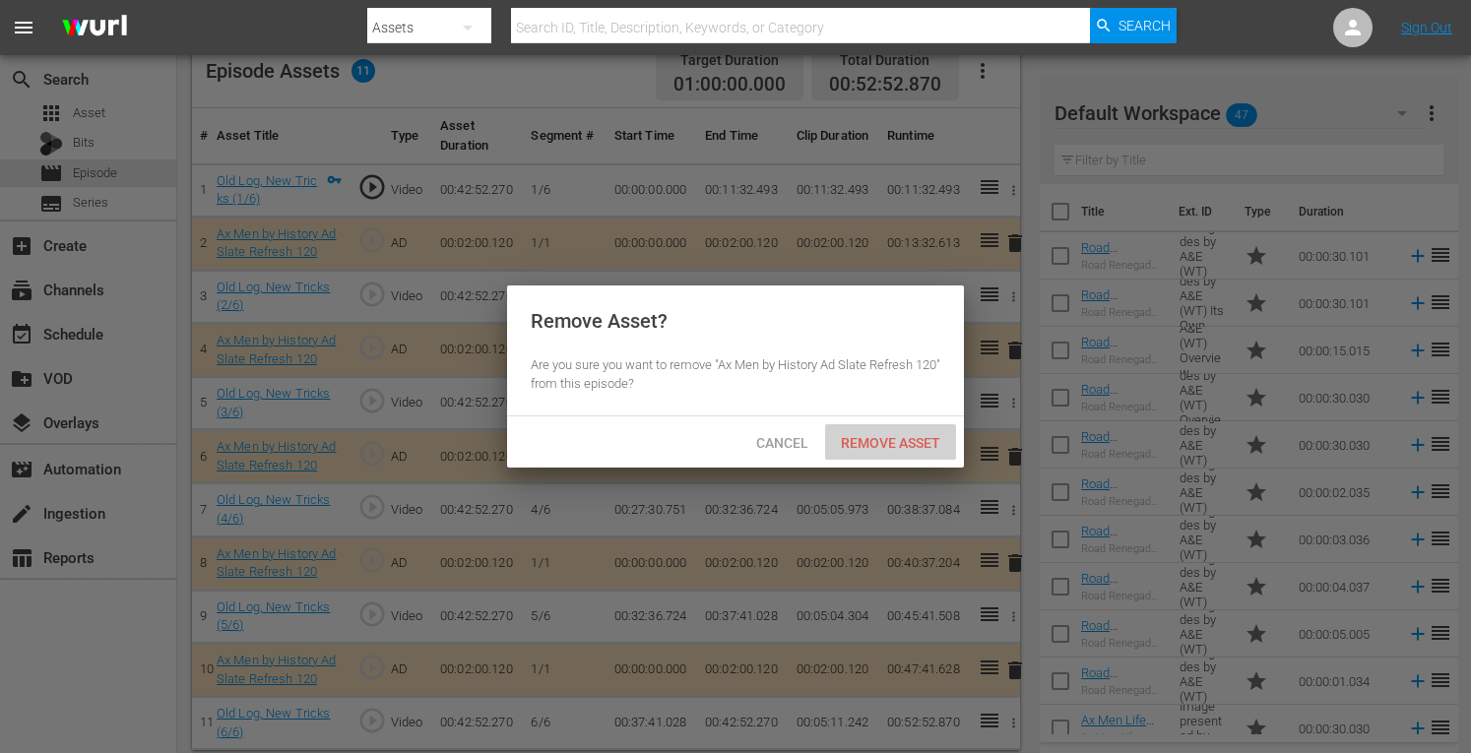
click at [912, 442] on span "Remove Asset" at bounding box center [890, 443] width 131 height 16
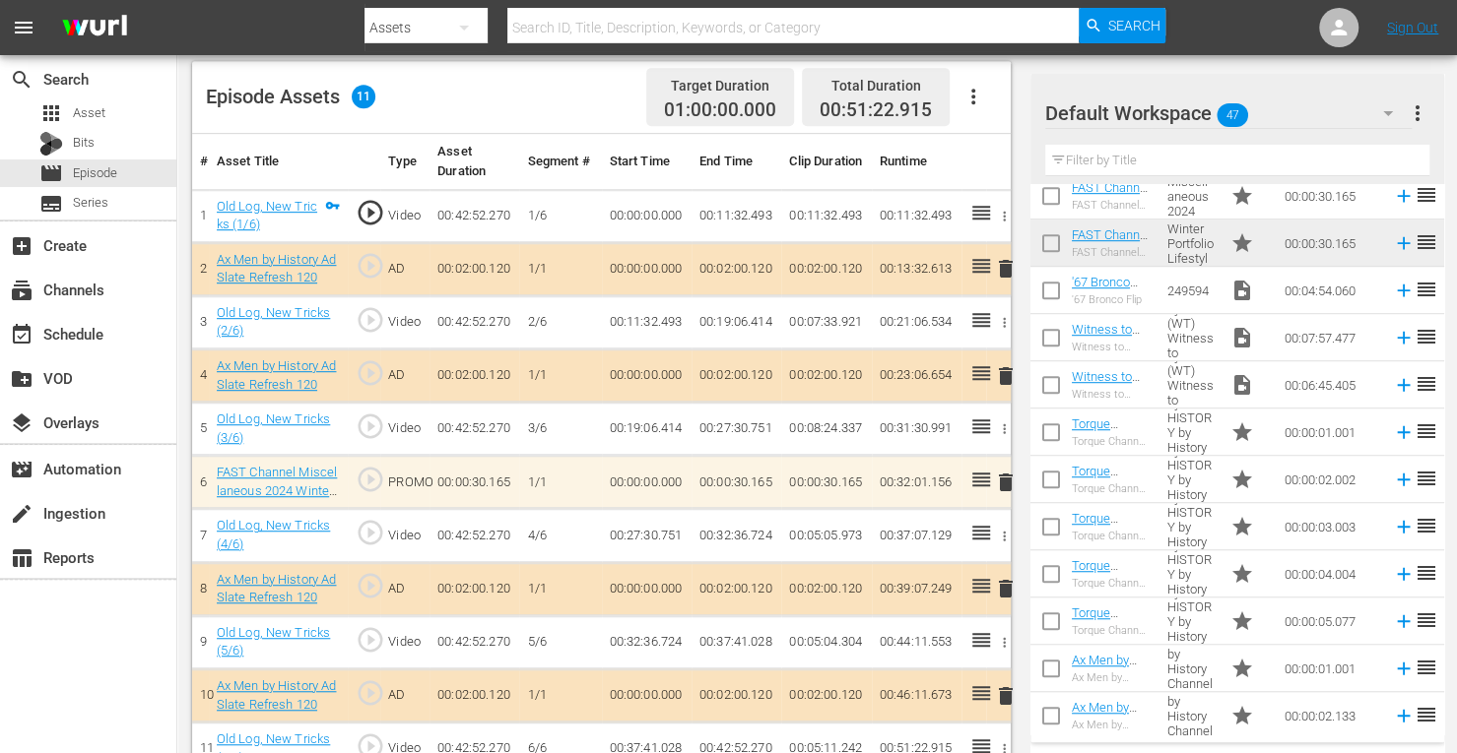
scroll to position [962, 0]
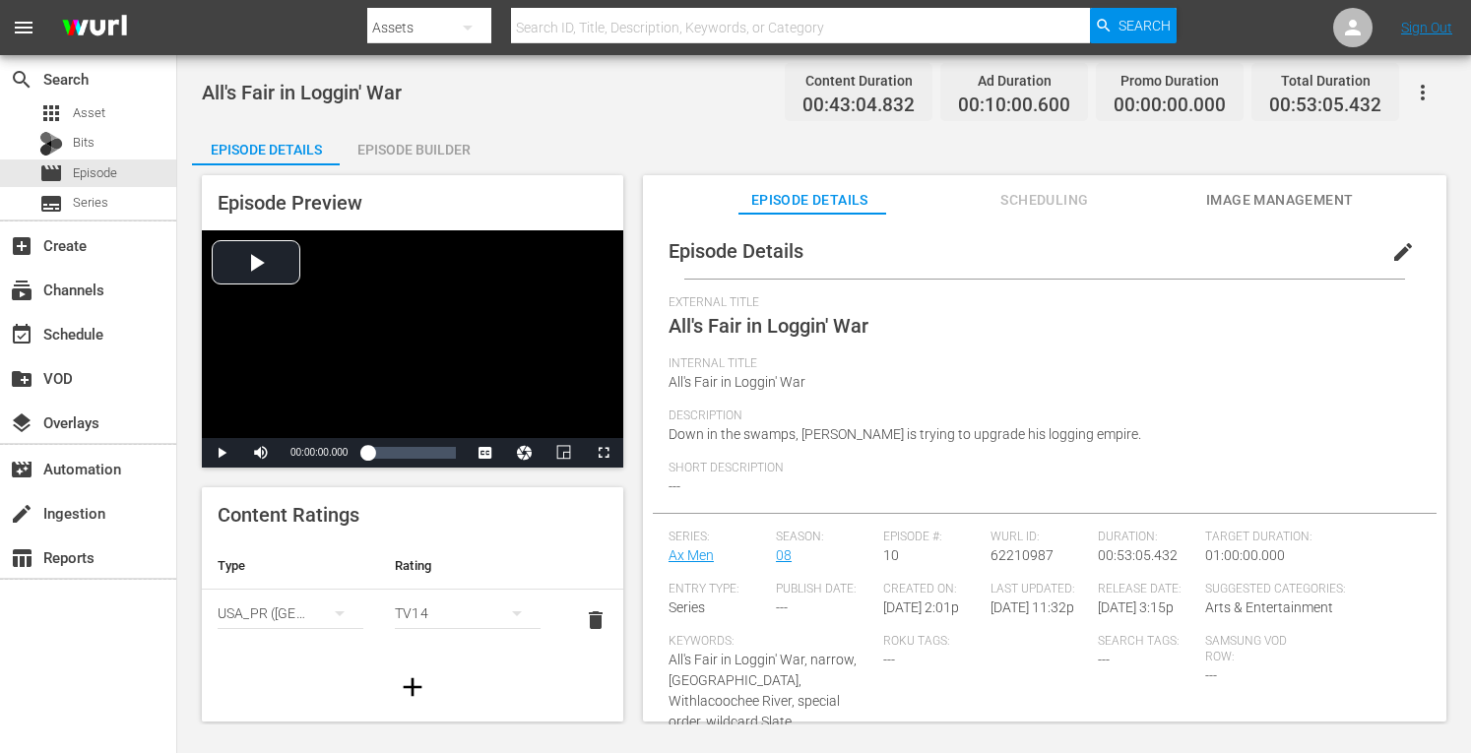
click at [447, 149] on div "Episode Builder" at bounding box center [414, 149] width 148 height 47
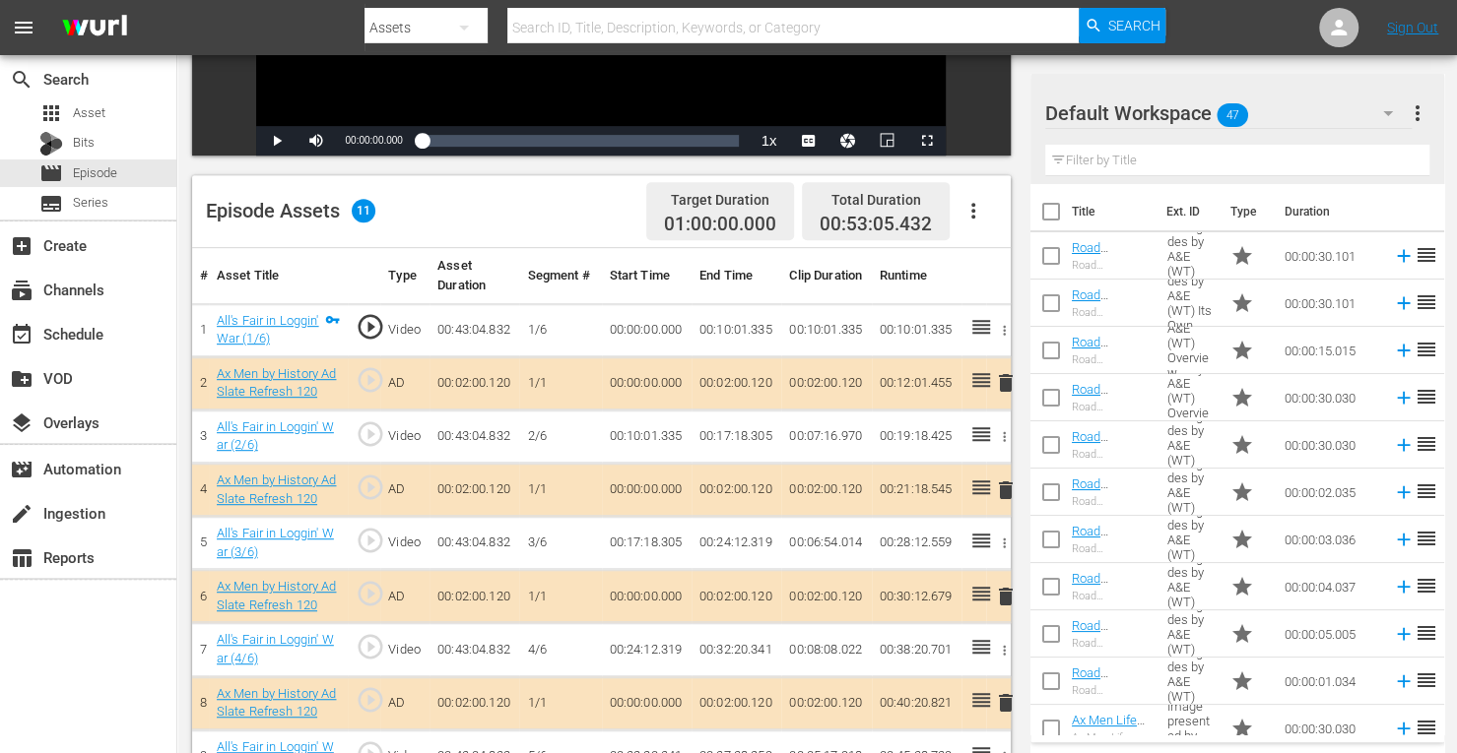
scroll to position [542, 0]
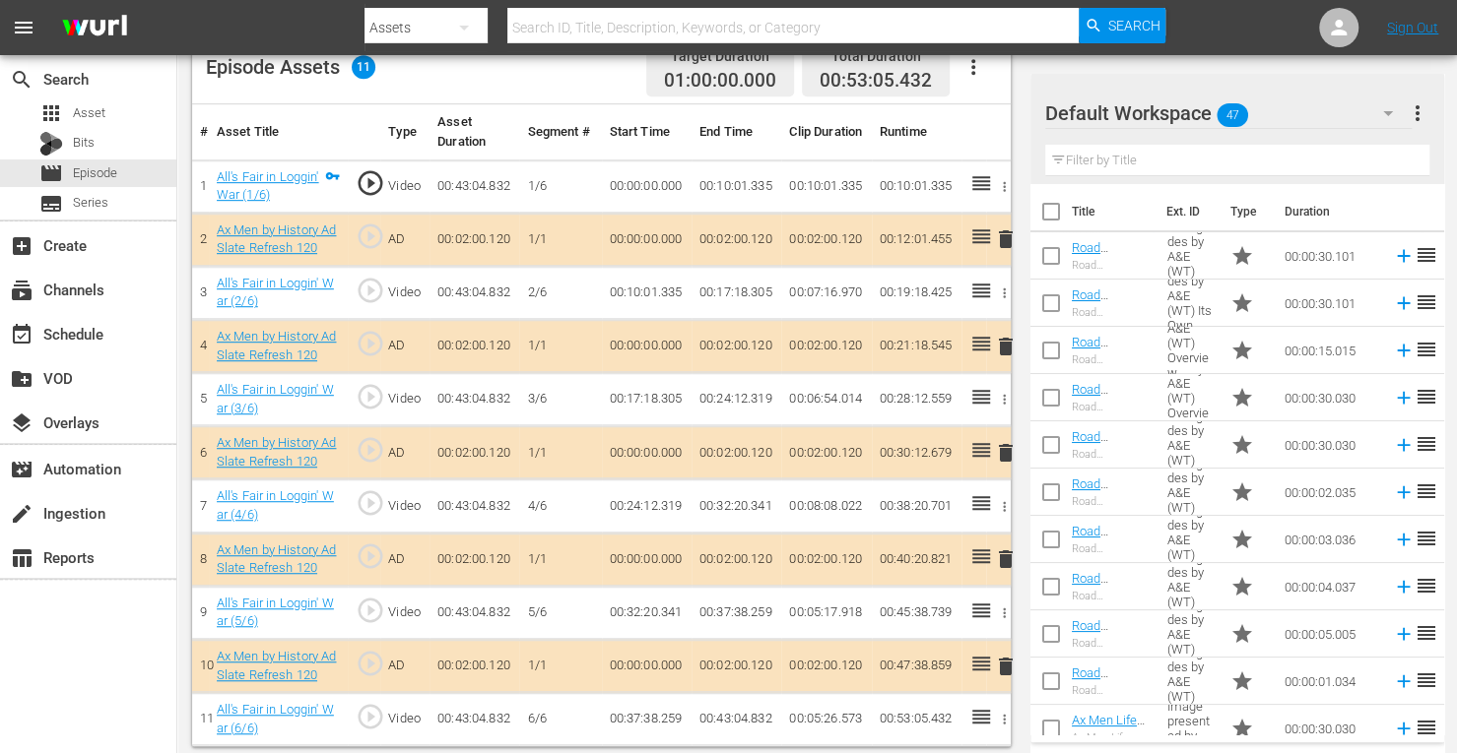
click at [1008, 444] on span "delete" at bounding box center [1006, 453] width 24 height 24
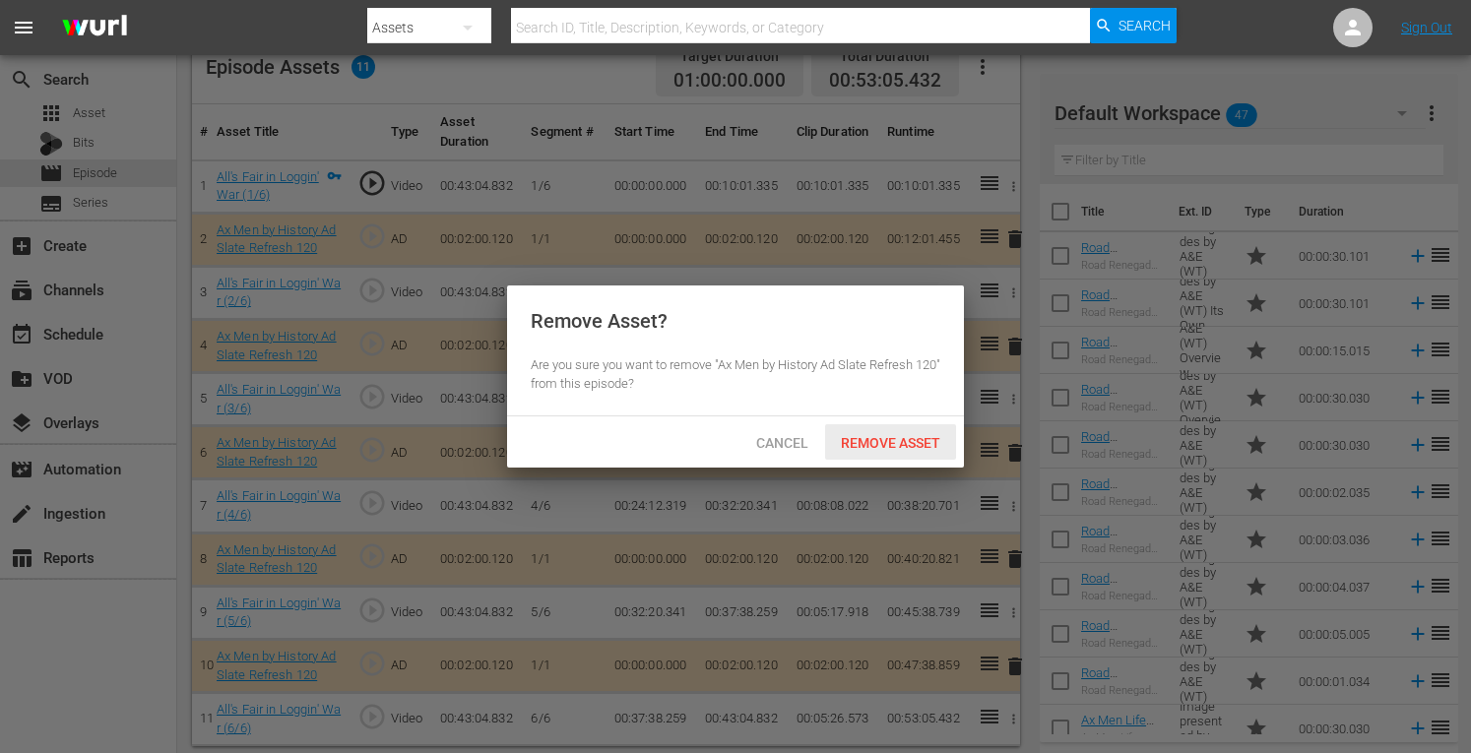
click at [872, 440] on span "Remove Asset" at bounding box center [890, 443] width 131 height 16
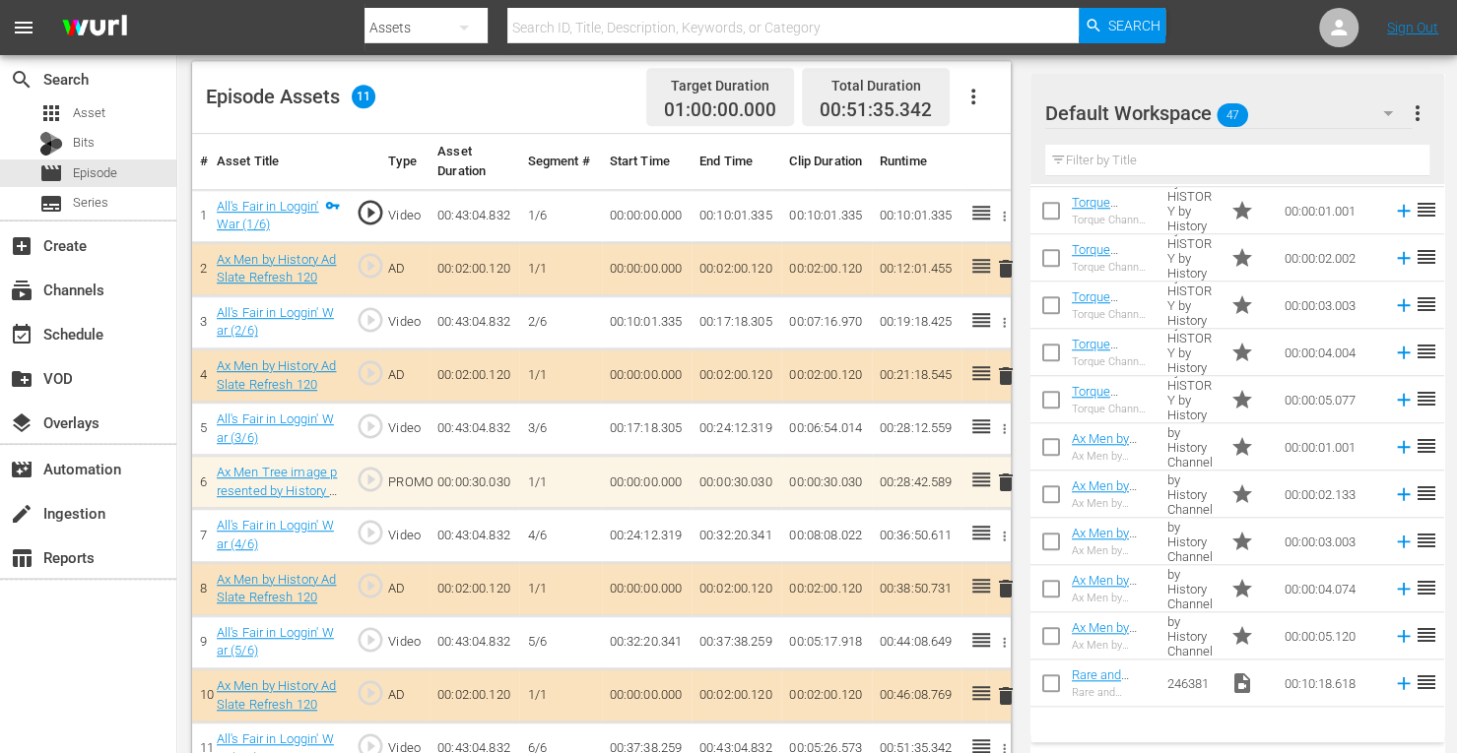
scroll to position [951, 0]
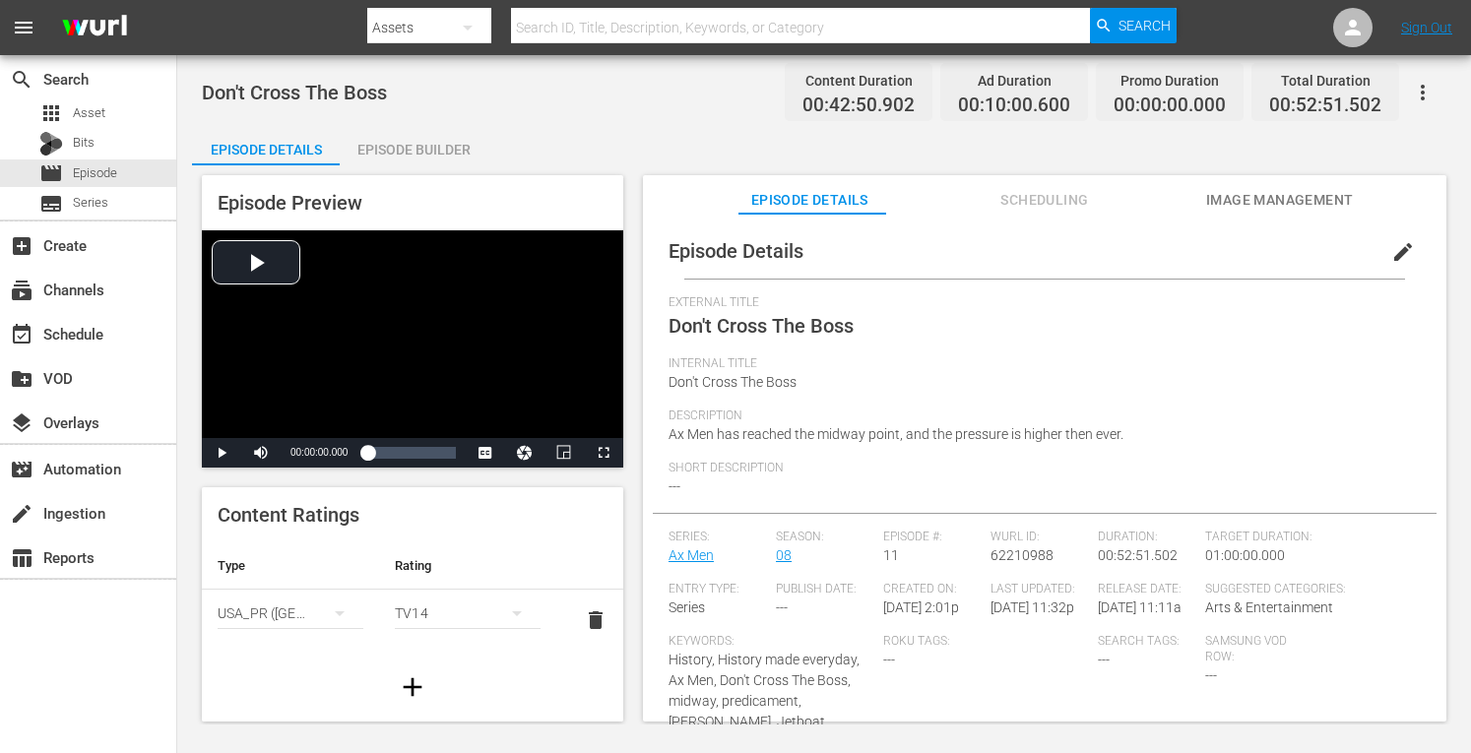
click at [436, 151] on div "Episode Builder" at bounding box center [414, 149] width 148 height 47
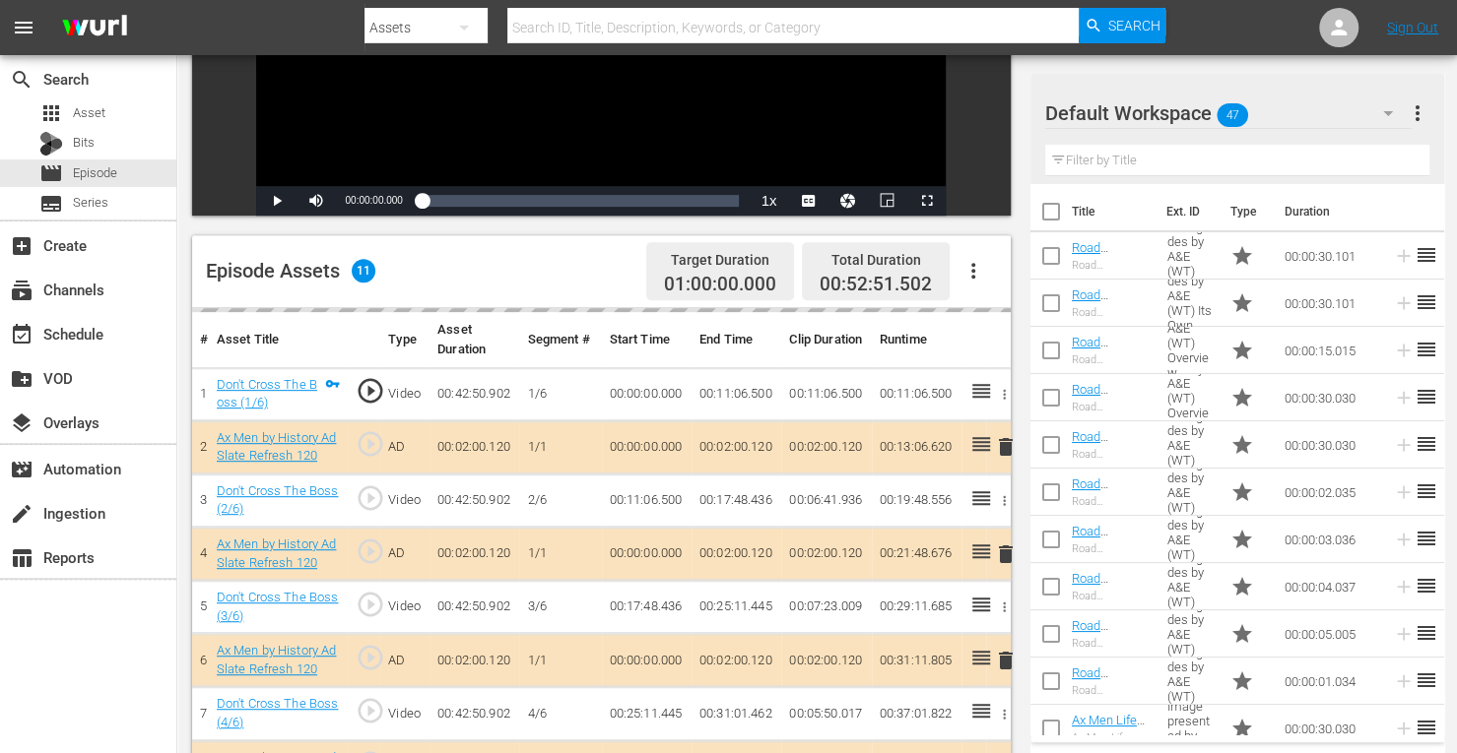
scroll to position [531, 0]
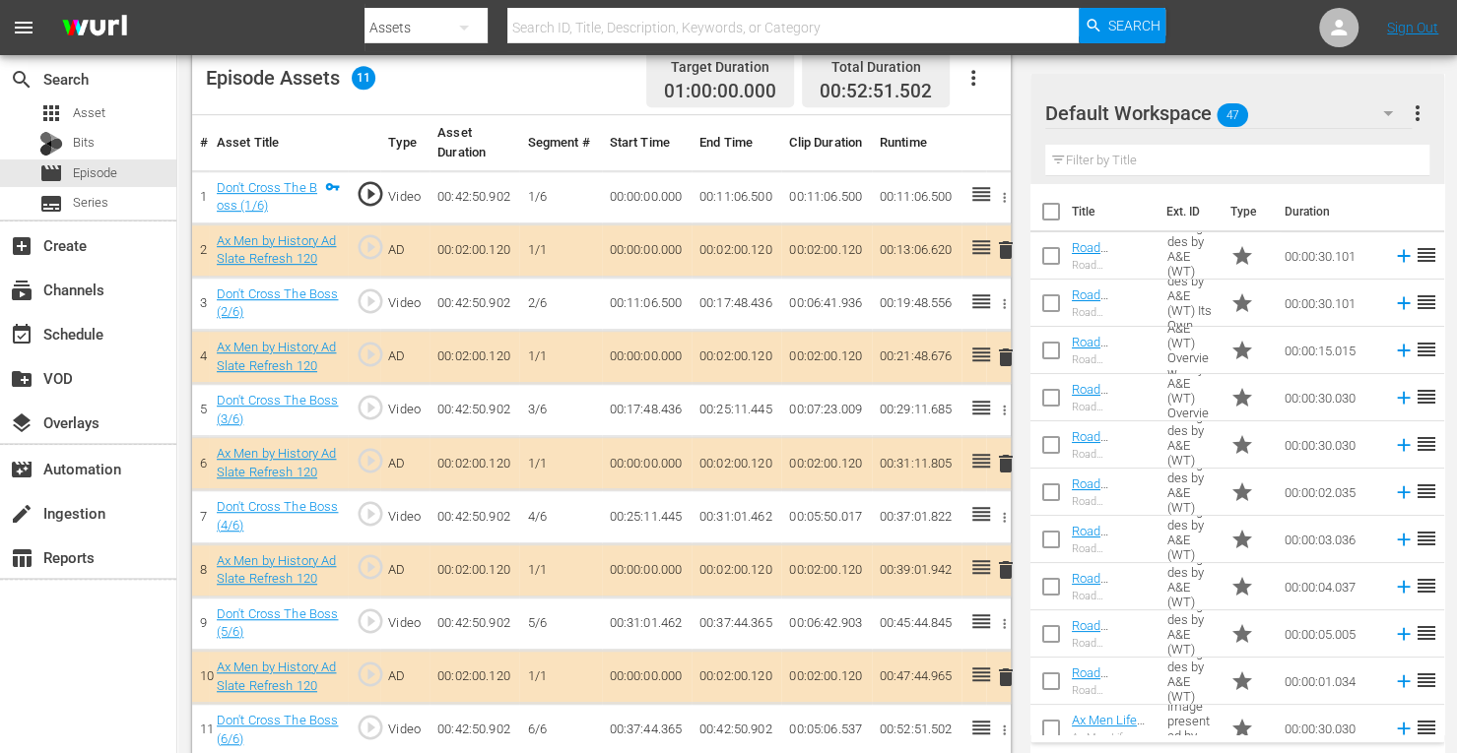
click at [1001, 461] on span "delete" at bounding box center [1006, 464] width 24 height 24
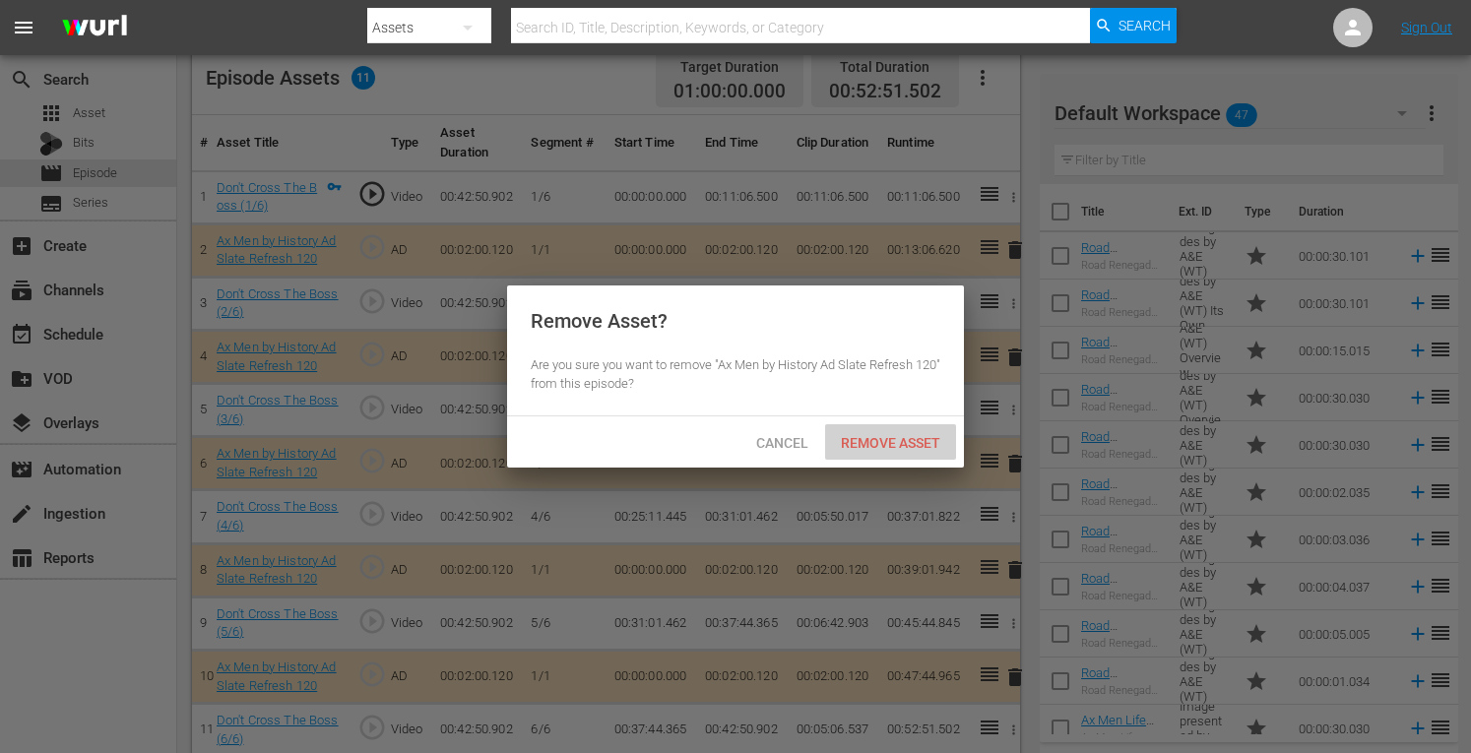
click at [918, 437] on span "Remove Asset" at bounding box center [890, 443] width 131 height 16
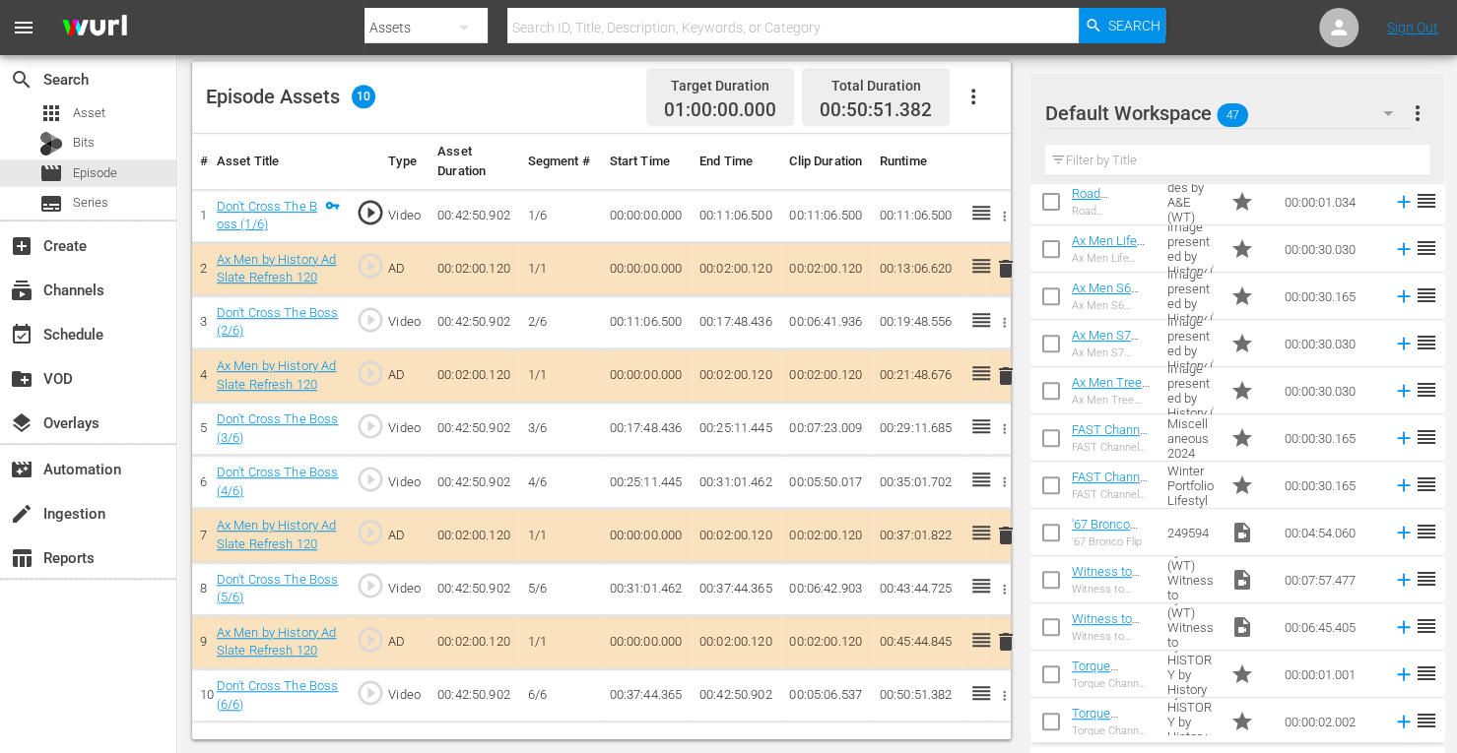
scroll to position [483, 0]
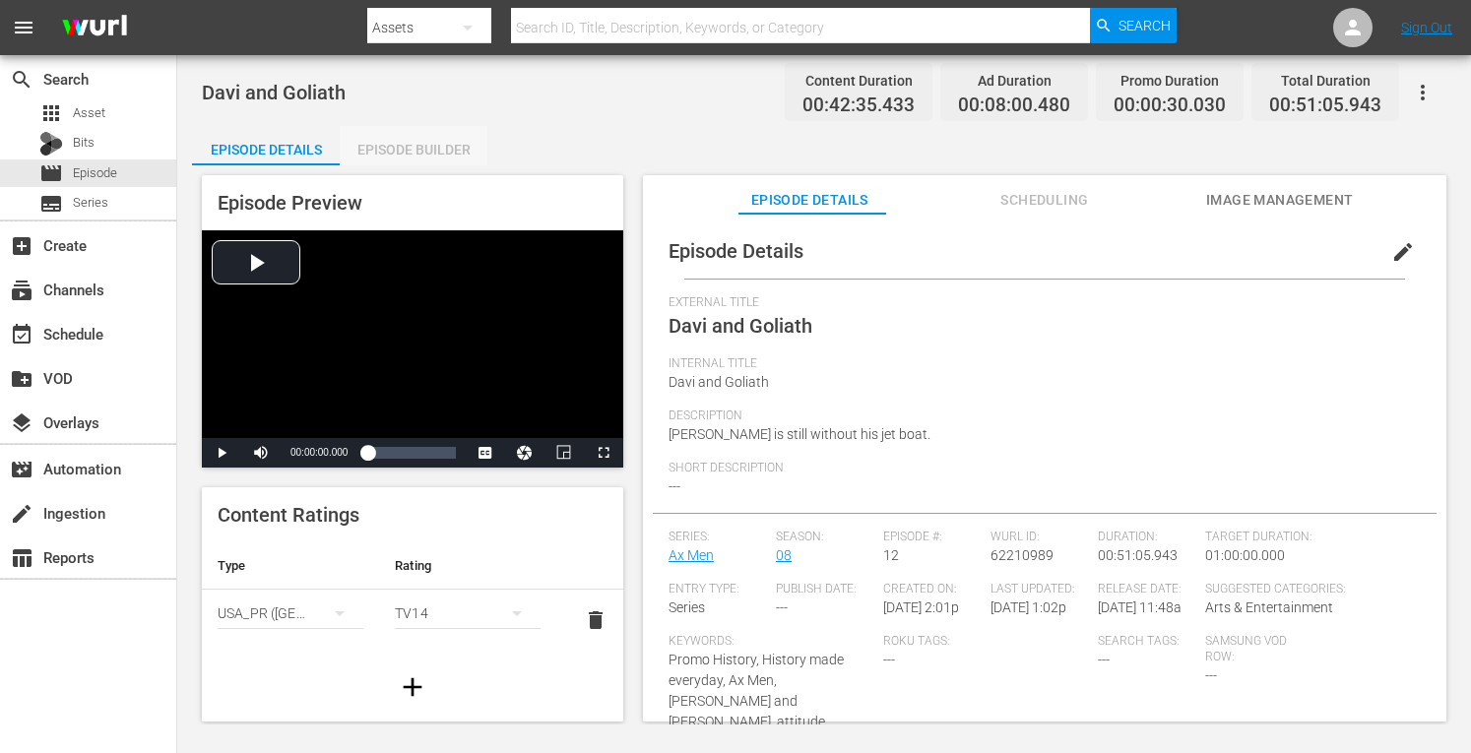
click at [417, 145] on div "Episode Builder" at bounding box center [414, 149] width 148 height 47
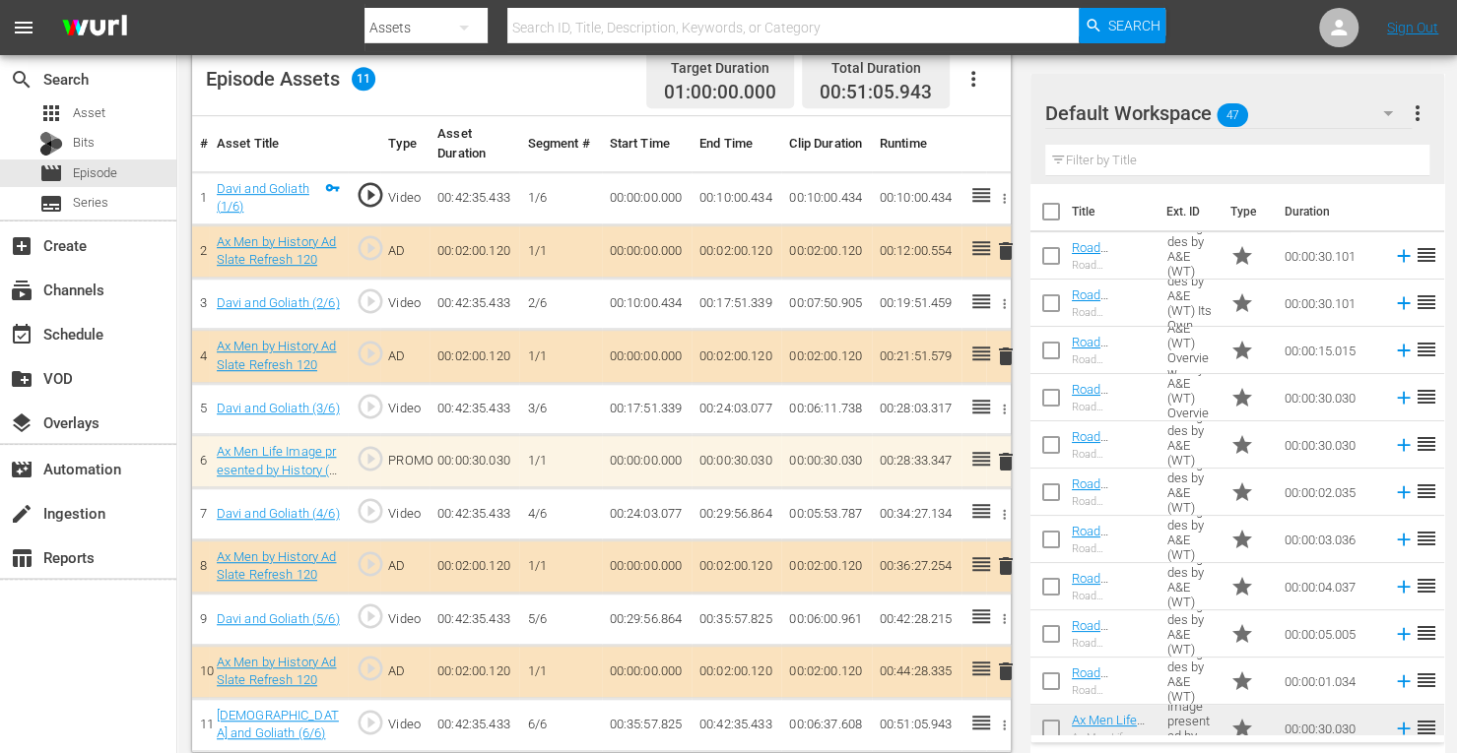
scroll to position [546, 0]
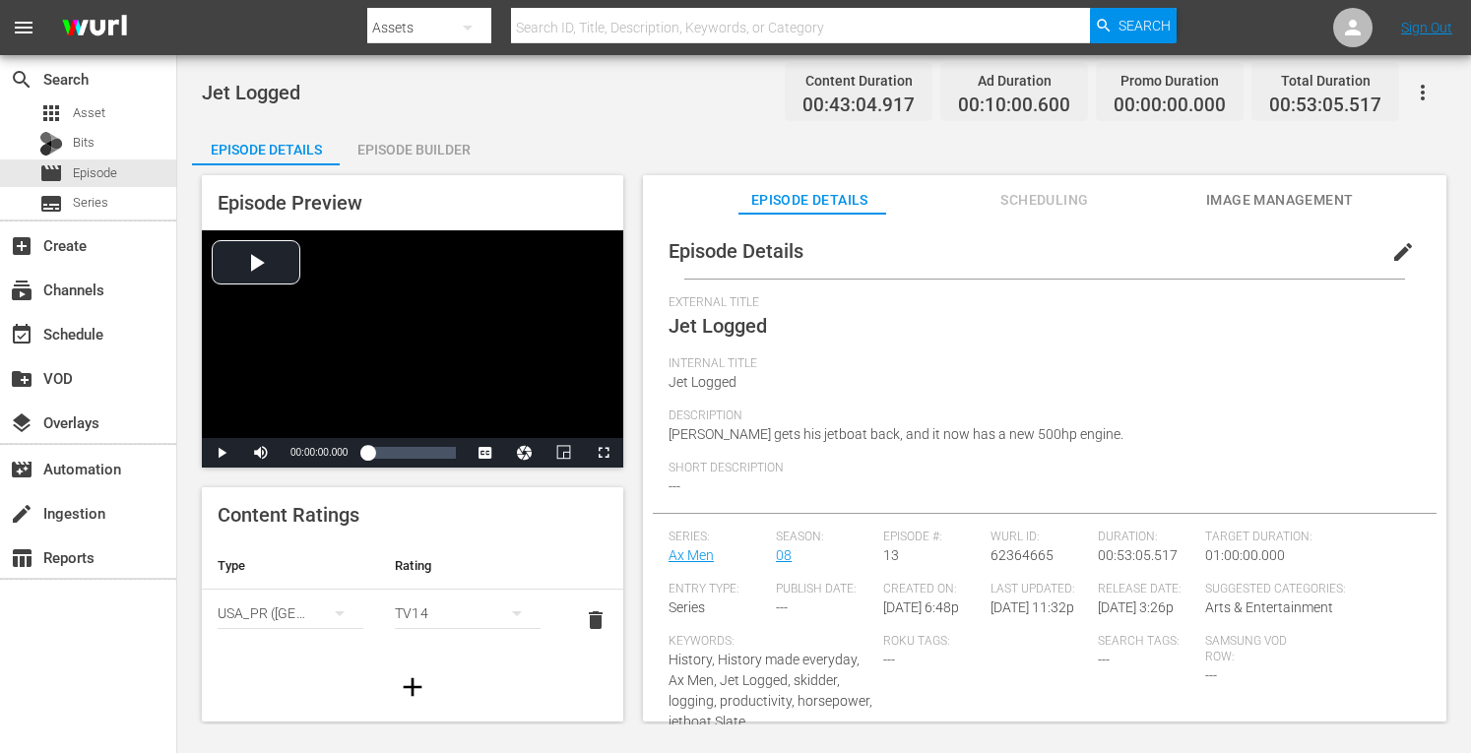
click at [449, 152] on div "Episode Builder" at bounding box center [414, 149] width 148 height 47
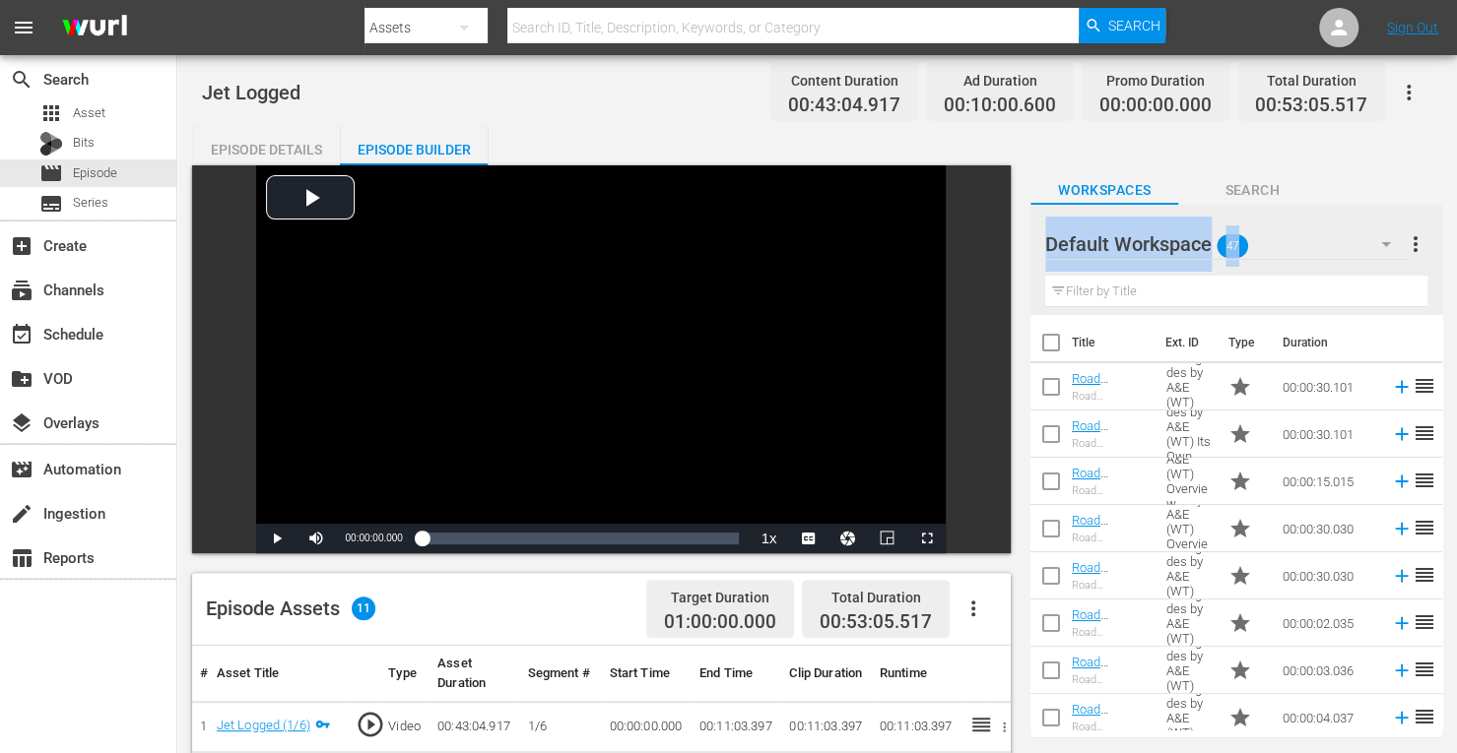
drag, startPoint x: 1446, startPoint y: 184, endPoint x: 1446, endPoint y: 253, distance: 68.9
click at [1446, 253] on div "Jet Logged Content Duration 00:43:04.917 Ad Duration 00:10:00.600 Promo Duratio…" at bounding box center [816, 674] width 1279 height 1239
click at [1375, 190] on div "Workspaces Search" at bounding box center [1236, 184] width 412 height 39
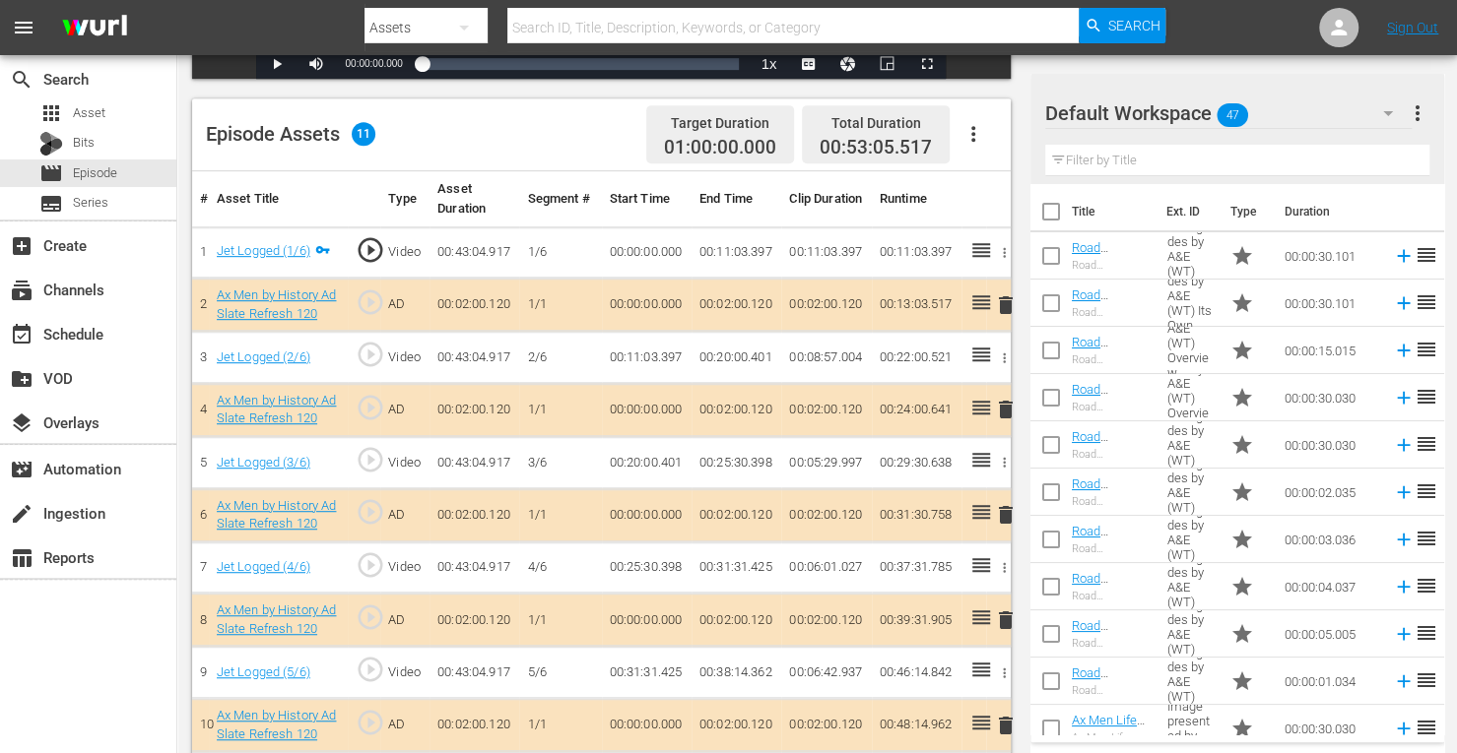
scroll to position [534, 0]
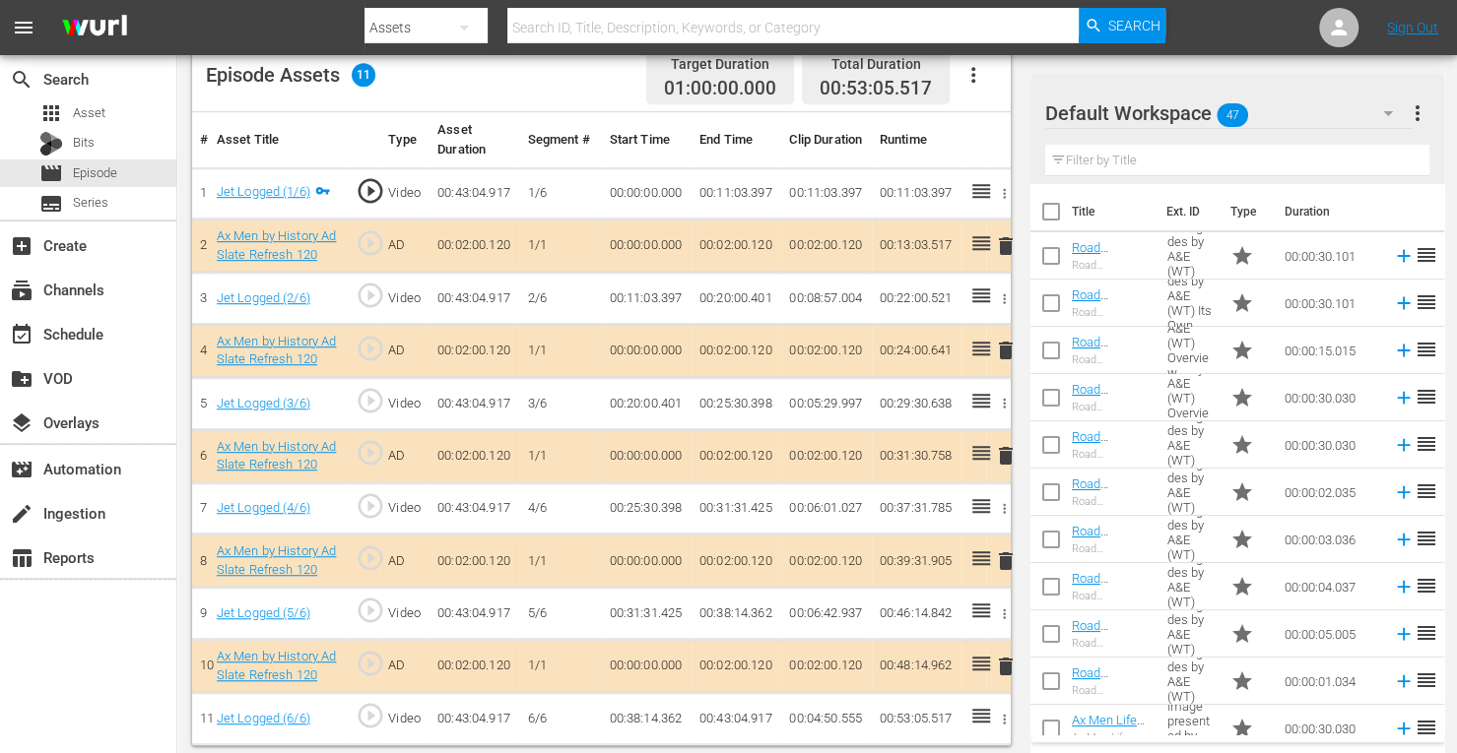
click at [1001, 452] on span "delete" at bounding box center [1006, 456] width 24 height 24
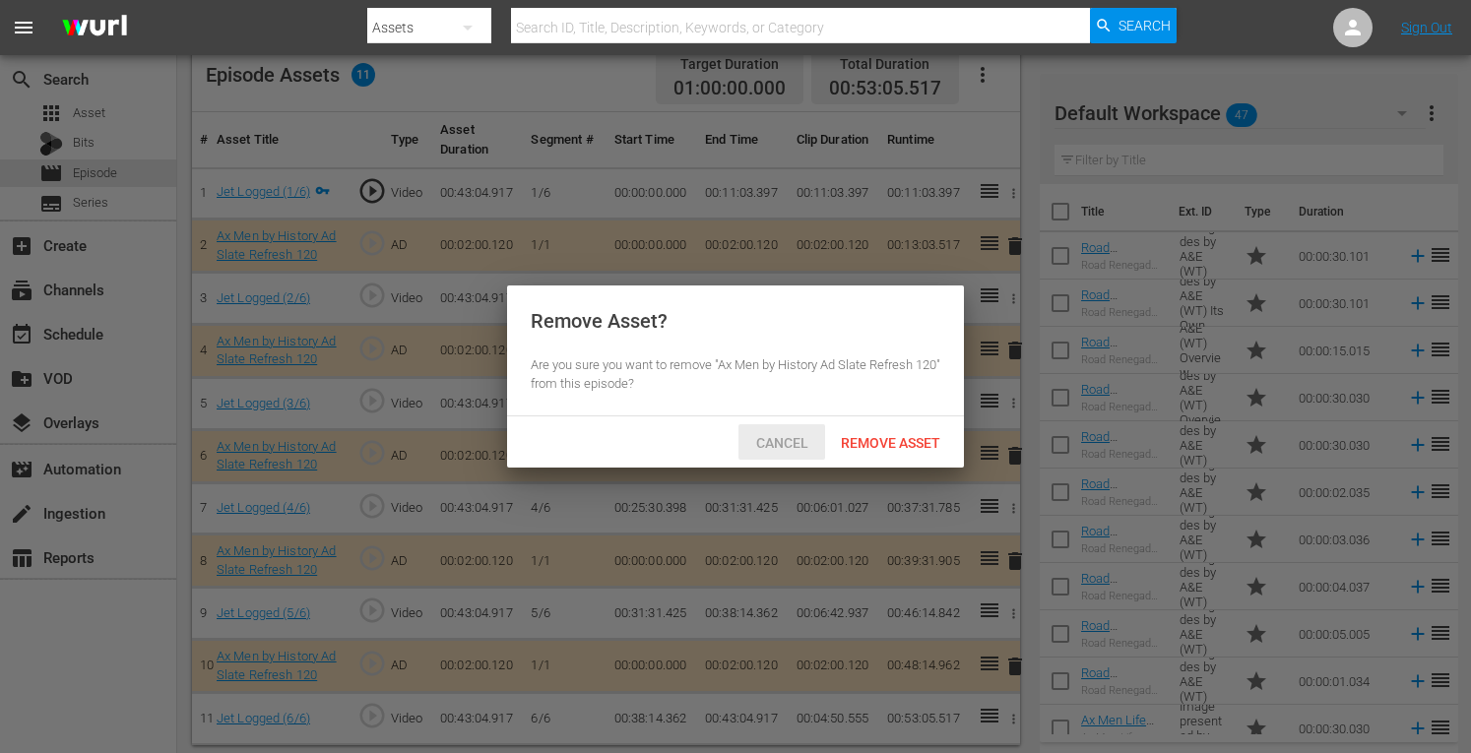
click at [782, 435] on span "Cancel" at bounding box center [783, 443] width 84 height 16
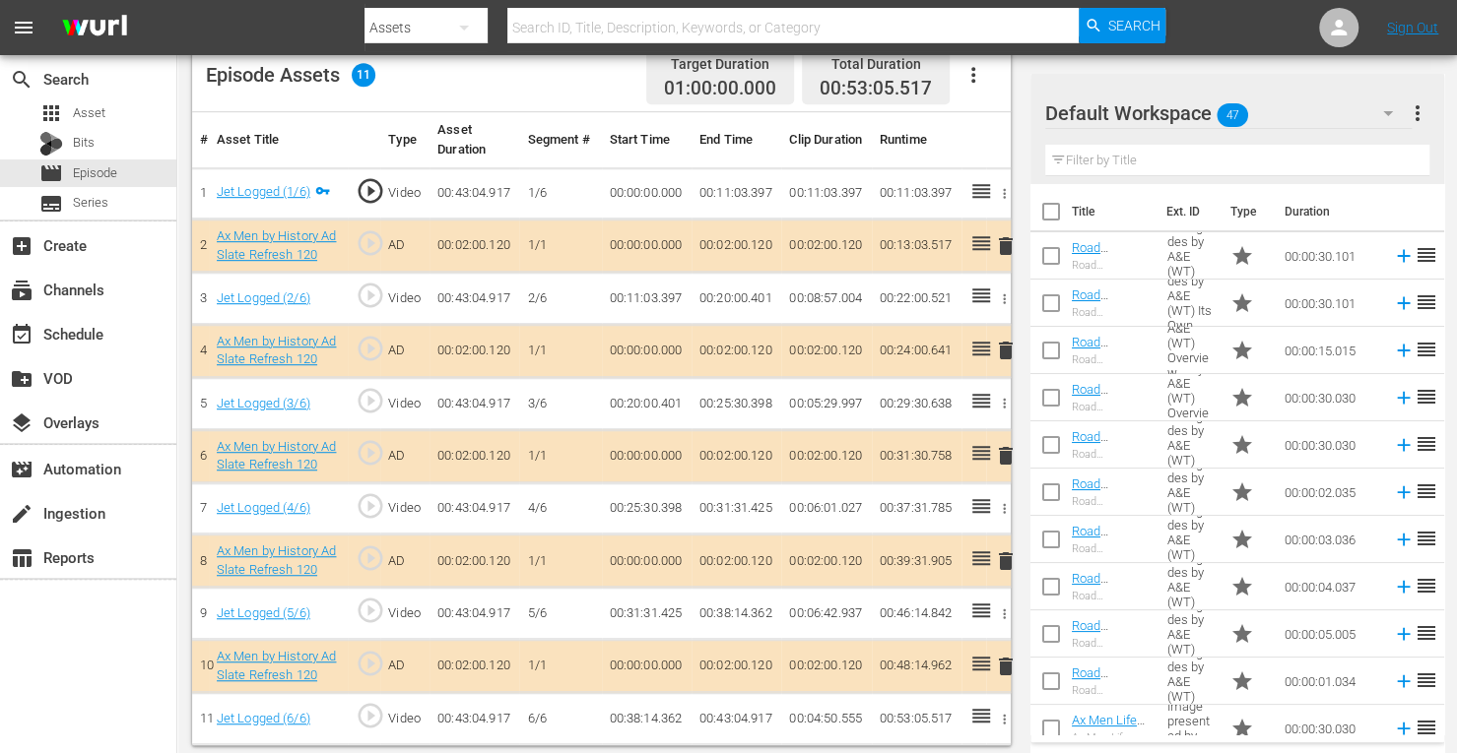
click at [999, 346] on span "delete" at bounding box center [1006, 351] width 24 height 24
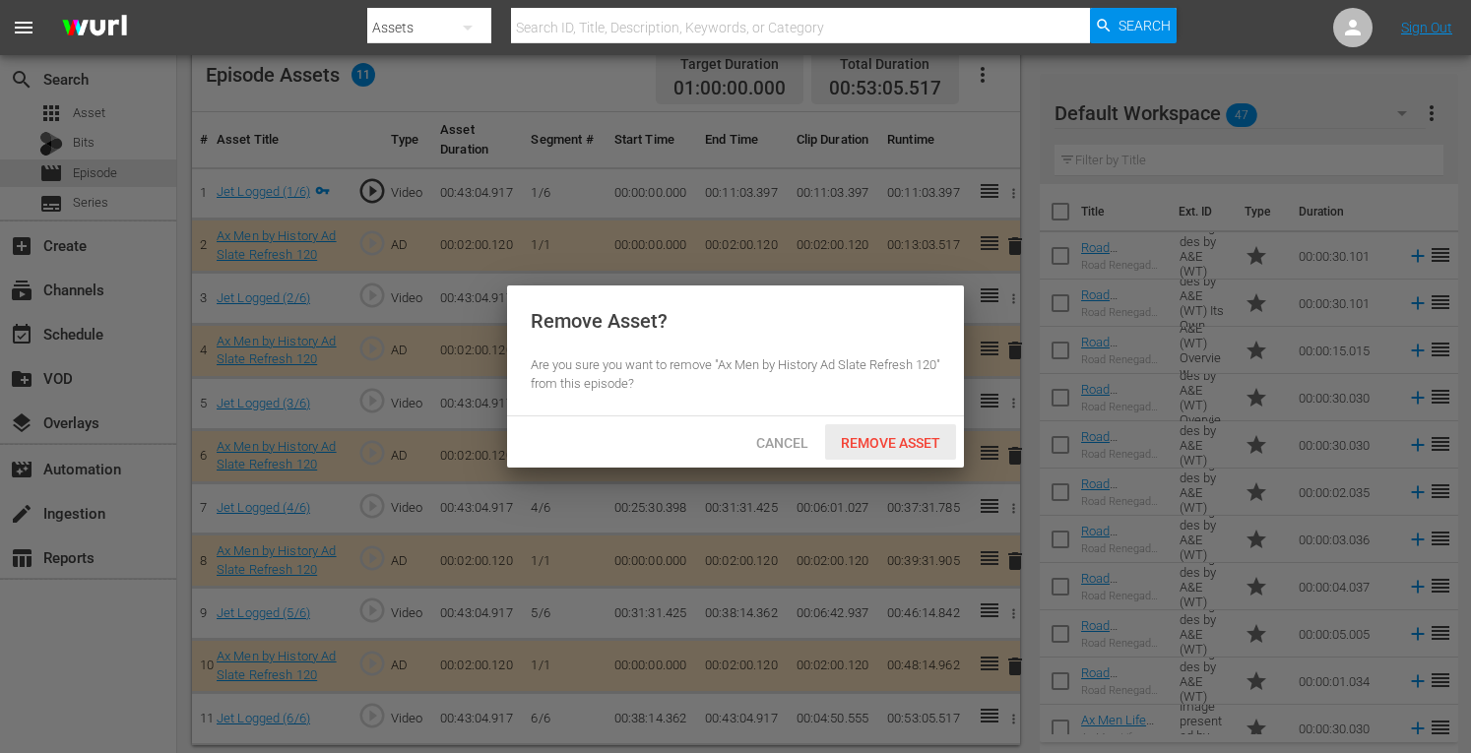
click at [910, 440] on span "Remove Asset" at bounding box center [890, 443] width 131 height 16
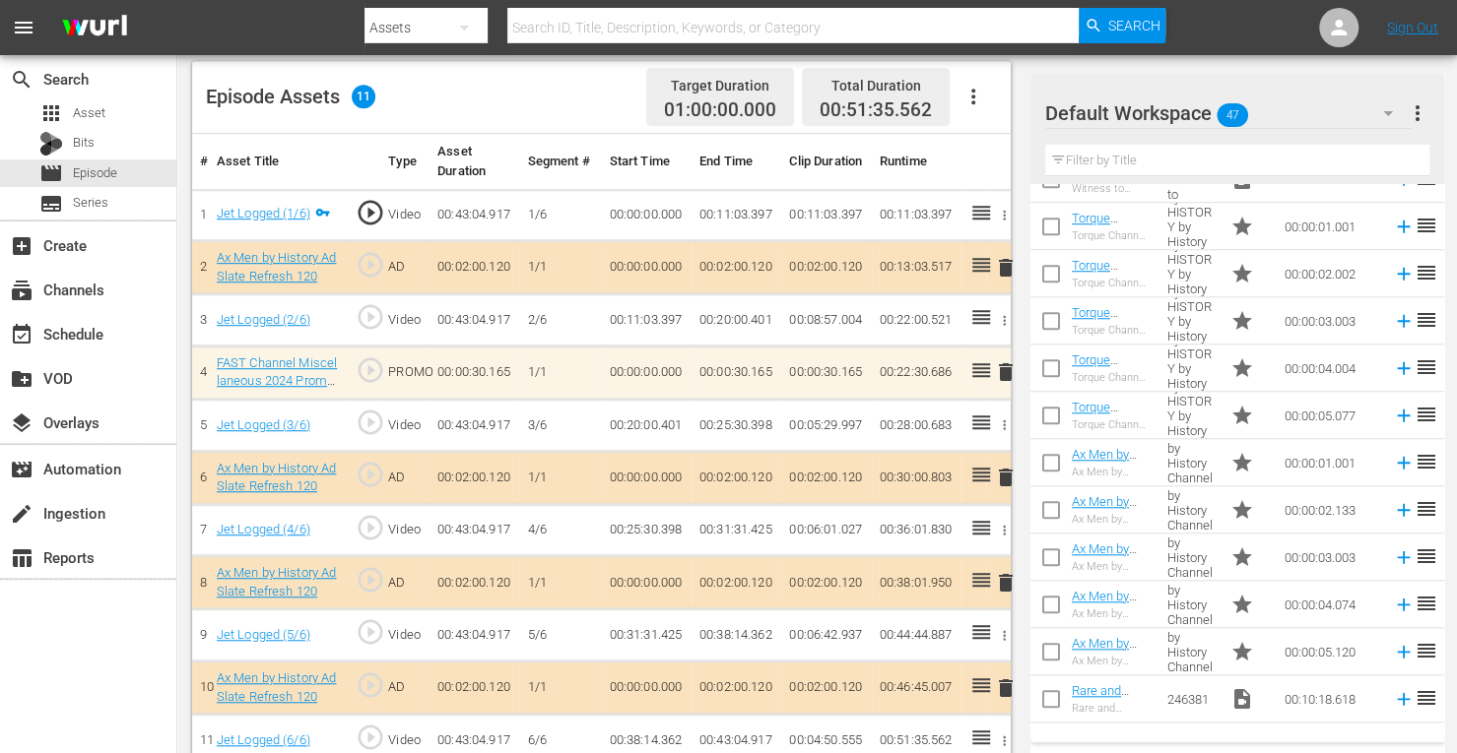
scroll to position [962, 0]
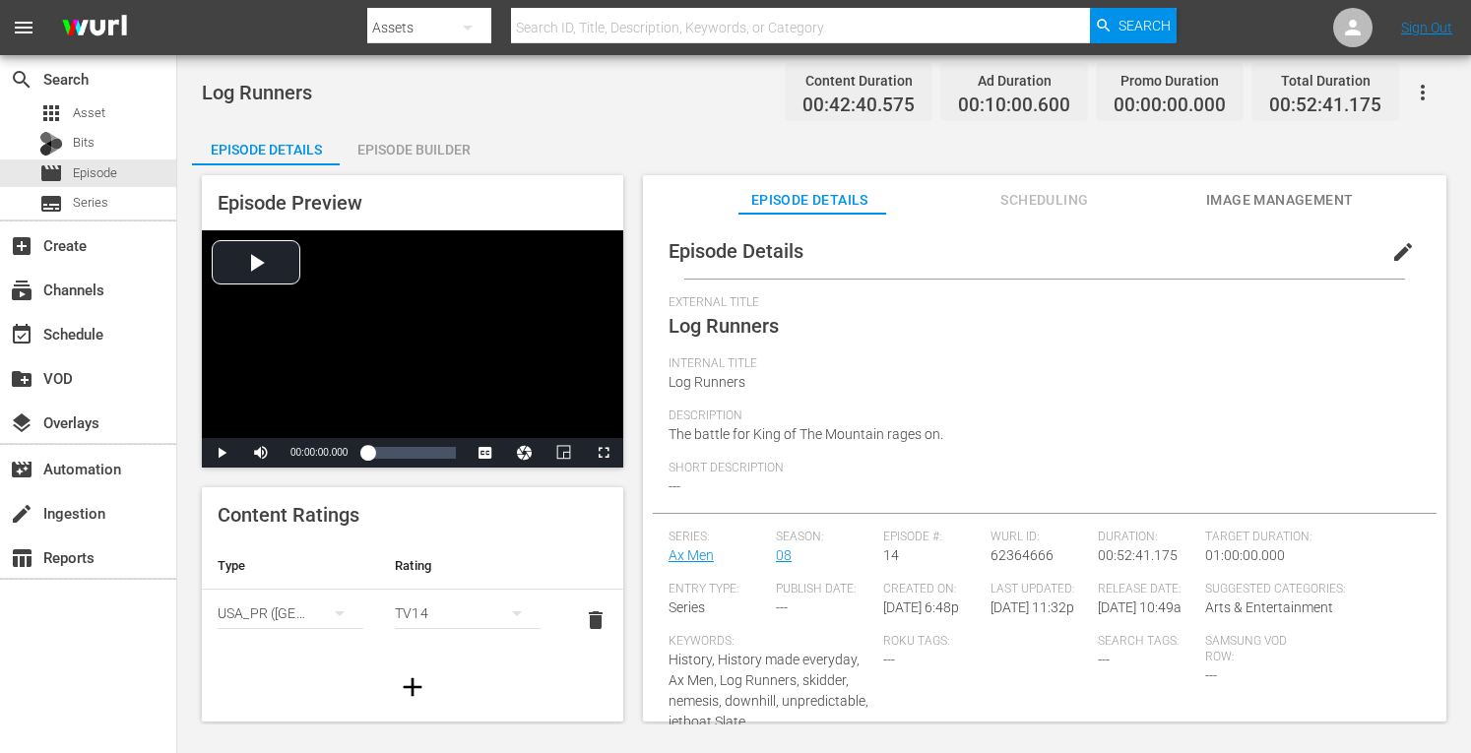
click at [459, 147] on div "Episode Builder" at bounding box center [414, 149] width 148 height 47
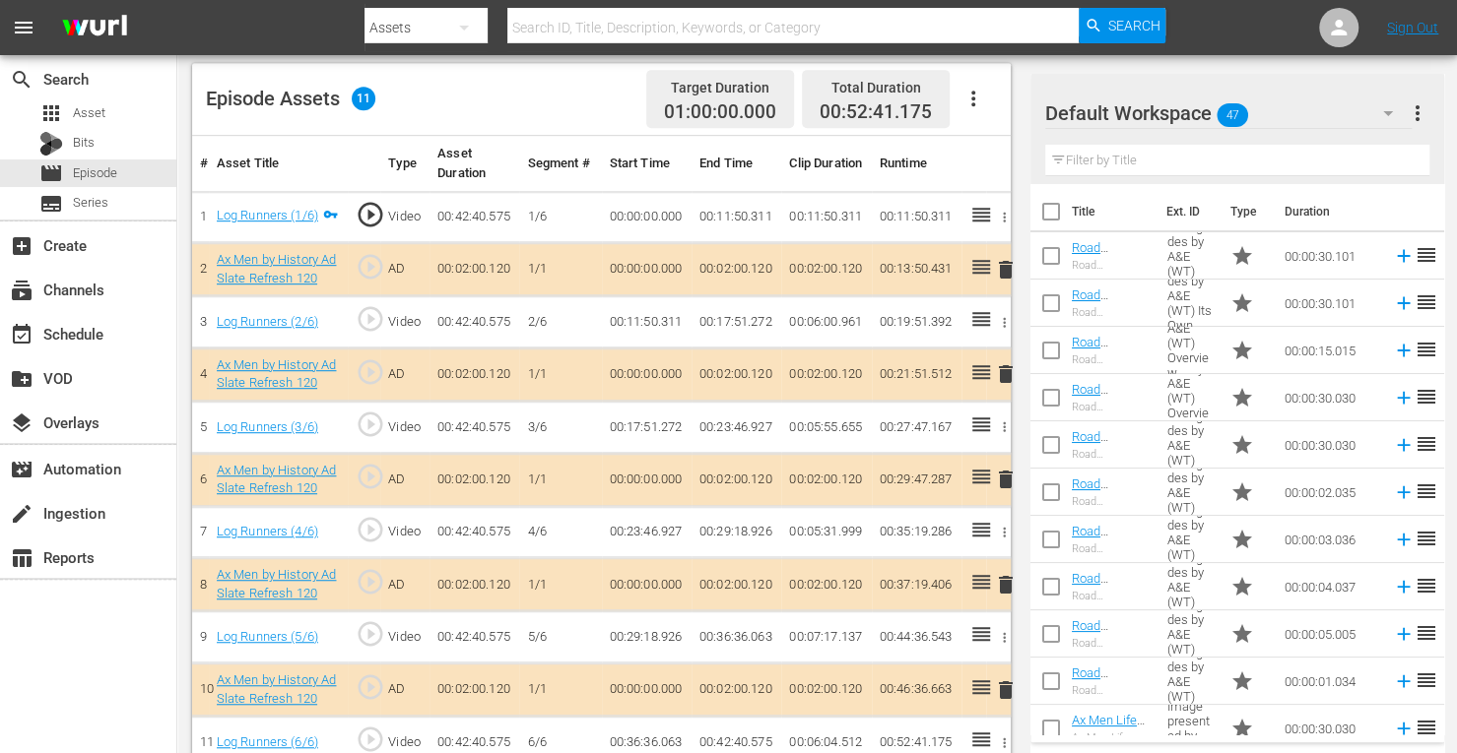
scroll to position [512, 0]
click at [1005, 474] on span "delete" at bounding box center [1006, 478] width 24 height 24
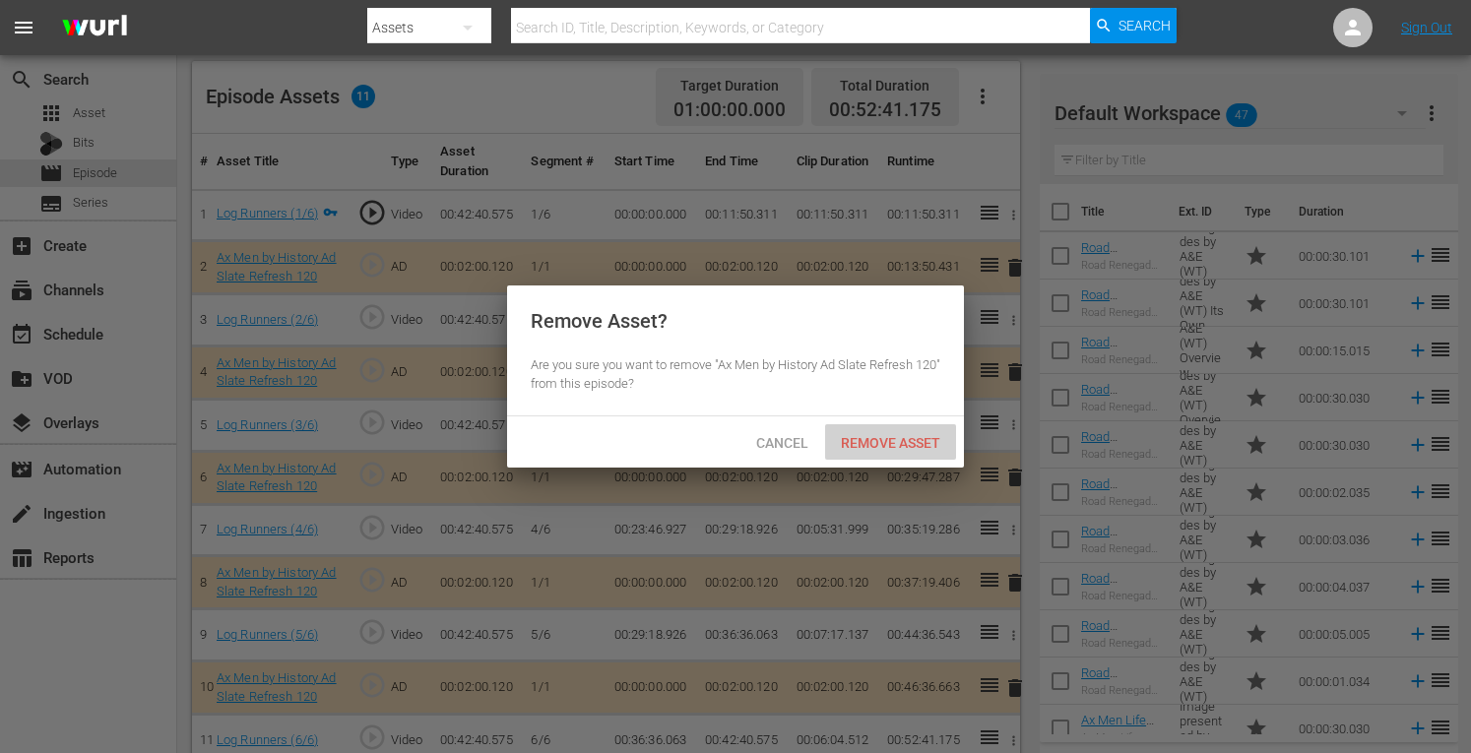
click at [916, 428] on div "Remove Asset" at bounding box center [890, 443] width 131 height 36
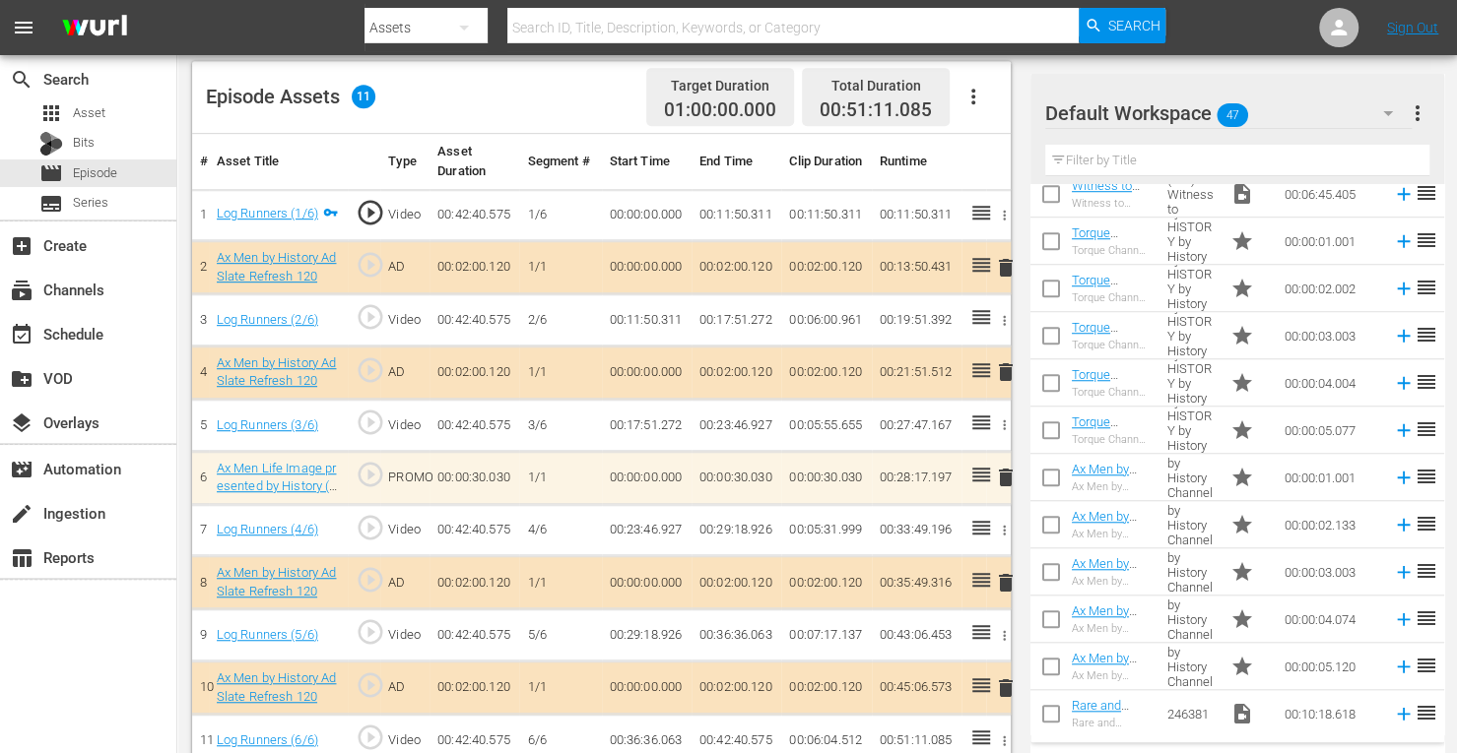
scroll to position [962, 0]
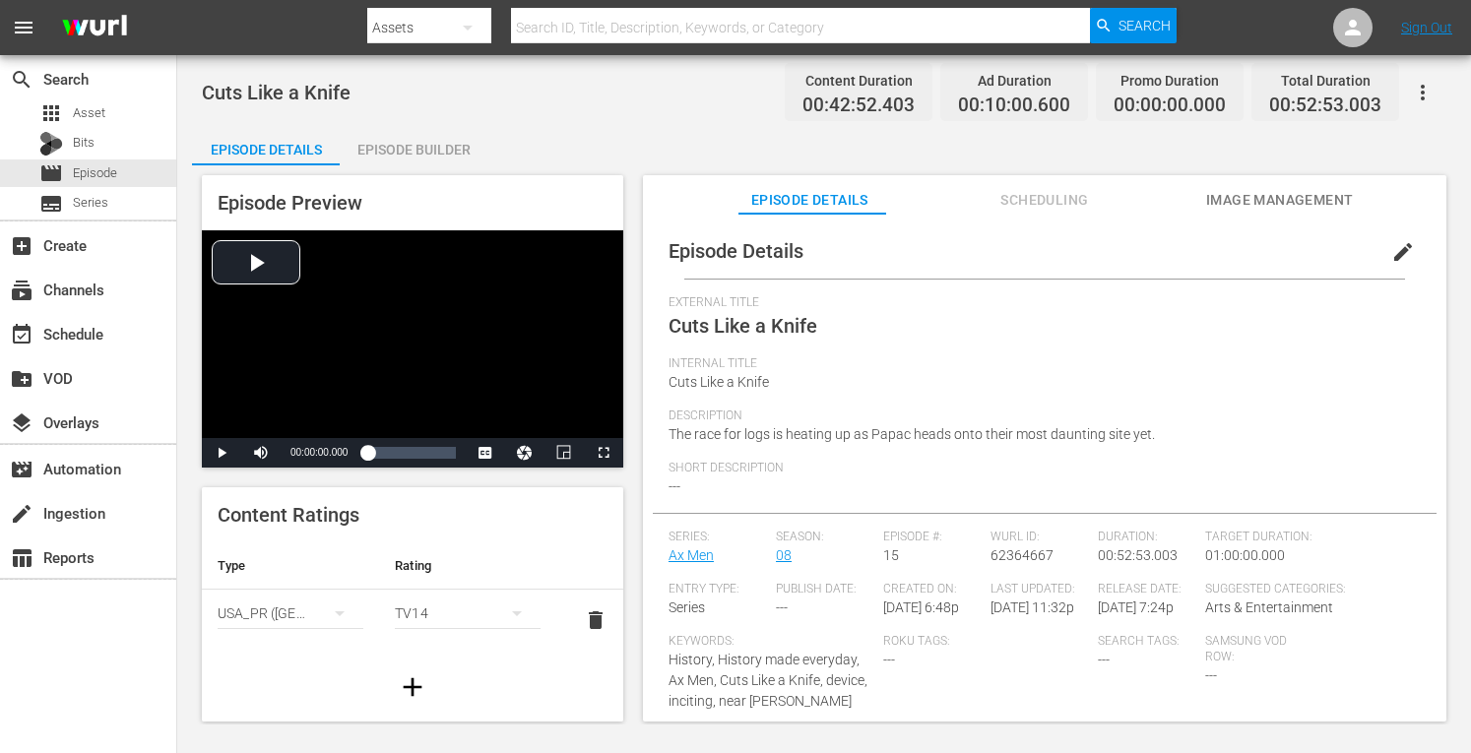
click at [414, 147] on div "Episode Builder" at bounding box center [414, 149] width 148 height 47
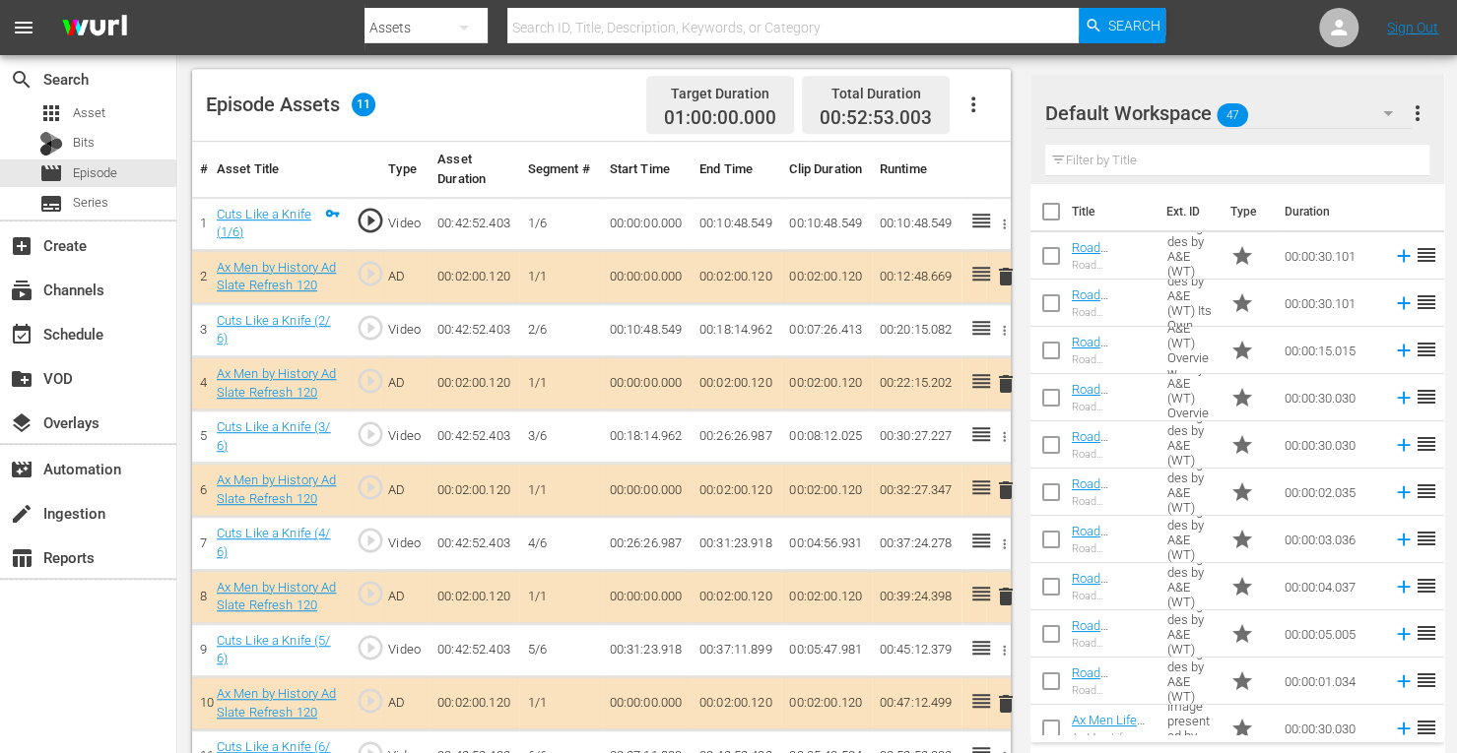
scroll to position [546, 0]
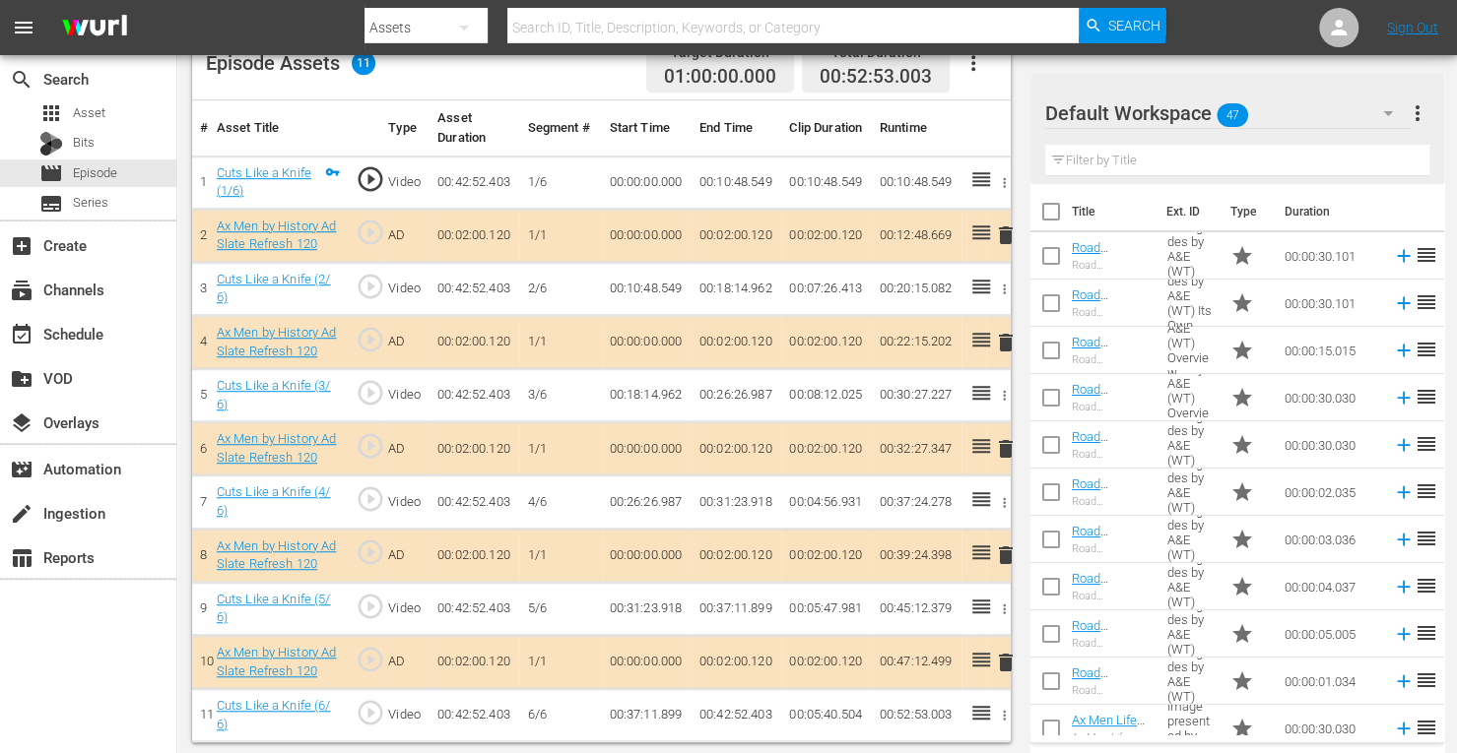
click at [1003, 442] on span "delete" at bounding box center [1006, 449] width 24 height 24
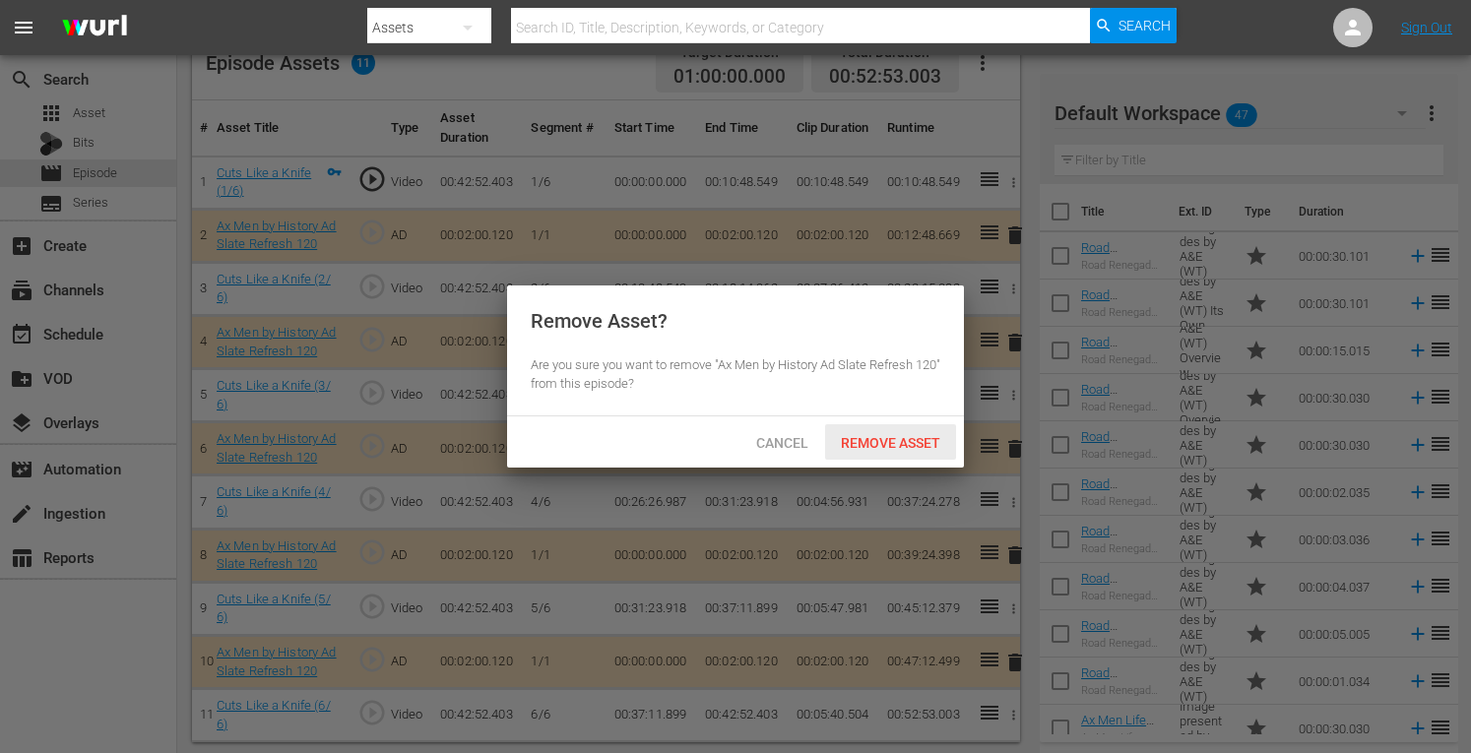
click at [923, 439] on span "Remove Asset" at bounding box center [890, 443] width 131 height 16
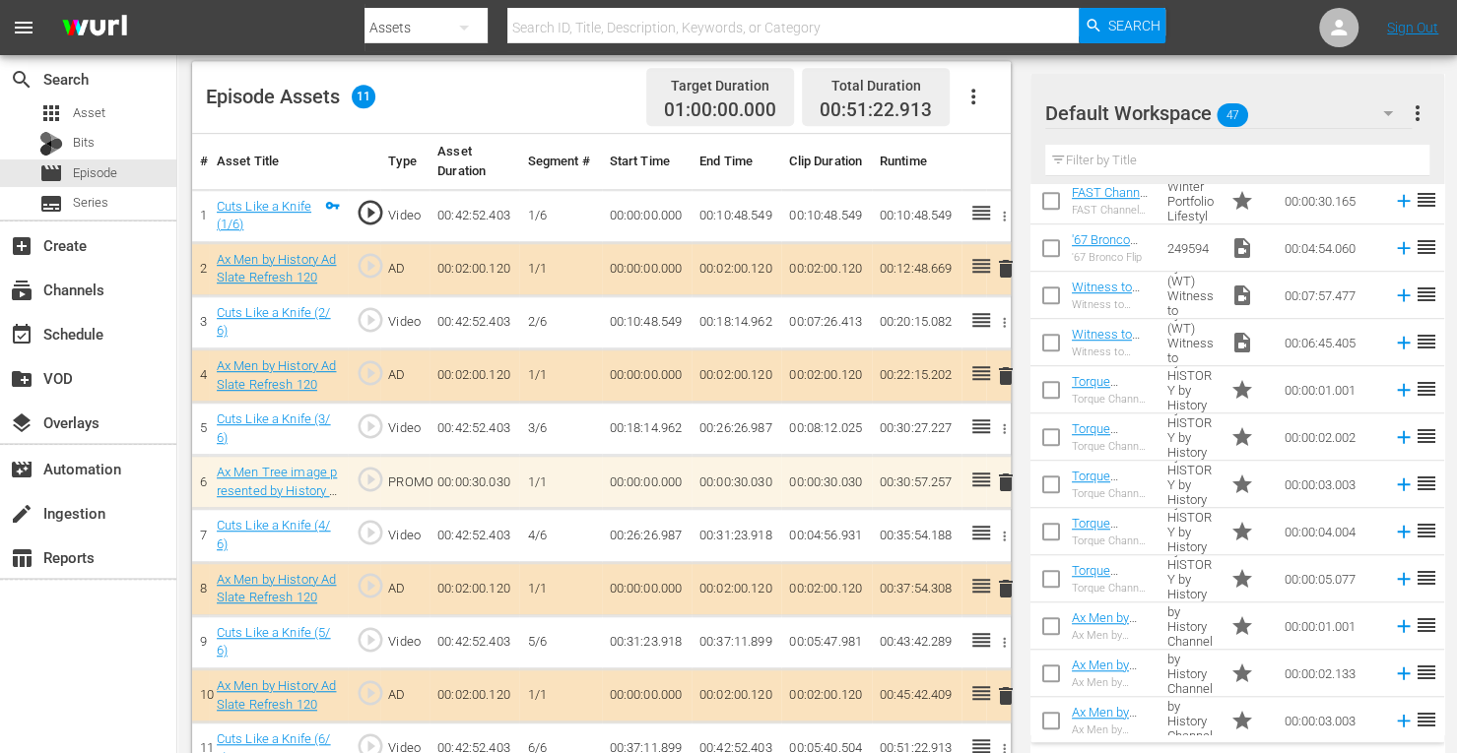
scroll to position [962, 0]
